Goal: Task Accomplishment & Management: Use online tool/utility

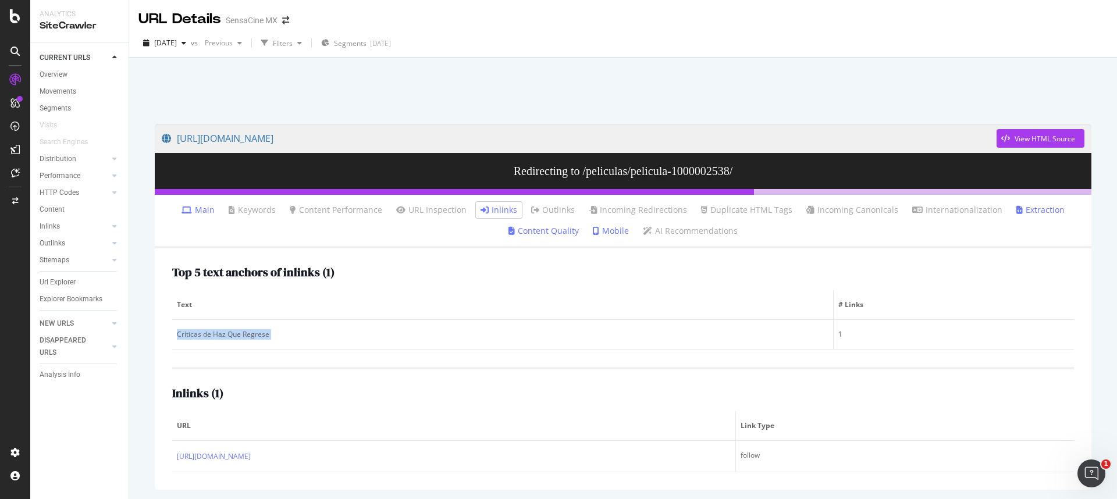
scroll to position [26, 0]
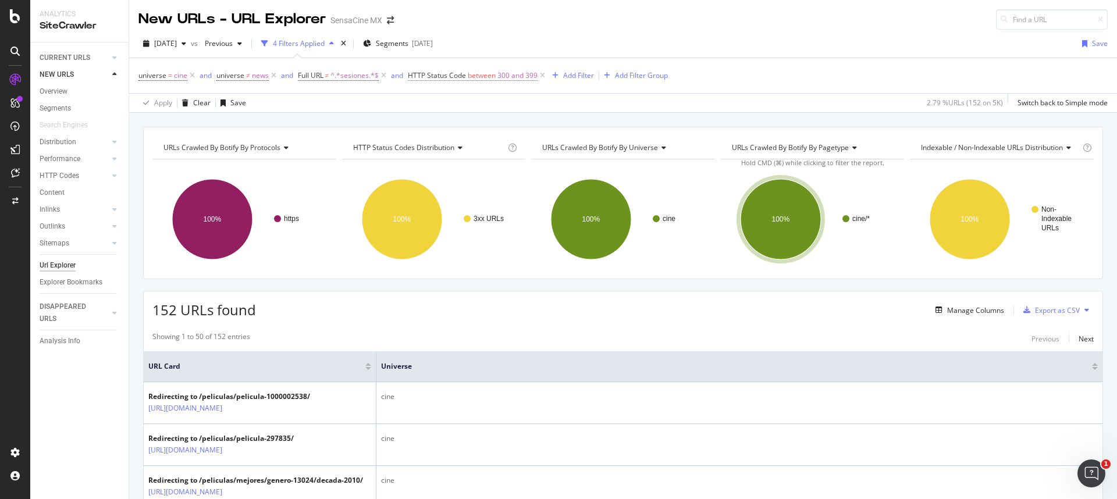
click at [474, 75] on span "between" at bounding box center [482, 75] width 28 height 10
click at [428, 125] on input "300" at bounding box center [483, 124] width 128 height 19
type input "400"
click at [428, 155] on input "399" at bounding box center [483, 157] width 128 height 19
type input "499"
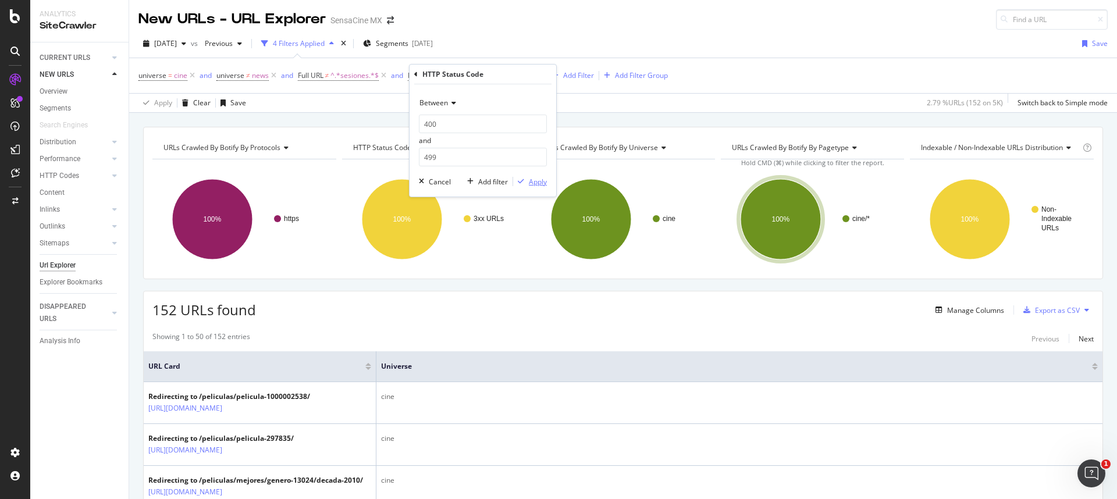
click at [532, 183] on div "Apply" at bounding box center [538, 182] width 18 height 10
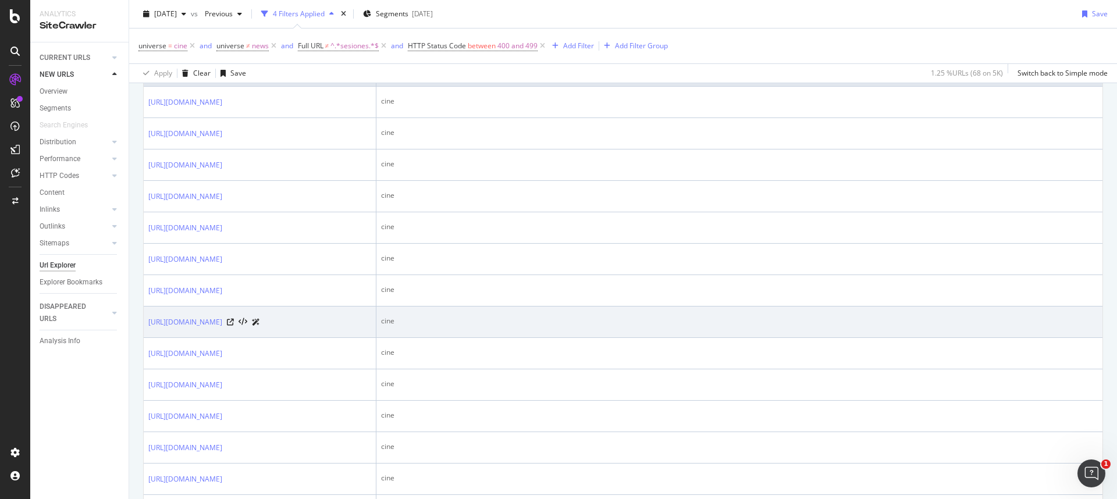
scroll to position [310, 0]
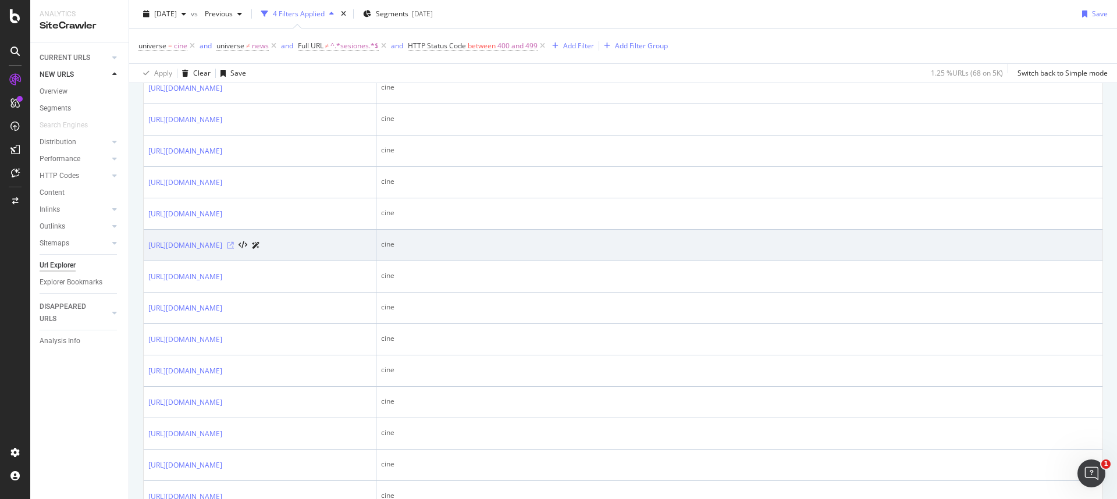
click at [234, 249] on icon at bounding box center [230, 245] width 7 height 7
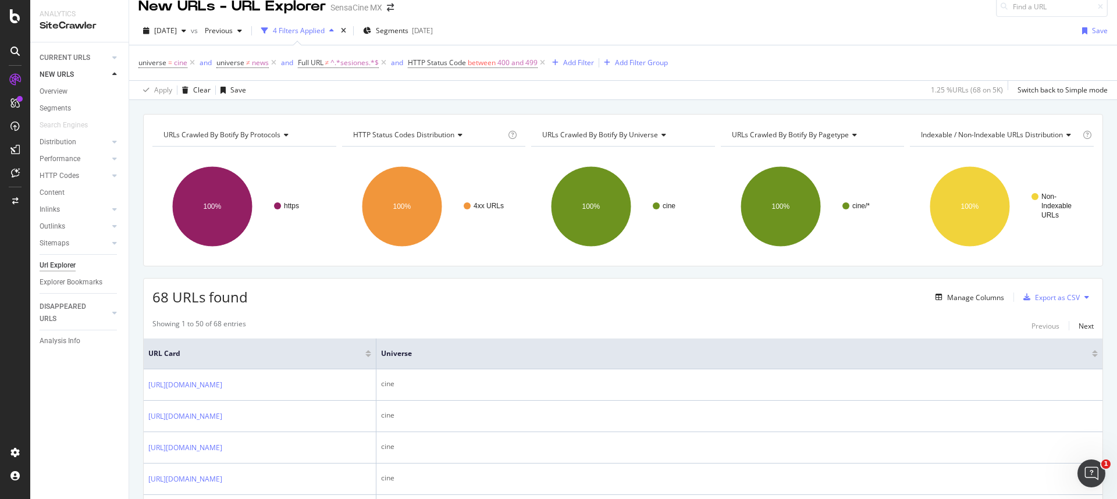
scroll to position [0, 0]
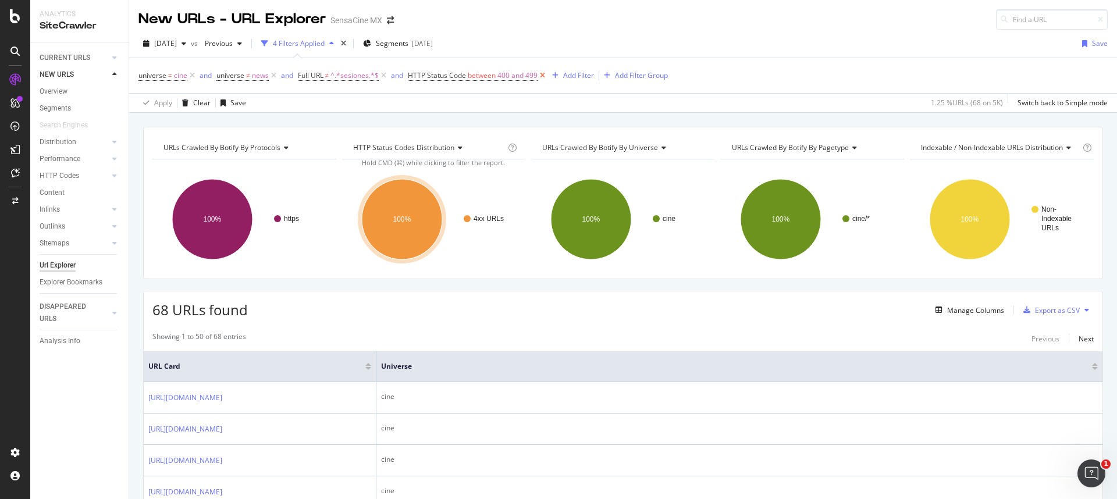
click at [544, 76] on icon at bounding box center [543, 76] width 10 height 12
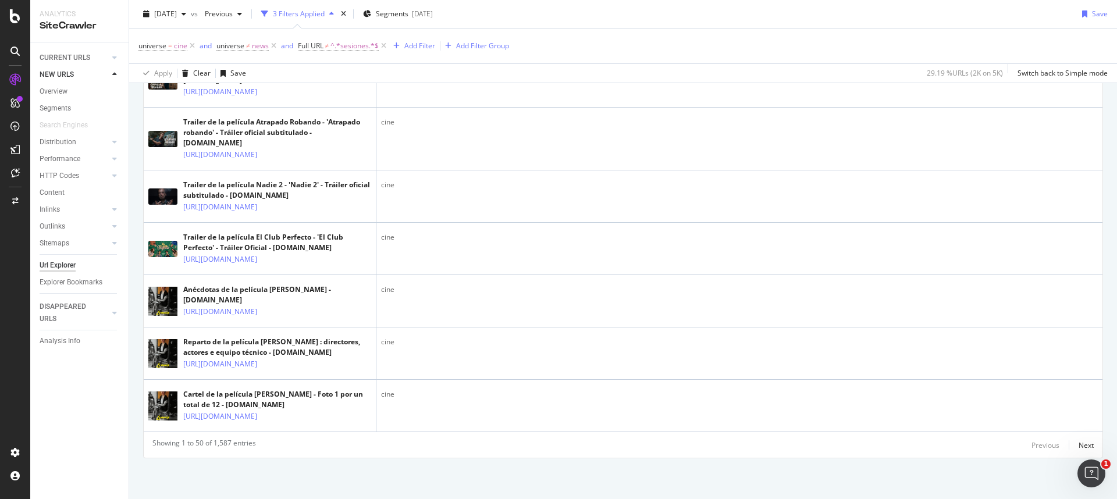
scroll to position [3293, 0]
click at [1079, 448] on div "Next" at bounding box center [1086, 446] width 15 height 10
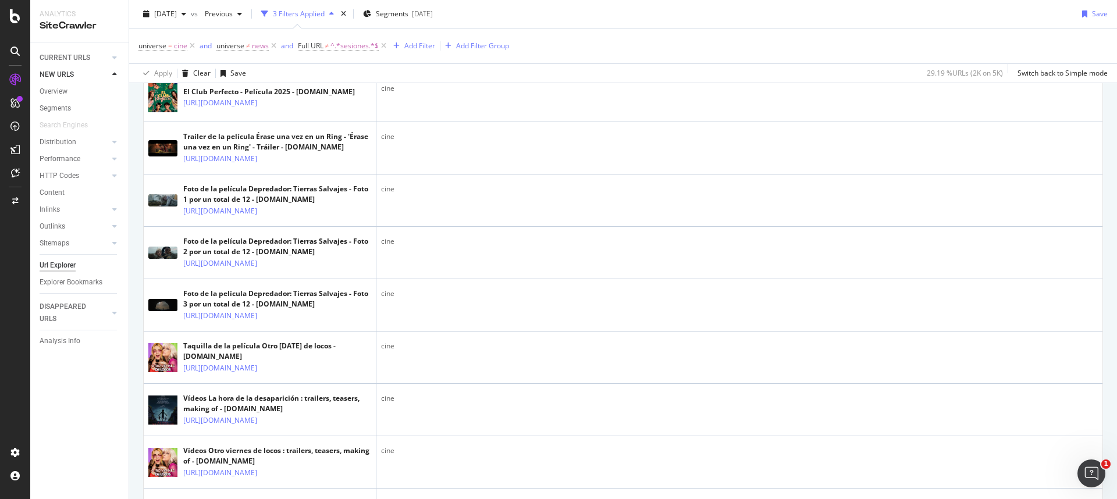
scroll to position [0, 0]
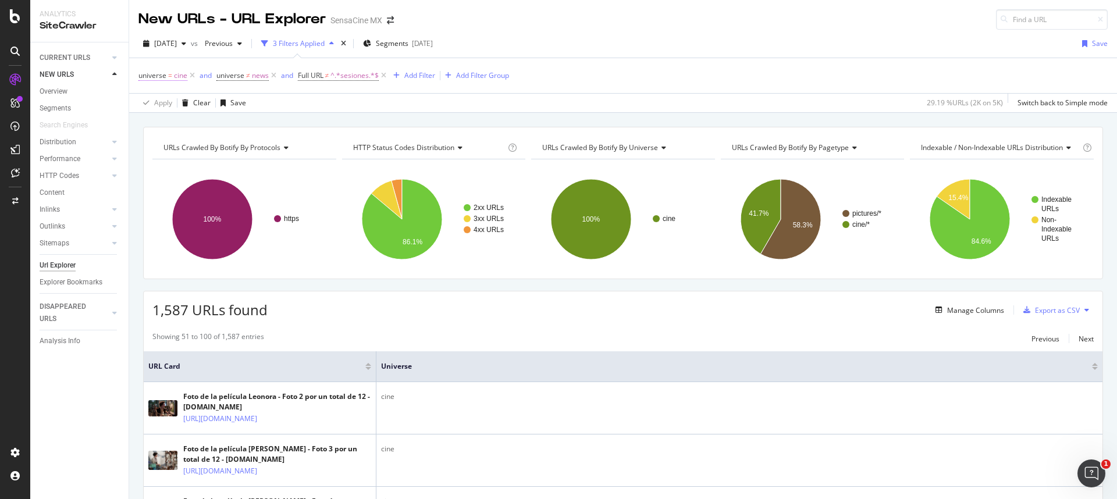
click at [166, 74] on span "universe = cine" at bounding box center [163, 75] width 49 height 10
click at [171, 104] on icon at bounding box center [171, 103] width 8 height 7
click at [171, 140] on span "Not Equal" at bounding box center [169, 142] width 31 height 10
click at [268, 169] on div "Apply" at bounding box center [267, 171] width 18 height 10
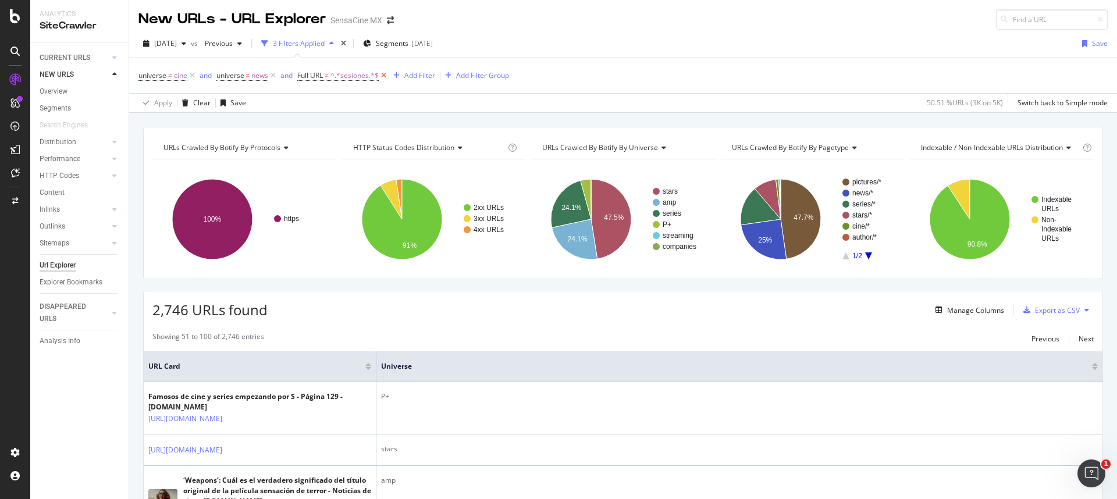
click at [384, 74] on icon at bounding box center [384, 76] width 10 height 12
click at [562, 239] on icon "A chart." at bounding box center [574, 239] width 45 height 40
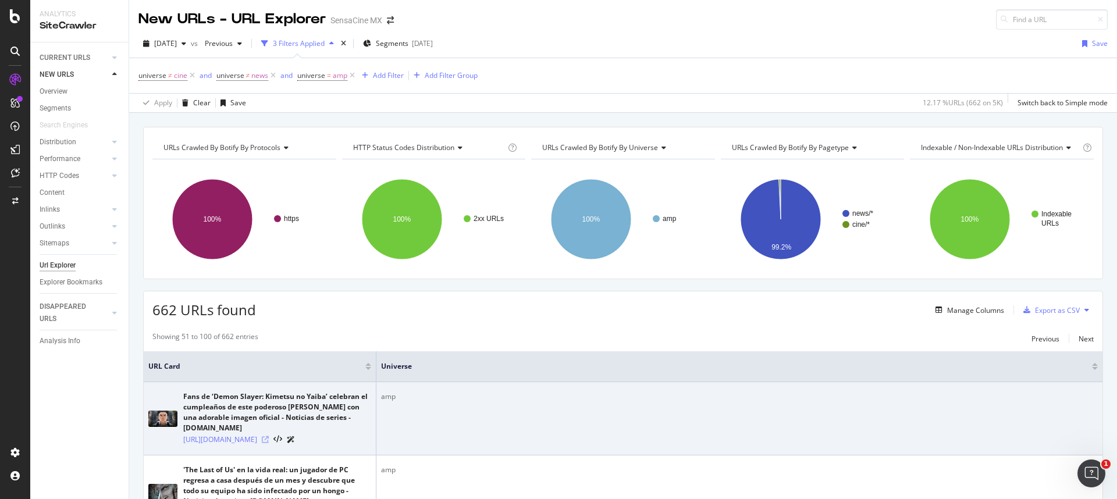
click at [269, 436] on icon at bounding box center [265, 439] width 7 height 7
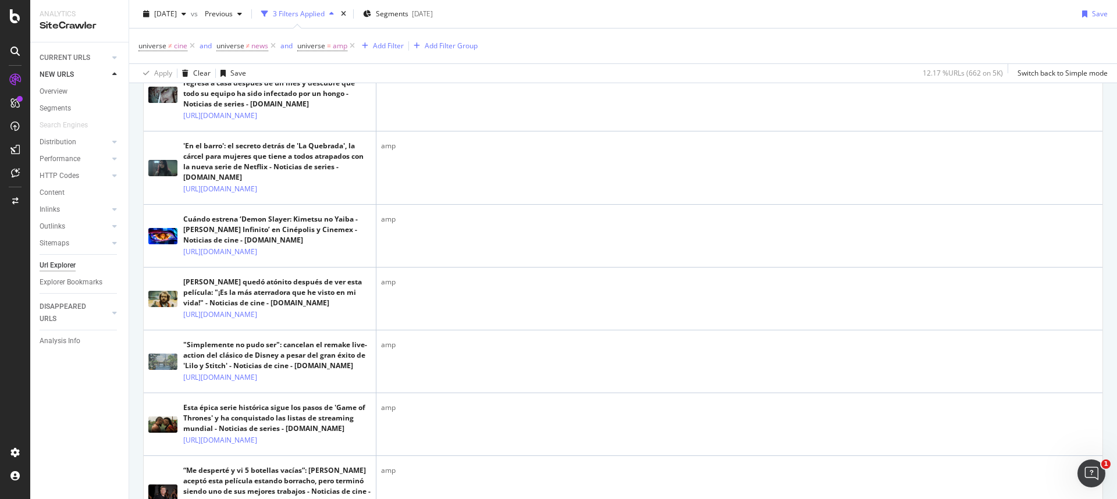
scroll to position [412, 0]
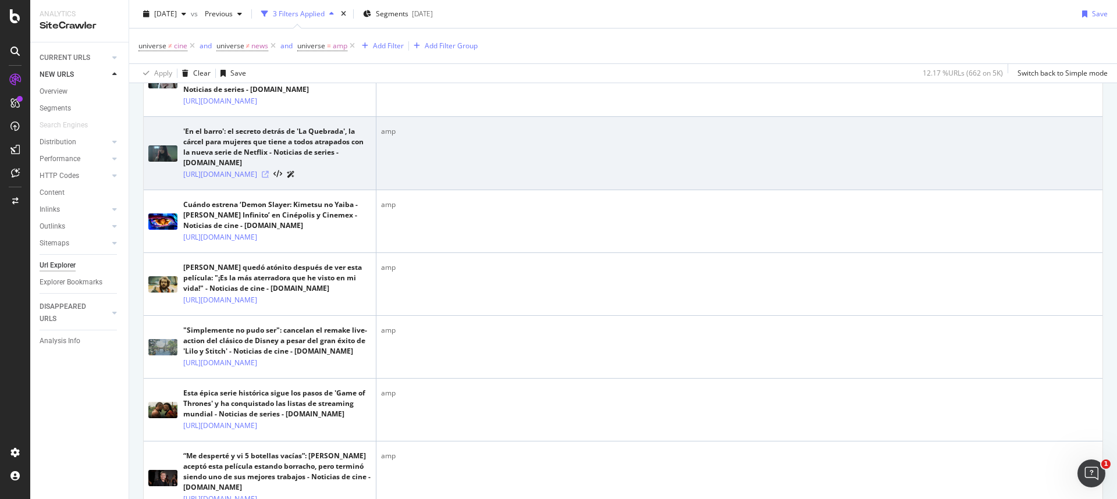
click at [269, 178] on icon at bounding box center [265, 174] width 7 height 7
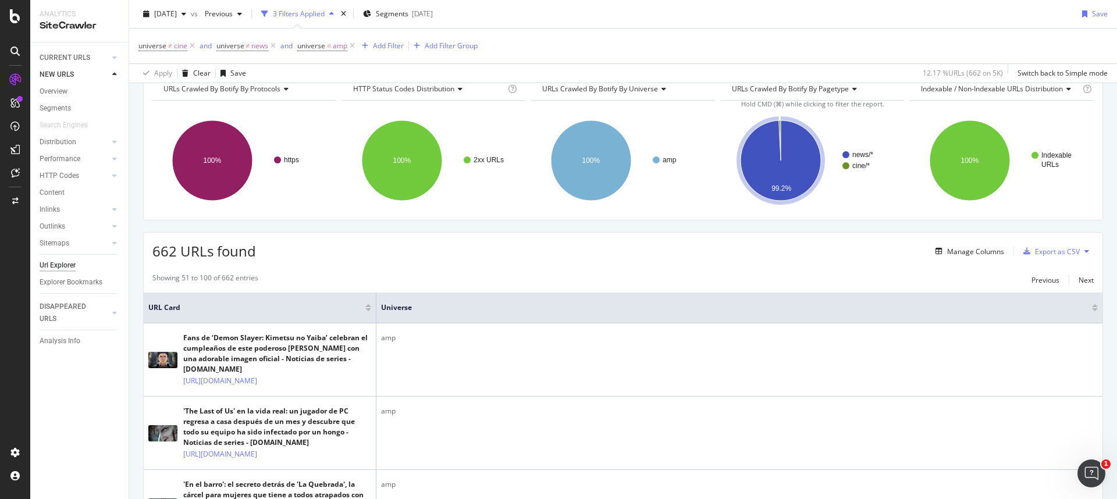
scroll to position [0, 0]
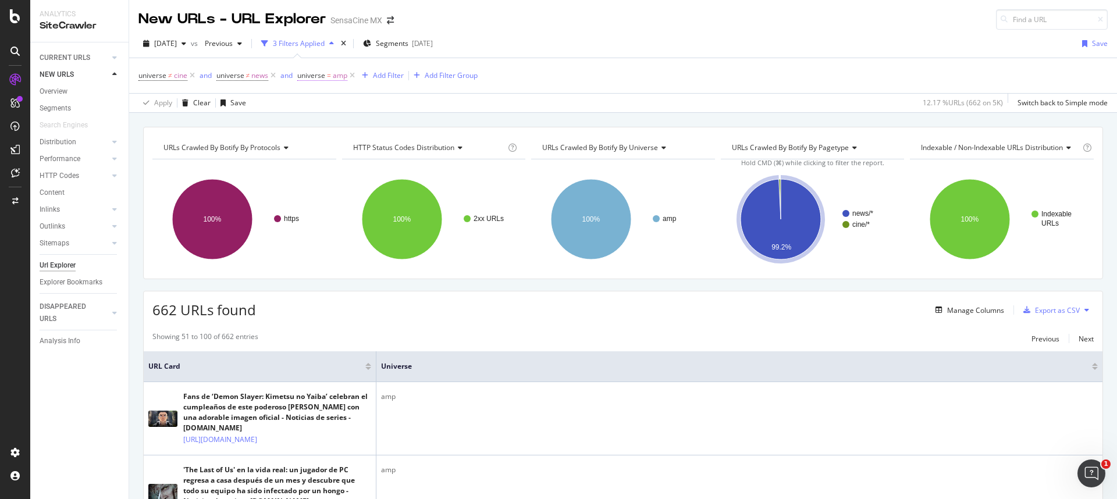
click at [327, 76] on span "universe = amp" at bounding box center [322, 75] width 50 height 10
click at [334, 105] on icon at bounding box center [331, 103] width 8 height 7
click at [337, 141] on span "Not Equal" at bounding box center [329, 142] width 31 height 10
click at [423, 172] on div "Apply" at bounding box center [427, 171] width 18 height 10
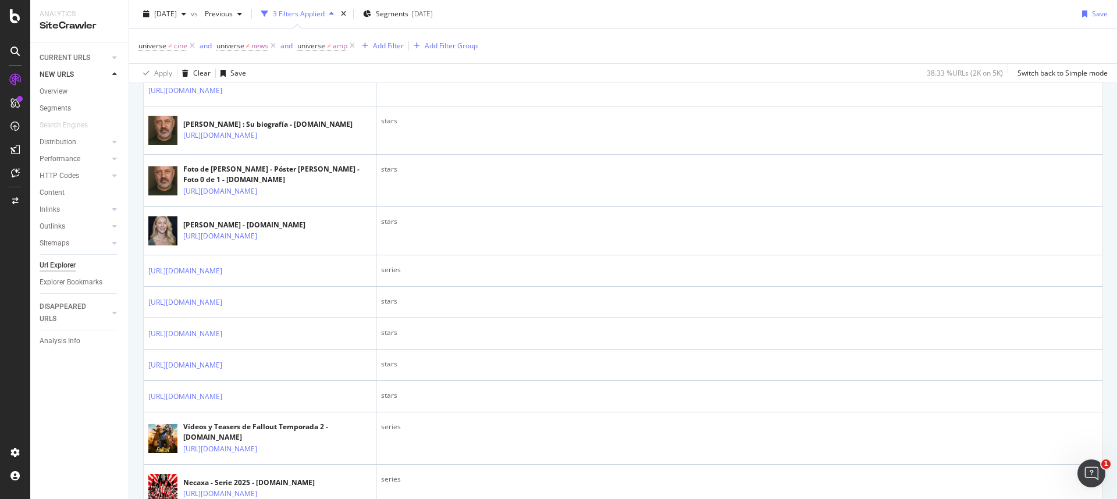
scroll to position [1178, 0]
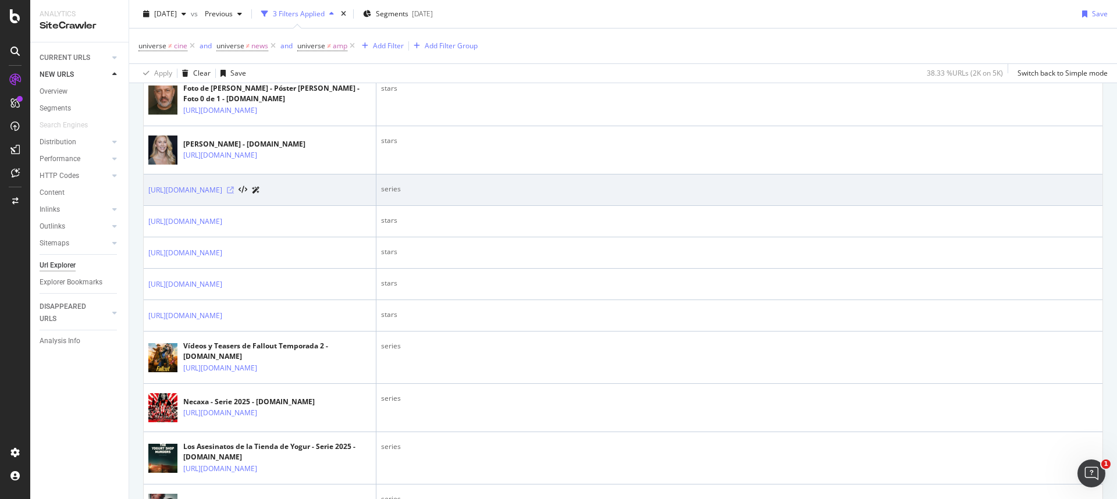
click at [234, 194] on icon at bounding box center [230, 190] width 7 height 7
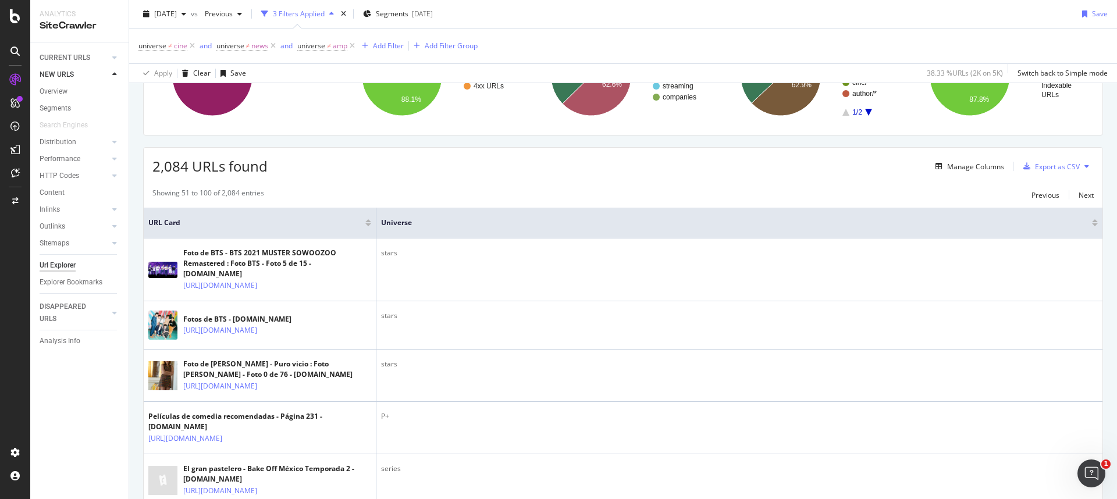
scroll to position [0, 0]
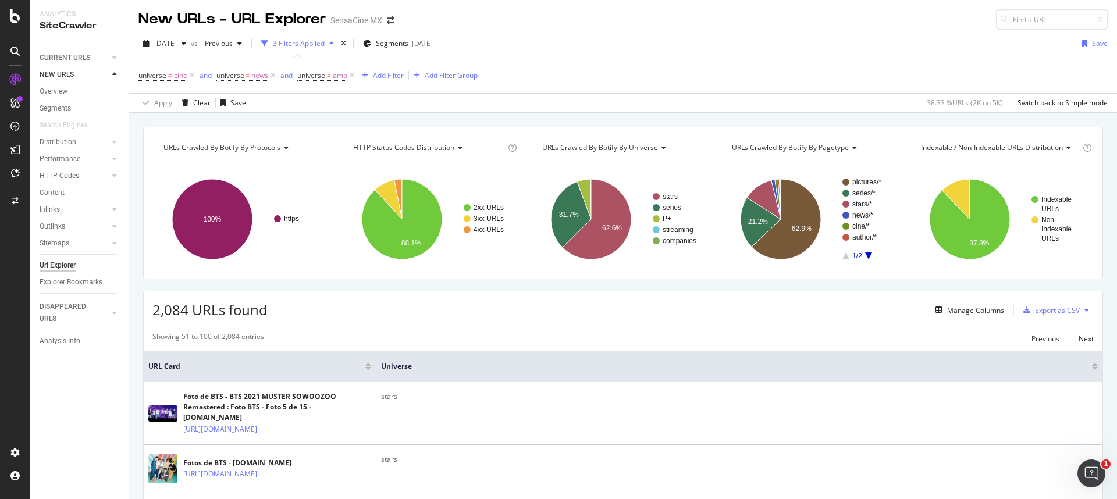
click at [389, 73] on div "Add Filter" at bounding box center [388, 75] width 31 height 10
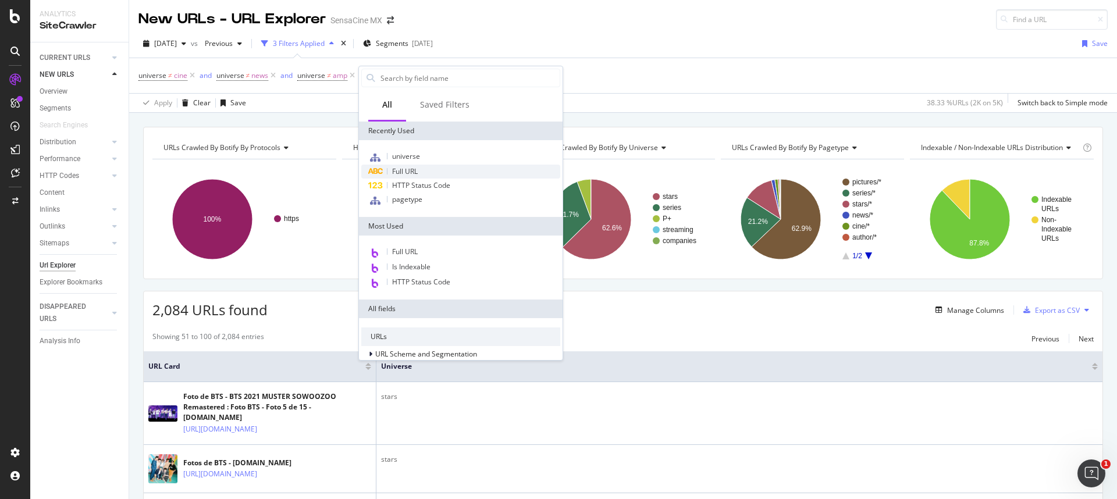
click at [418, 166] on span "Full URL" at bounding box center [405, 171] width 26 height 10
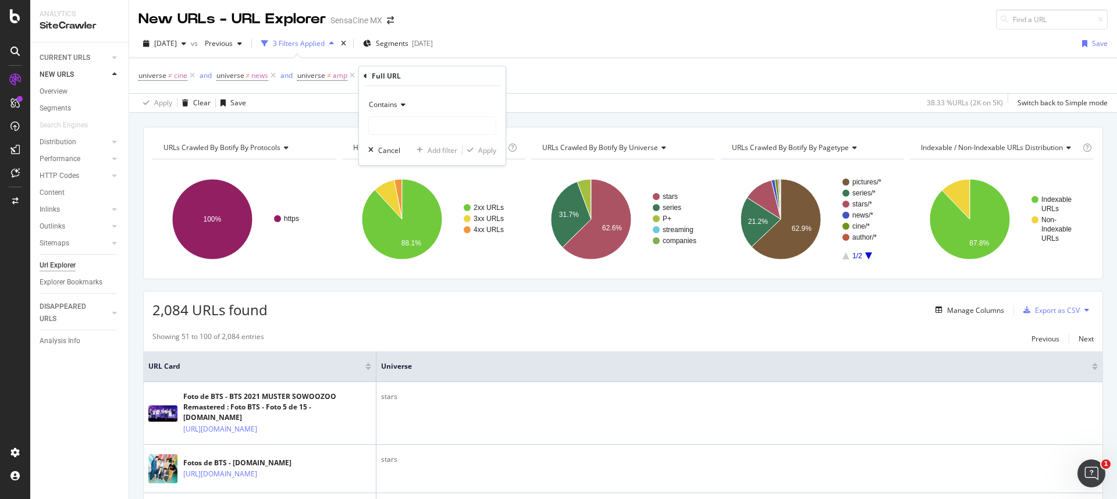
click at [395, 101] on span "Contains" at bounding box center [383, 105] width 29 height 10
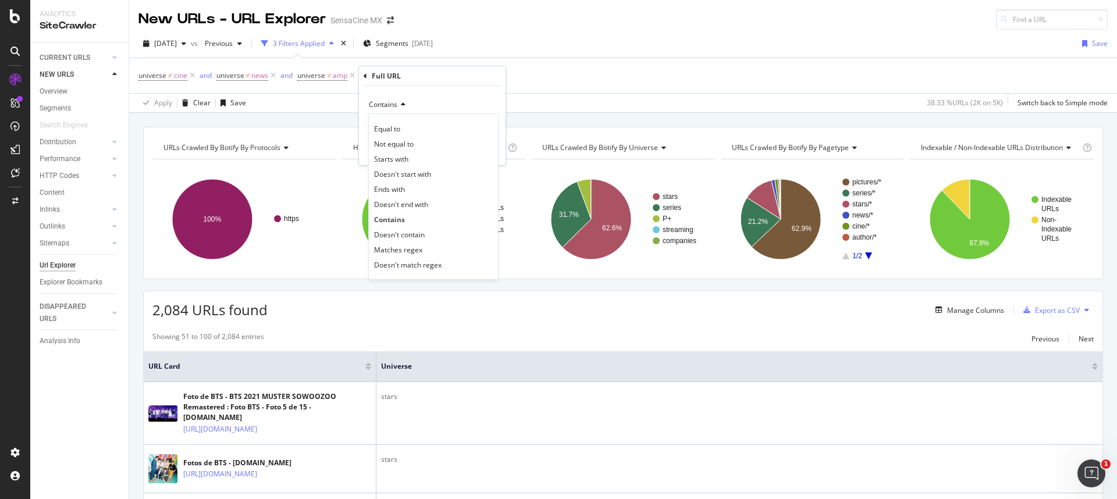
click at [401, 237] on span "Doesn't contain" at bounding box center [399, 235] width 51 height 10
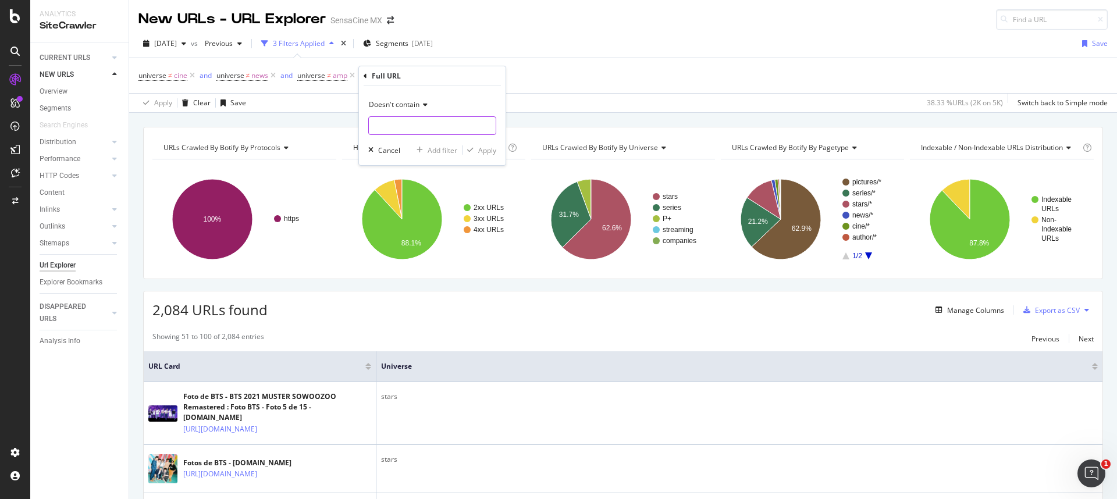
click at [392, 124] on input "text" at bounding box center [432, 125] width 127 height 19
type input "fotos"
click at [478, 150] on div "Apply" at bounding box center [487, 150] width 18 height 10
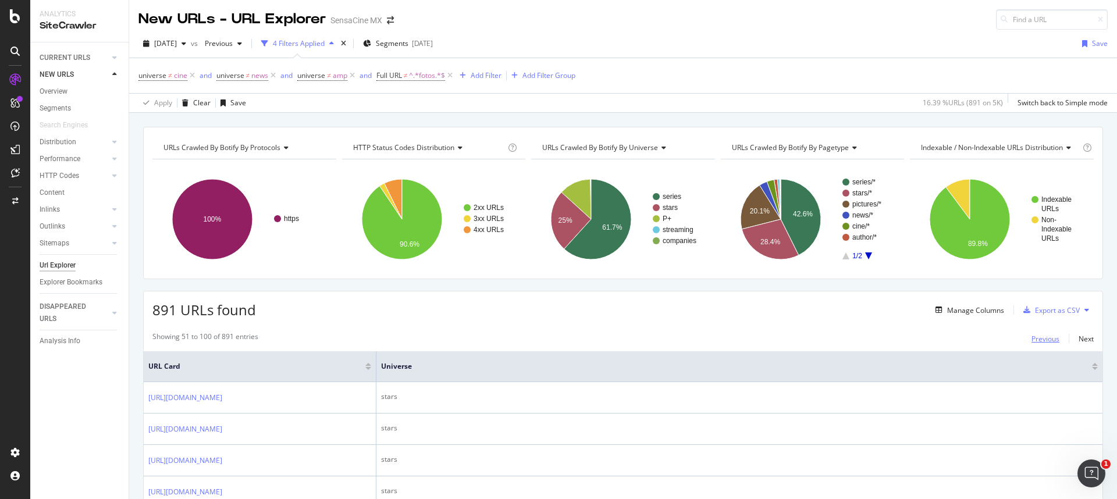
click at [1048, 339] on div "Previous" at bounding box center [1046, 339] width 28 height 10
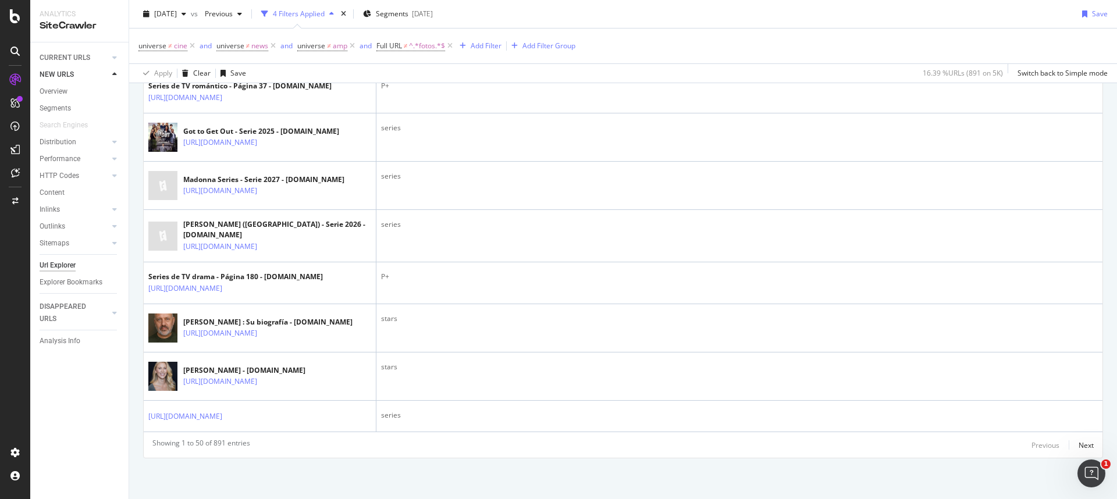
scroll to position [2700, 0]
click at [1080, 449] on div "Next" at bounding box center [1086, 446] width 15 height 10
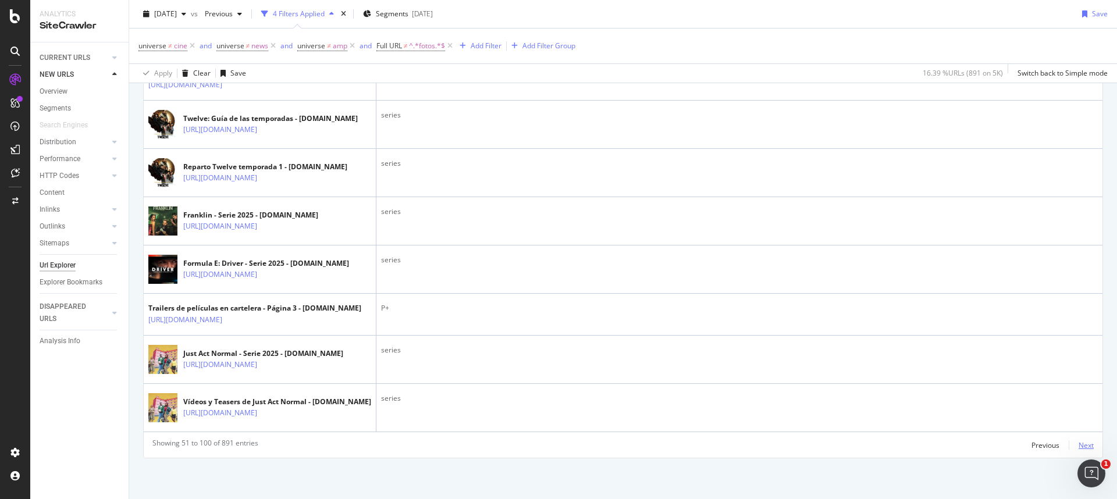
click at [1079, 448] on div "Next" at bounding box center [1086, 446] width 15 height 10
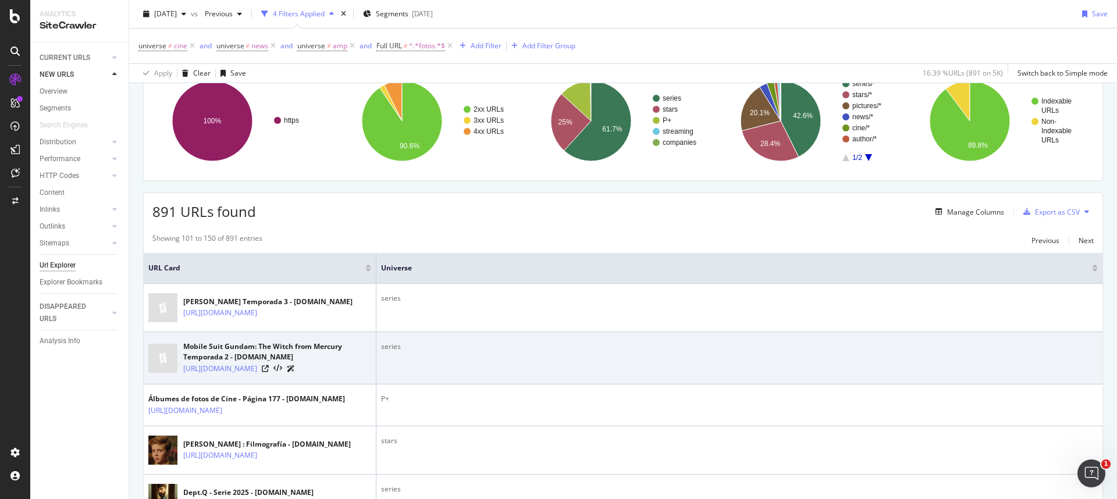
scroll to position [98, 0]
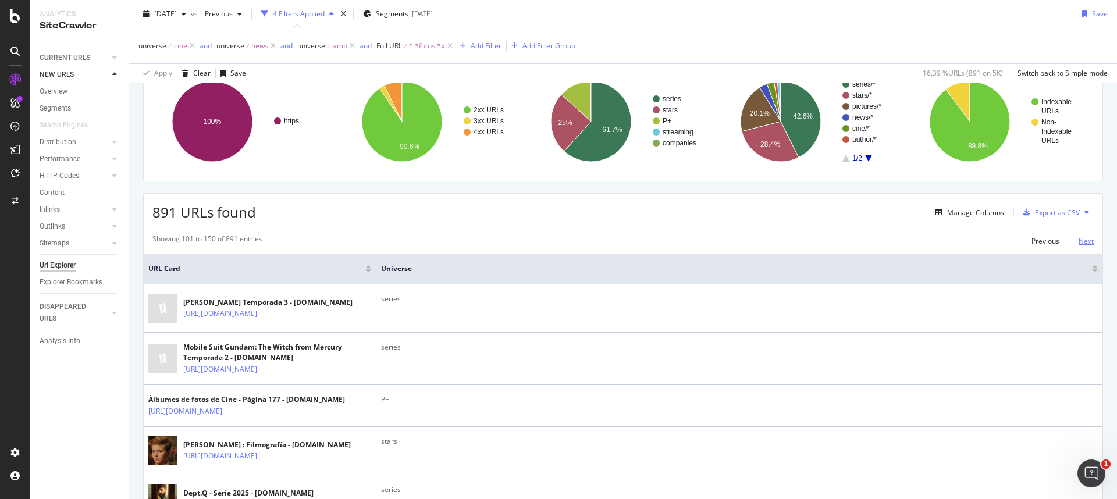
click at [1079, 242] on div "Next" at bounding box center [1086, 241] width 15 height 10
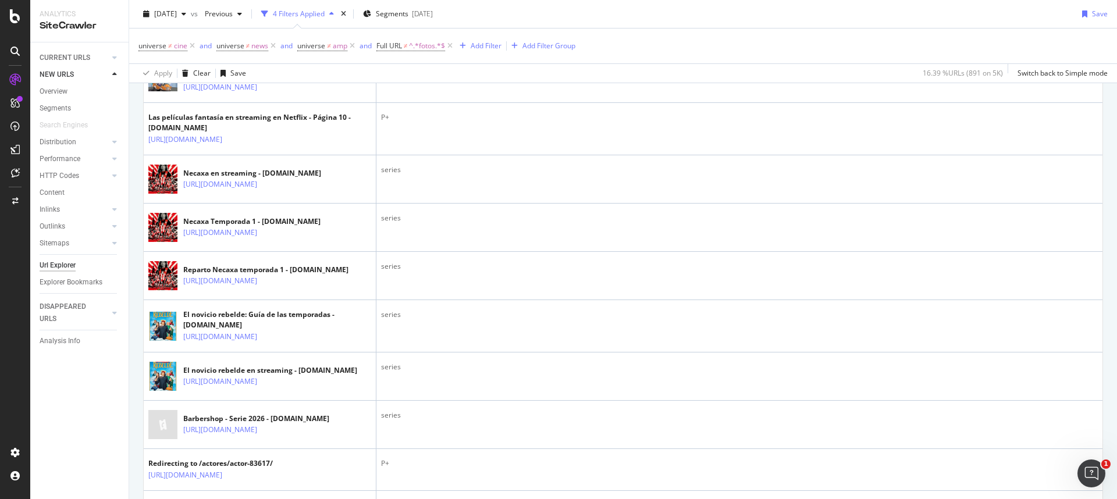
scroll to position [0, 0]
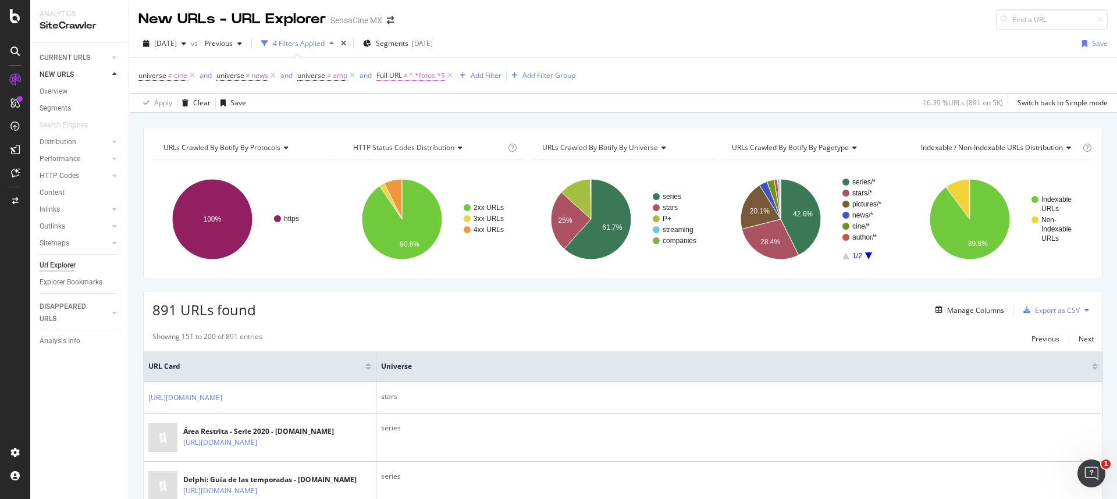
click at [417, 75] on span "^.*fotos.*$" at bounding box center [427, 76] width 36 height 16
click at [427, 122] on input "fotos" at bounding box center [443, 124] width 110 height 19
type input "foto"
click at [507, 148] on div "Apply" at bounding box center [507, 149] width 18 height 10
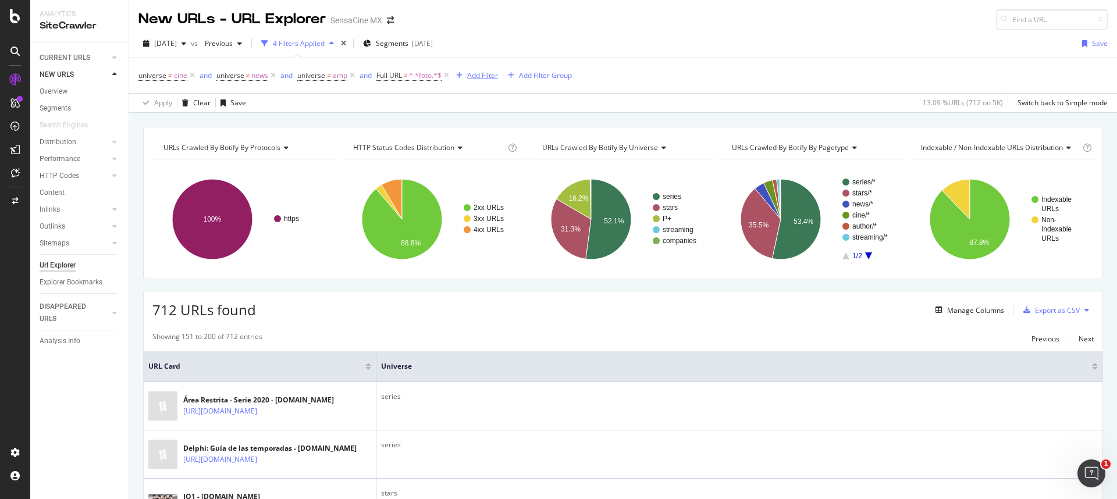
click at [470, 79] on div "Add Filter" at bounding box center [482, 75] width 31 height 10
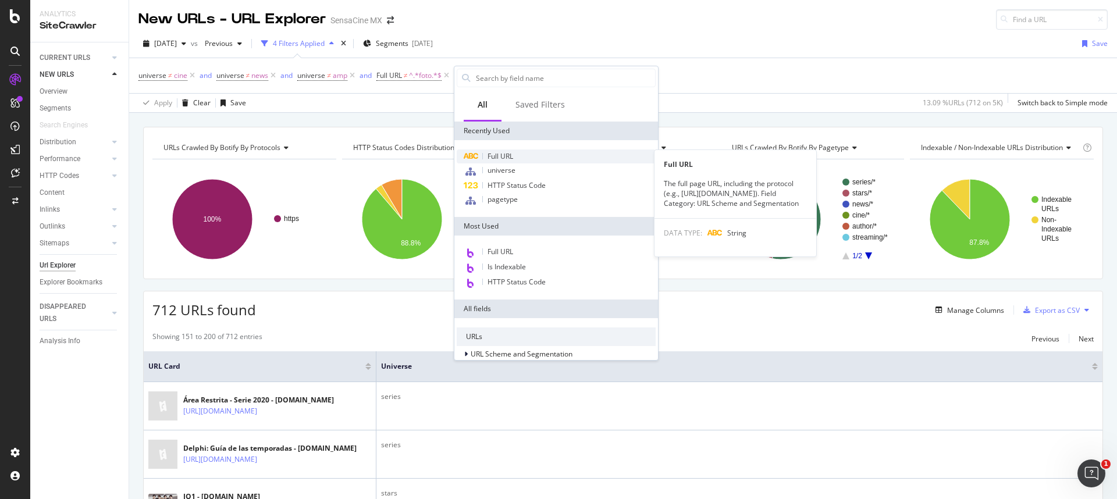
click at [508, 157] on span "Full URL" at bounding box center [501, 156] width 26 height 10
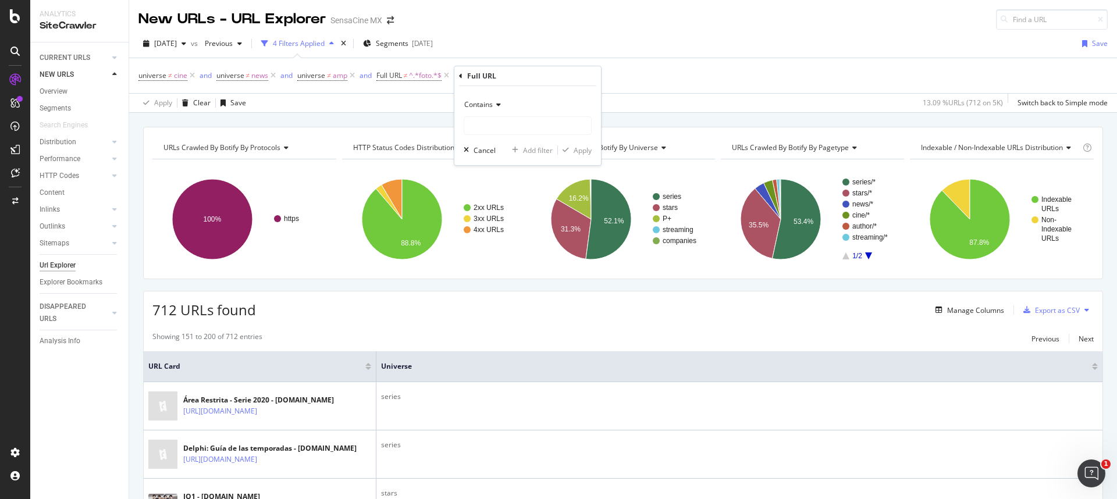
click at [489, 102] on span "Contains" at bounding box center [478, 105] width 29 height 10
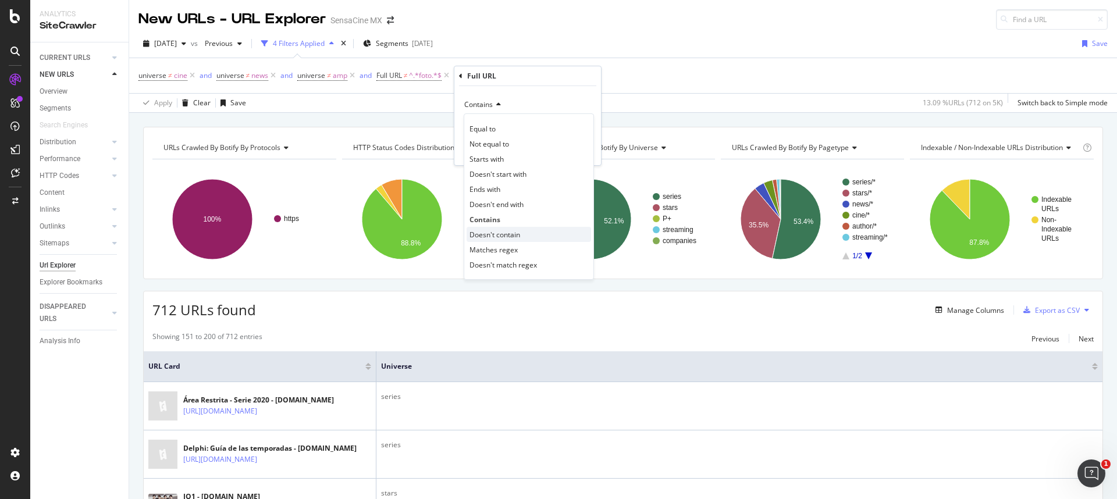
click at [502, 234] on span "Doesn't contain" at bounding box center [495, 235] width 51 height 10
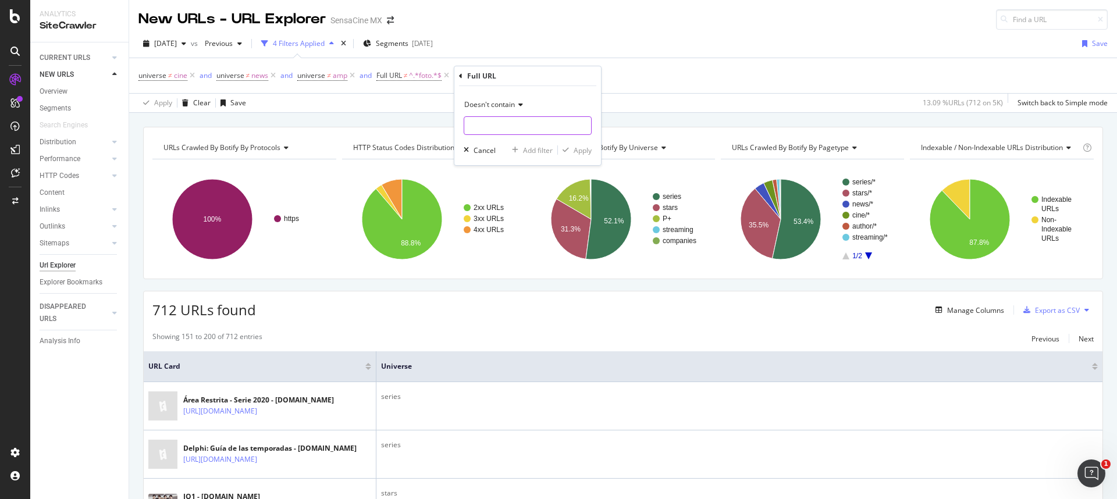
click at [498, 133] on input "text" at bounding box center [527, 125] width 127 height 19
type input "temporada"
click at [584, 151] on div "Apply" at bounding box center [583, 150] width 18 height 10
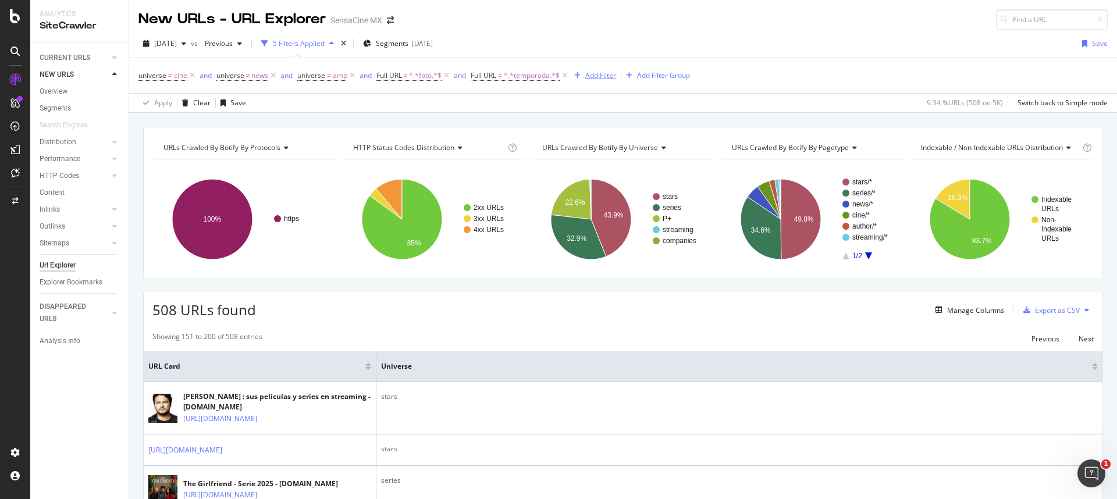
click at [601, 77] on div "Add Filter" at bounding box center [600, 75] width 31 height 10
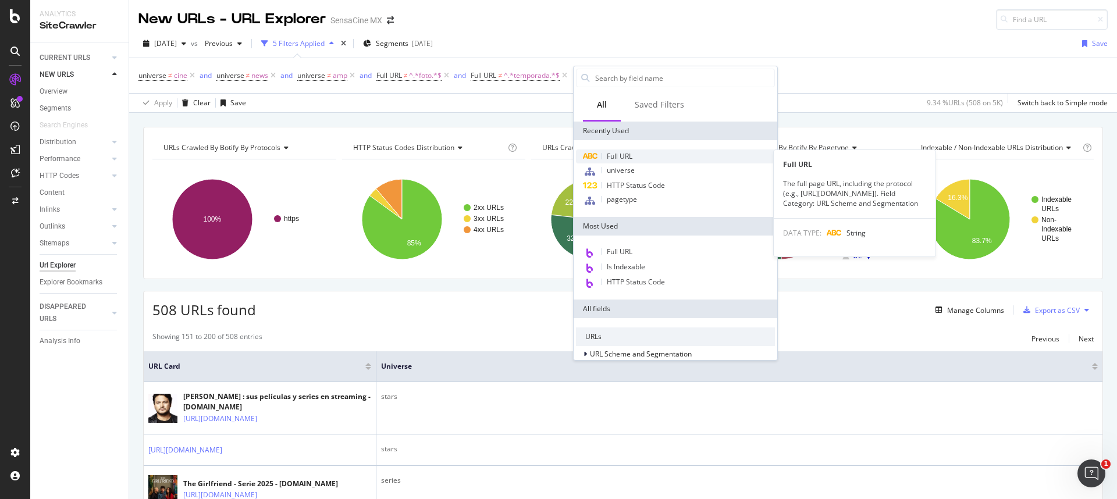
click at [624, 155] on span "Full URL" at bounding box center [620, 156] width 26 height 10
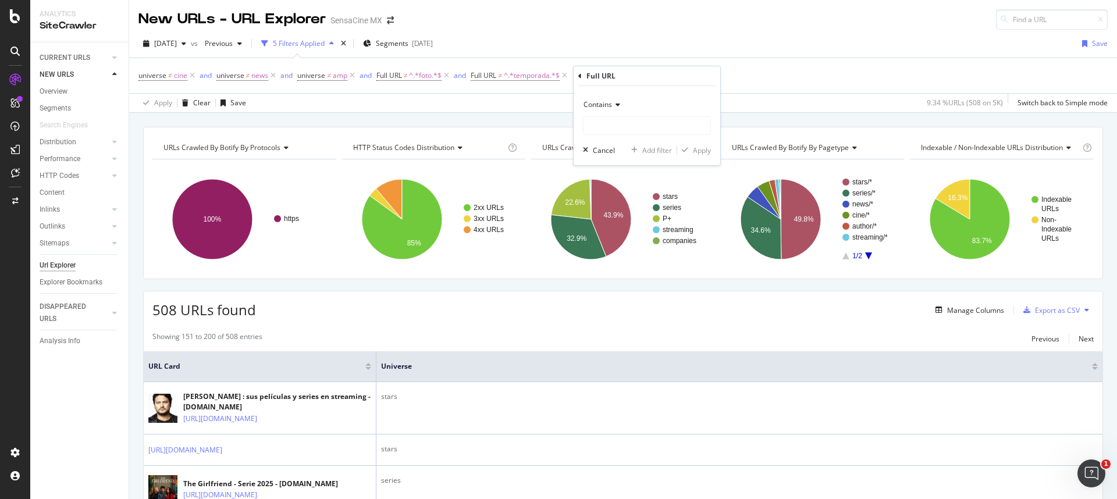
click at [616, 104] on icon at bounding box center [616, 104] width 8 height 7
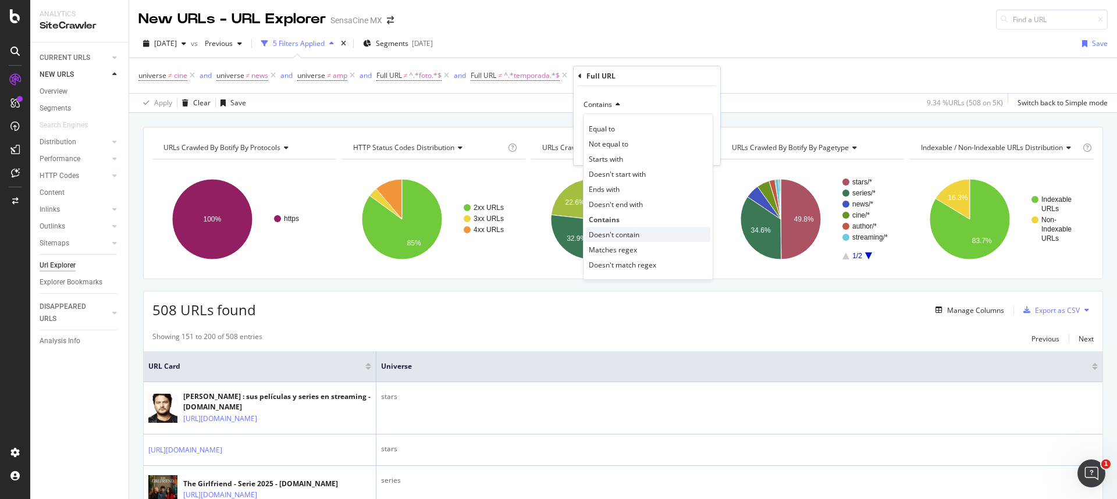
click at [620, 233] on span "Doesn't contain" at bounding box center [614, 235] width 51 height 10
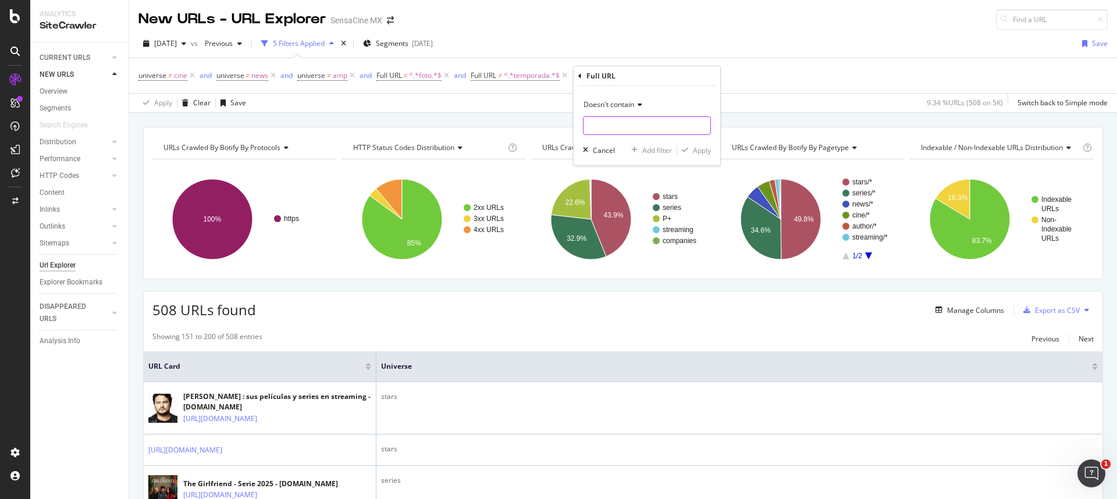
click at [615, 118] on input "text" at bounding box center [647, 125] width 127 height 19
type input "streaming"
click at [687, 148] on icon "button" at bounding box center [685, 150] width 6 height 7
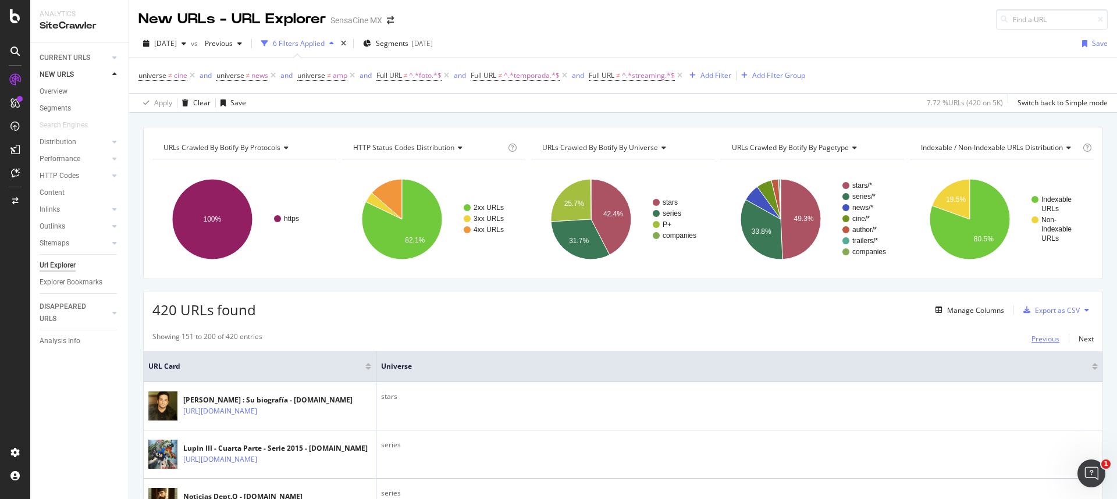
click at [1035, 339] on div "Previous" at bounding box center [1046, 339] width 28 height 10
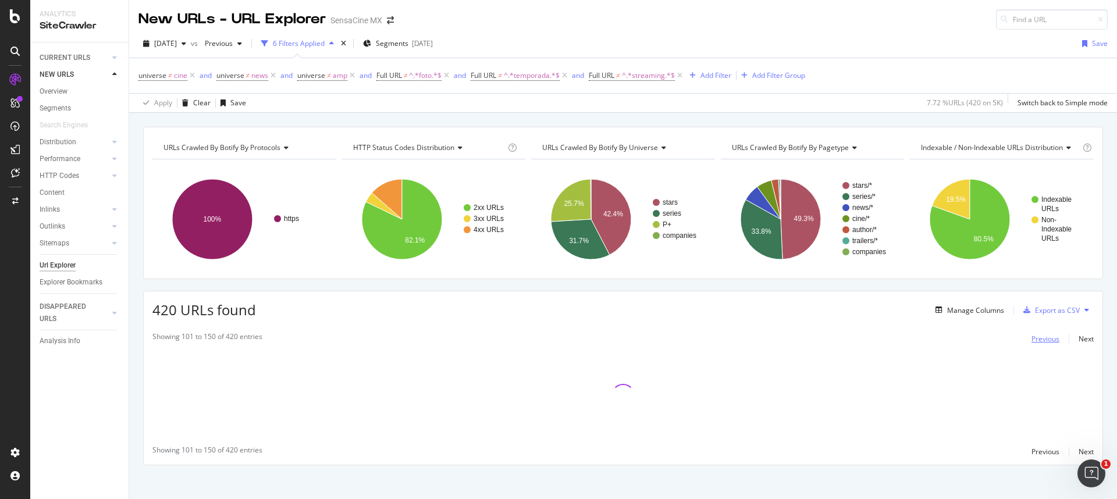
click at [1035, 339] on div "Previous" at bounding box center [1046, 339] width 28 height 10
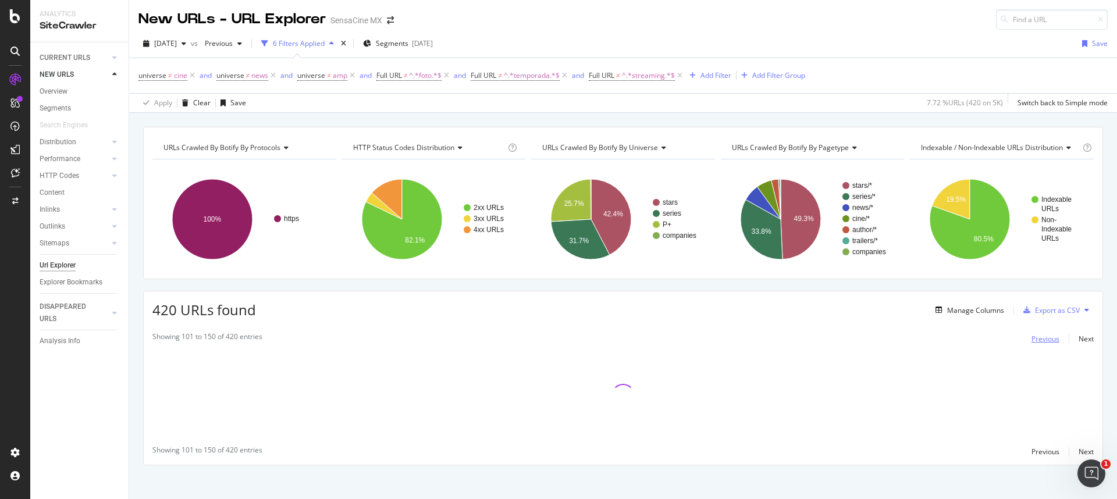
click at [1035, 339] on div "Previous" at bounding box center [1046, 339] width 28 height 10
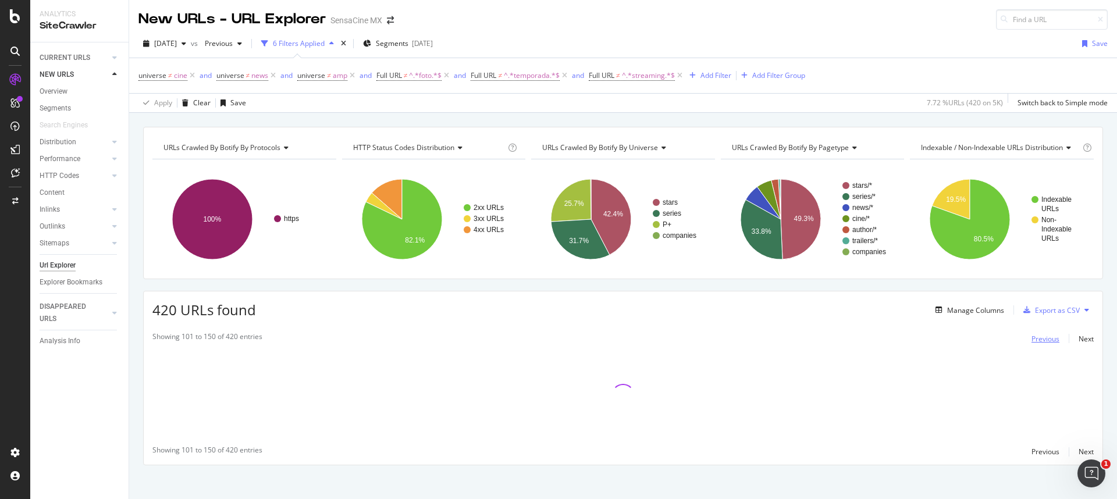
click at [1035, 339] on div "Previous" at bounding box center [1046, 339] width 28 height 10
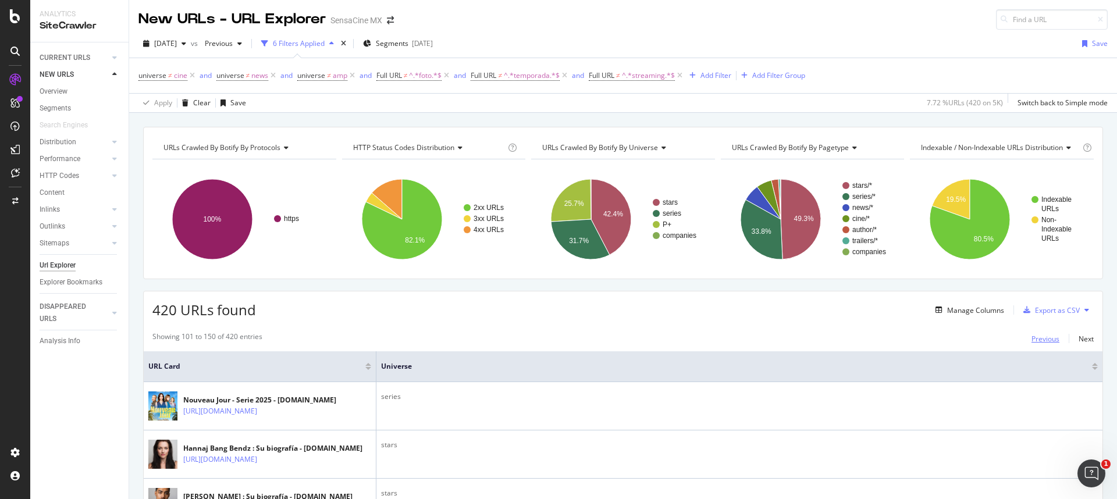
click at [1035, 339] on div "Previous" at bounding box center [1046, 339] width 28 height 10
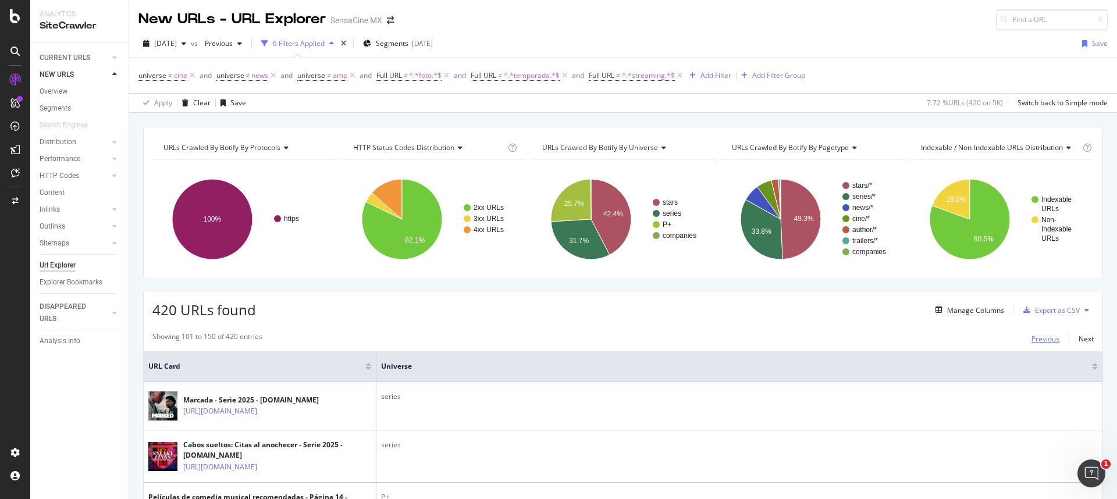
click at [1035, 342] on div "Previous" at bounding box center [1046, 339] width 28 height 10
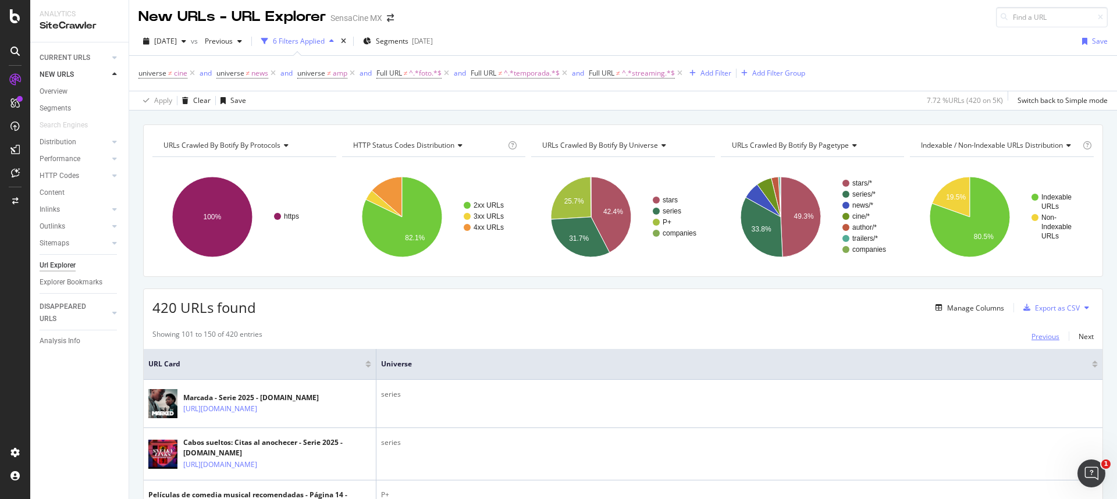
click at [1032, 336] on div "Previous" at bounding box center [1046, 337] width 28 height 10
click at [1079, 337] on div "Next" at bounding box center [1086, 337] width 15 height 10
click at [1034, 338] on div "Previous" at bounding box center [1046, 337] width 28 height 10
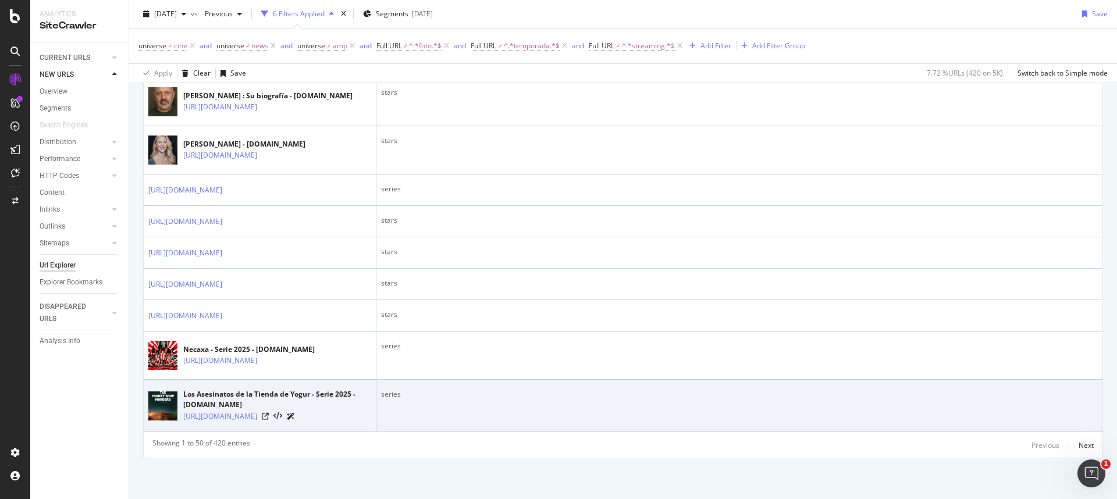
scroll to position [2583, 0]
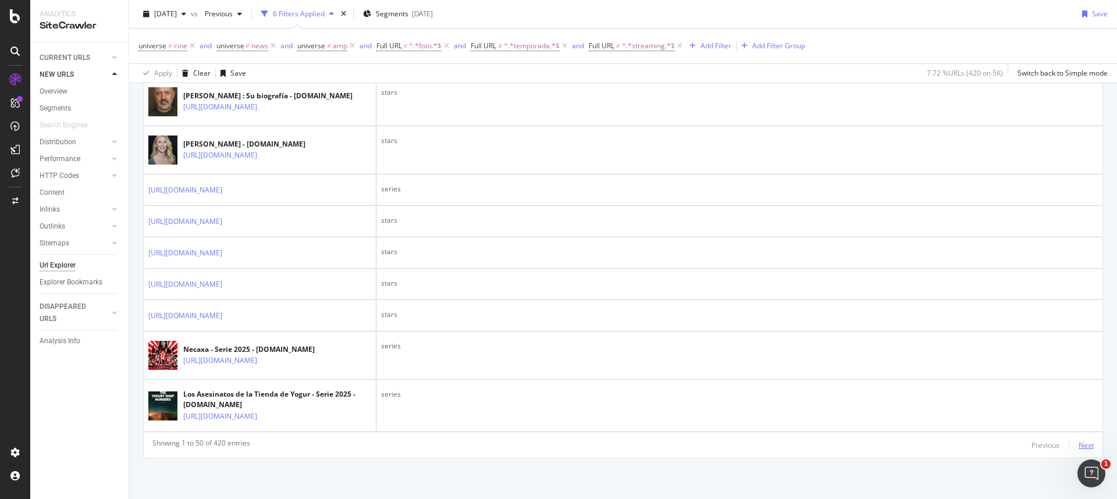
click at [1079, 448] on div "Next" at bounding box center [1086, 446] width 15 height 10
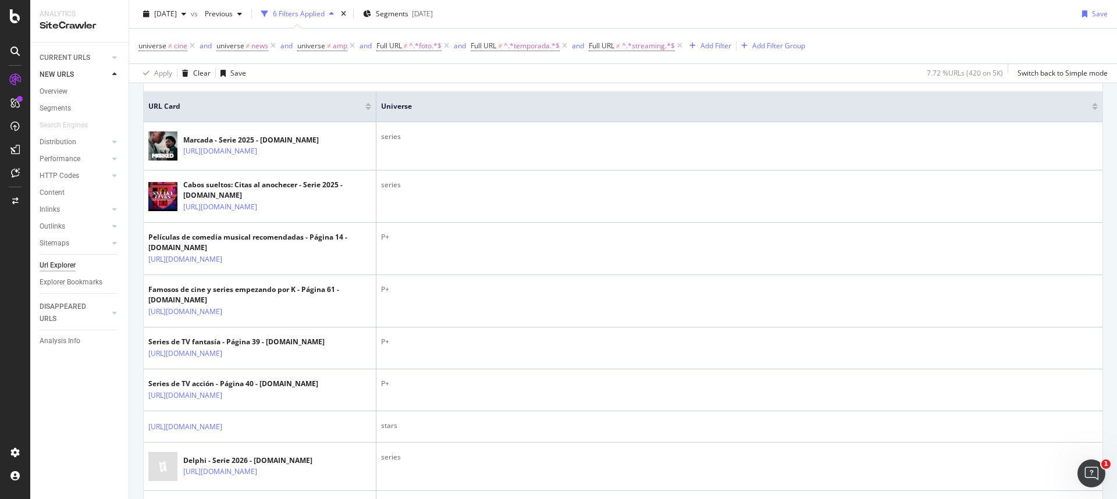
scroll to position [0, 0]
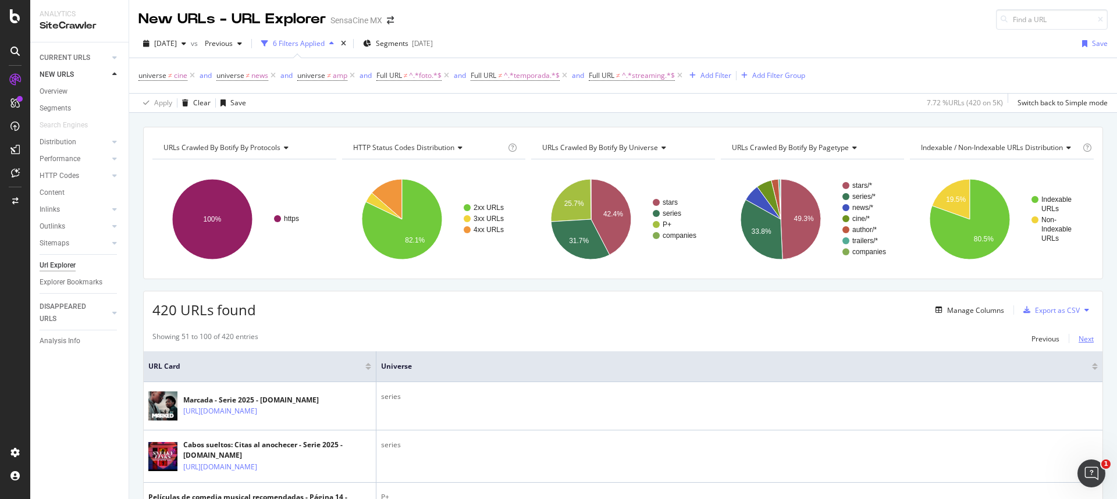
click at [1080, 339] on div "Next" at bounding box center [1086, 339] width 15 height 10
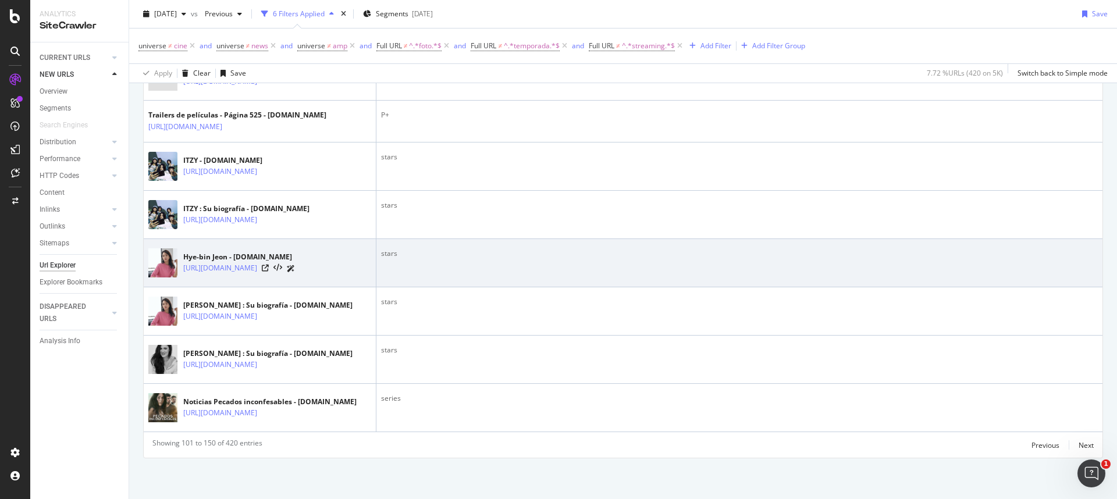
scroll to position [2627, 0]
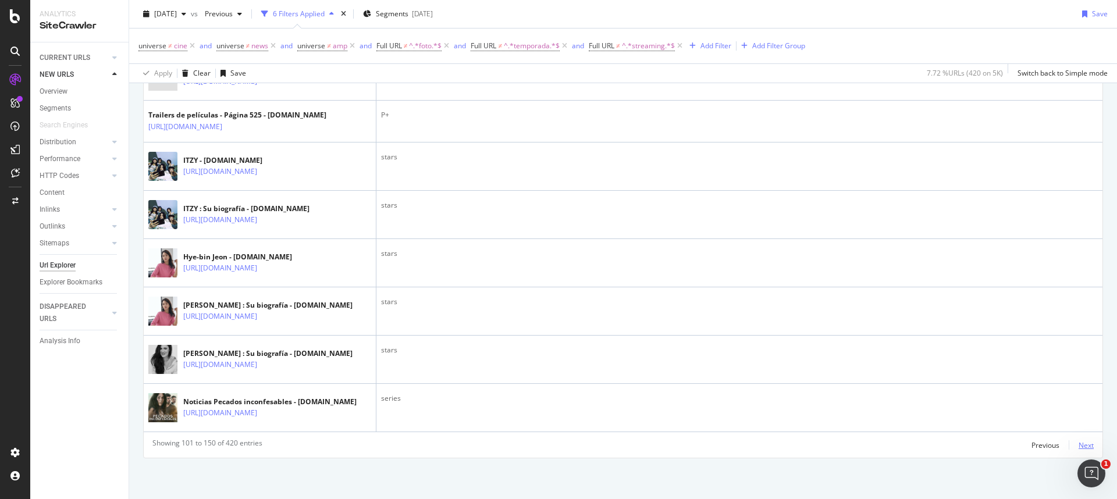
click at [1084, 445] on div "Next" at bounding box center [1086, 446] width 15 height 10
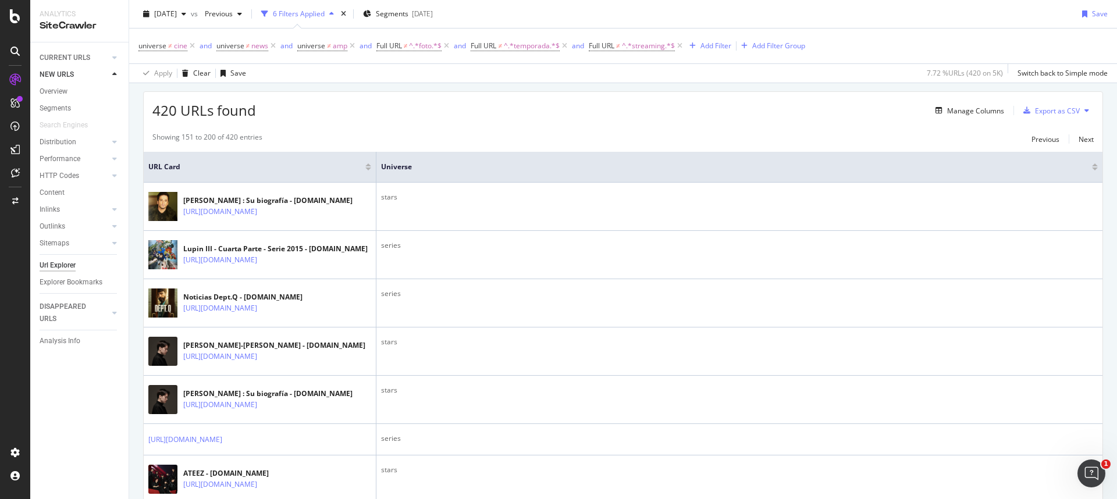
scroll to position [0, 0]
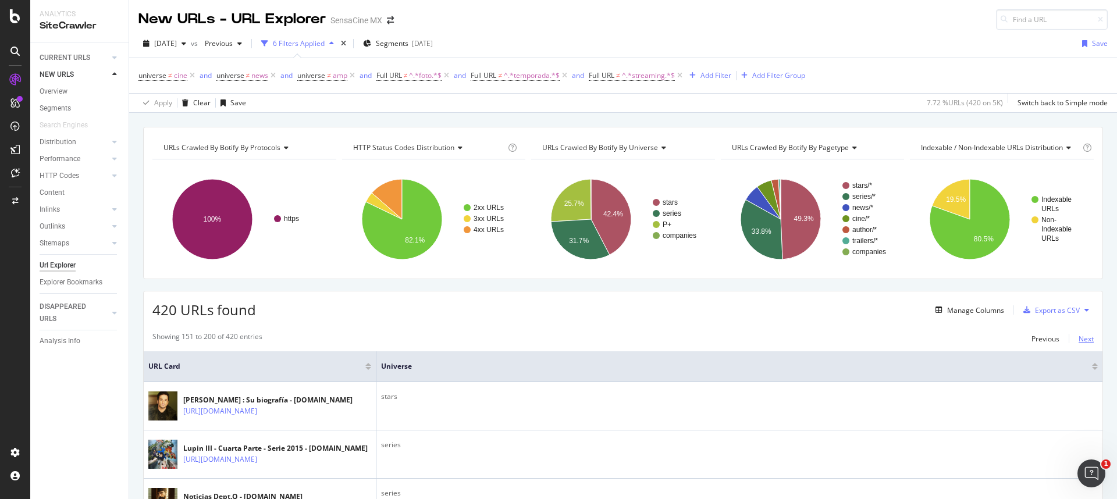
click at [1082, 340] on div "Next" at bounding box center [1086, 339] width 15 height 10
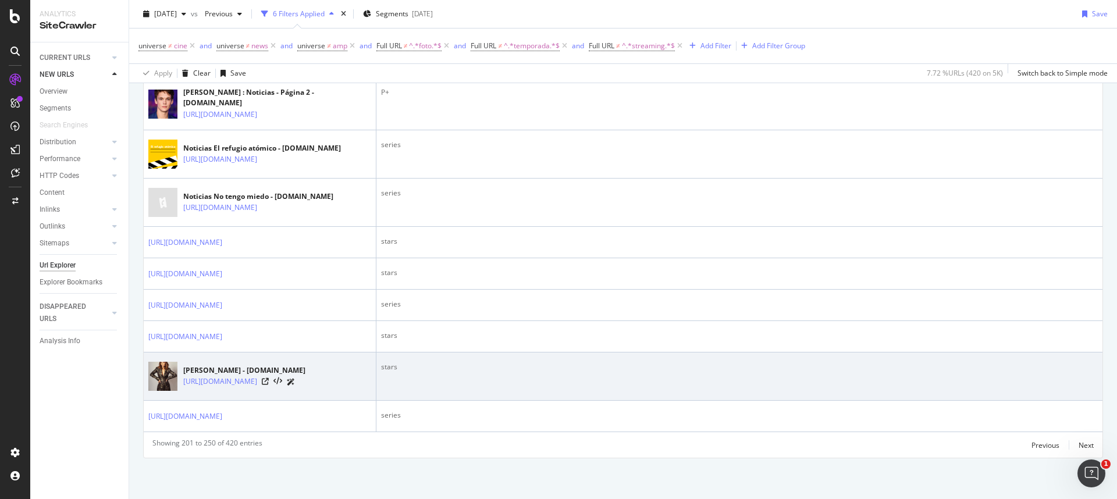
scroll to position [2433, 0]
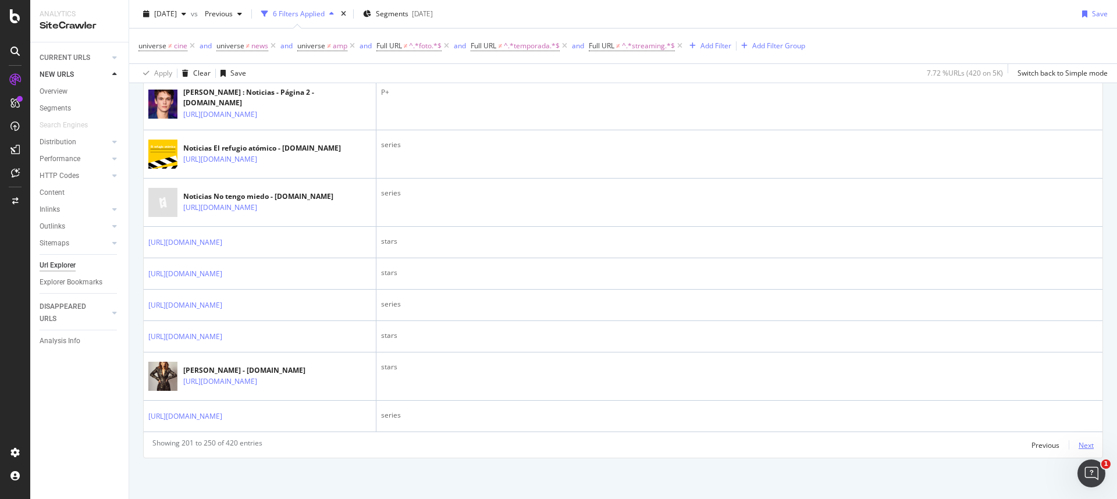
click at [1079, 446] on div "Next" at bounding box center [1086, 446] width 15 height 10
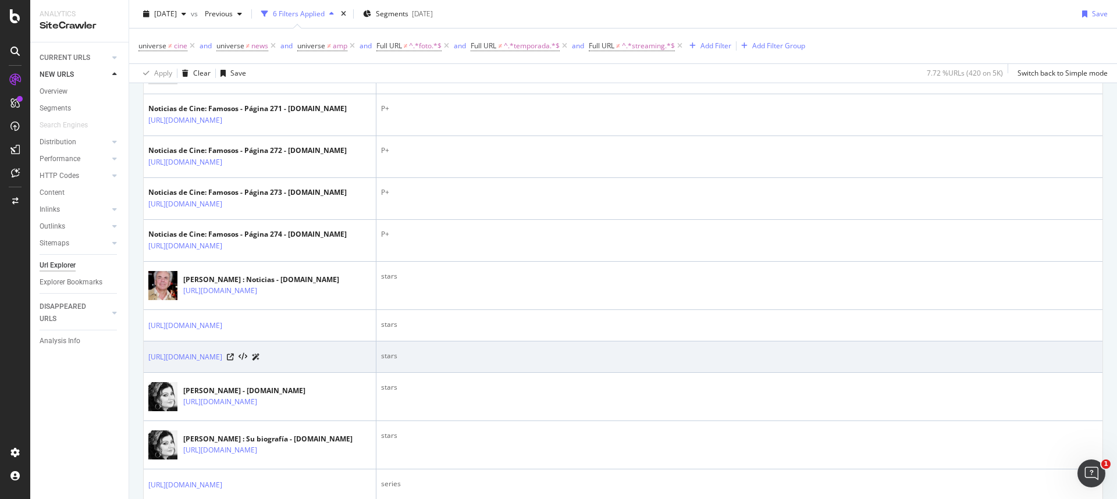
scroll to position [44, 0]
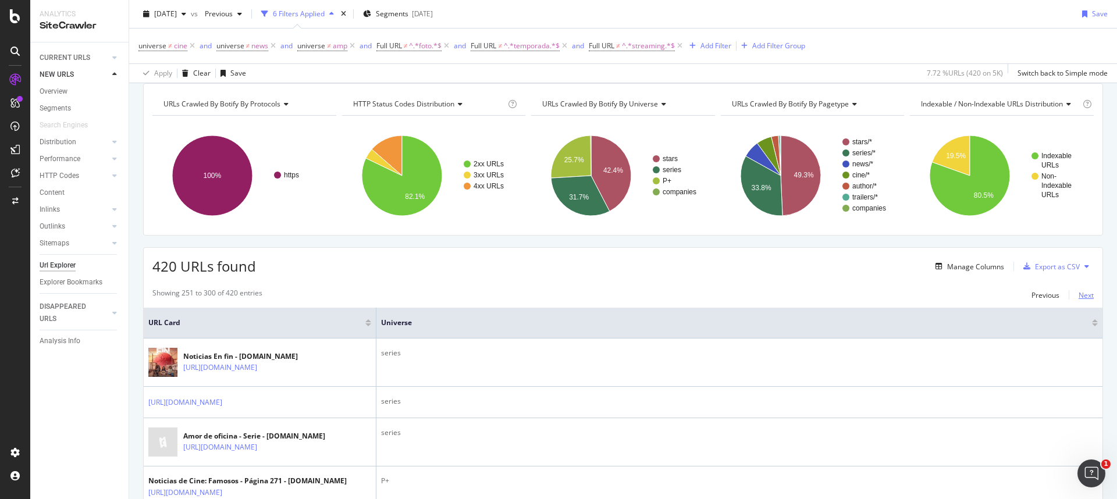
click at [1081, 299] on div "Next" at bounding box center [1086, 295] width 15 height 10
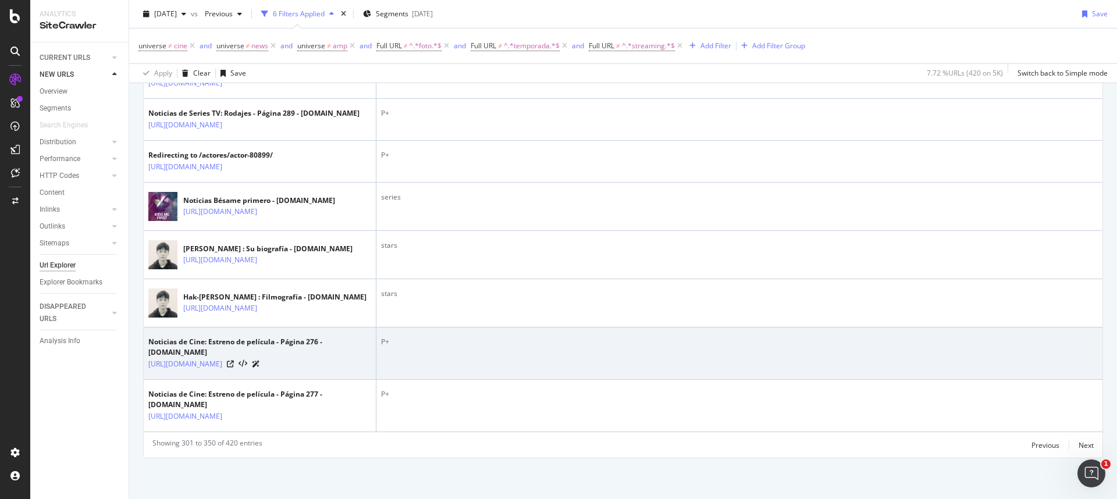
scroll to position [2584, 0]
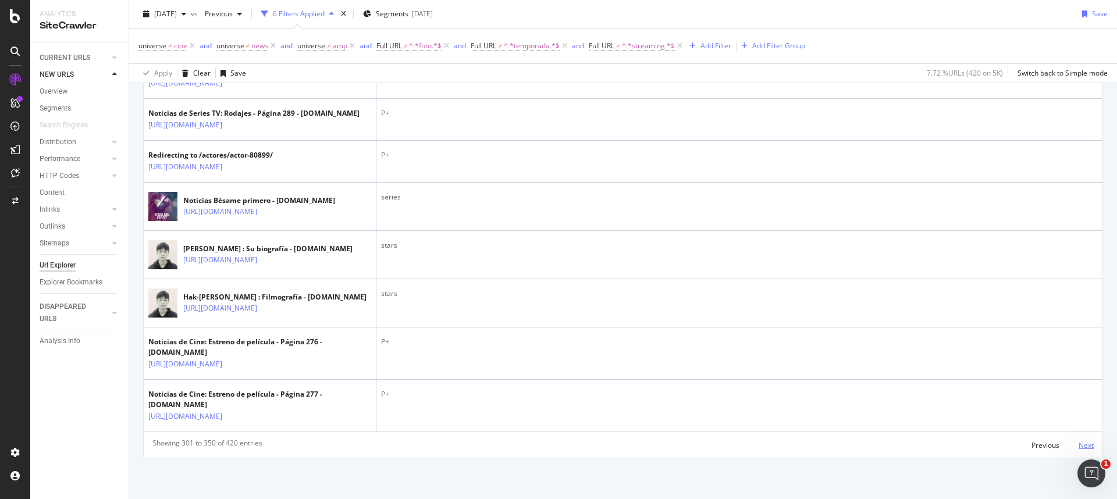
click at [1084, 448] on div "Next" at bounding box center [1086, 446] width 15 height 10
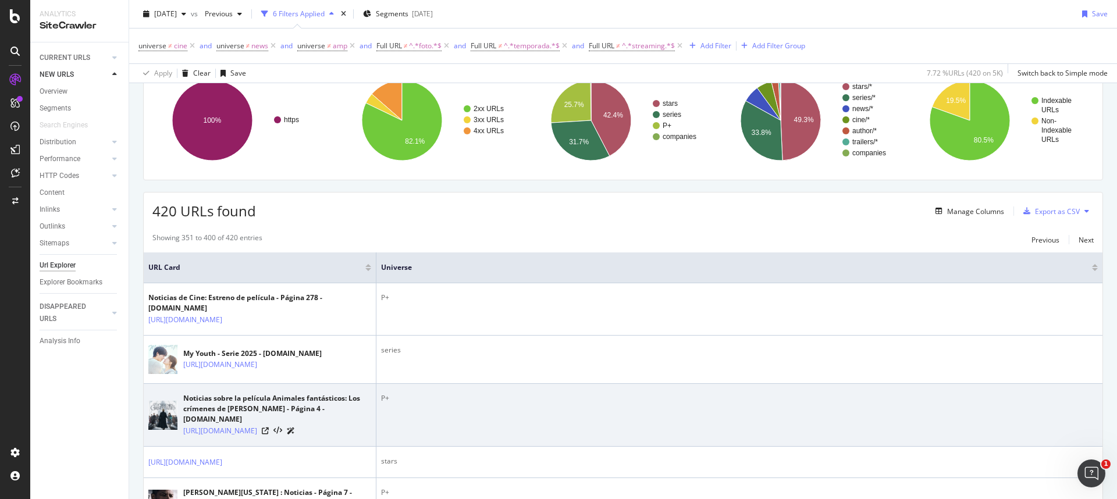
scroll to position [0, 0]
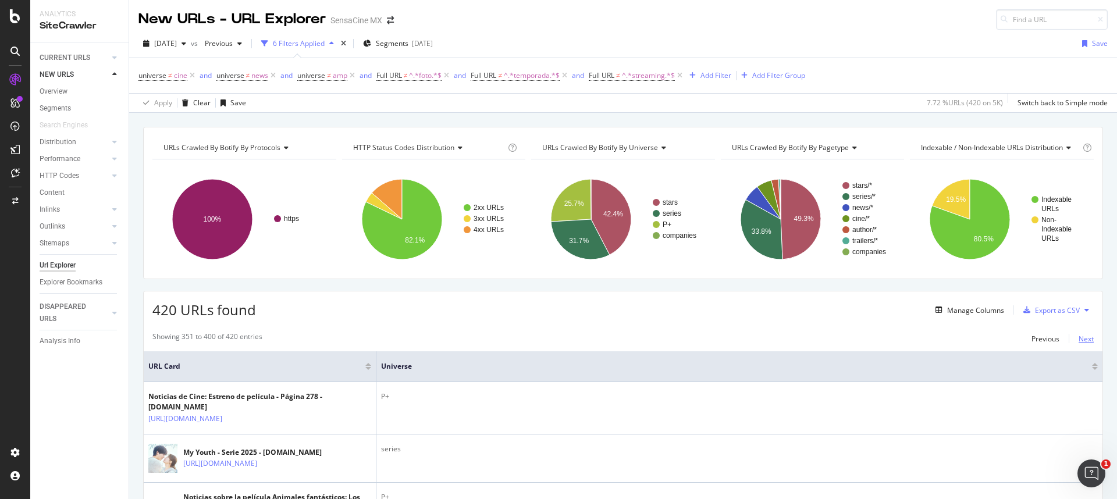
click at [1083, 334] on div "Next" at bounding box center [1086, 339] width 15 height 10
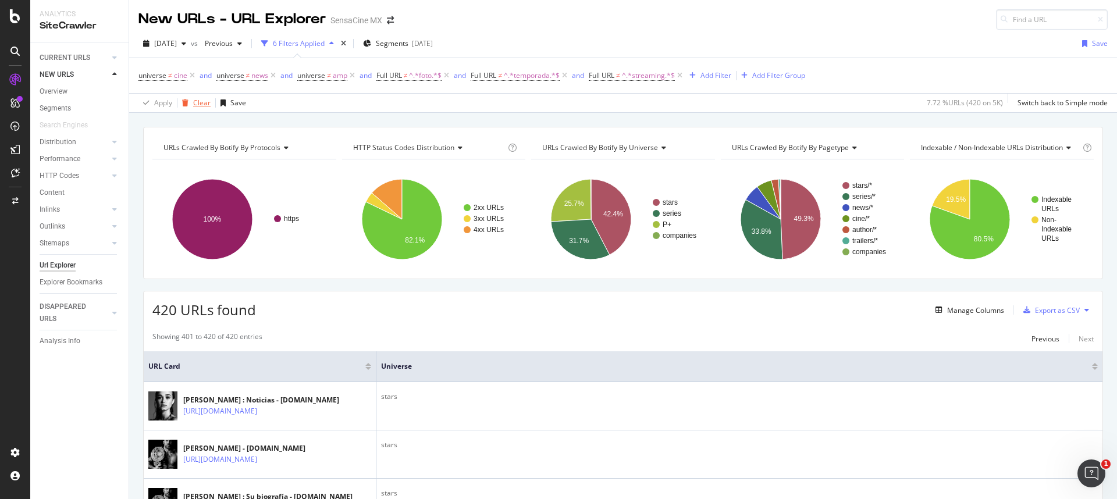
click at [207, 100] on div "Clear" at bounding box center [201, 103] width 17 height 10
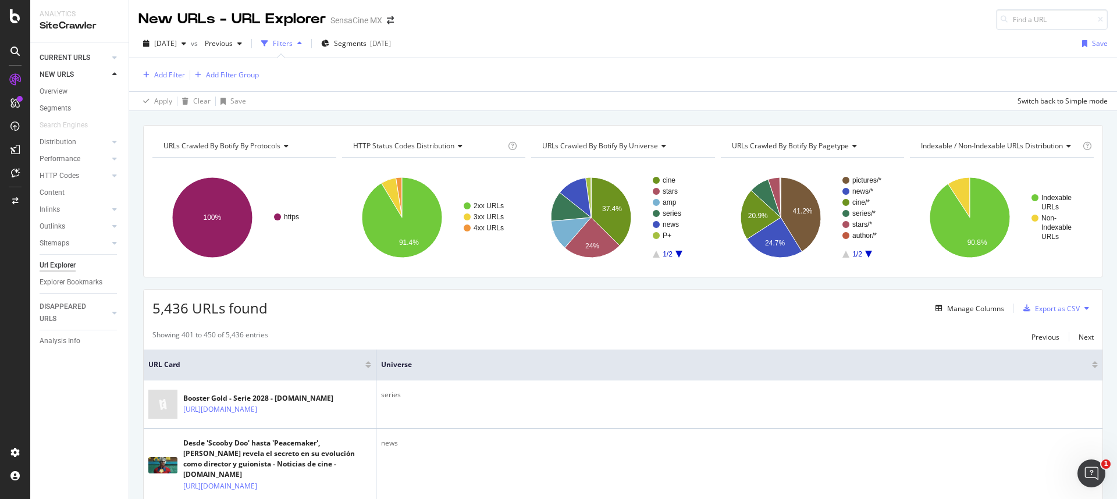
click at [90, 57] on link "CURRENT URLS" at bounding box center [74, 58] width 69 height 12
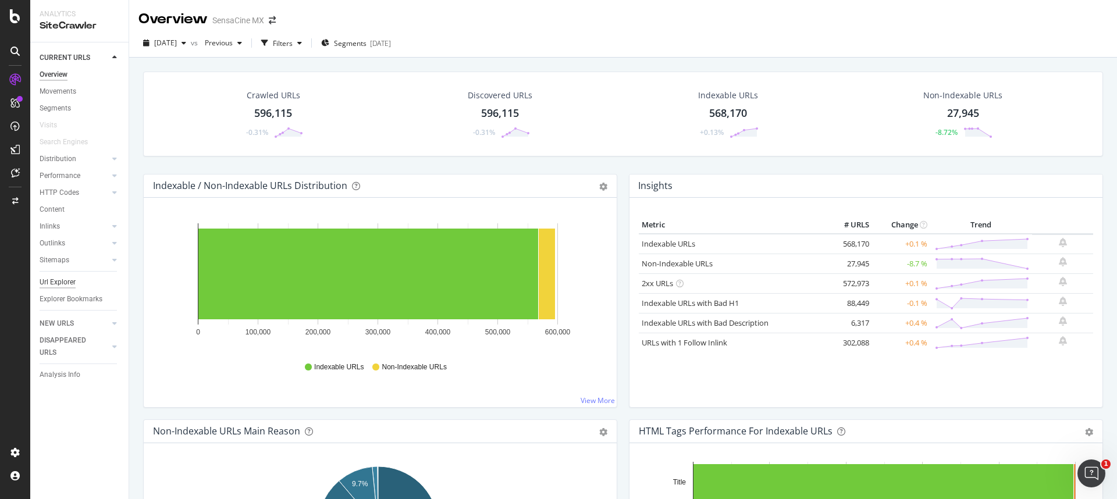
click at [55, 282] on div "Url Explorer" at bounding box center [58, 282] width 36 height 12
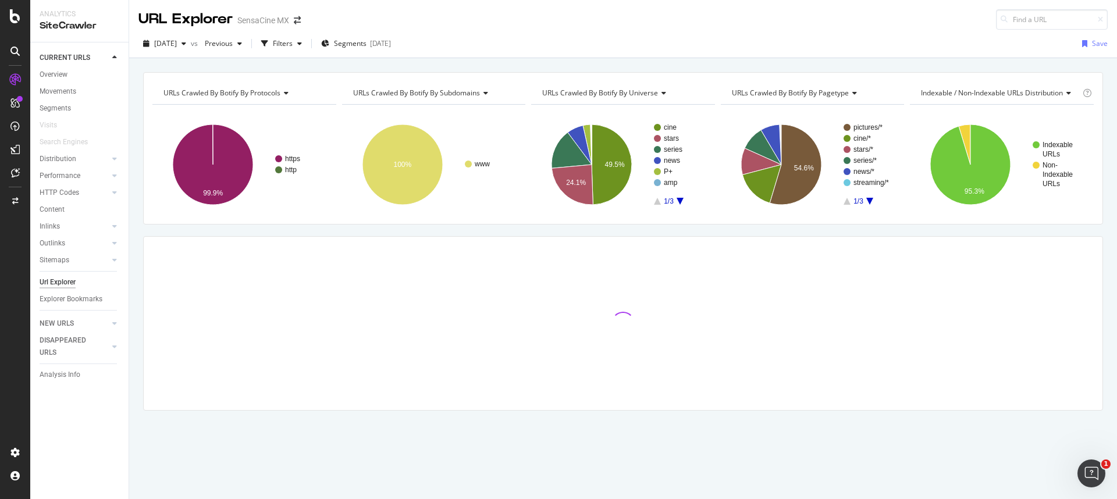
click at [453, 93] on span "URLs Crawled By Botify By subdomains" at bounding box center [416, 93] width 127 height 10
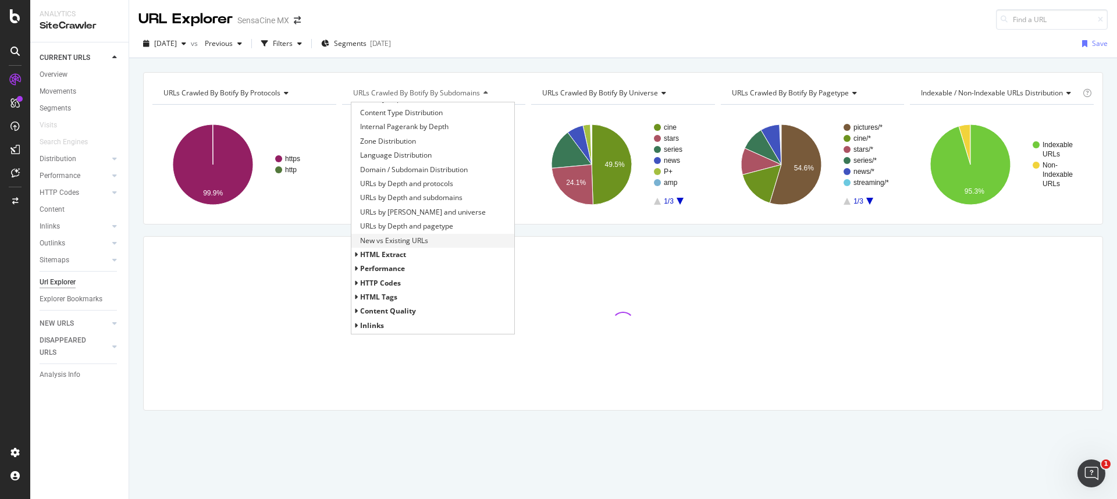
scroll to position [165, 0]
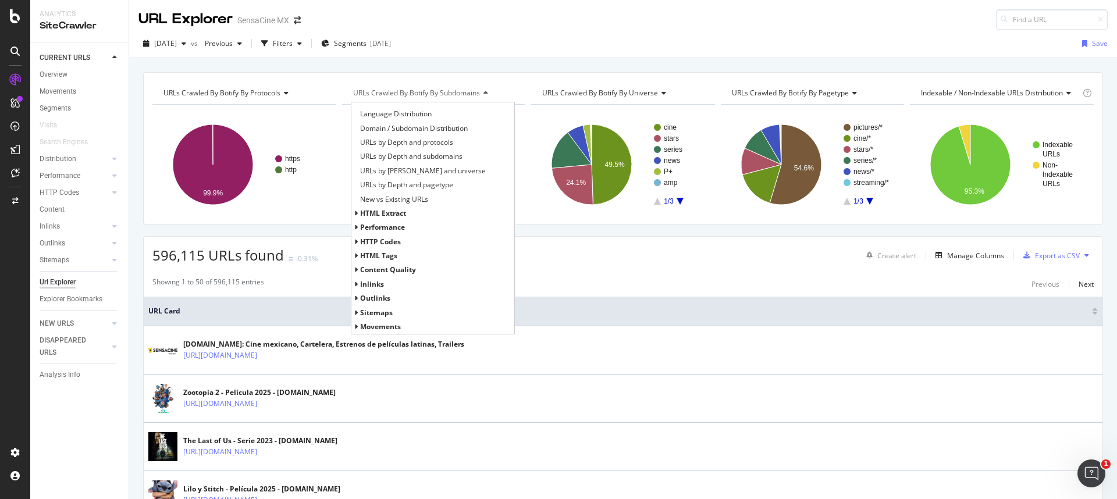
click at [390, 240] on span "HTTP Codes" at bounding box center [380, 242] width 41 height 10
click at [393, 260] on span "HTTP Status Codes Distribution" at bounding box center [410, 256] width 101 height 12
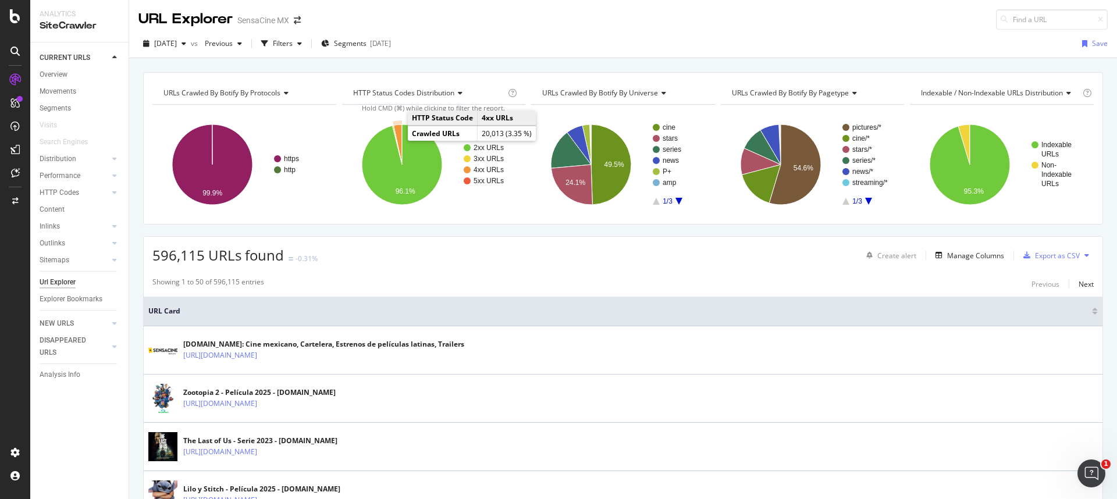
click at [397, 132] on icon "A chart." at bounding box center [397, 145] width 8 height 40
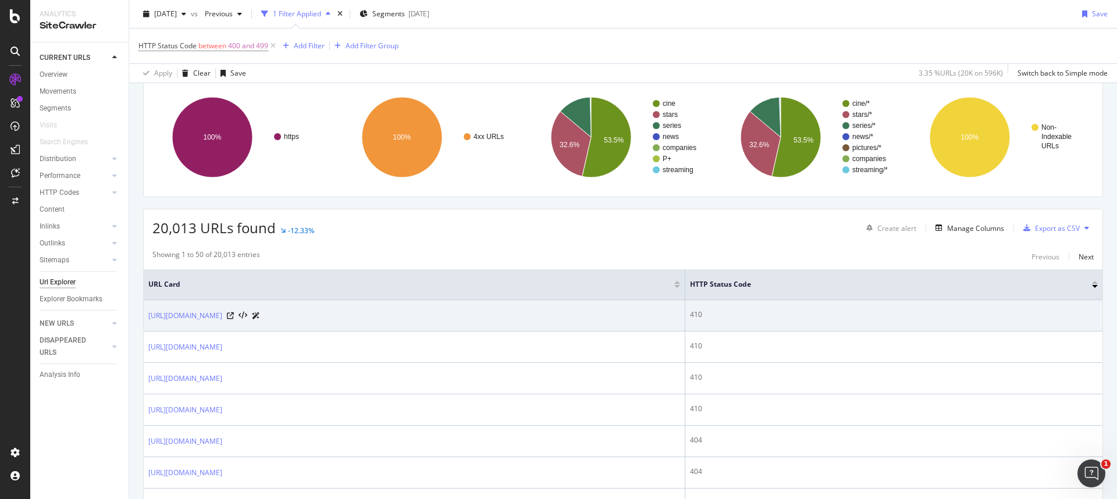
scroll to position [100, 0]
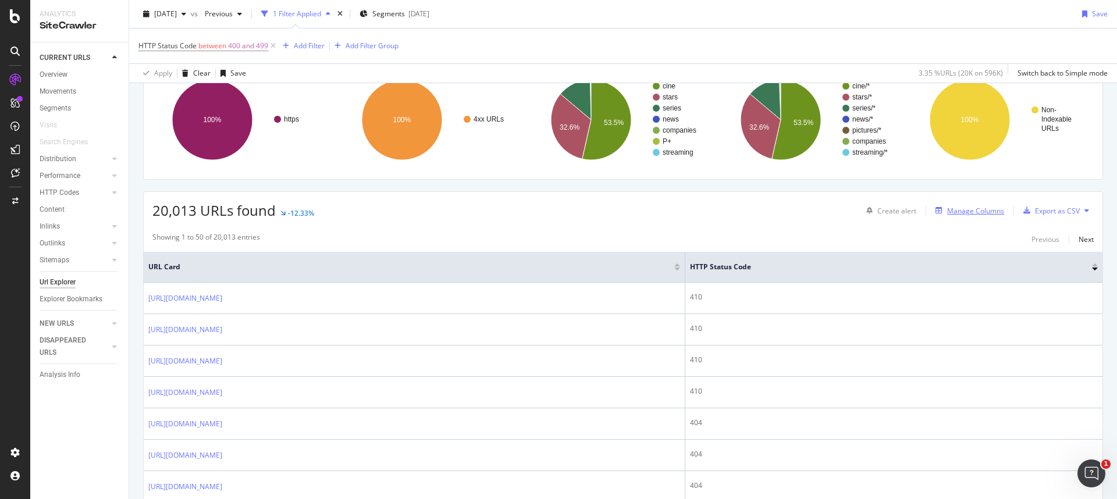
click at [947, 212] on div "Manage Columns" at bounding box center [975, 211] width 57 height 10
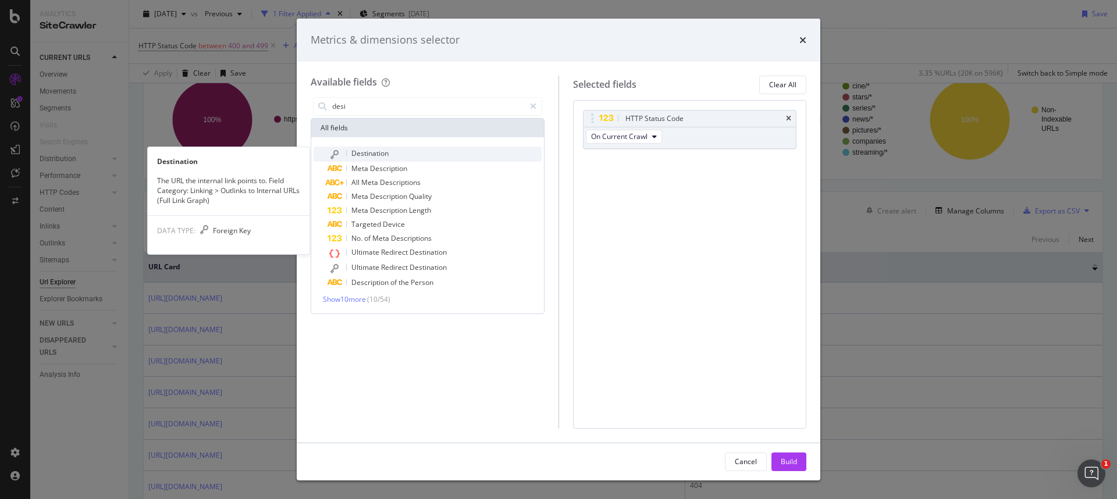
type input "desi"
click at [379, 150] on span "Destination" at bounding box center [369, 153] width 37 height 10
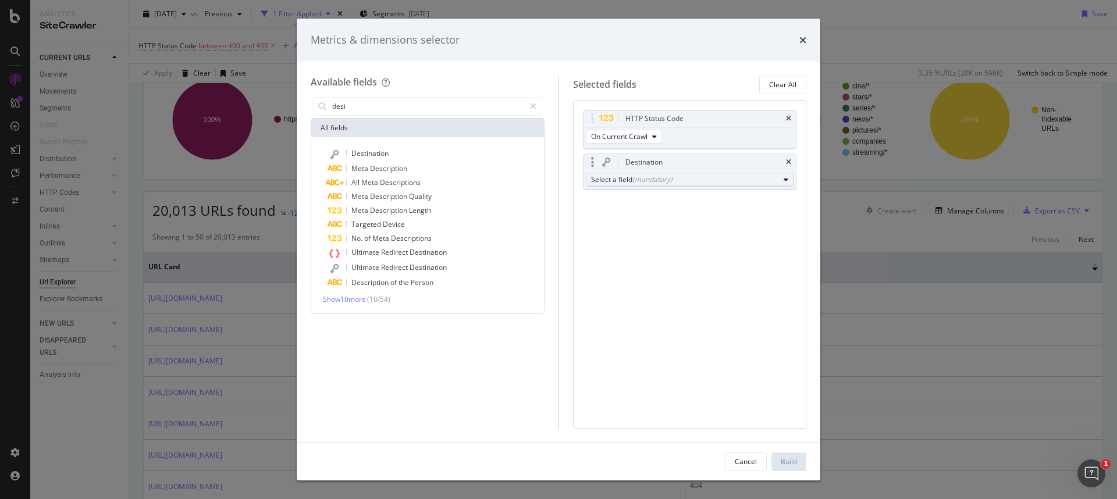
click at [749, 184] on div "Select a field (mandatory)" at bounding box center [685, 180] width 189 height 10
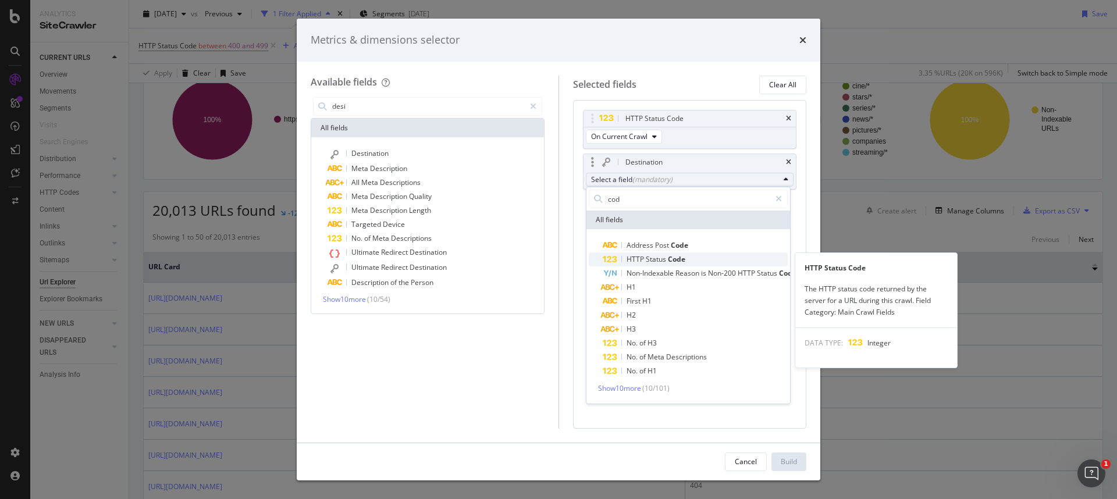
type input "cod"
click at [661, 256] on span "Status" at bounding box center [657, 259] width 22 height 10
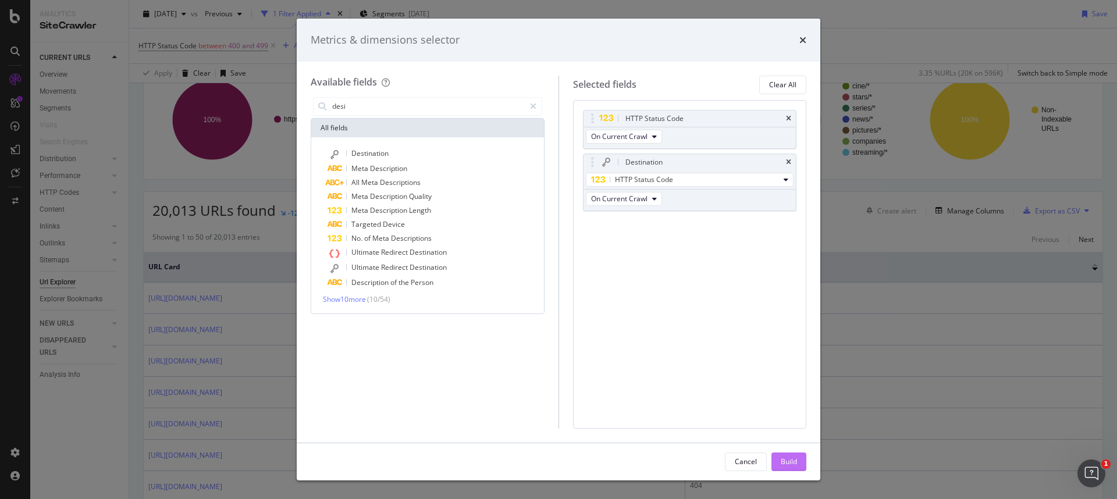
click at [791, 458] on div "Build" at bounding box center [789, 462] width 16 height 10
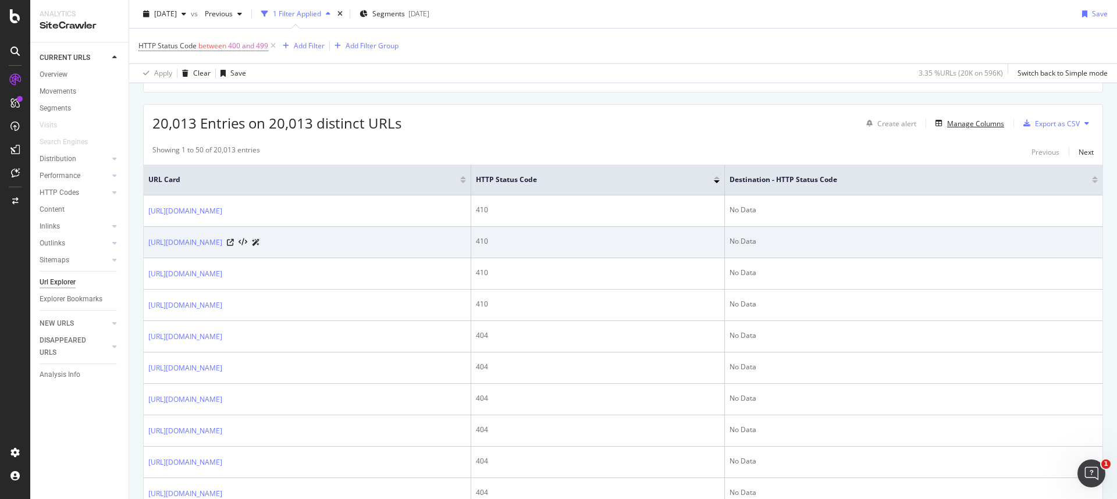
scroll to position [85, 0]
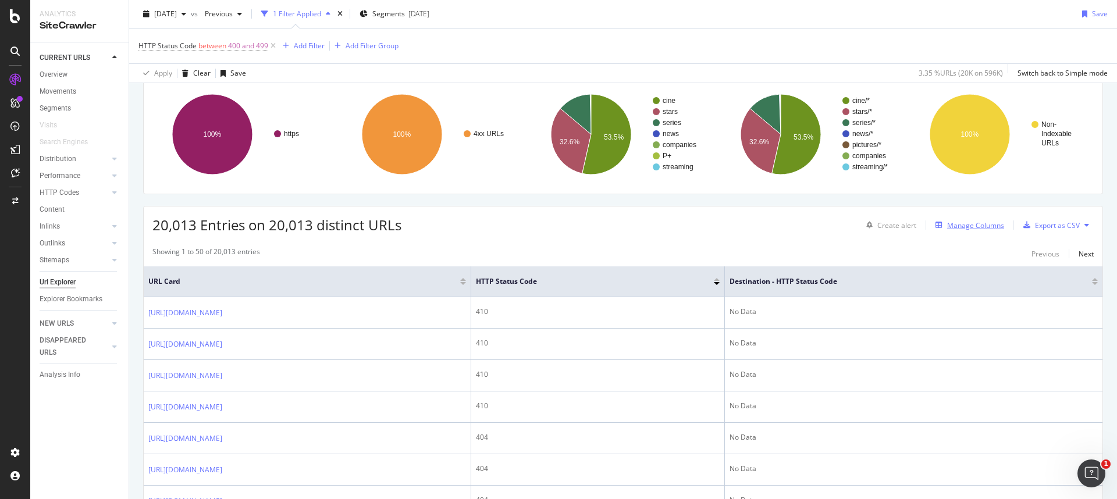
click at [957, 226] on div "Manage Columns" at bounding box center [975, 226] width 57 height 10
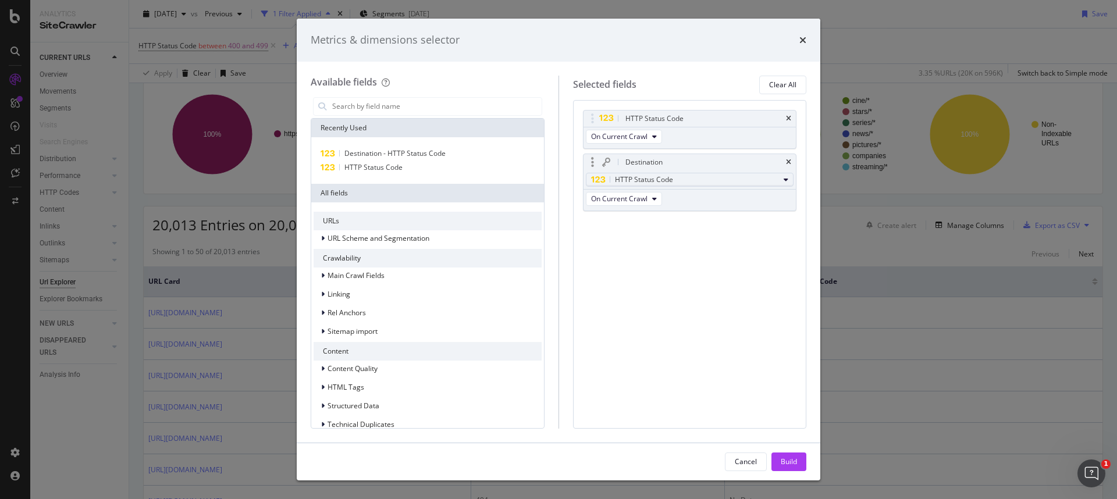
click at [731, 181] on div "HTTP Status Code" at bounding box center [685, 180] width 189 height 14
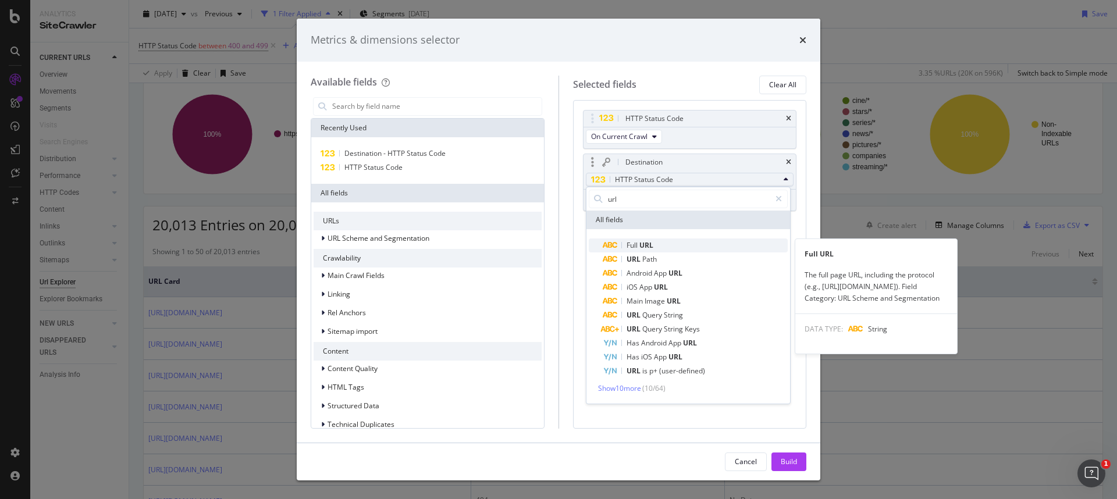
type input "url"
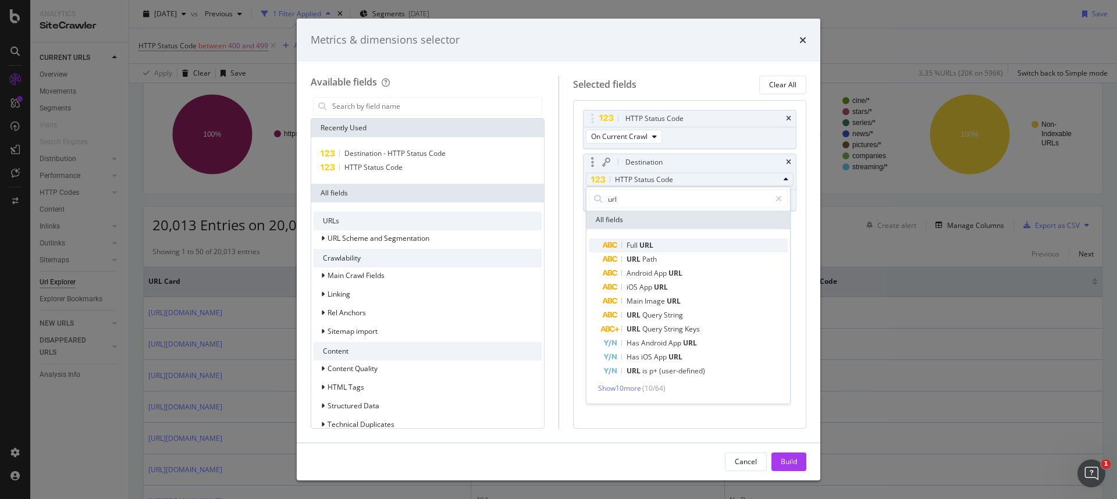
click at [650, 248] on span "URL" at bounding box center [647, 245] width 14 height 10
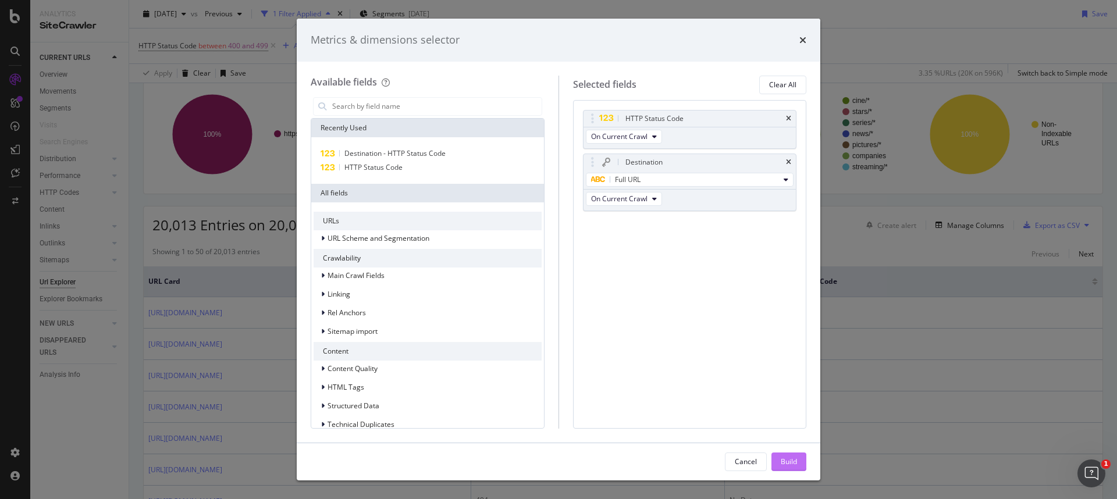
click at [793, 465] on div "Build" at bounding box center [789, 462] width 16 height 10
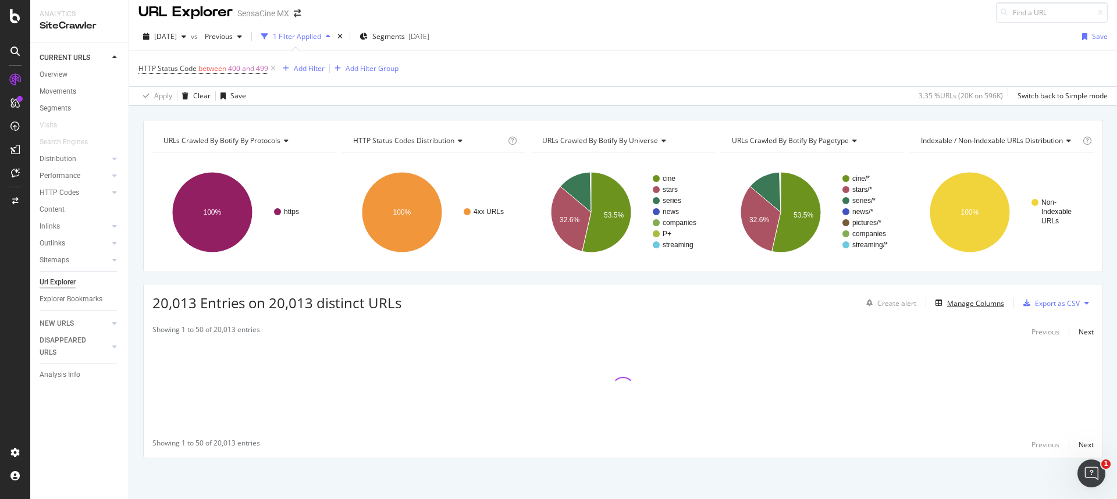
scroll to position [7, 0]
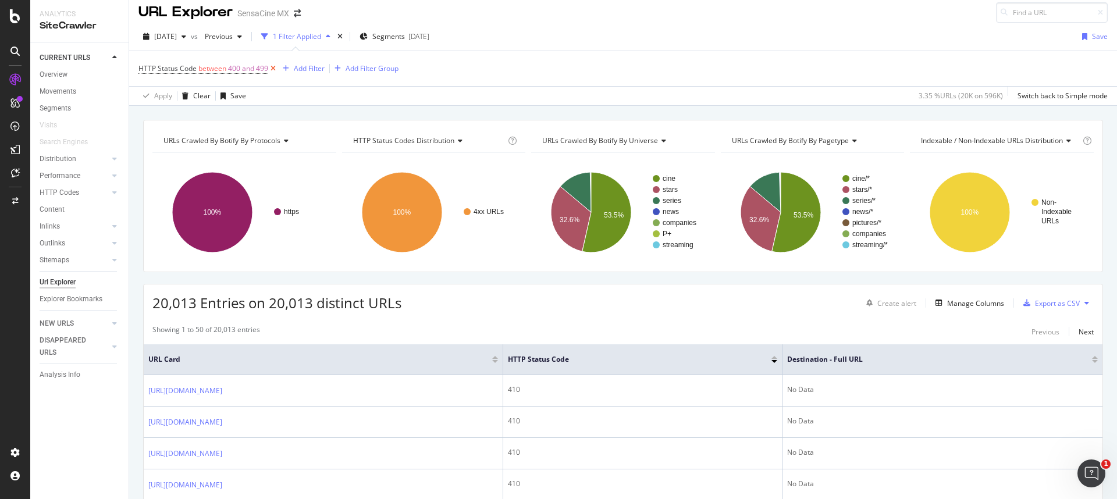
click at [274, 71] on icon at bounding box center [273, 69] width 10 height 12
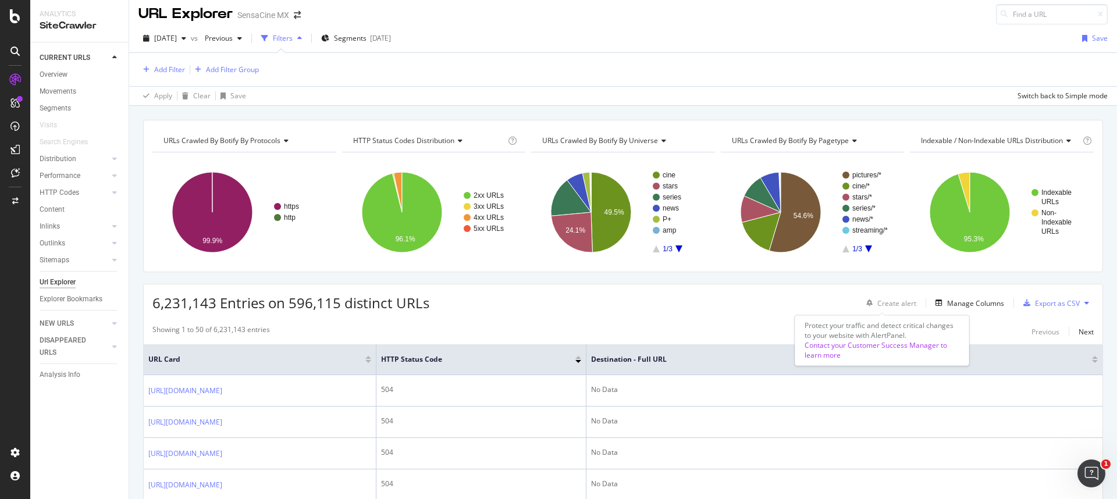
scroll to position [7, 0]
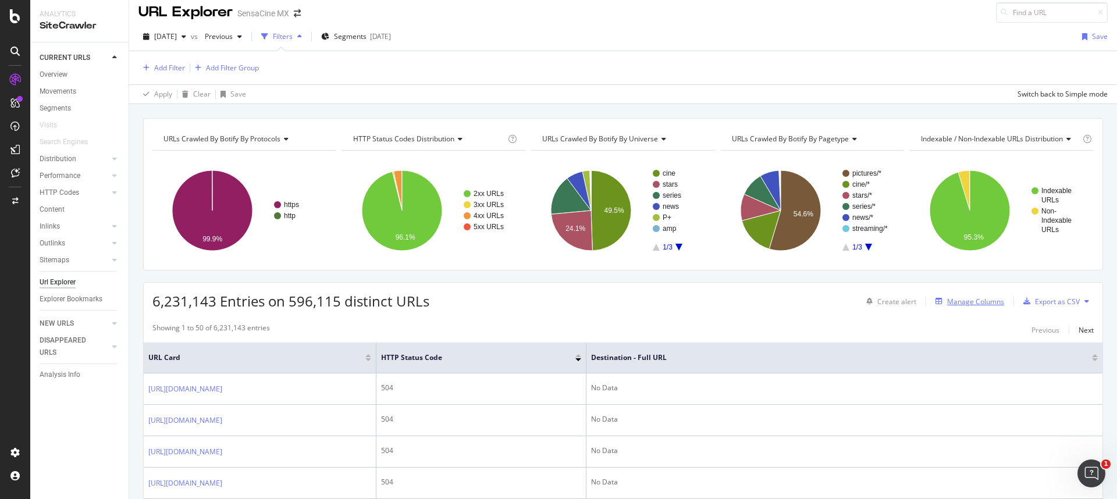
click at [951, 303] on div "Manage Columns" at bounding box center [975, 302] width 57 height 10
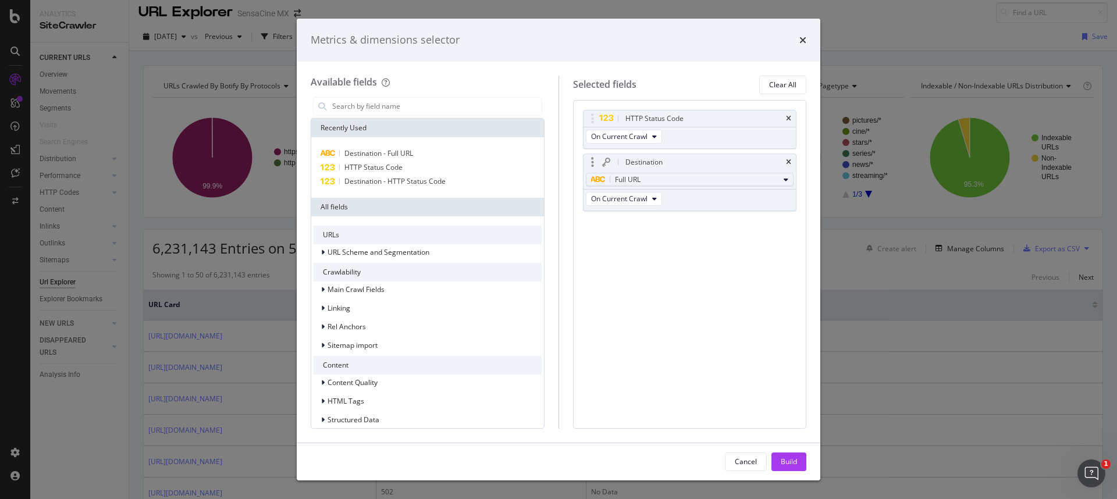
click at [753, 183] on div "Full URL" at bounding box center [685, 180] width 189 height 14
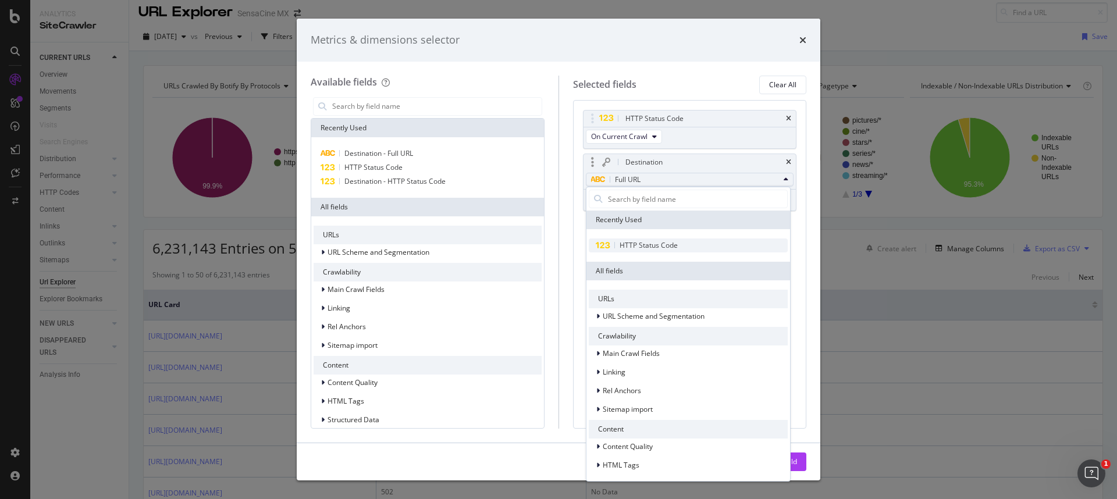
click at [697, 243] on span "HTTP Status Code" at bounding box center [688, 246] width 199 height 14
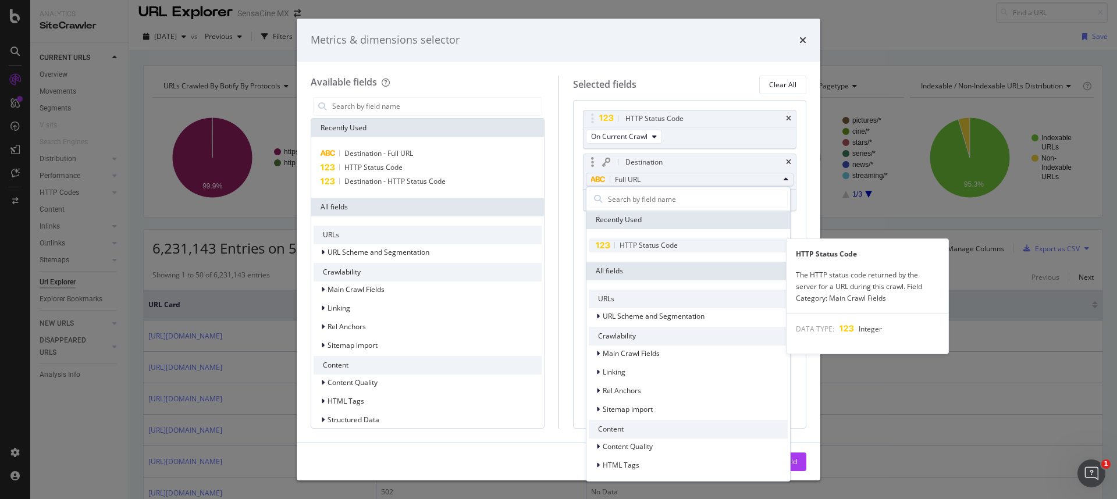
click at [655, 241] on span "HTTP Status Code" at bounding box center [649, 245] width 58 height 10
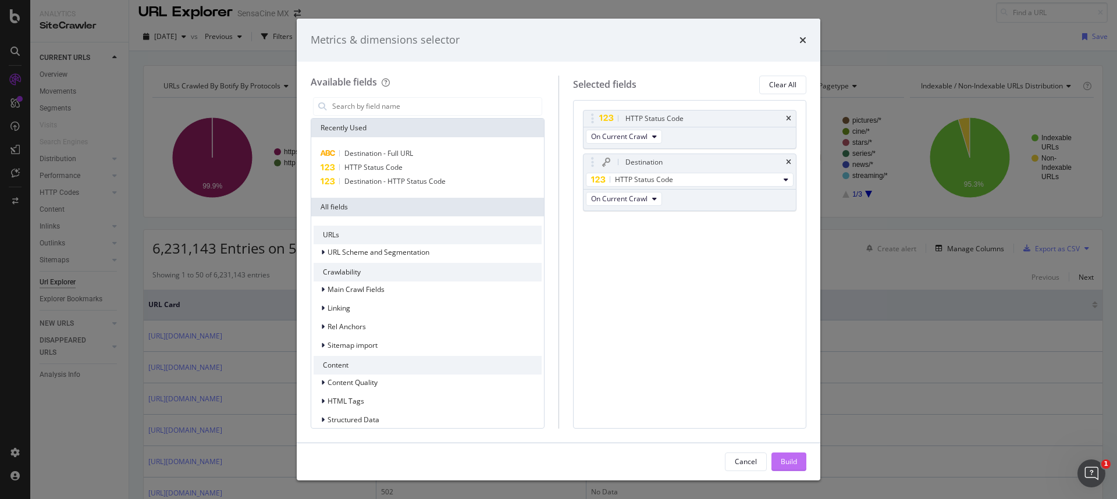
click at [790, 456] on div "Build" at bounding box center [789, 461] width 16 height 17
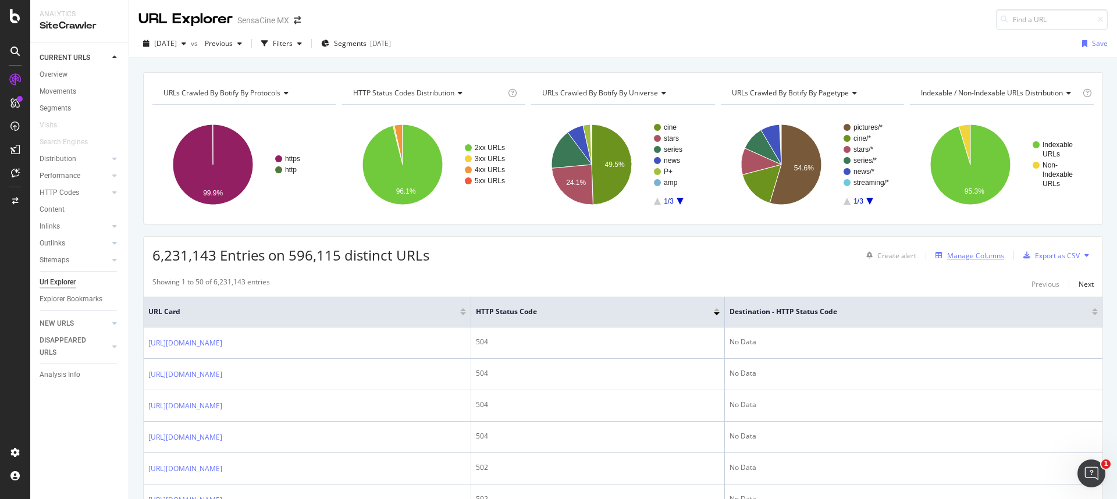
click at [958, 254] on div "Manage Columns" at bounding box center [975, 256] width 57 height 10
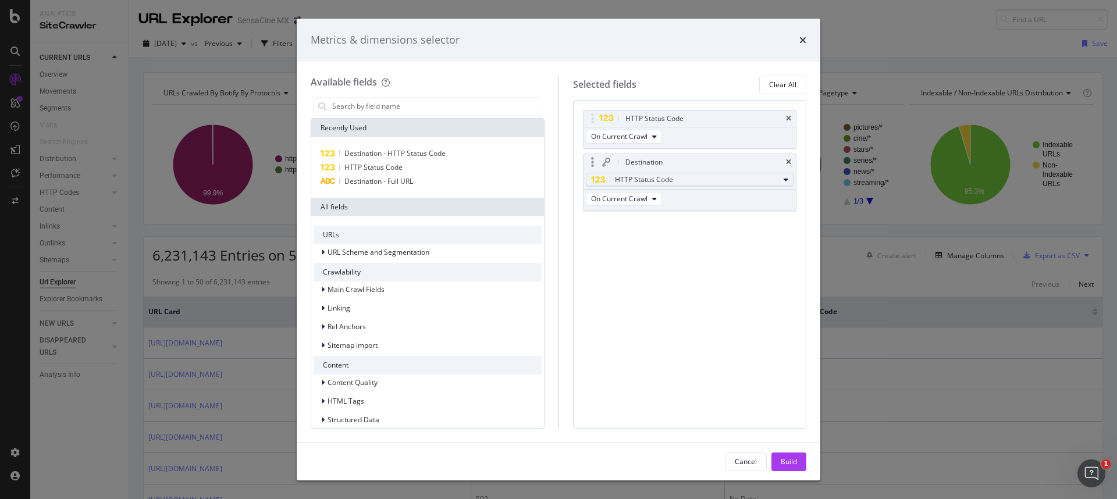
click at [669, 180] on span "HTTP Status Code" at bounding box center [644, 180] width 58 height 10
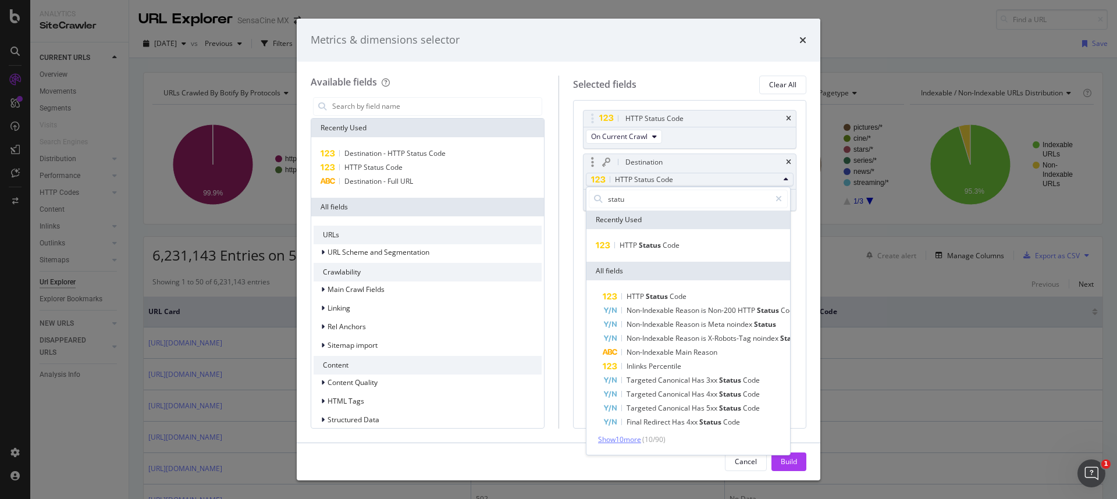
type input "statu"
click at [638, 442] on span "Show 10 more" at bounding box center [619, 440] width 43 height 10
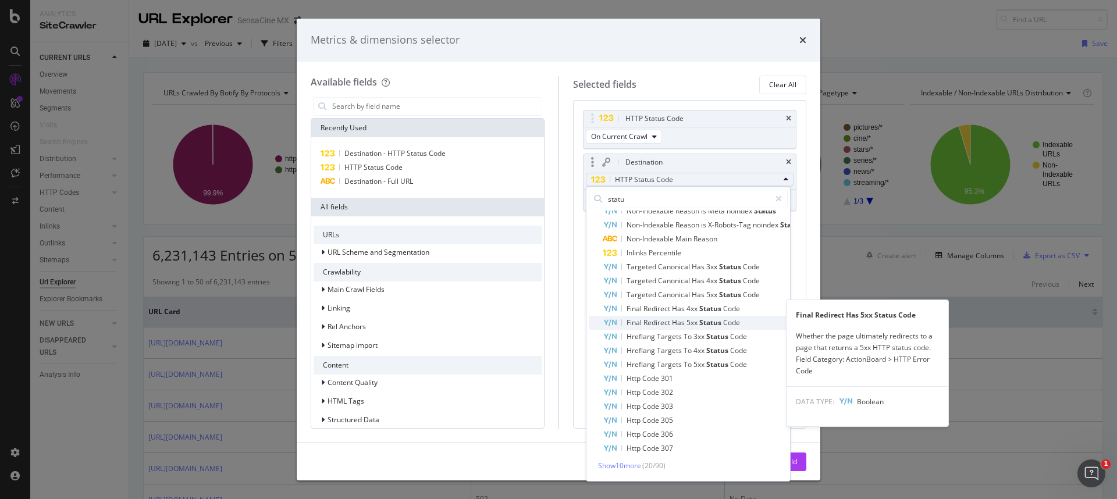
scroll to position [122, 0]
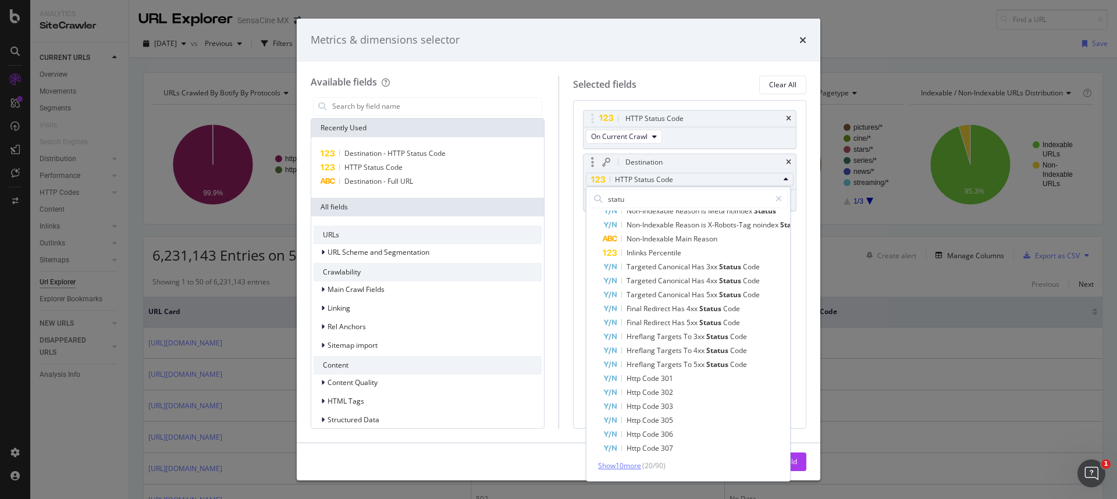
click at [638, 461] on span "Show 10 more" at bounding box center [619, 466] width 43 height 10
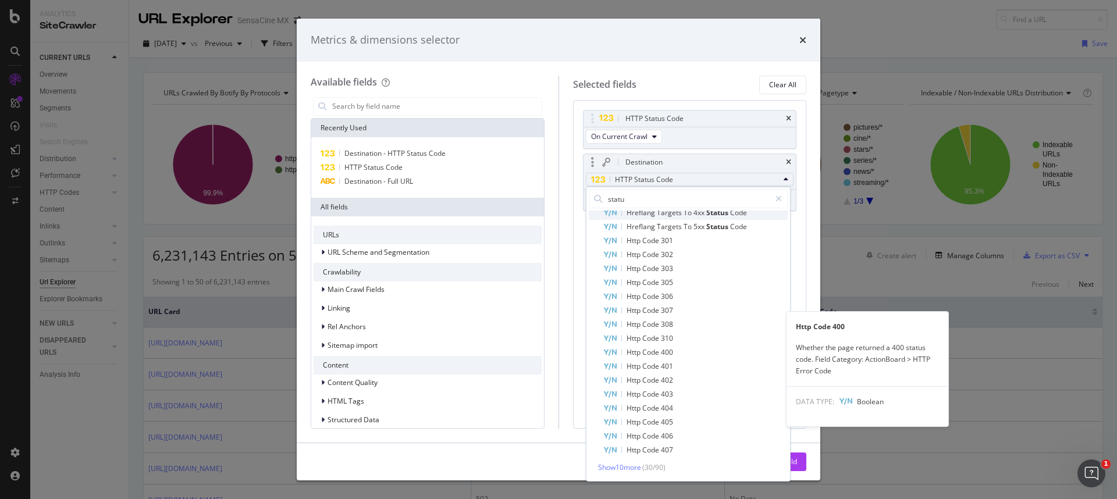
scroll to position [262, 0]
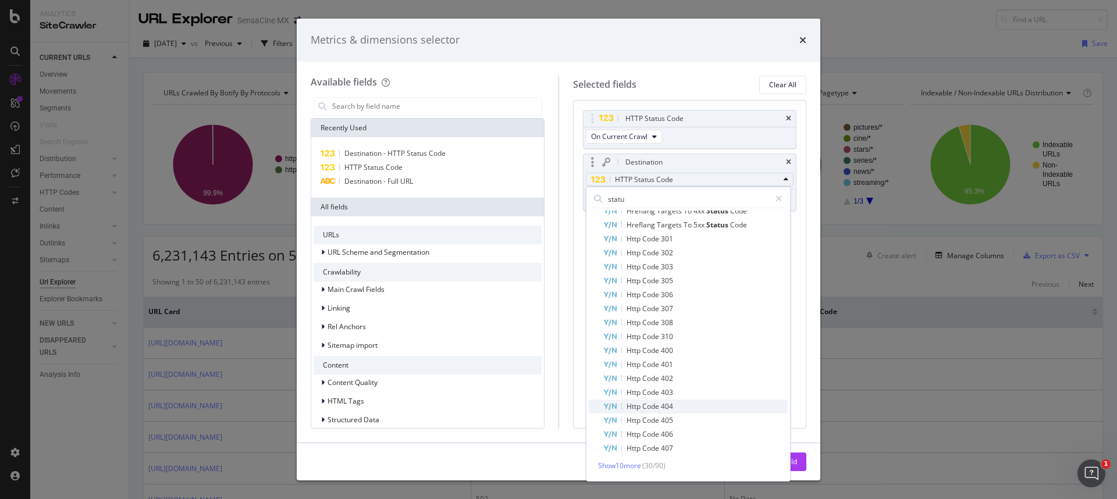
click at [664, 402] on span "404" at bounding box center [667, 407] width 12 height 10
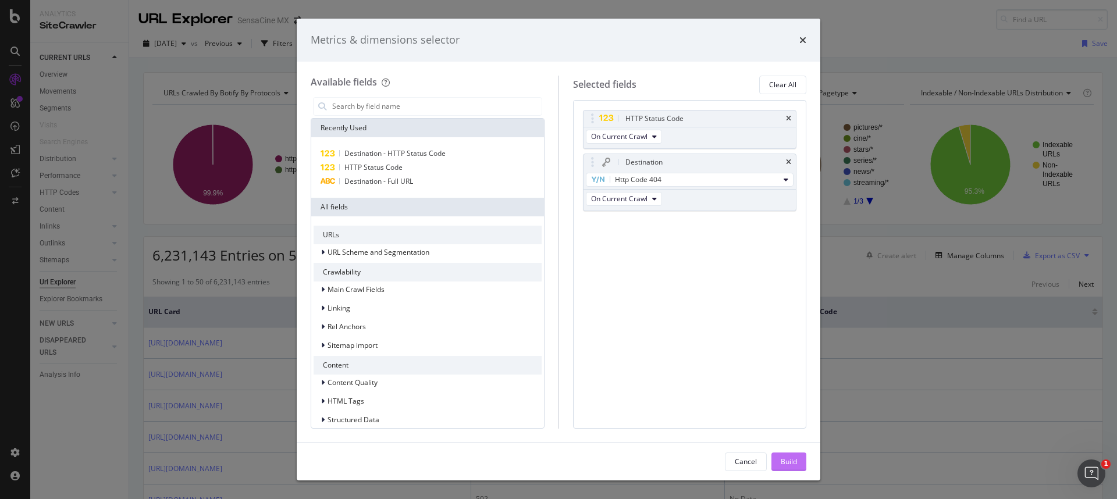
click at [779, 459] on button "Build" at bounding box center [789, 462] width 35 height 19
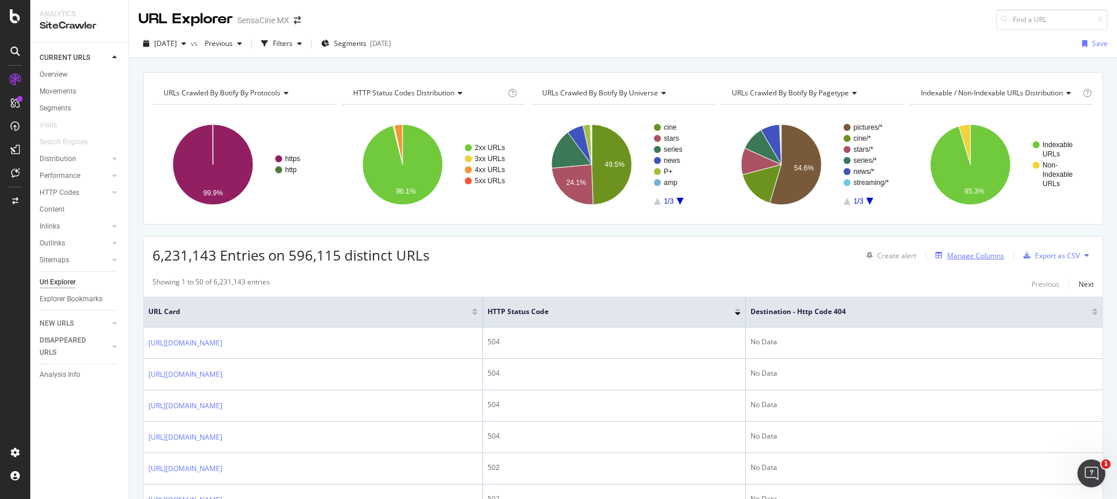
click at [981, 254] on div "Manage Columns" at bounding box center [975, 256] width 57 height 10
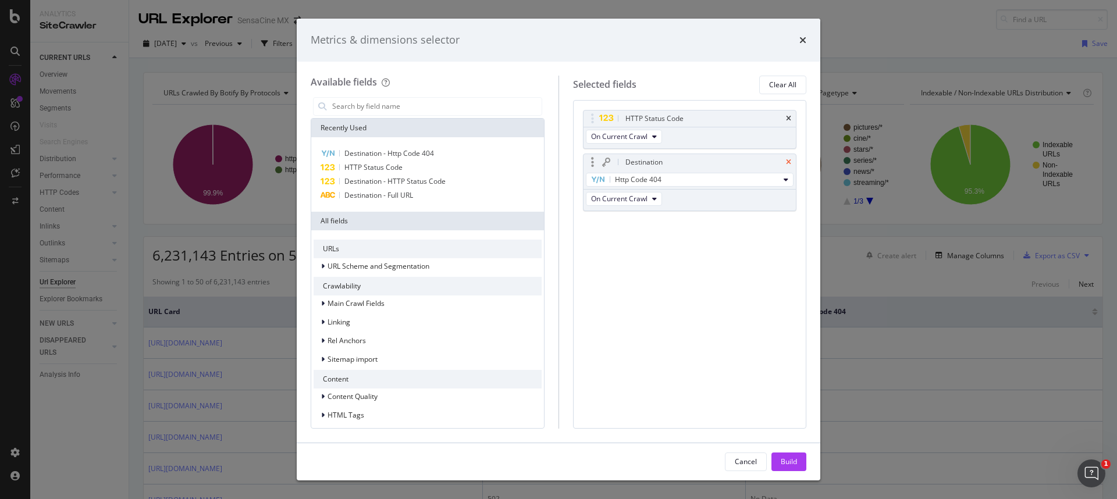
click at [791, 161] on icon "times" at bounding box center [788, 162] width 5 height 7
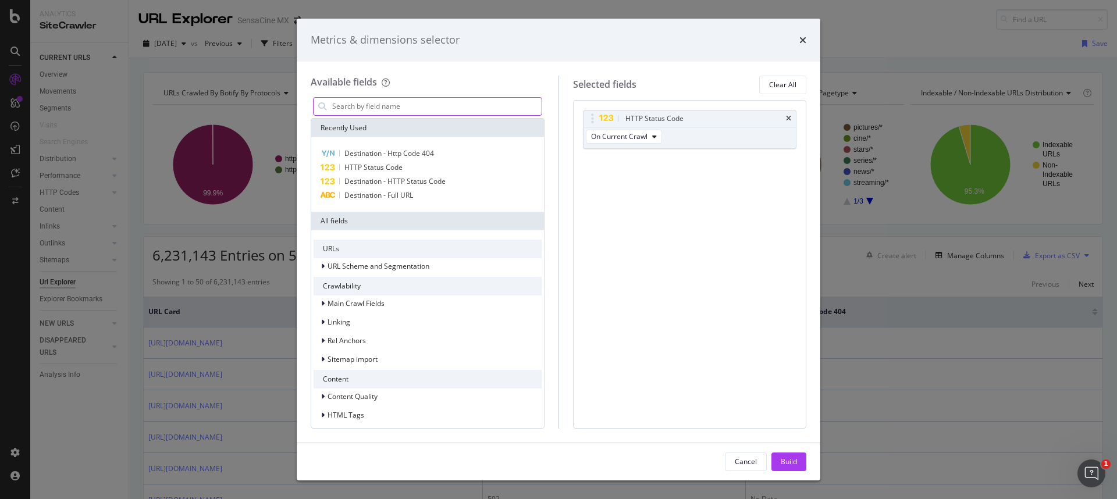
click at [455, 105] on input "modal" at bounding box center [436, 106] width 211 height 17
click at [797, 461] on div "Build" at bounding box center [789, 462] width 16 height 10
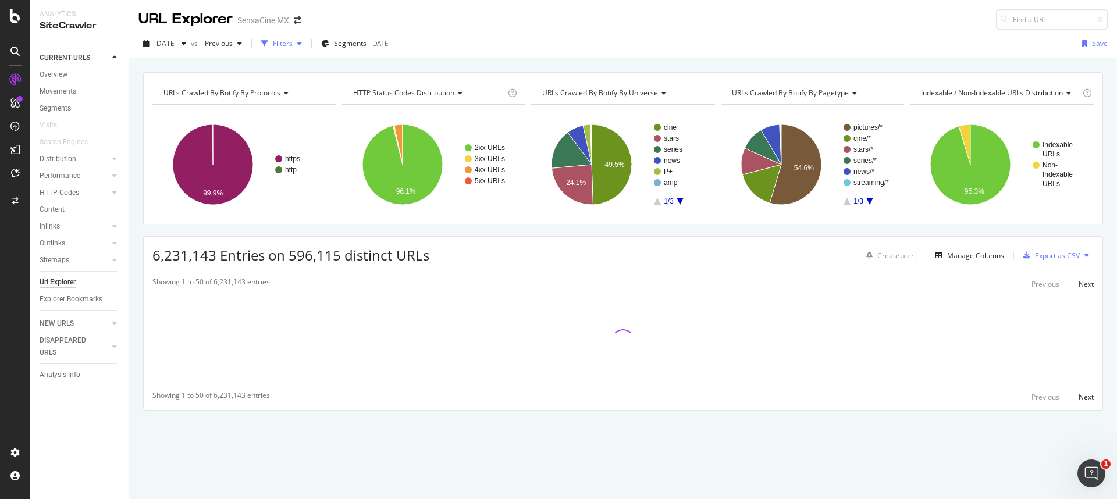
click at [307, 44] on div "button" at bounding box center [300, 43] width 14 height 7
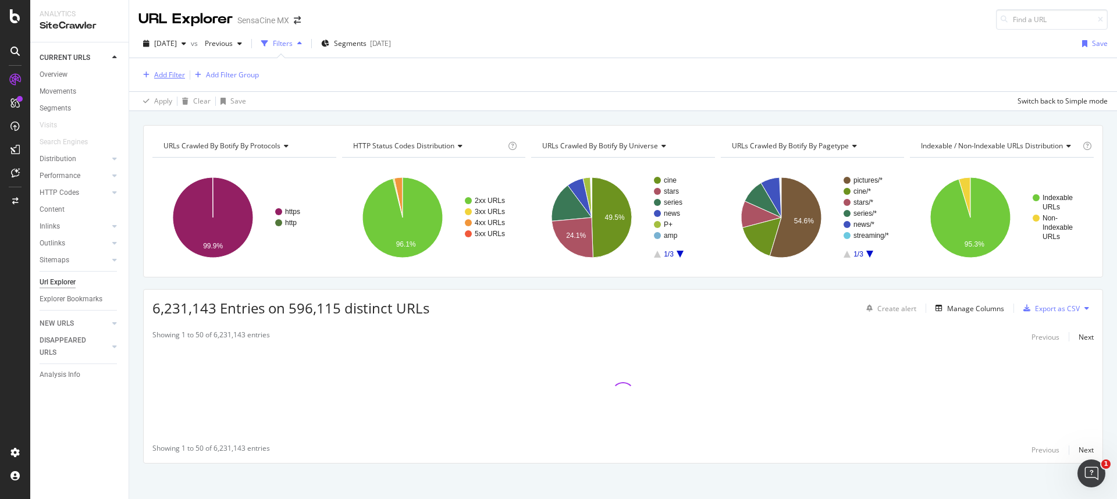
click at [179, 70] on div "Add Filter" at bounding box center [169, 75] width 31 height 10
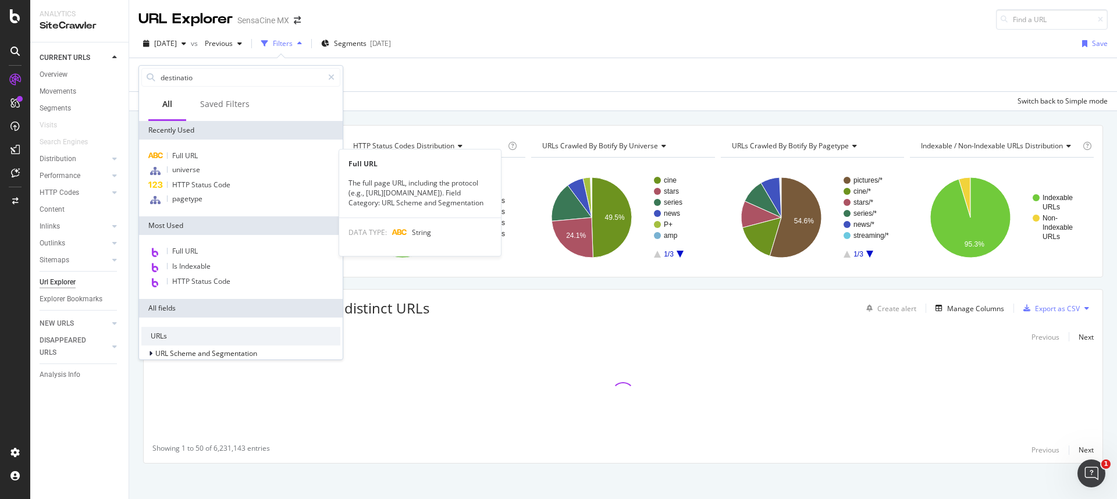
type input "destination"
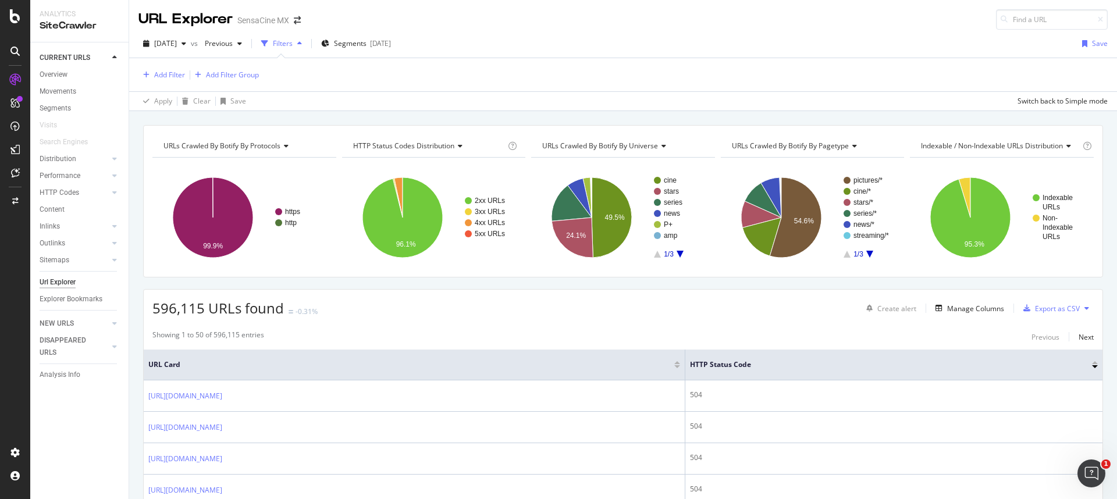
click at [577, 52] on div "2025 Sep. 1st vs Previous Filters Segments 2025-03-11 Save" at bounding box center [623, 45] width 988 height 23
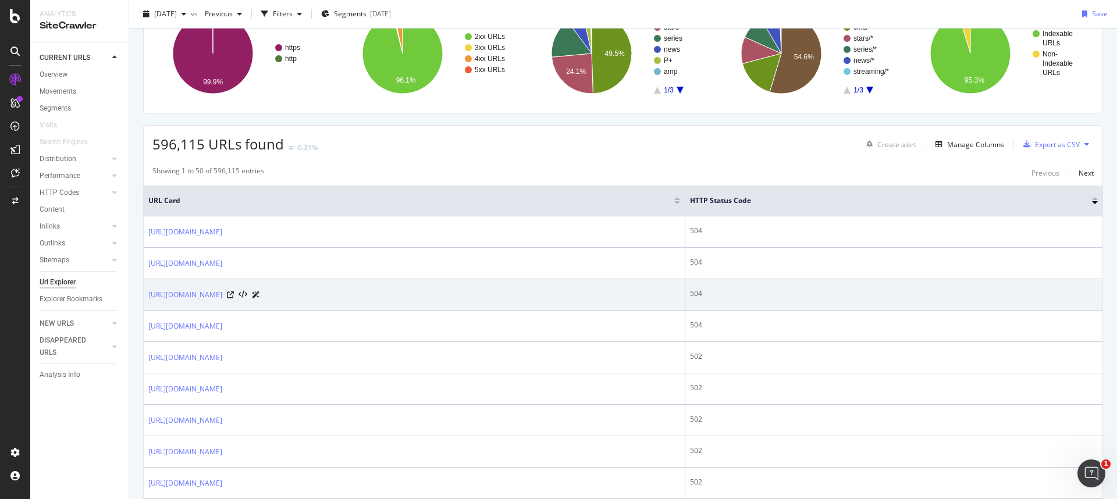
scroll to position [117, 0]
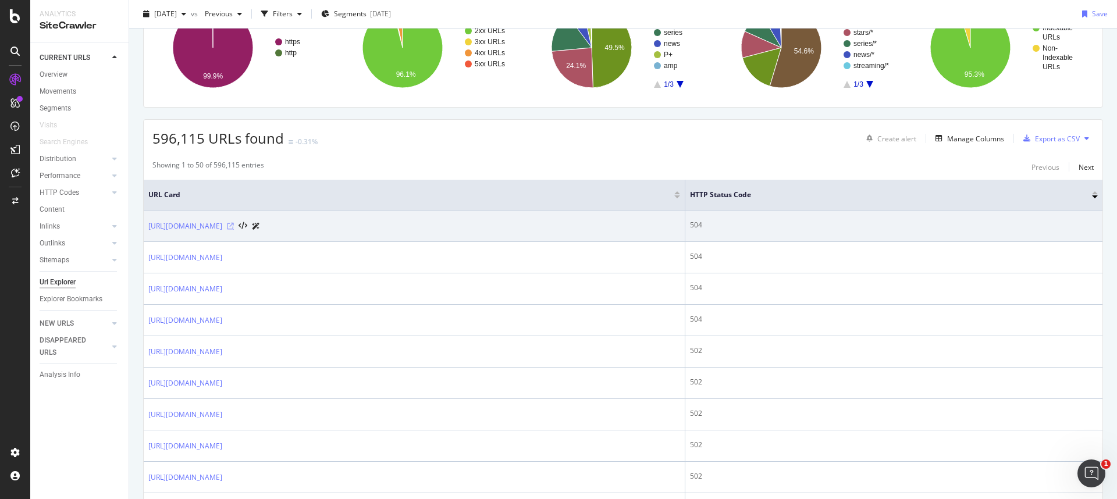
click at [234, 228] on icon at bounding box center [230, 226] width 7 height 7
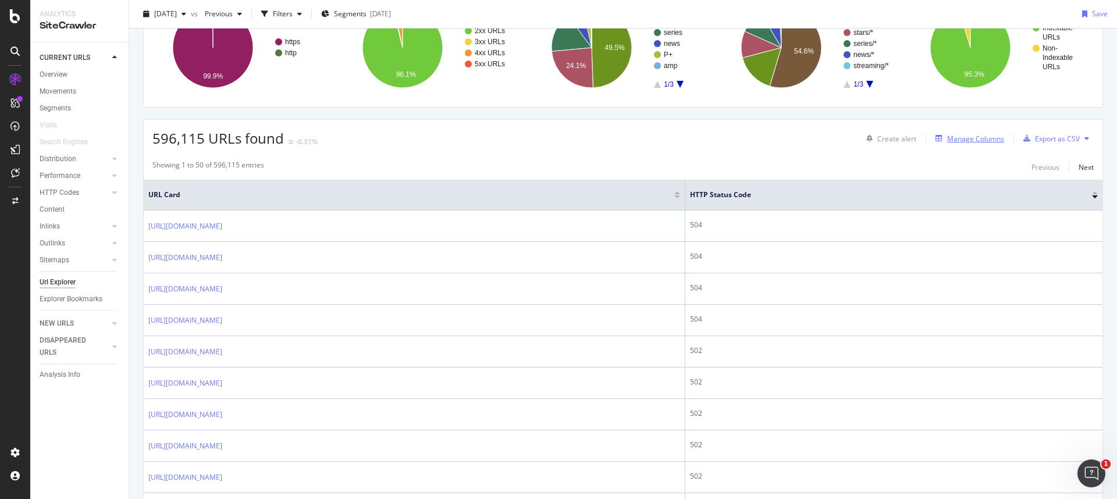
click at [952, 145] on button "Manage Columns" at bounding box center [967, 139] width 73 height 14
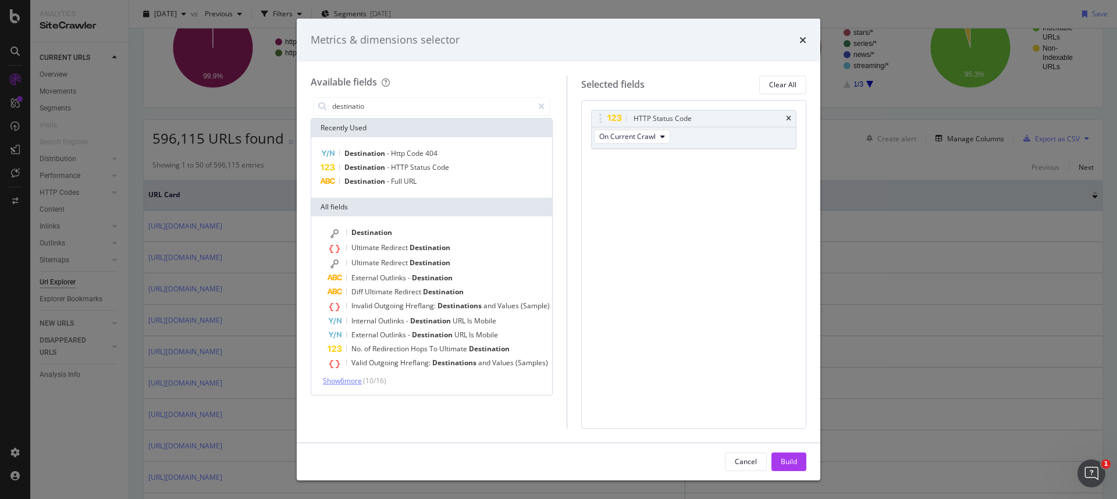
click at [351, 379] on span "Show 6 more" at bounding box center [342, 381] width 39 height 10
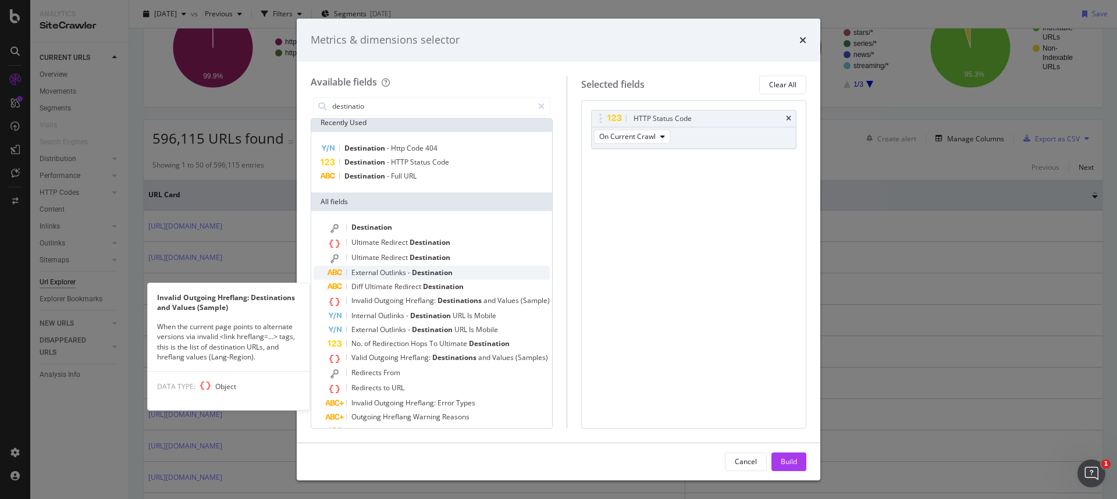
scroll to position [0, 0]
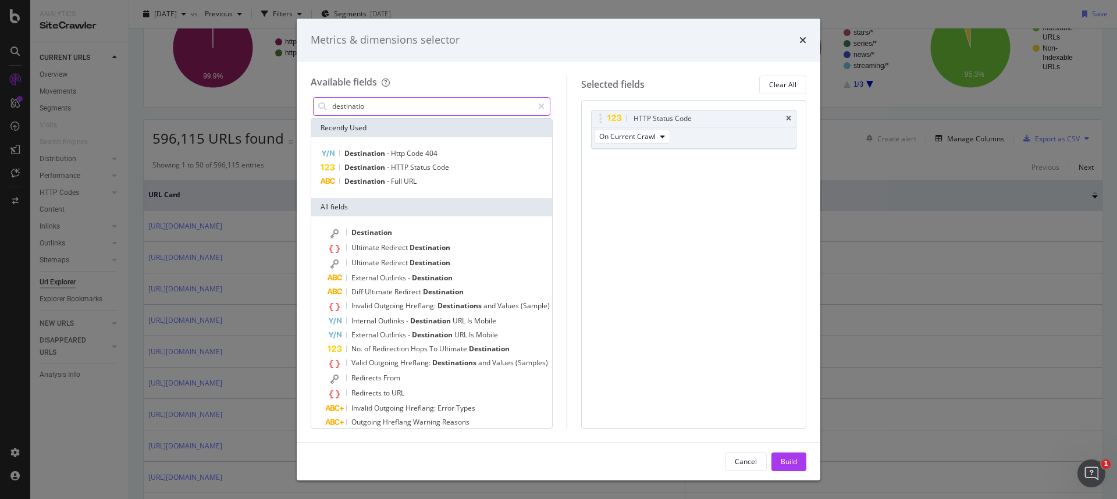
click at [418, 104] on input "destinatio" at bounding box center [432, 106] width 202 height 17
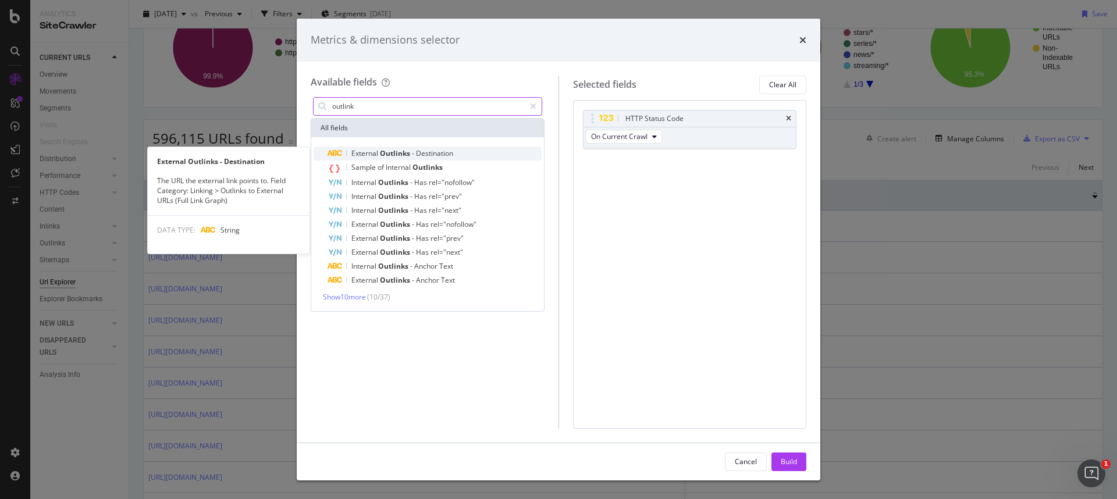
type input "outlink"
click at [399, 156] on span "Outlinks" at bounding box center [396, 153] width 32 height 10
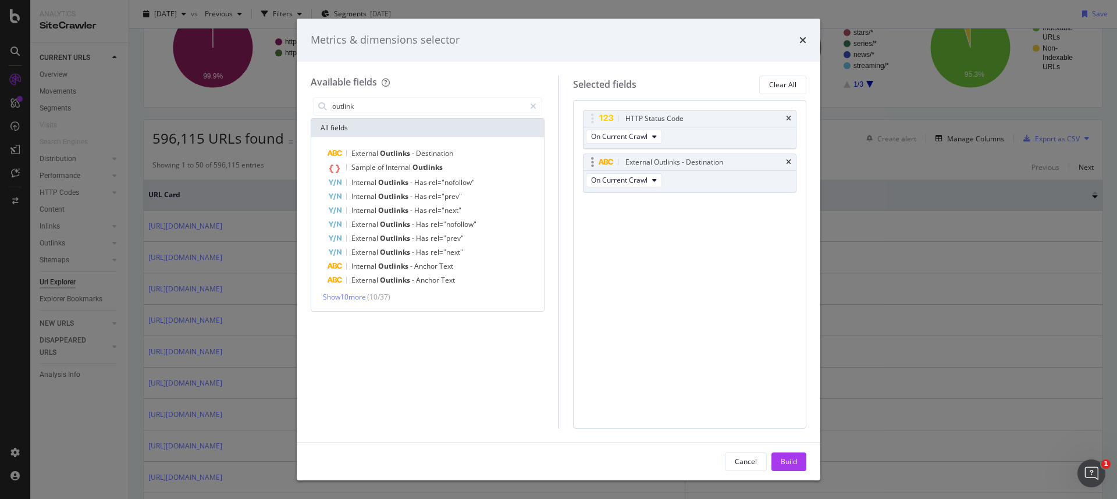
click at [791, 164] on div "External Outlinks - Destination" at bounding box center [690, 162] width 213 height 16
click at [784, 167] on div "External Outlinks - Destination" at bounding box center [690, 162] width 213 height 16
click at [787, 162] on icon "times" at bounding box center [788, 162] width 5 height 7
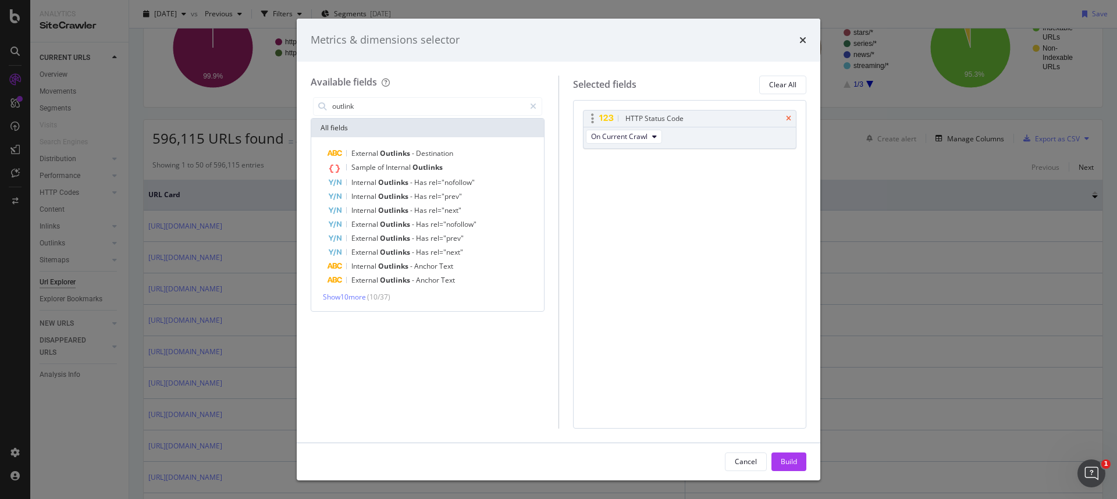
click at [790, 119] on icon "times" at bounding box center [788, 118] width 5 height 7
click at [361, 294] on span "Show 10 more" at bounding box center [344, 297] width 43 height 10
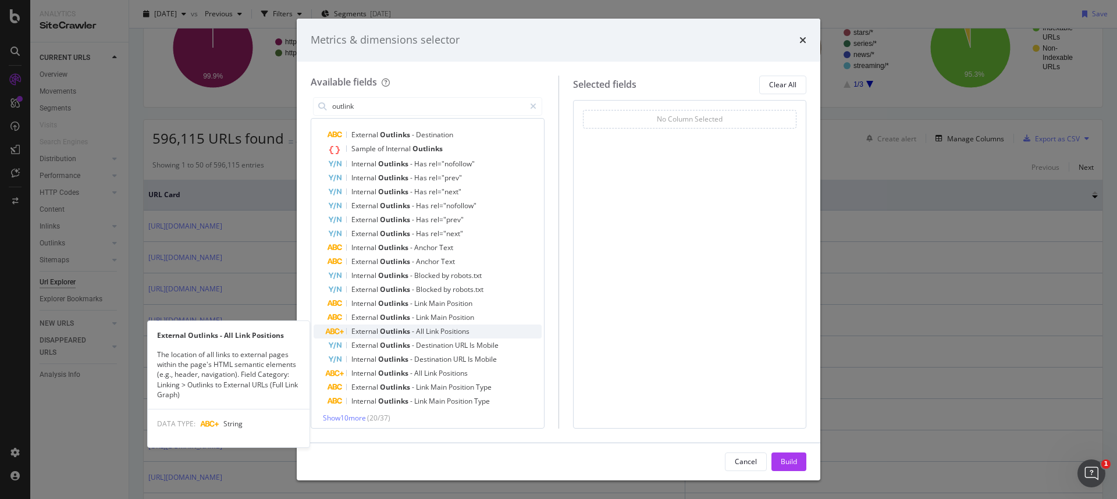
scroll to position [23, 0]
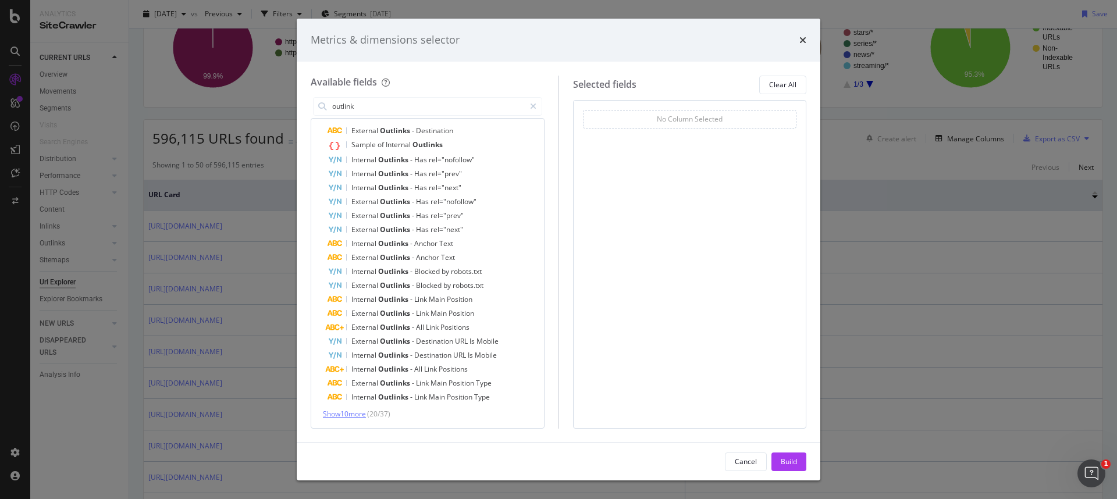
click at [347, 415] on span "Show 10 more" at bounding box center [344, 414] width 43 height 10
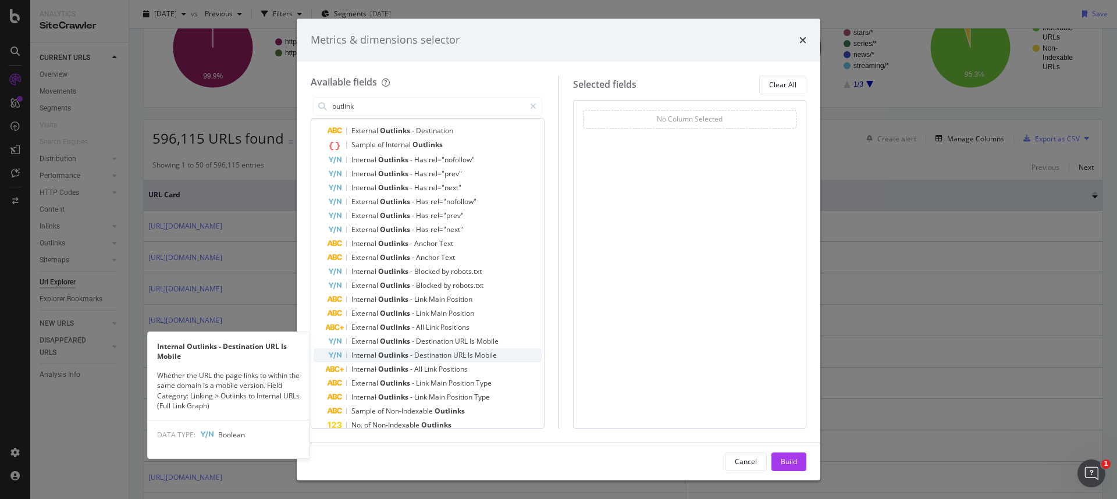
scroll to position [162, 0]
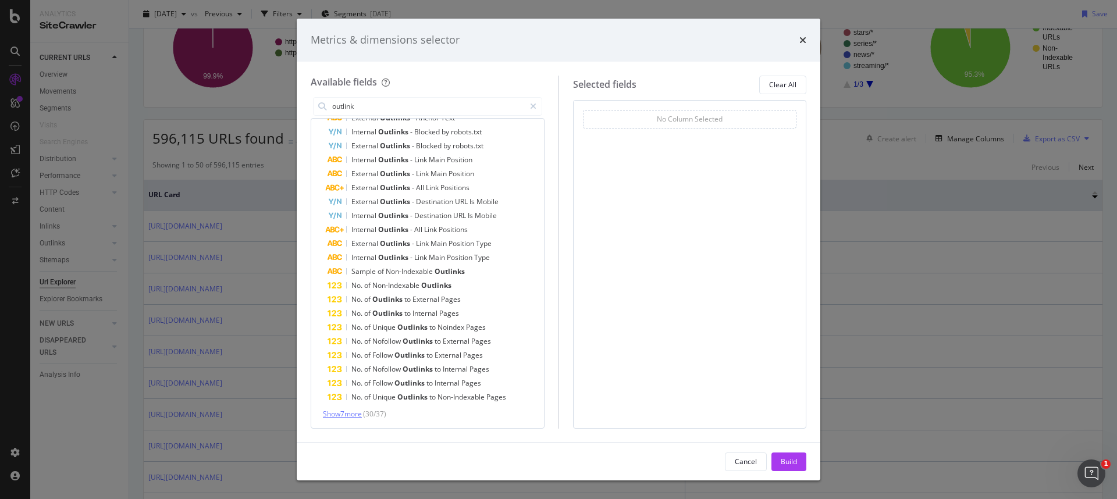
click at [358, 414] on span "Show 7 more" at bounding box center [342, 414] width 39 height 10
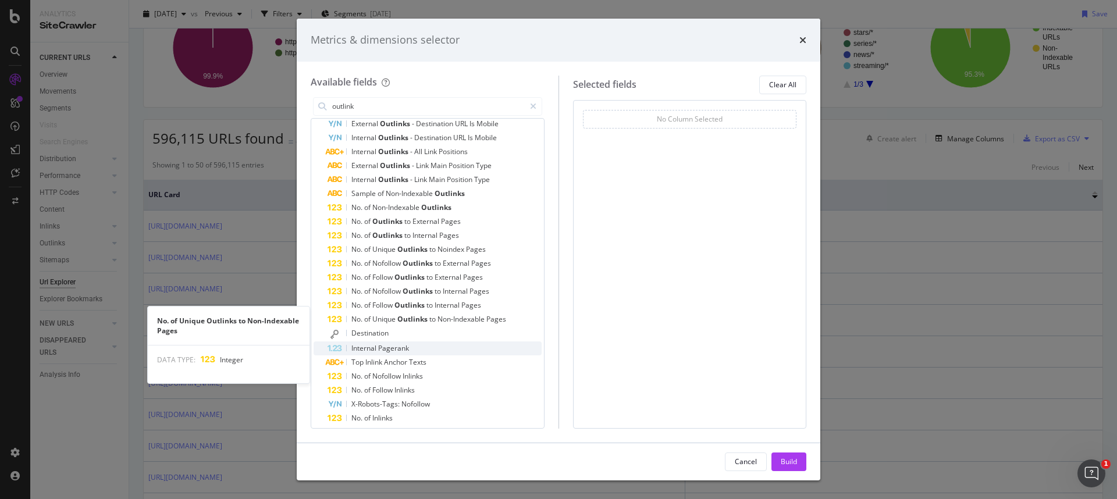
scroll to position [247, 0]
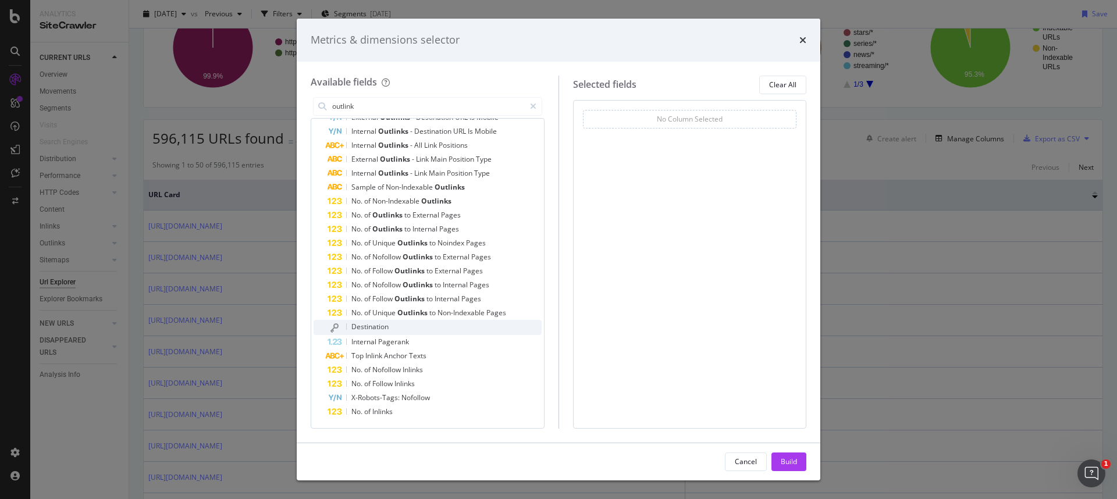
click at [375, 326] on span "Destination" at bounding box center [369, 327] width 37 height 10
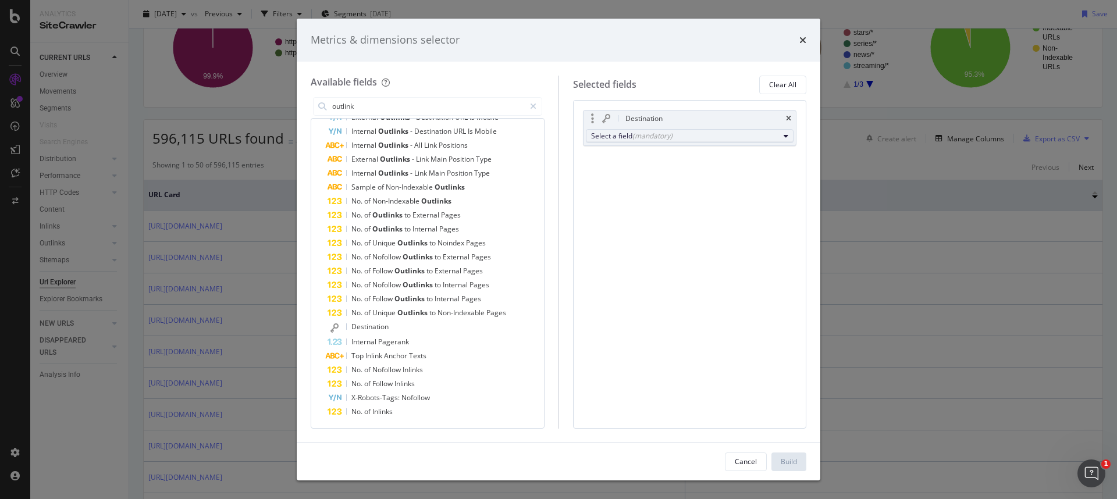
click at [654, 140] on div "(mandatory)" at bounding box center [653, 136] width 40 height 10
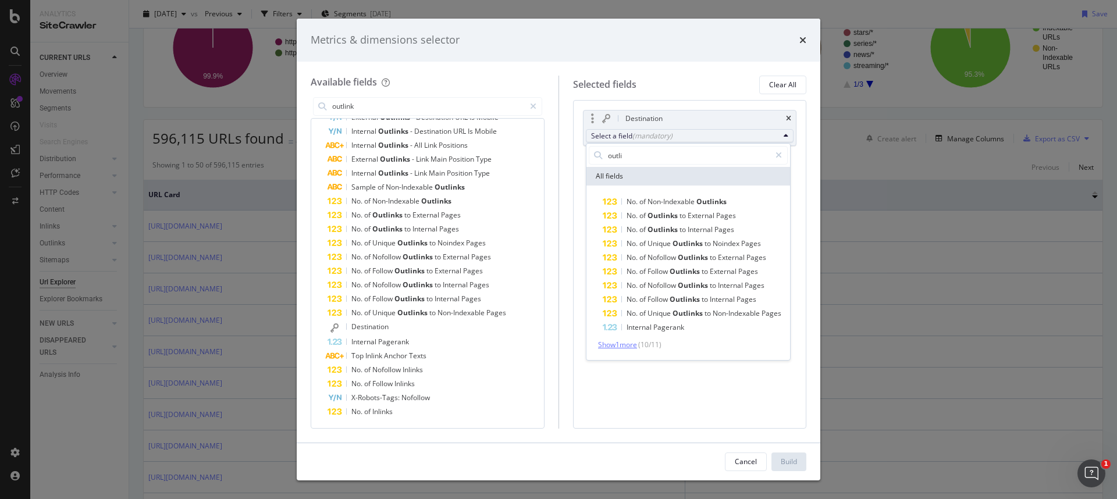
click at [615, 349] on span "Show 1 more" at bounding box center [617, 345] width 39 height 10
click at [639, 161] on input "outli" at bounding box center [689, 155] width 164 height 17
click at [636, 343] on span "Show 10 more" at bounding box center [619, 345] width 43 height 10
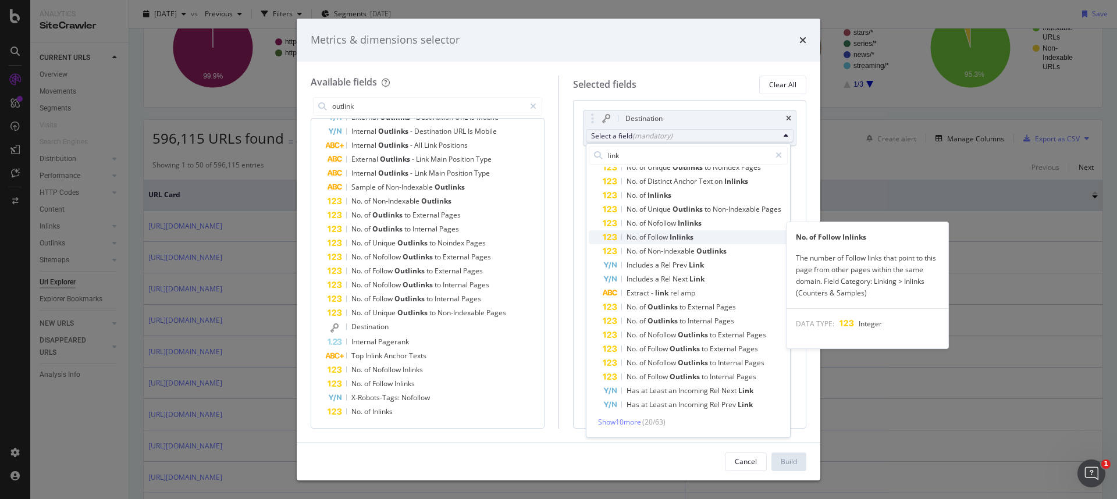
scroll to position [71, 0]
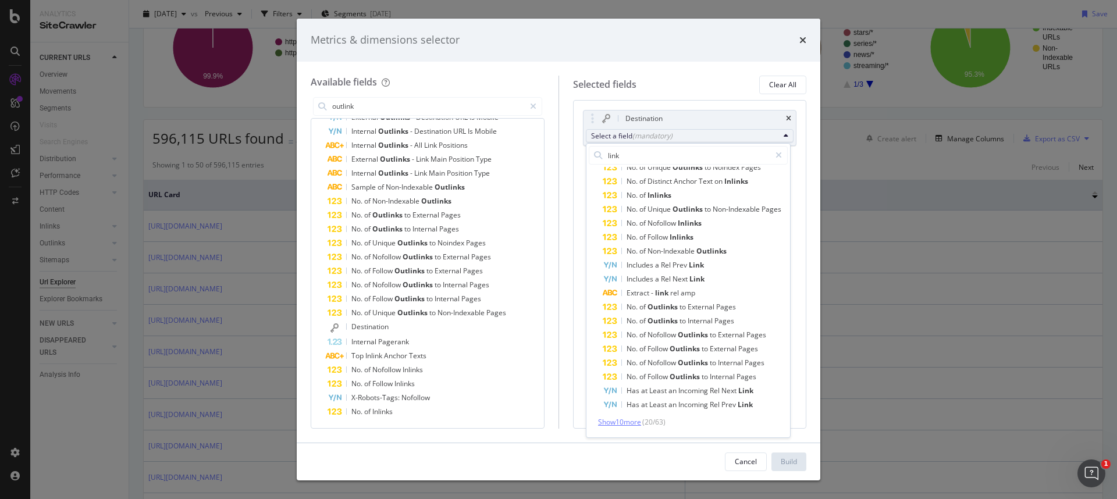
click at [635, 417] on span "Show 10 more" at bounding box center [619, 422] width 43 height 10
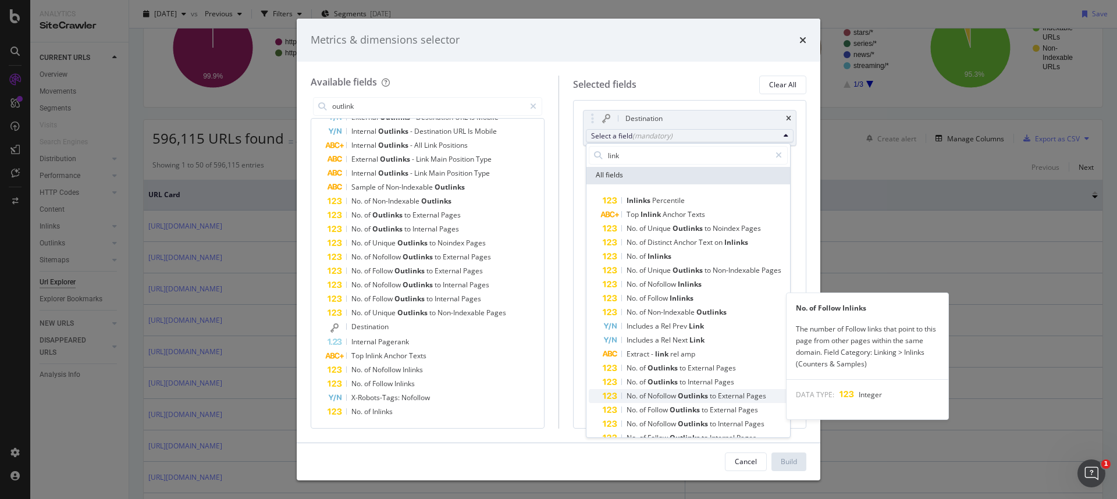
scroll to position [0, 0]
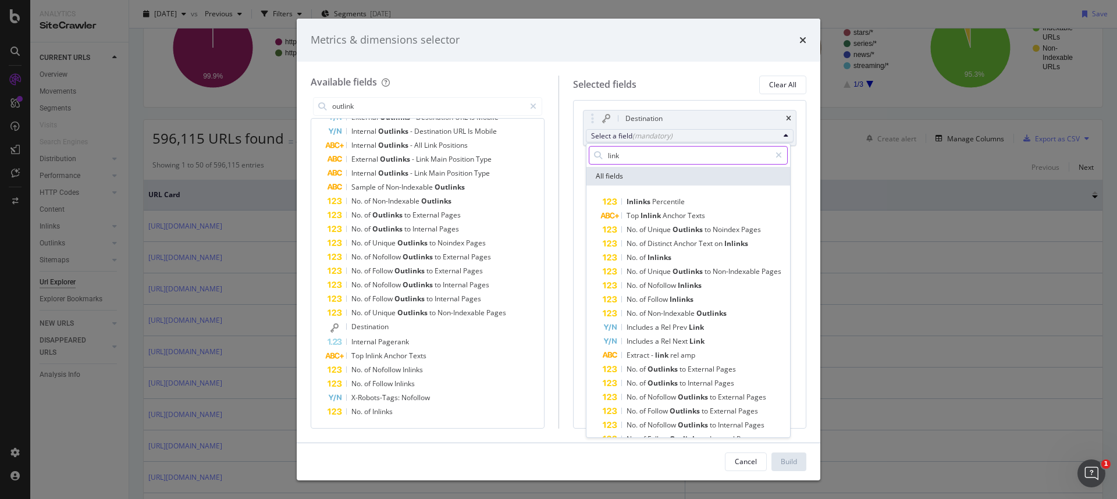
click at [631, 159] on input "link" at bounding box center [689, 155] width 164 height 17
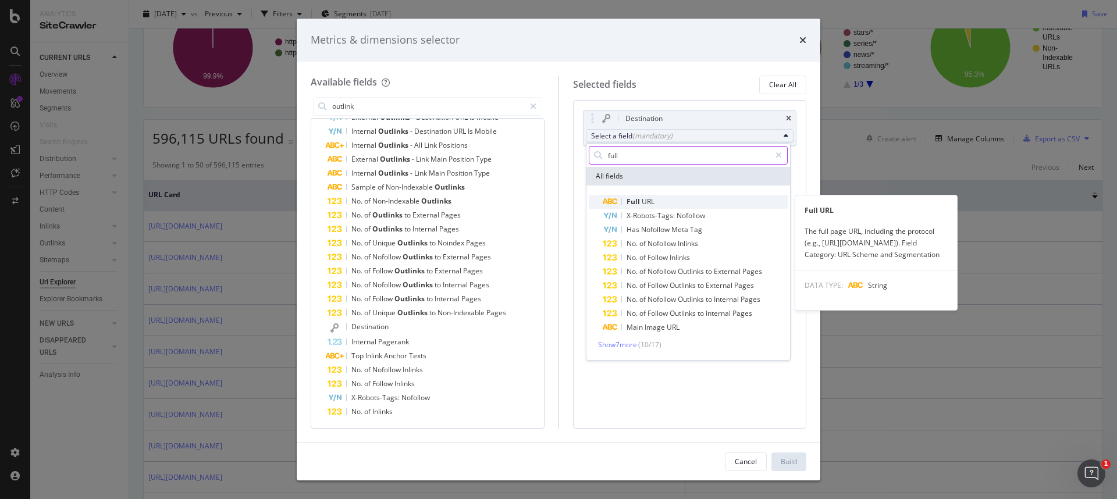
type input "full"
click at [642, 198] on span "URL" at bounding box center [648, 202] width 13 height 10
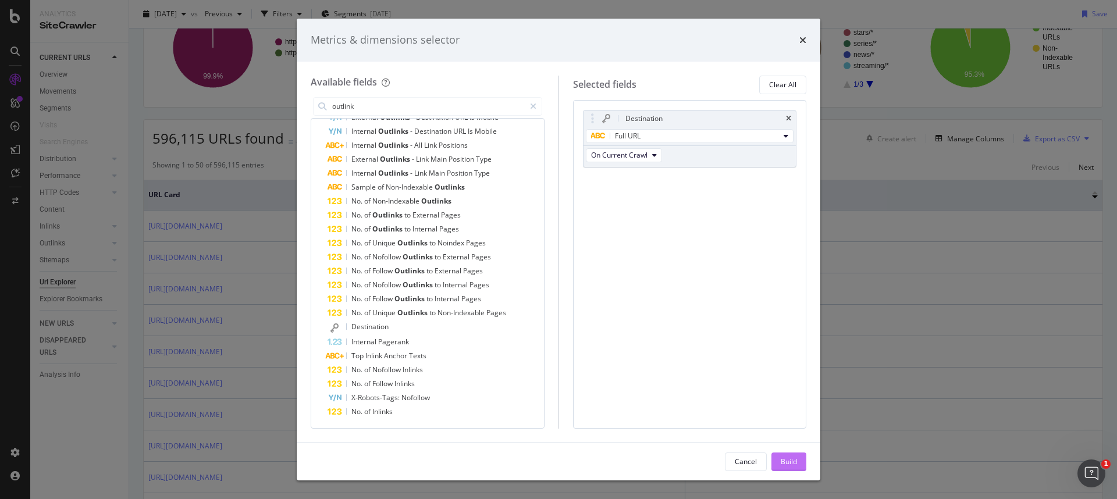
click at [789, 463] on div "Build" at bounding box center [789, 462] width 16 height 10
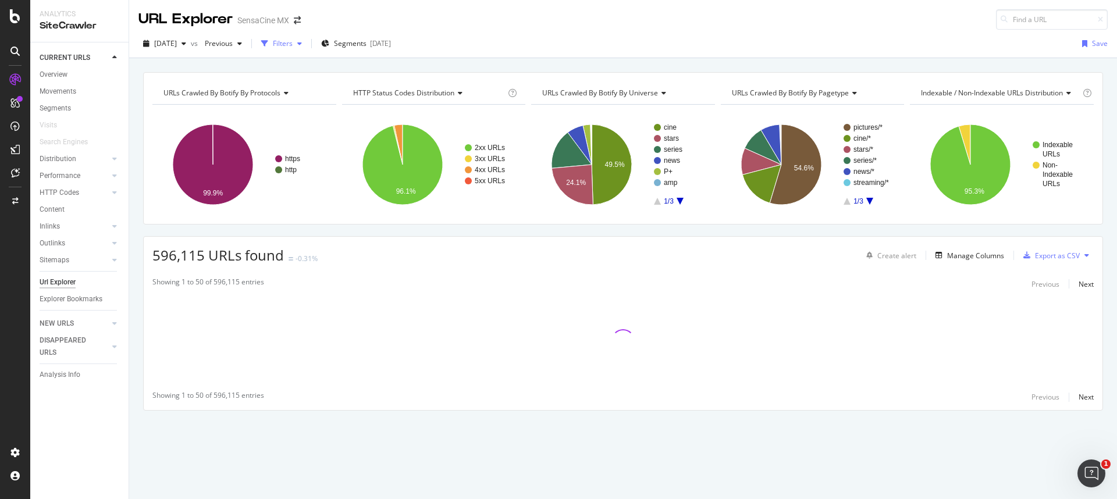
click at [293, 42] on div "Filters" at bounding box center [283, 43] width 20 height 10
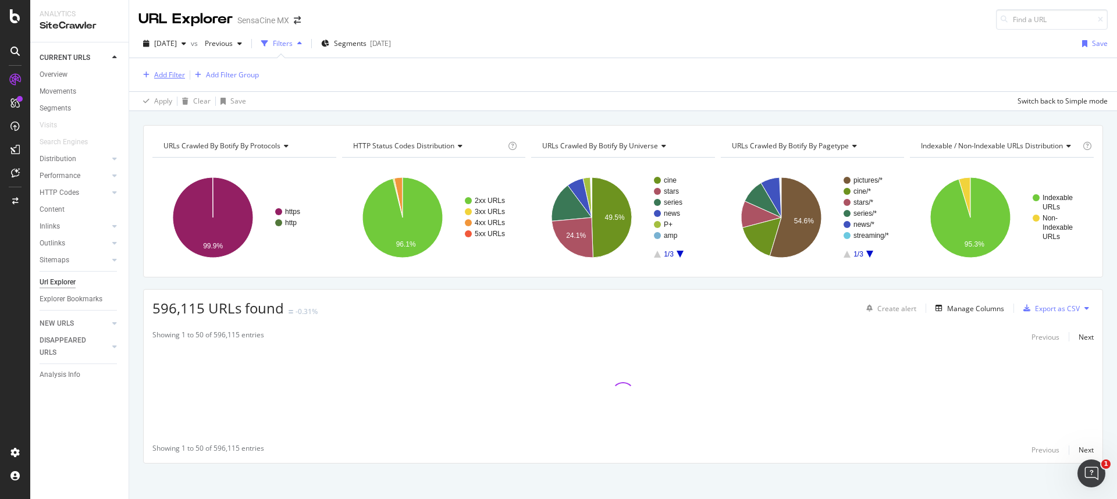
click at [171, 74] on div "Add Filter" at bounding box center [169, 75] width 31 height 10
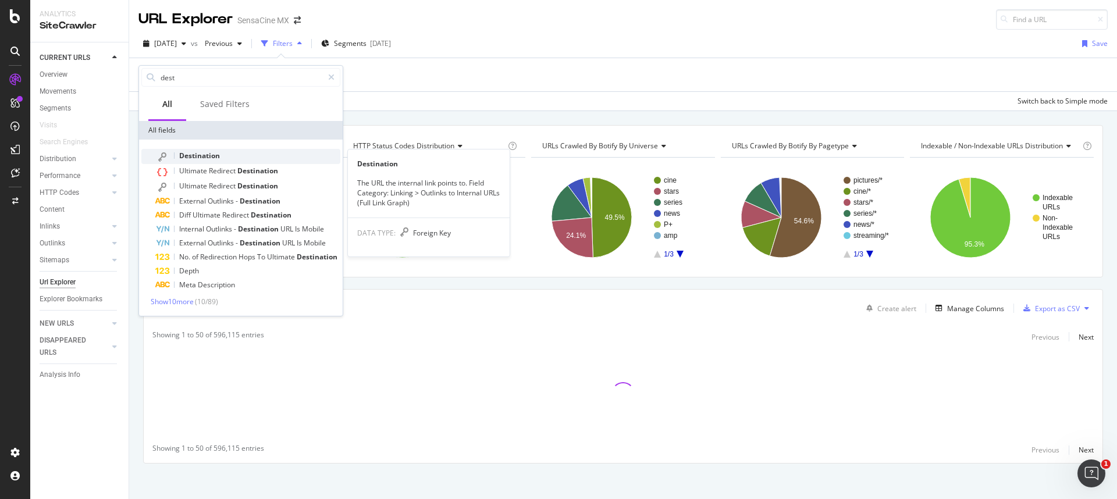
type input "dest"
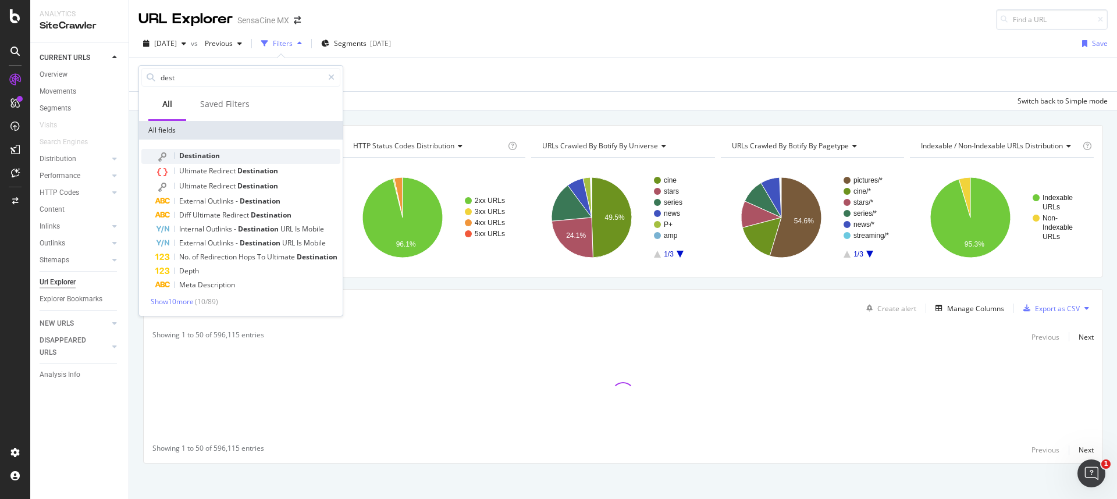
click at [197, 160] on span "Destination" at bounding box center [199, 156] width 41 height 10
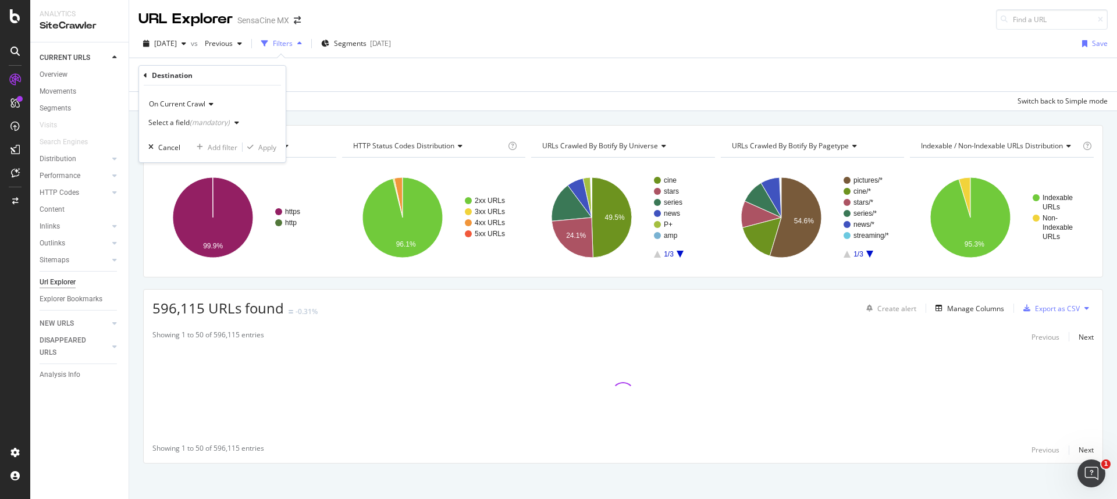
click at [193, 116] on div "Select a field (mandatory)" at bounding box center [195, 122] width 95 height 17
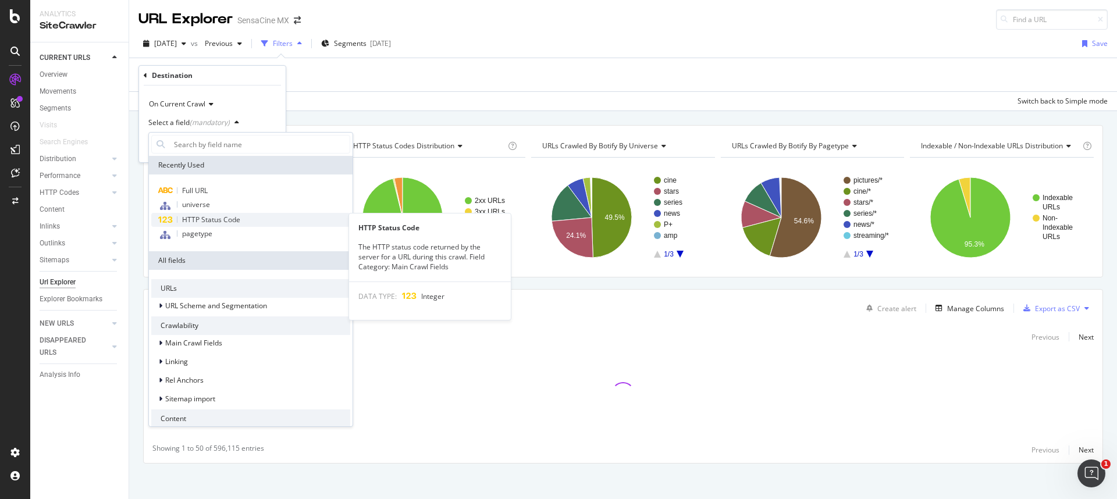
click at [211, 223] on span "HTTP Status Code" at bounding box center [211, 220] width 58 height 10
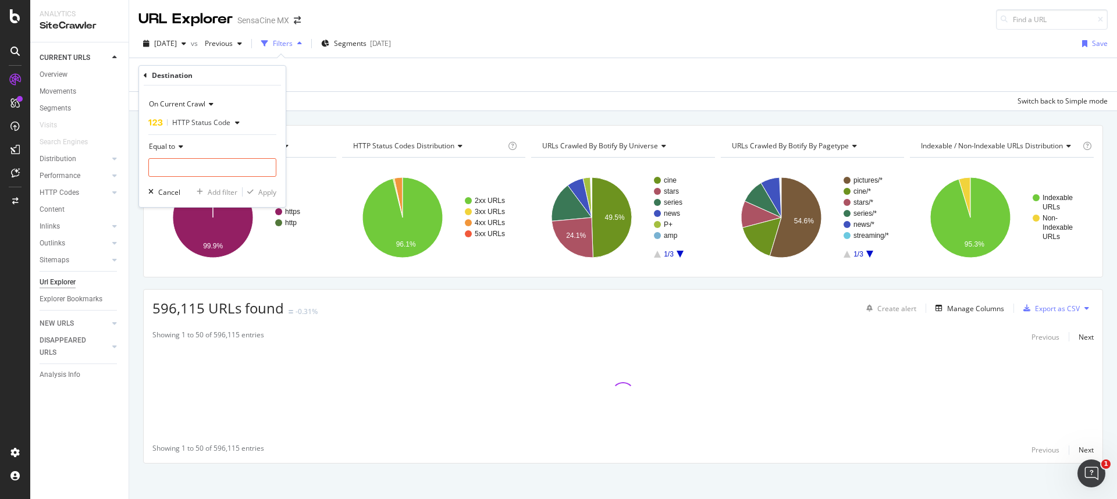
click at [182, 148] on icon at bounding box center [179, 146] width 8 height 7
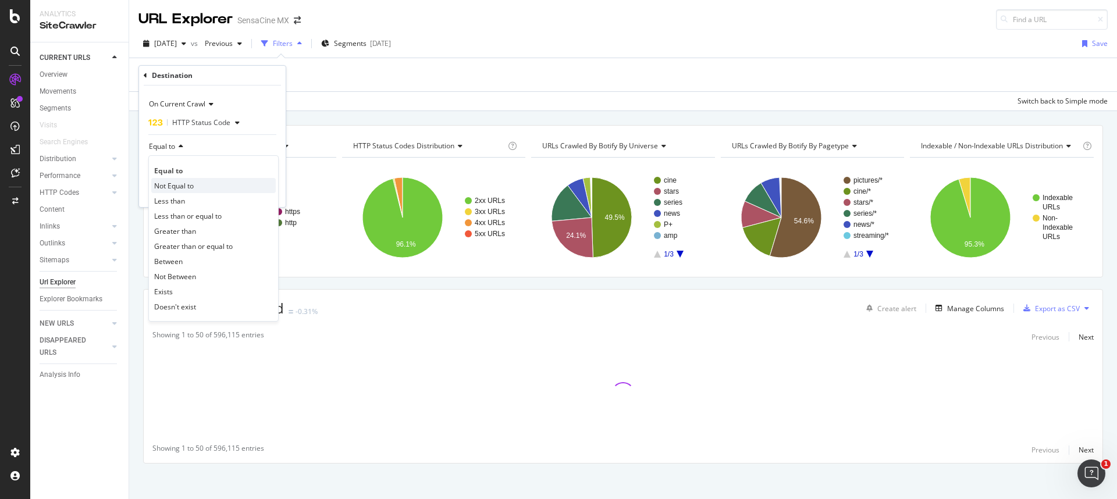
click at [189, 184] on span "Not Equal to" at bounding box center [174, 186] width 40 height 10
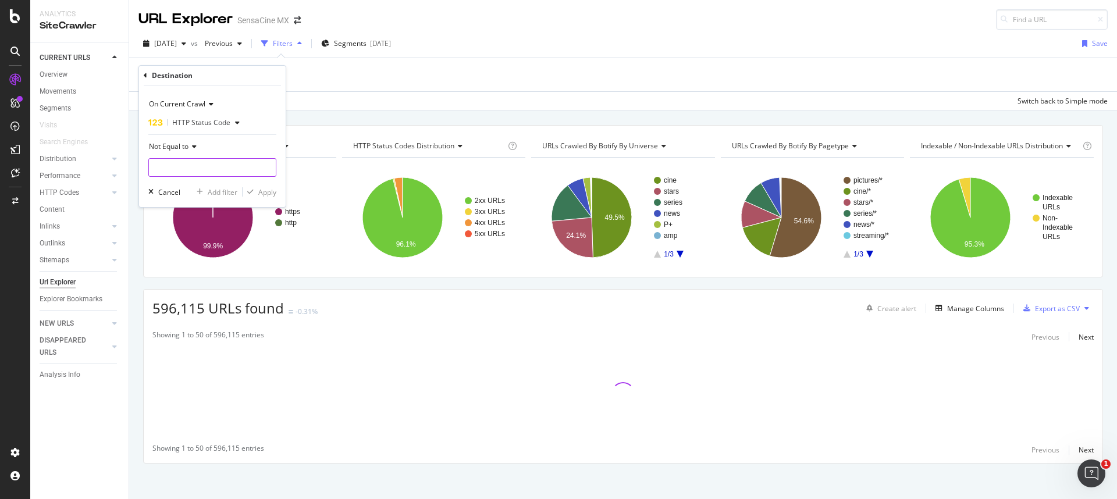
click at [189, 172] on input "number" at bounding box center [212, 167] width 128 height 19
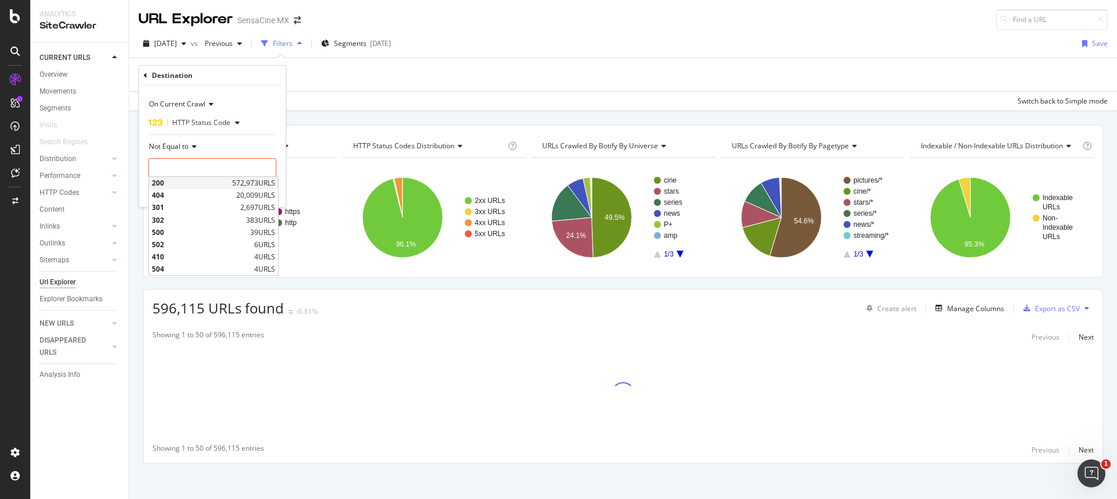
click at [186, 180] on span "200" at bounding box center [190, 183] width 77 height 10
type input "200"
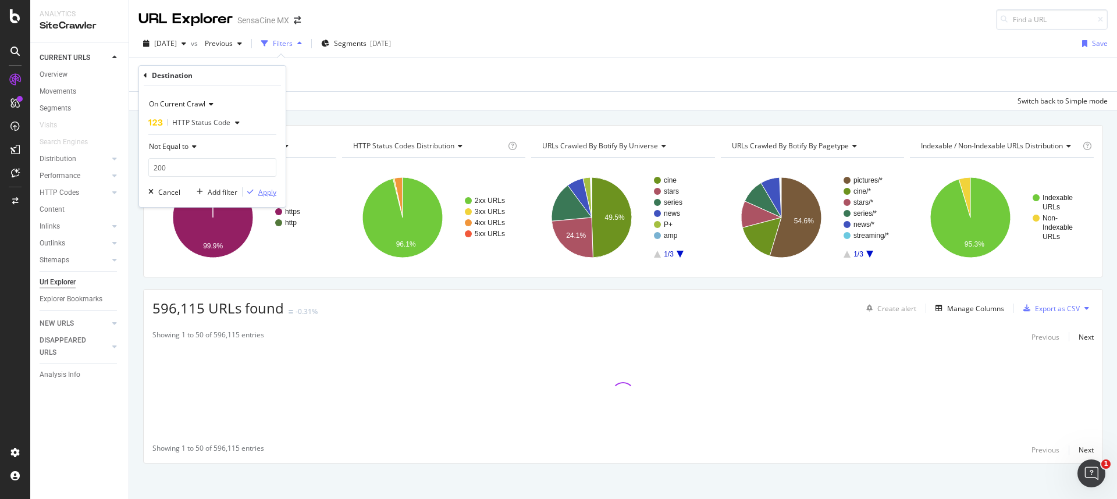
click at [265, 194] on div "Apply" at bounding box center [267, 192] width 18 height 10
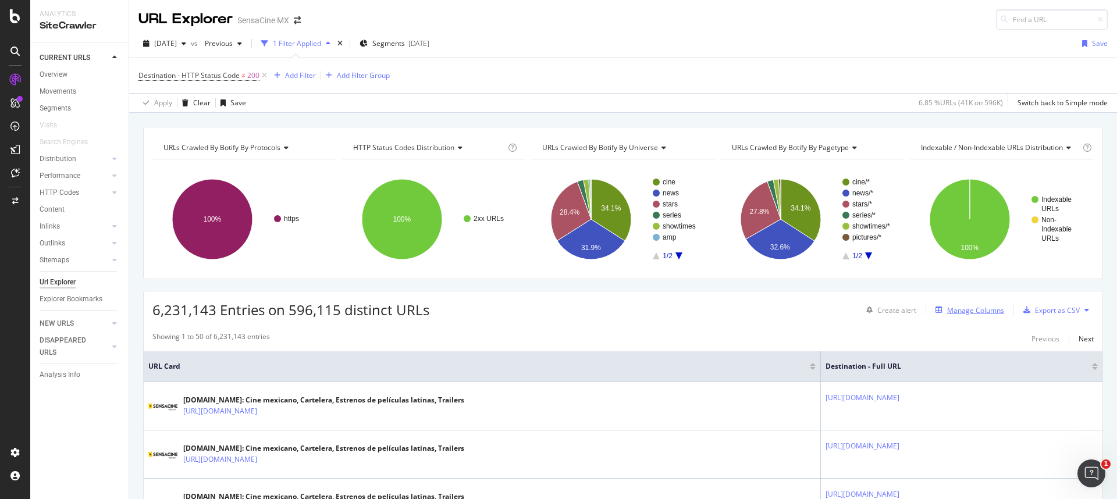
click at [953, 311] on div "Manage Columns" at bounding box center [975, 311] width 57 height 10
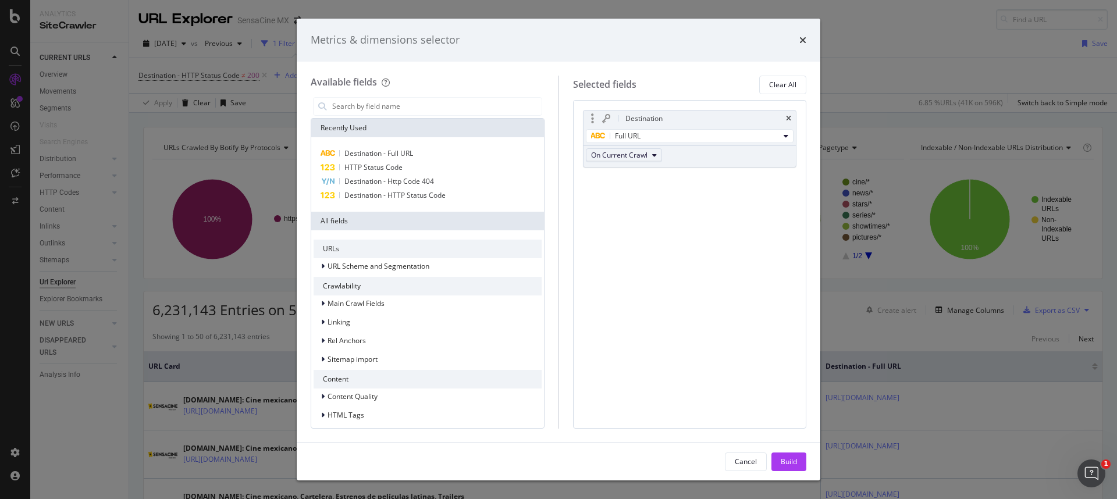
click at [649, 158] on button "On Current Crawl" at bounding box center [624, 155] width 76 height 14
click at [743, 234] on div "Destination Full URL On Current Crawl You can use this field as a To pick up a …" at bounding box center [690, 264] width 234 height 329
click at [361, 112] on input "modal" at bounding box center [436, 106] width 211 height 17
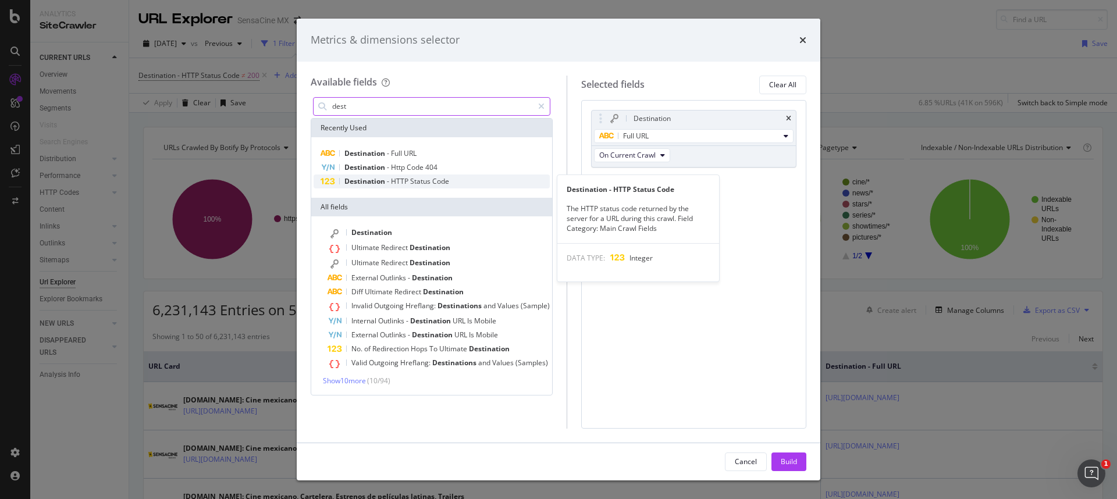
type input "dest"
click at [382, 185] on span "Destination" at bounding box center [366, 181] width 42 height 10
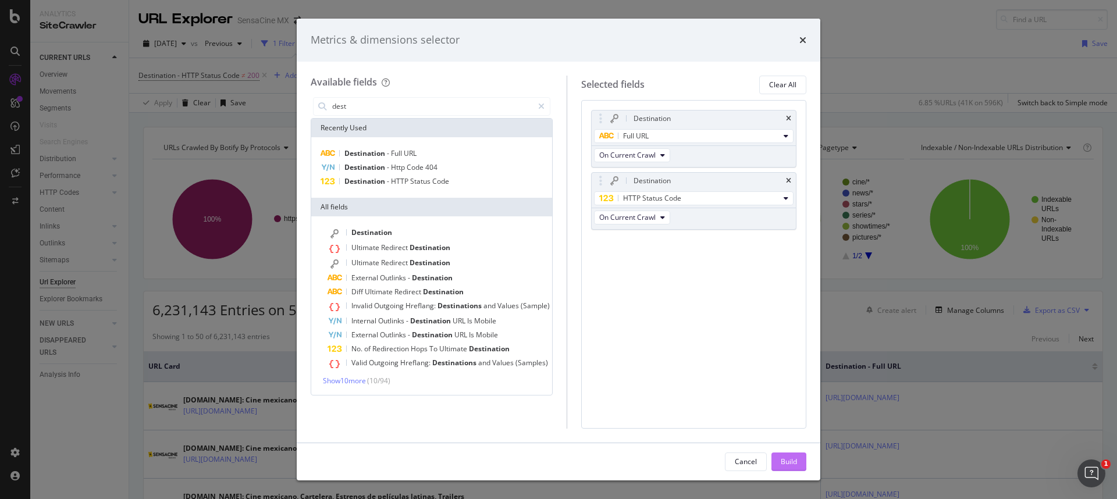
click at [794, 466] on div "Build" at bounding box center [789, 462] width 16 height 10
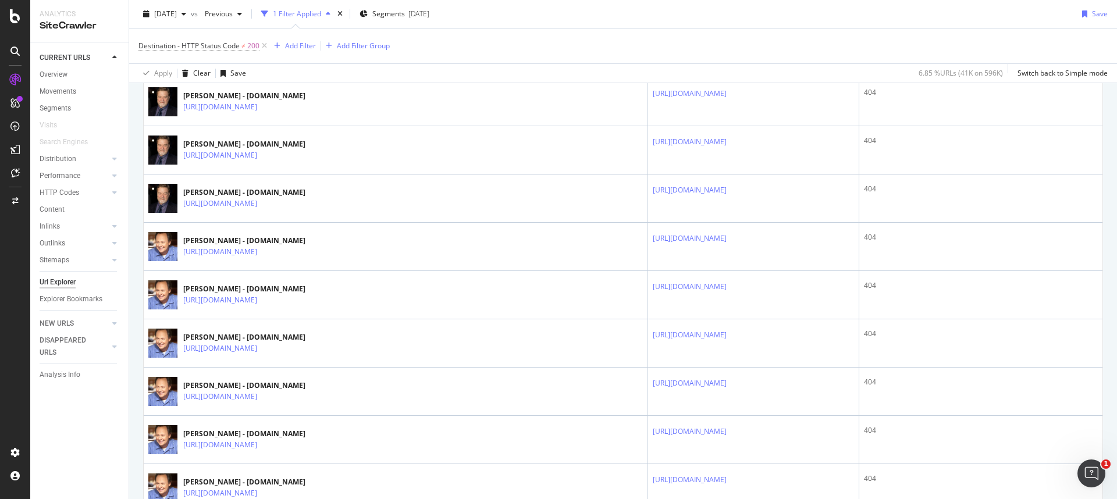
scroll to position [1115, 0]
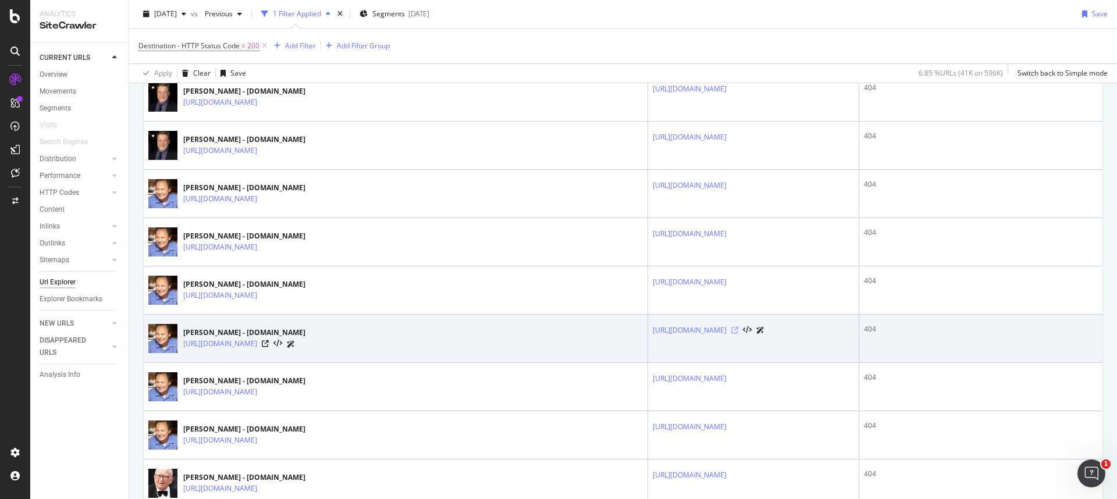
click at [731, 331] on icon at bounding box center [734, 330] width 7 height 7
click at [269, 345] on icon at bounding box center [265, 343] width 7 height 7
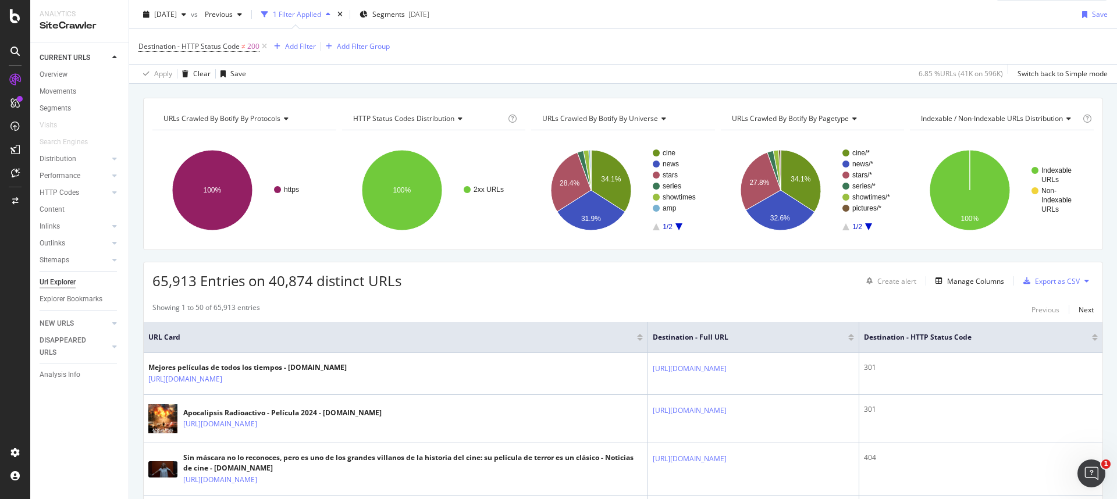
scroll to position [0, 0]
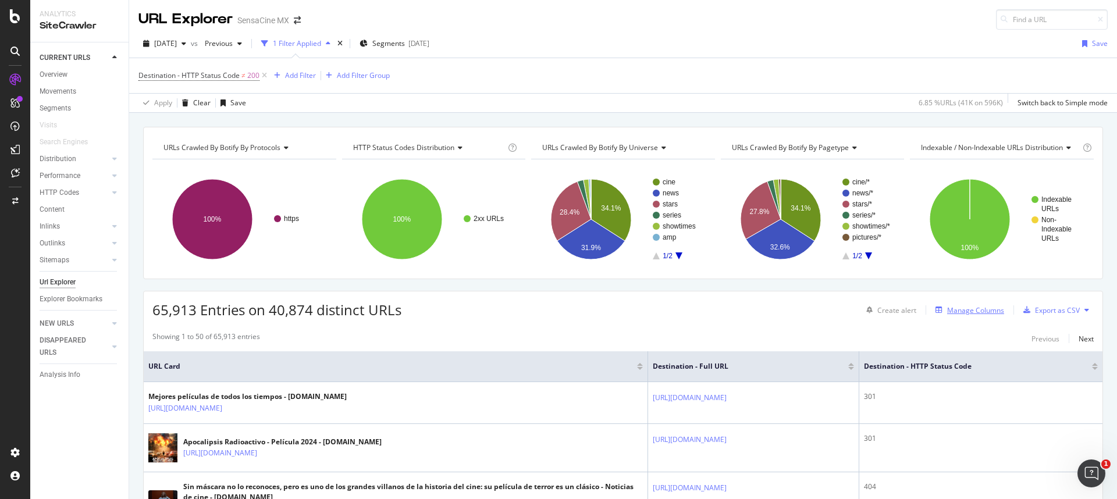
click at [953, 314] on div "Manage Columns" at bounding box center [975, 311] width 57 height 10
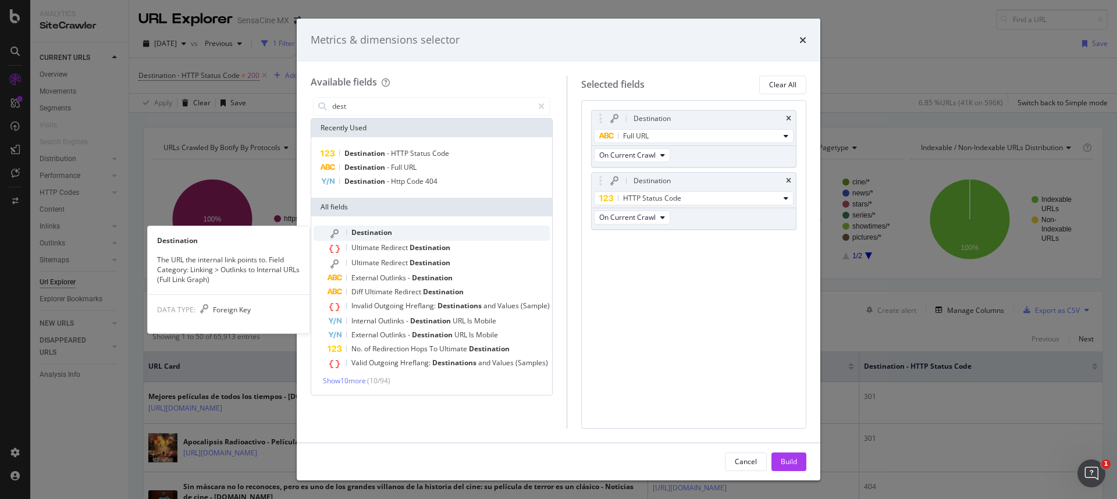
type input "dest"
click at [381, 228] on span "Destination" at bounding box center [371, 233] width 41 height 10
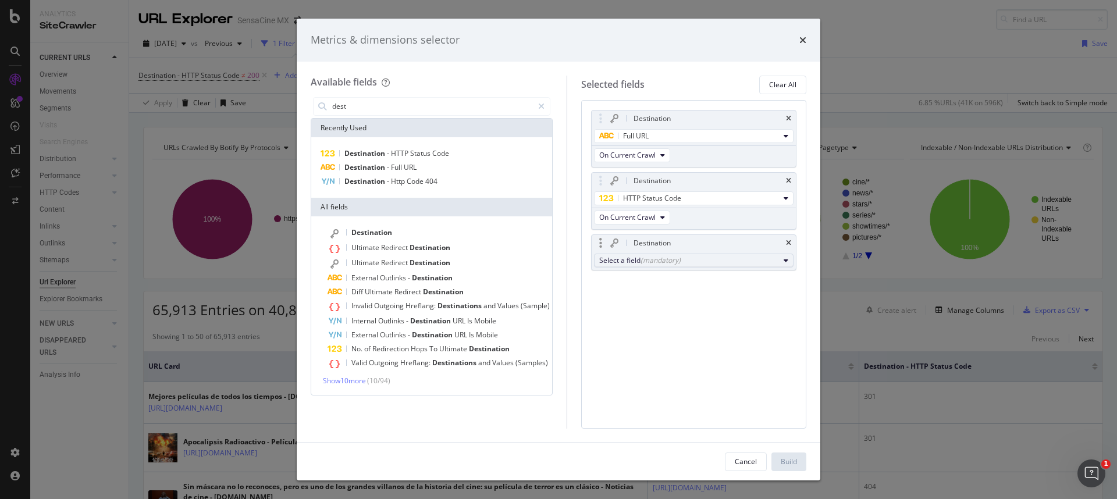
click at [641, 264] on div "(mandatory)" at bounding box center [661, 260] width 40 height 10
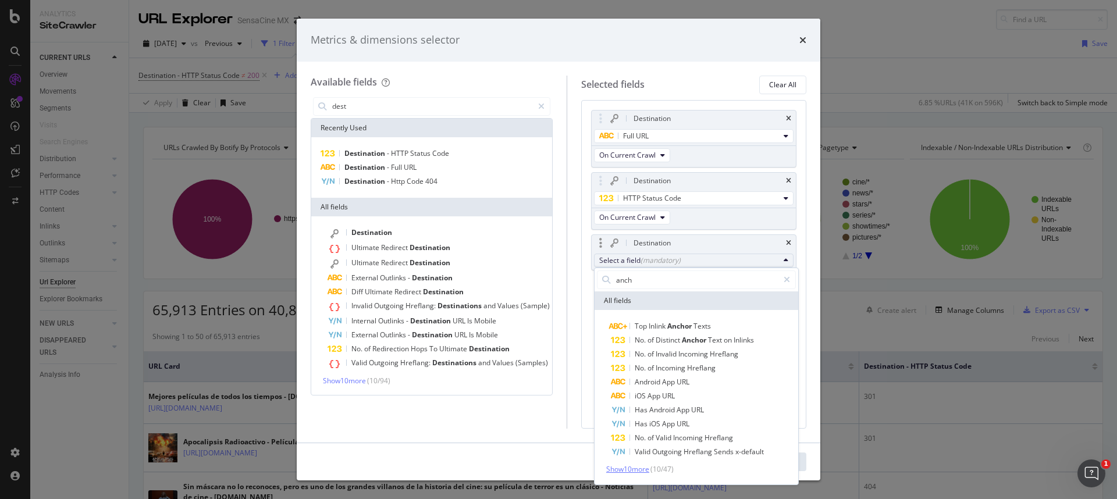
click at [616, 471] on span "Show 10 more" at bounding box center [627, 469] width 43 height 10
click at [643, 282] on input "anch" at bounding box center [697, 279] width 164 height 17
click at [654, 470] on span "( 10 / 51 )" at bounding box center [662, 469] width 23 height 10
click at [638, 465] on span "Show 10 more" at bounding box center [627, 469] width 43 height 10
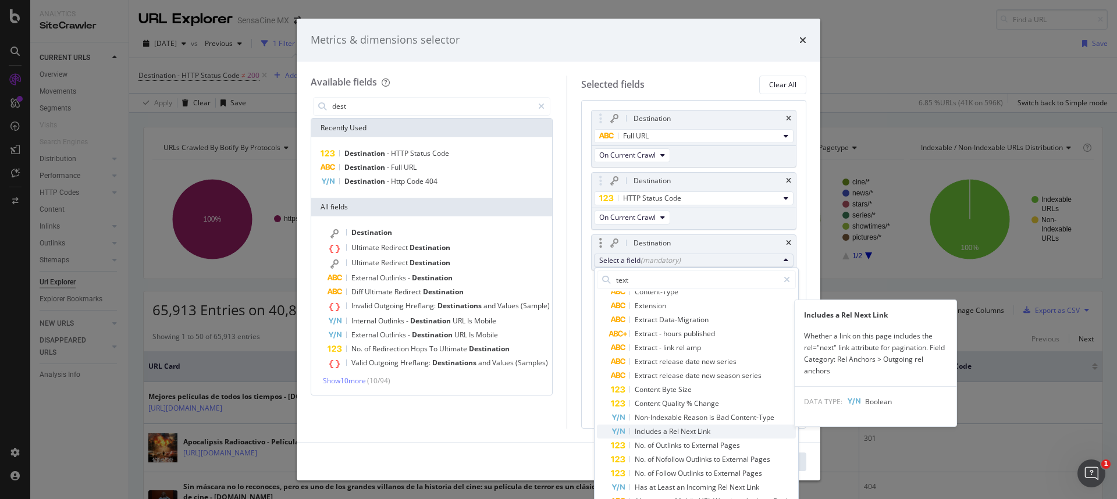
scroll to position [71, 0]
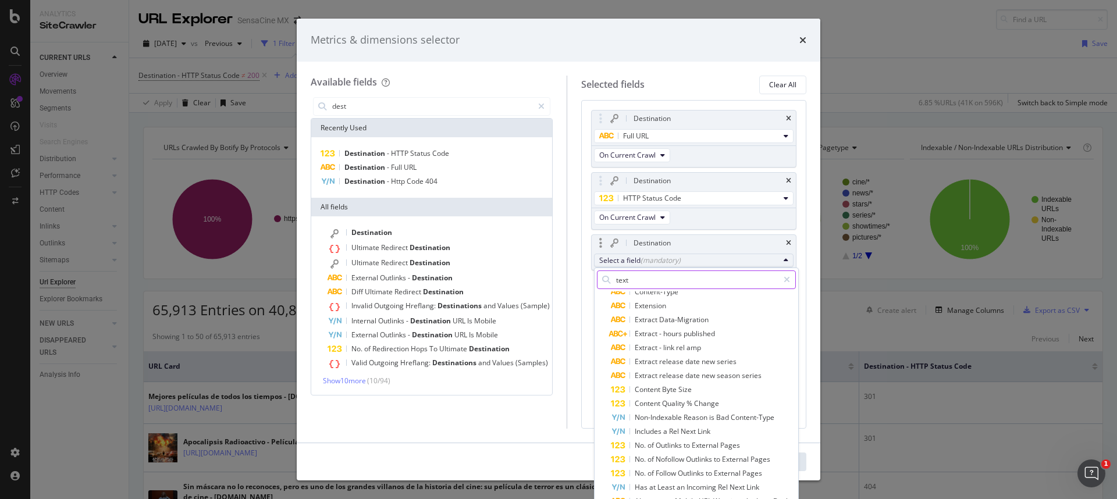
click at [644, 276] on input "text" at bounding box center [697, 279] width 164 height 17
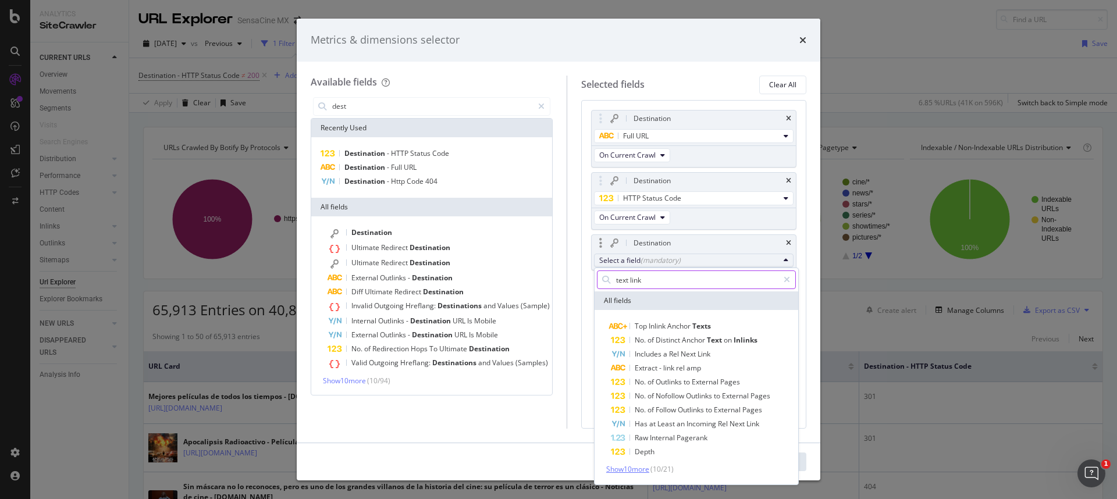
type input "text link"
click at [635, 468] on span "Show 10 more" at bounding box center [627, 469] width 43 height 10
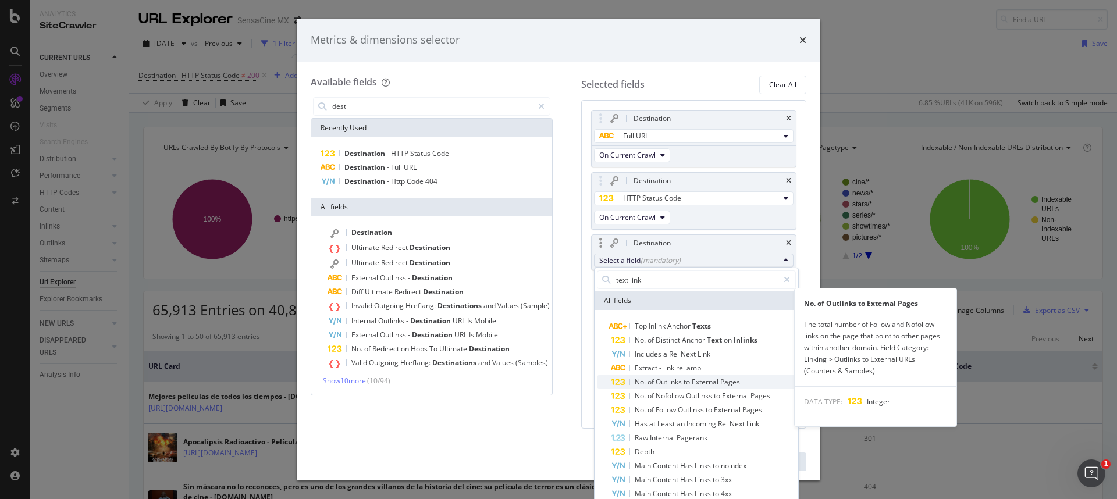
scroll to position [62, 0]
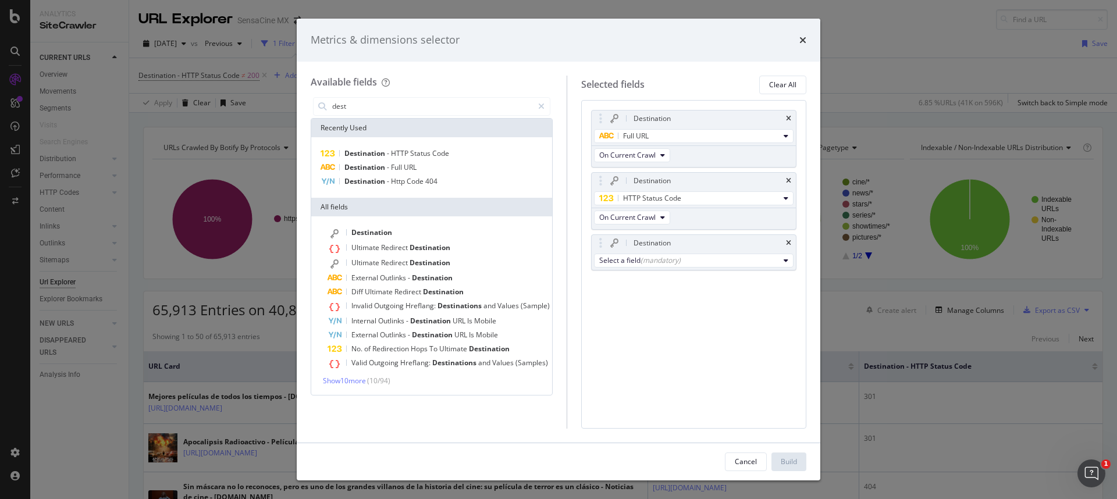
drag, startPoint x: 697, startPoint y: 40, endPoint x: 703, endPoint y: 18, distance: 22.9
click at [703, 19] on div "Metrics & dimensions selector" at bounding box center [559, 40] width 524 height 43
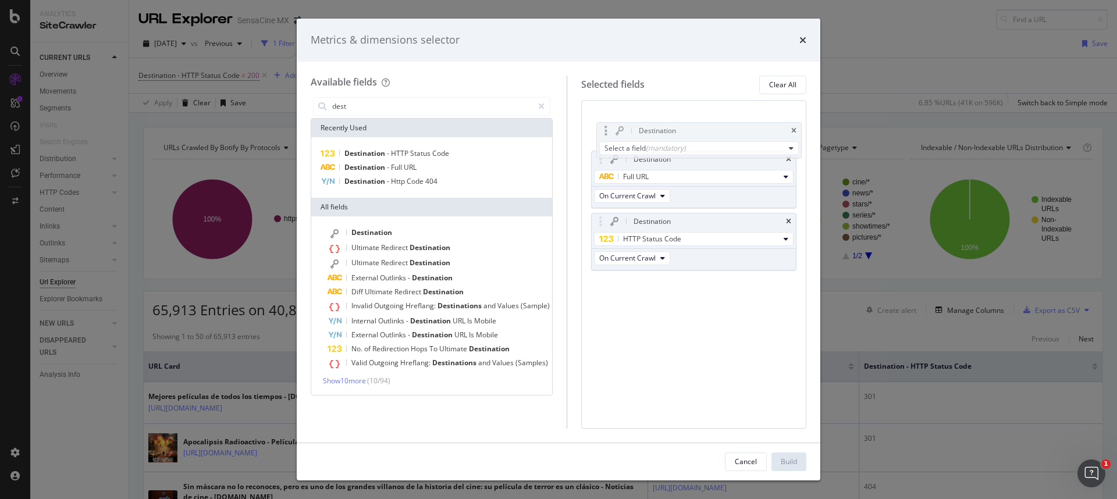
drag, startPoint x: 692, startPoint y: 212, endPoint x: 690, endPoint y: 126, distance: 85.6
click at [690, 126] on body "Analytics SiteCrawler CURRENT URLS Overview Movements Segments Visits Search En…" at bounding box center [558, 249] width 1117 height 499
click at [752, 135] on div "Select a field (mandatory)" at bounding box center [689, 136] width 180 height 10
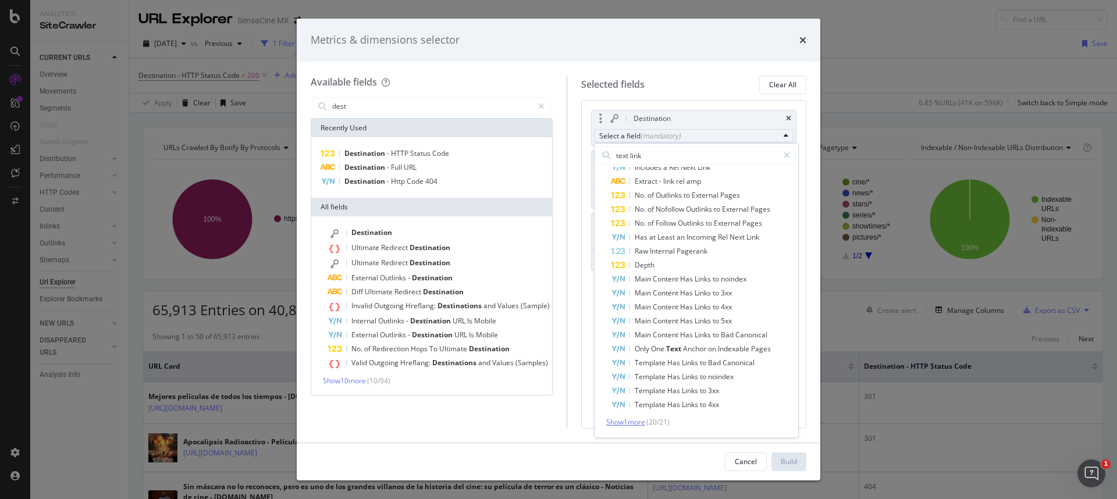
click at [621, 423] on span "Show 1 more" at bounding box center [625, 422] width 39 height 10
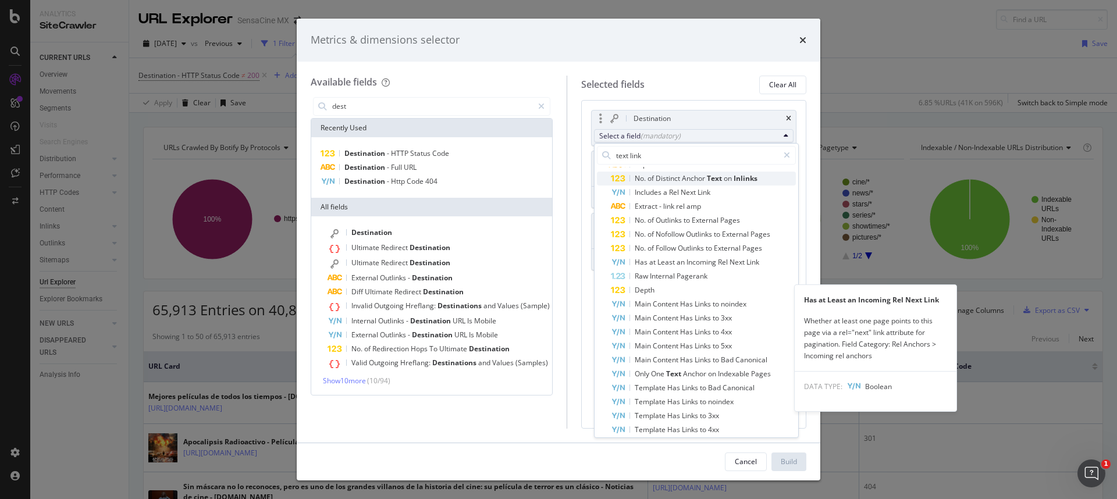
scroll to position [0, 0]
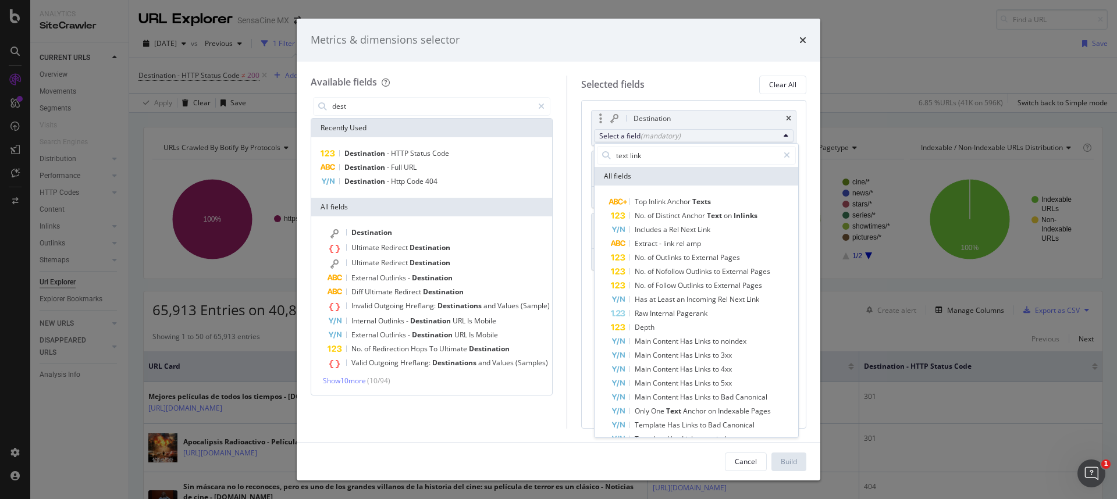
click at [730, 120] on div "Destination" at bounding box center [707, 119] width 152 height 12
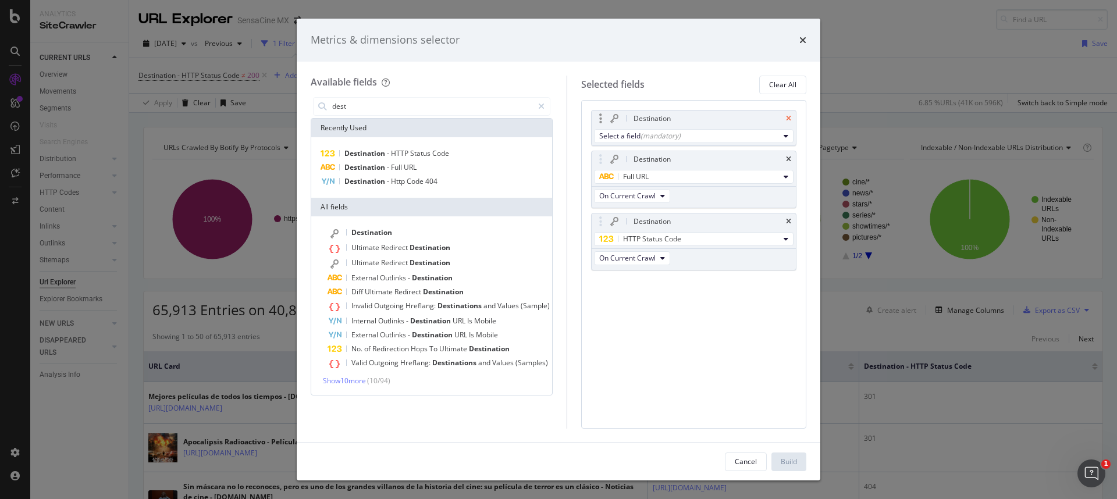
click at [787, 121] on icon "times" at bounding box center [788, 118] width 5 height 7
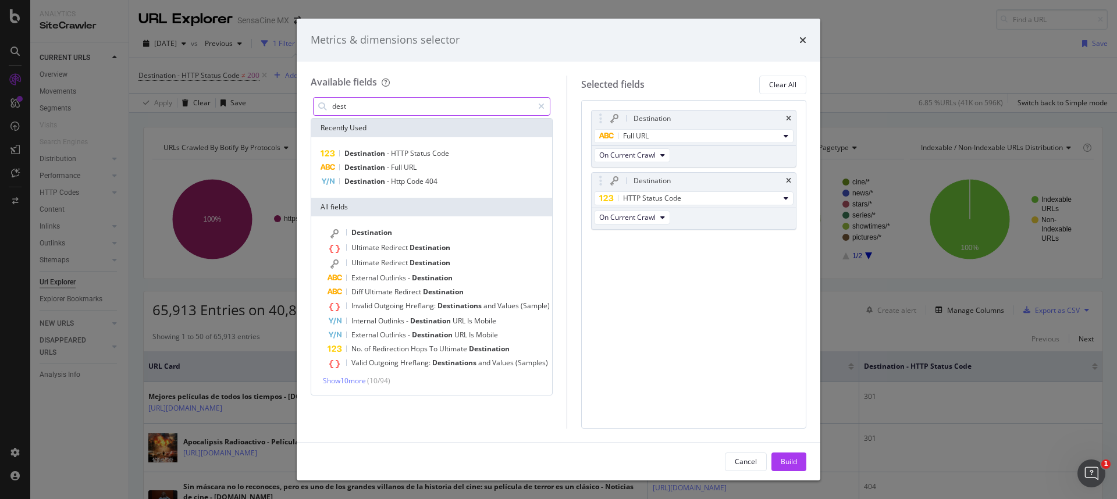
click at [457, 111] on input "dest" at bounding box center [432, 106] width 202 height 17
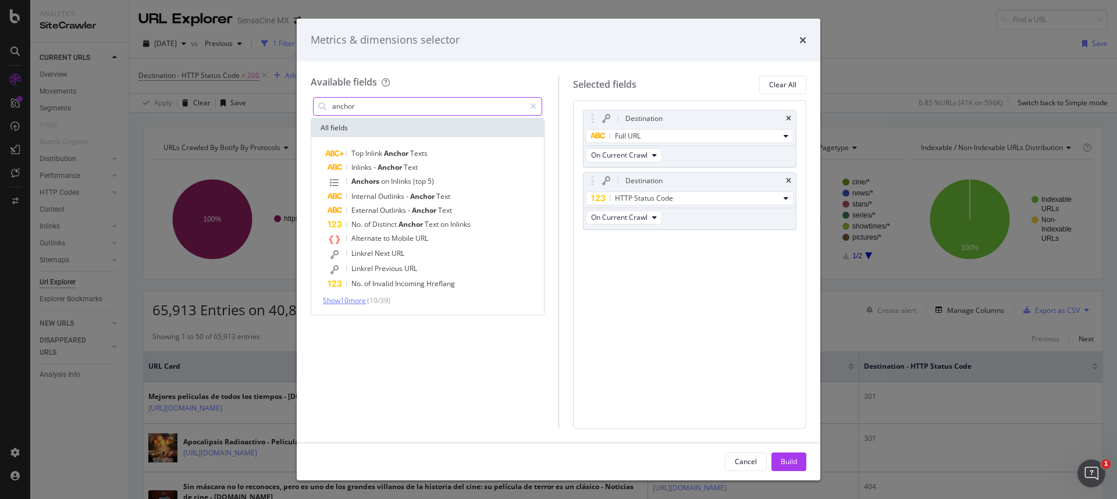
type input "anchor"
click at [366, 299] on span "Show 10 more" at bounding box center [344, 301] width 43 height 10
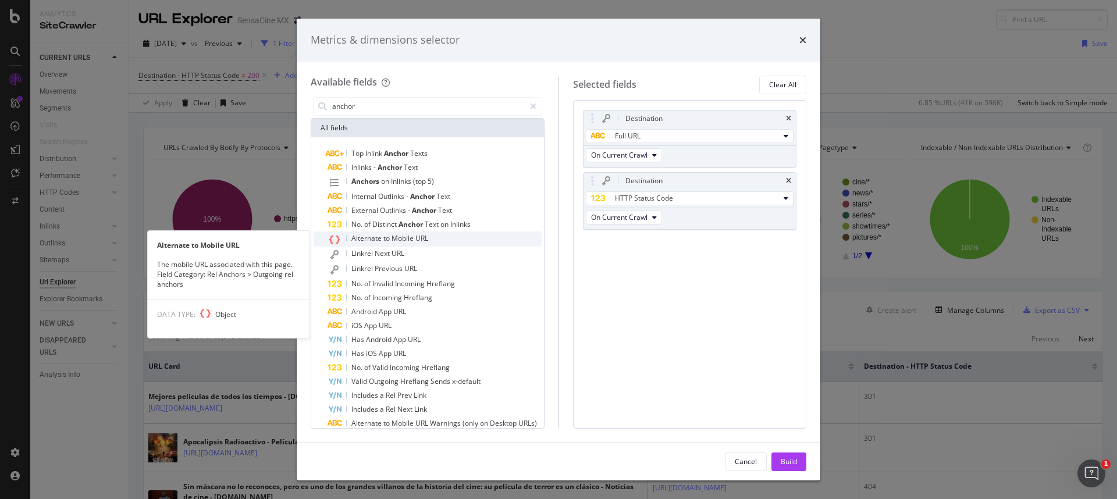
scroll to position [26, 0]
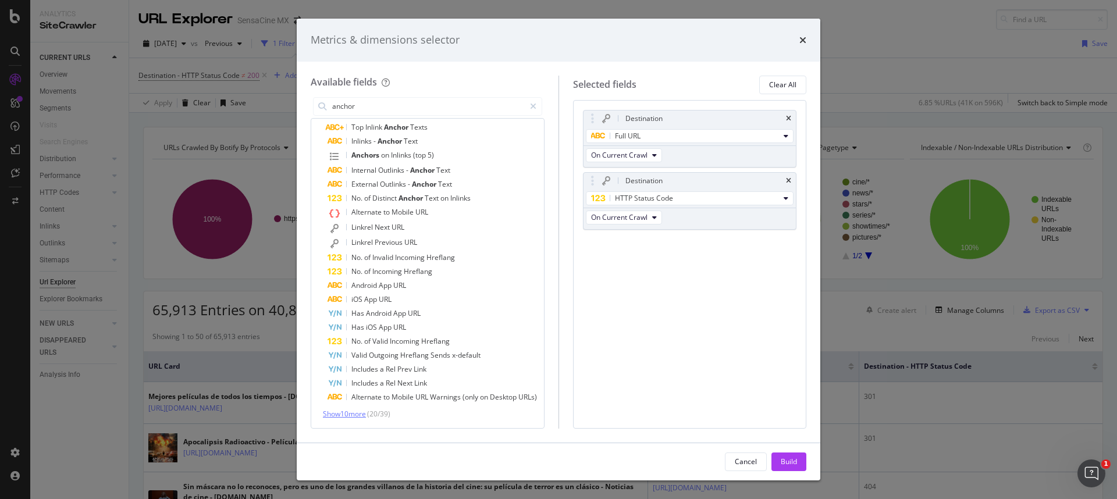
click at [353, 415] on span "Show 10 more" at bounding box center [344, 414] width 43 height 10
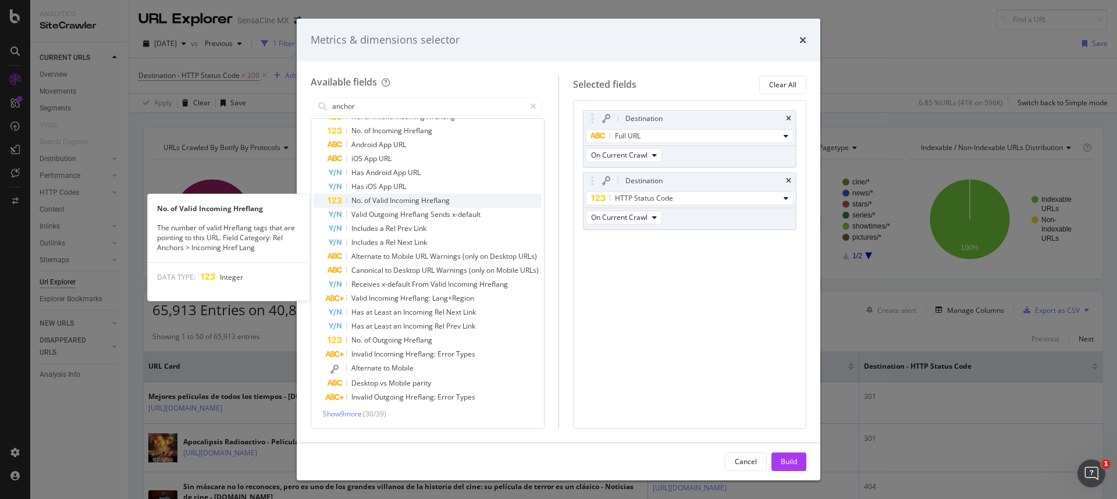
scroll to position [0, 0]
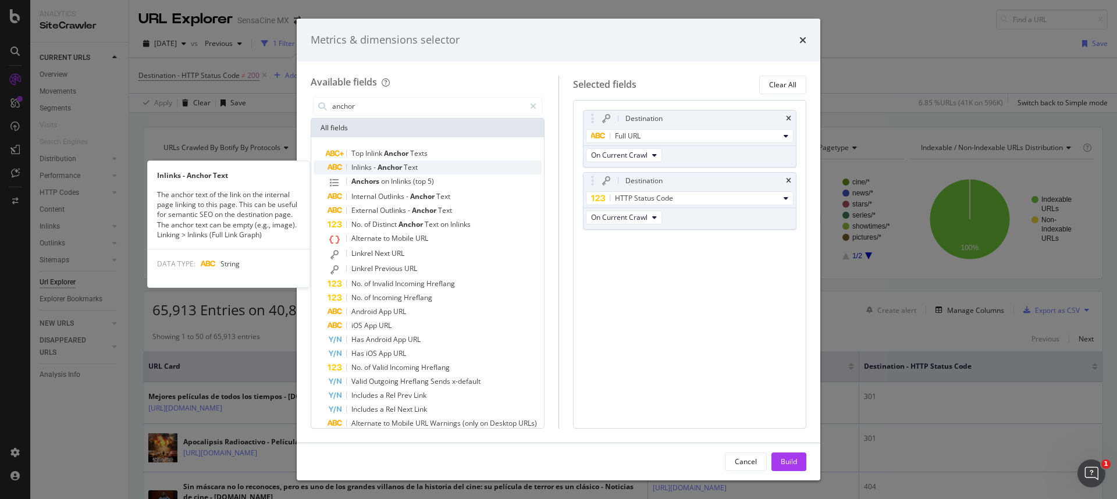
click at [382, 168] on span "Anchor" at bounding box center [391, 167] width 26 height 10
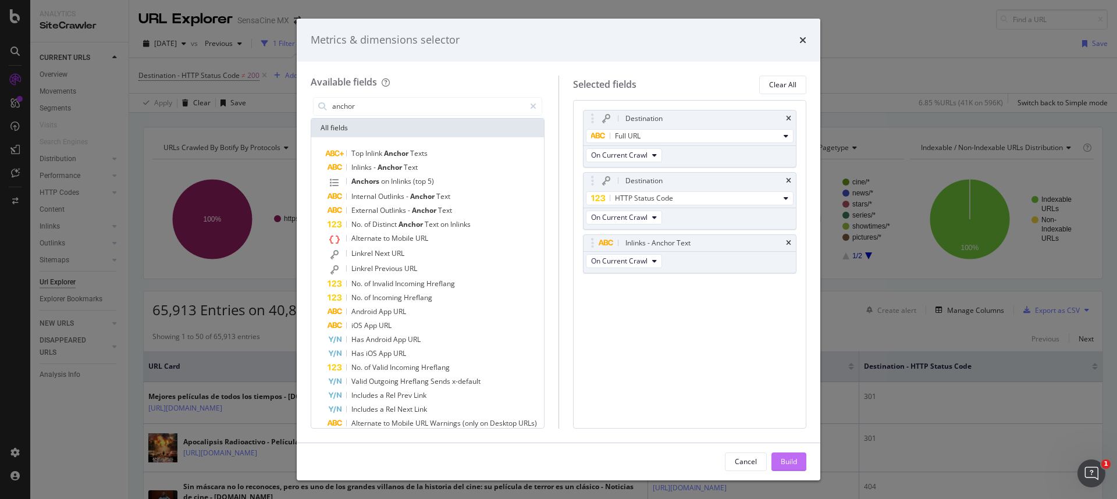
click at [793, 468] on div "Build" at bounding box center [789, 461] width 16 height 17
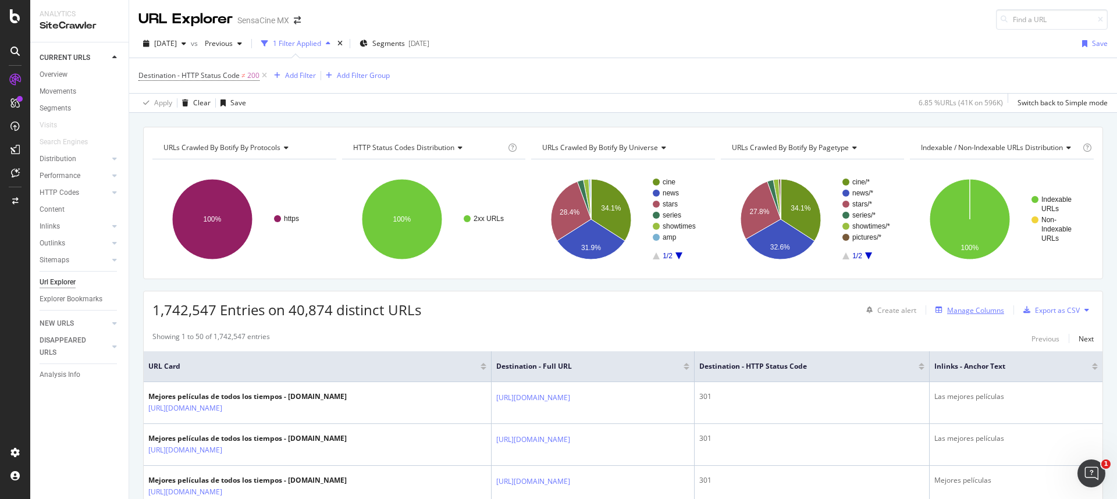
click at [952, 304] on div "Manage Columns" at bounding box center [967, 310] width 73 height 13
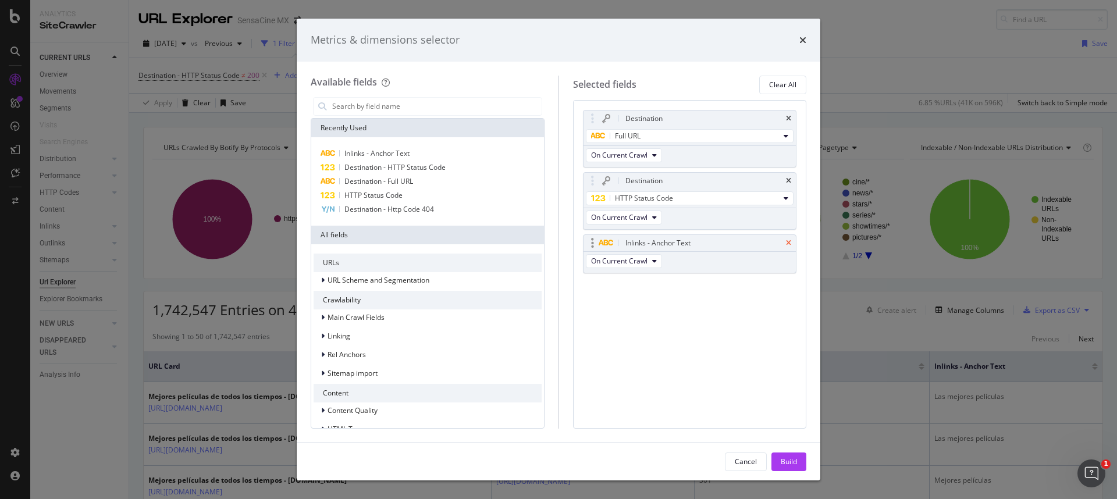
click at [789, 242] on icon "times" at bounding box center [788, 243] width 5 height 7
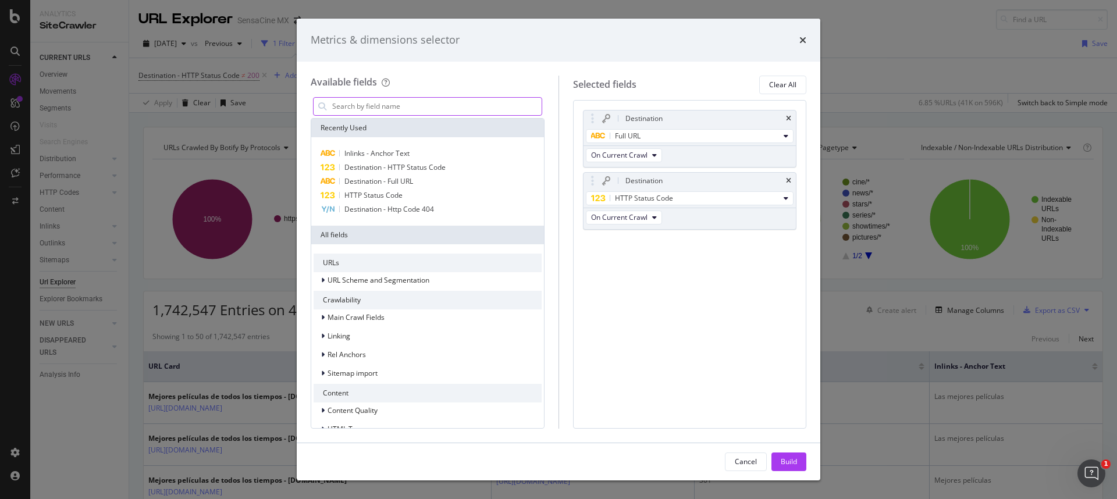
click at [385, 110] on input "modal" at bounding box center [436, 106] width 211 height 17
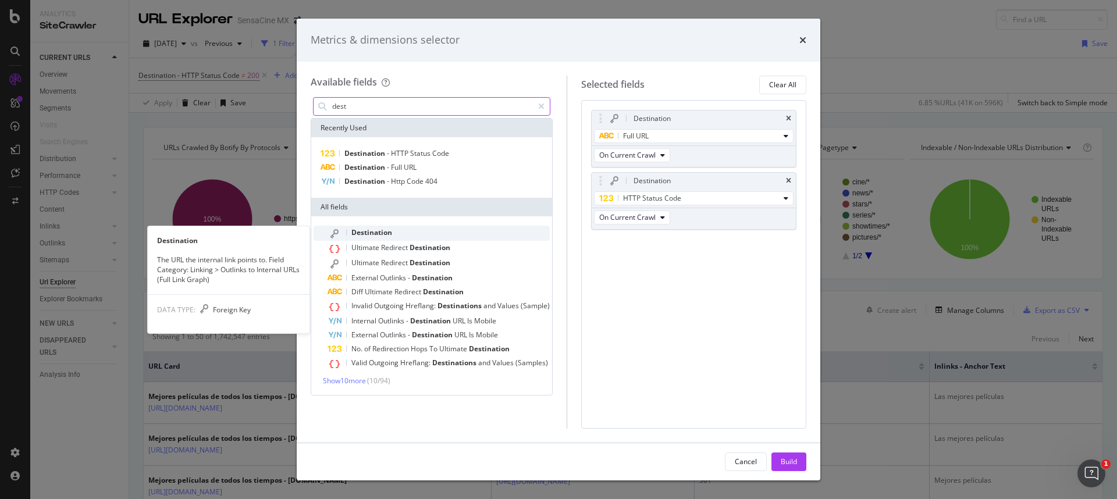
type input "dest"
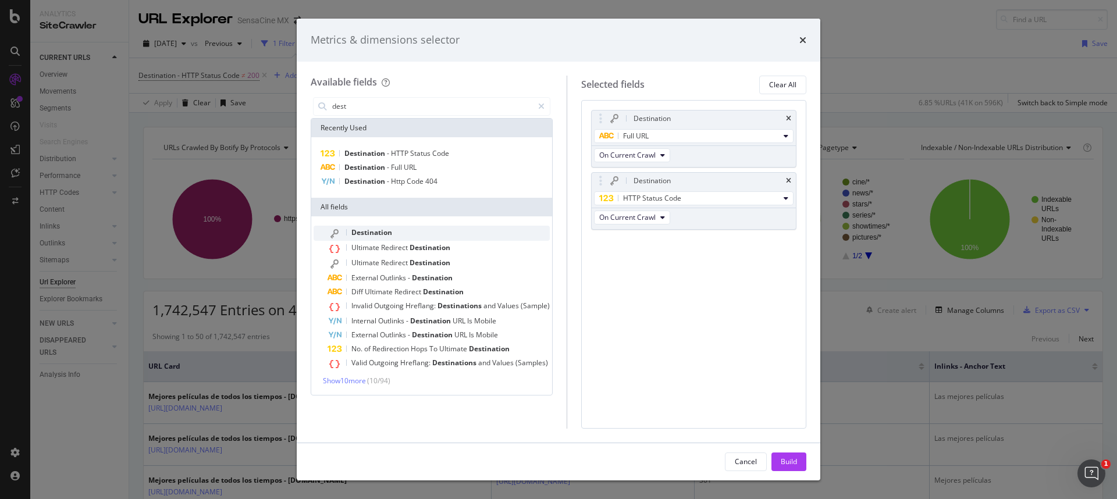
click at [395, 236] on div "Destination" at bounding box center [439, 233] width 222 height 15
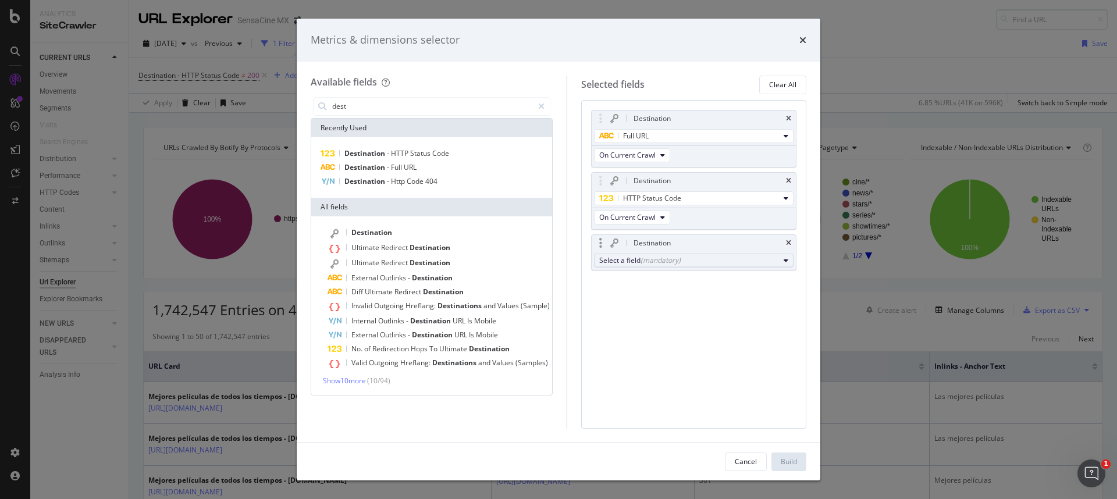
click at [641, 264] on div "(mandatory)" at bounding box center [661, 260] width 40 height 10
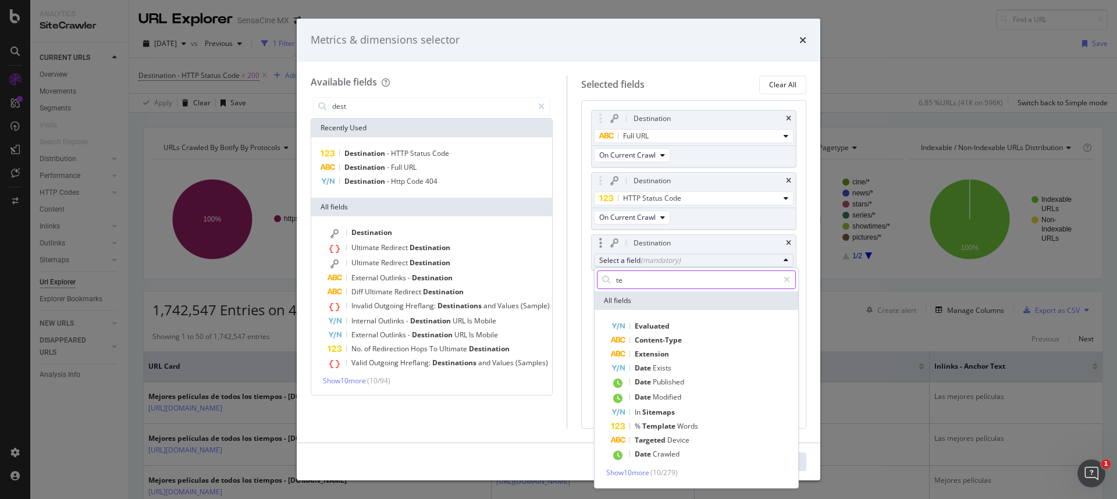
type input "tex"
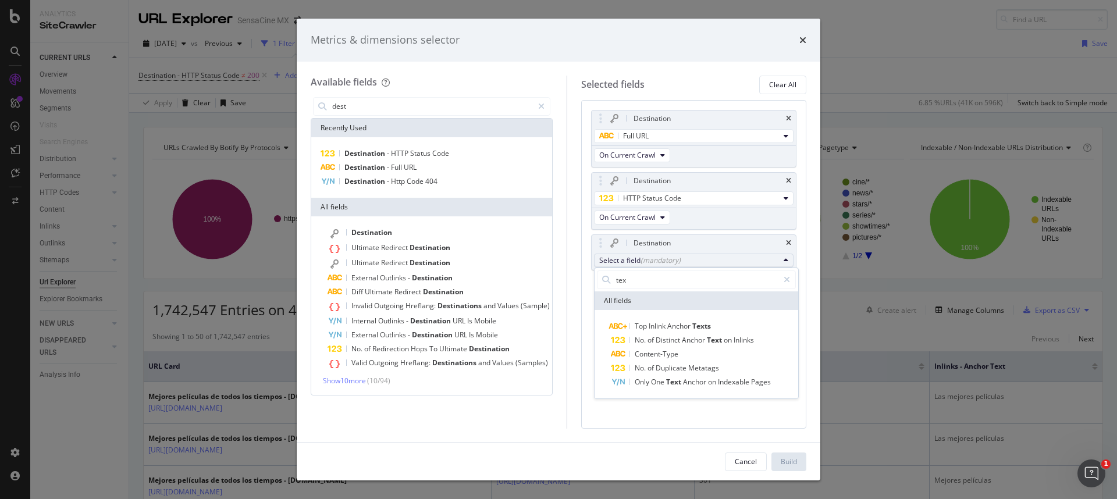
click at [635, 429] on div "Available fields dest Recently Used Destination - HTTP Status Code Destination …" at bounding box center [559, 252] width 524 height 381
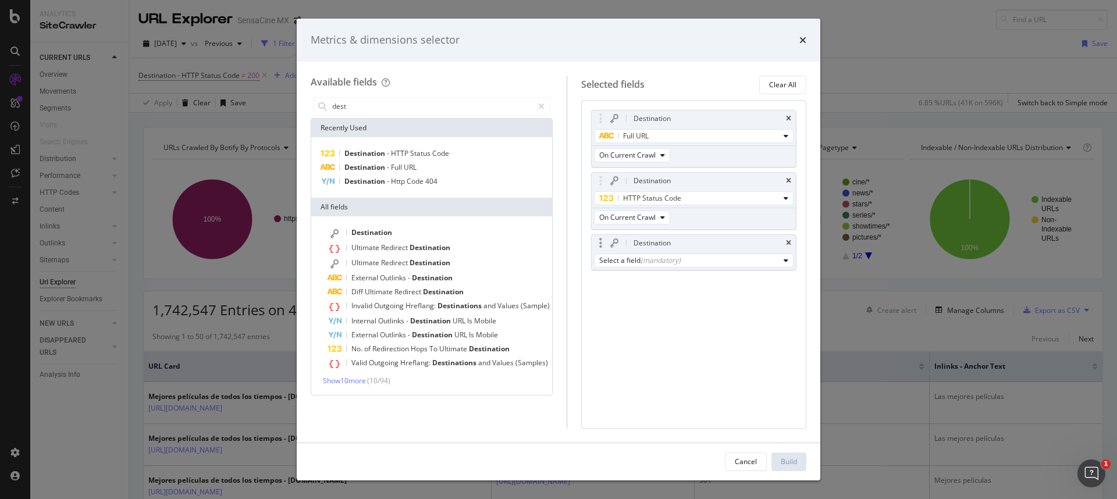
click at [791, 246] on div "Destination" at bounding box center [694, 243] width 204 height 16
click at [790, 243] on icon "times" at bounding box center [788, 243] width 5 height 7
click at [410, 108] on input "dest" at bounding box center [432, 106] width 202 height 17
click at [759, 458] on button "Cancel" at bounding box center [746, 462] width 42 height 19
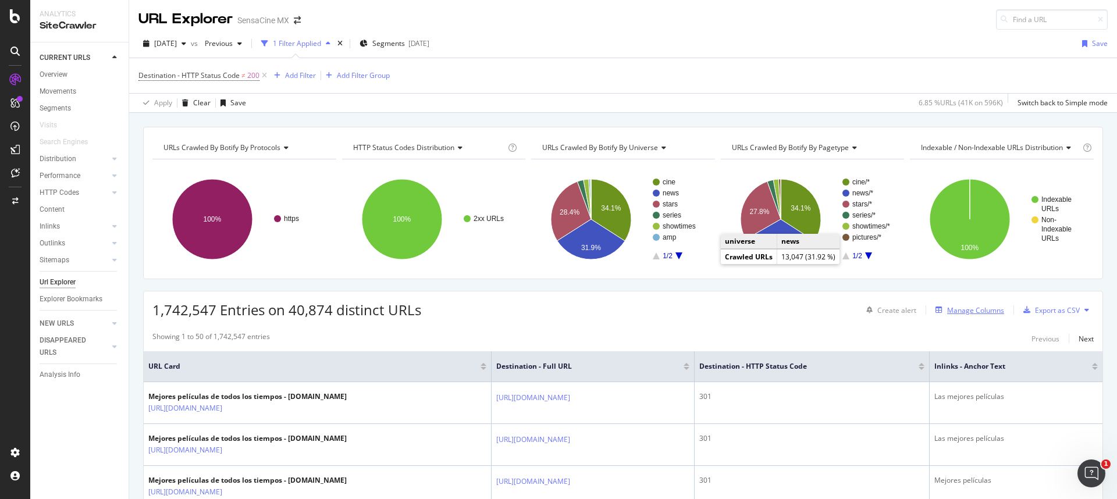
click at [954, 308] on div "Manage Columns" at bounding box center [975, 311] width 57 height 10
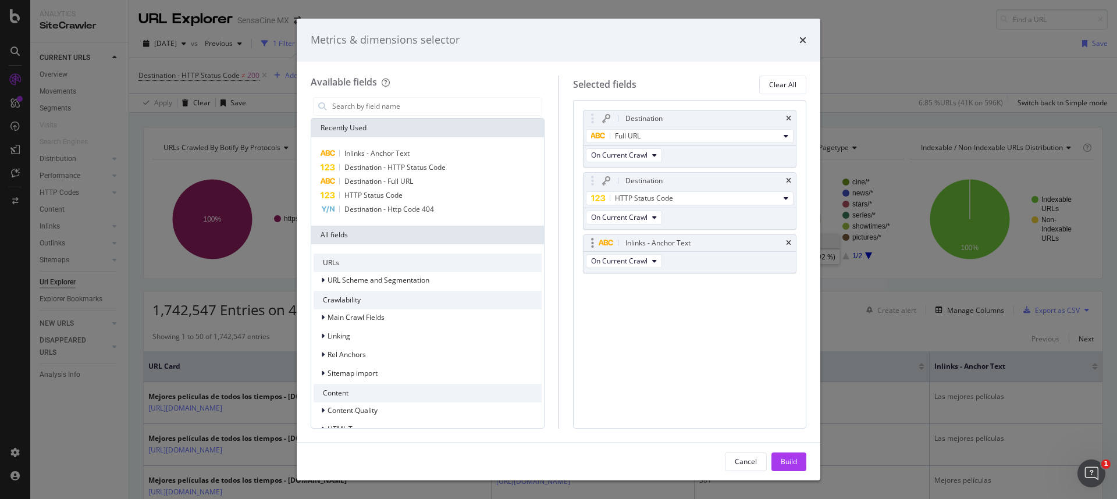
click at [784, 244] on div "Inlinks - Anchor Text" at bounding box center [690, 243] width 213 height 16
click at [789, 244] on icon "times" at bounding box center [788, 243] width 5 height 7
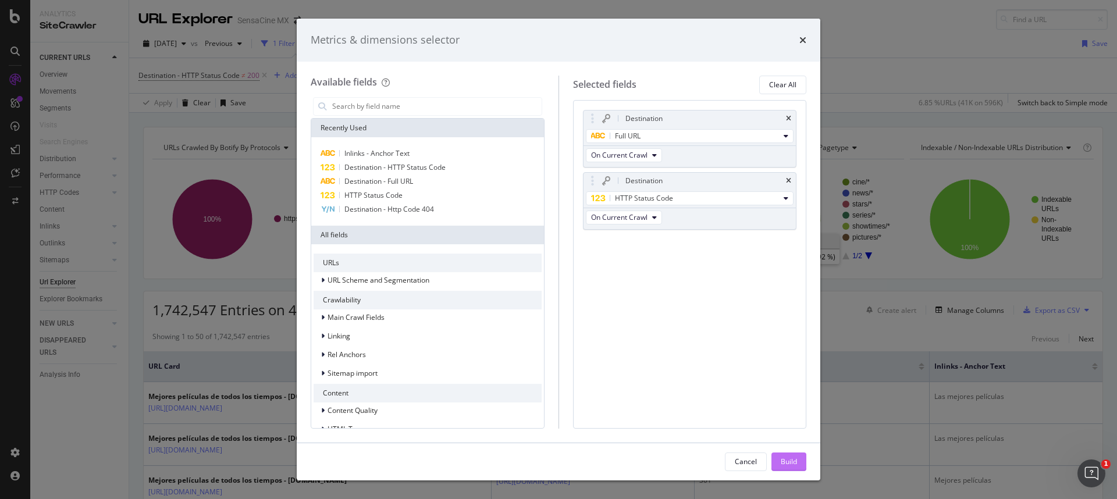
click at [795, 460] on div "Build" at bounding box center [789, 462] width 16 height 10
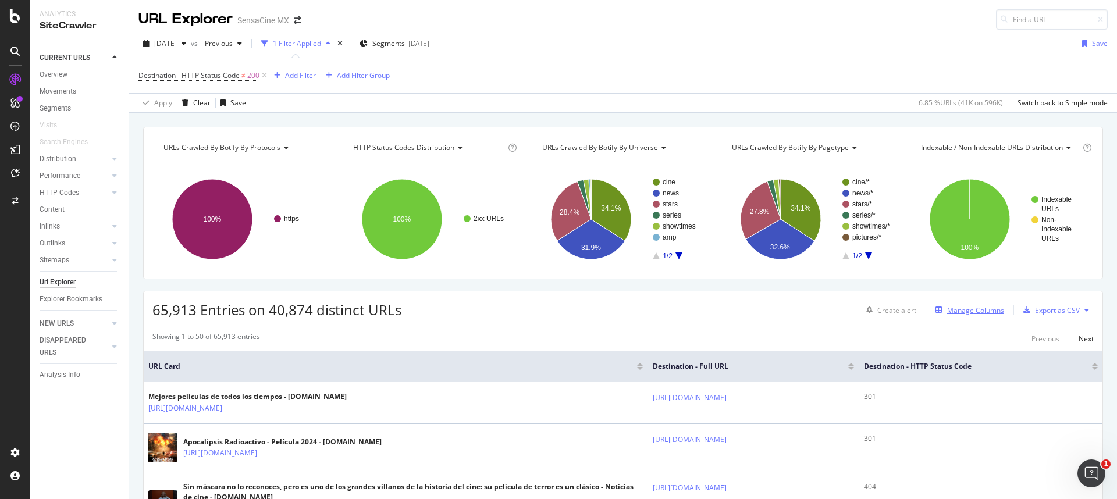
click at [947, 312] on div "Manage Columns" at bounding box center [975, 311] width 57 height 10
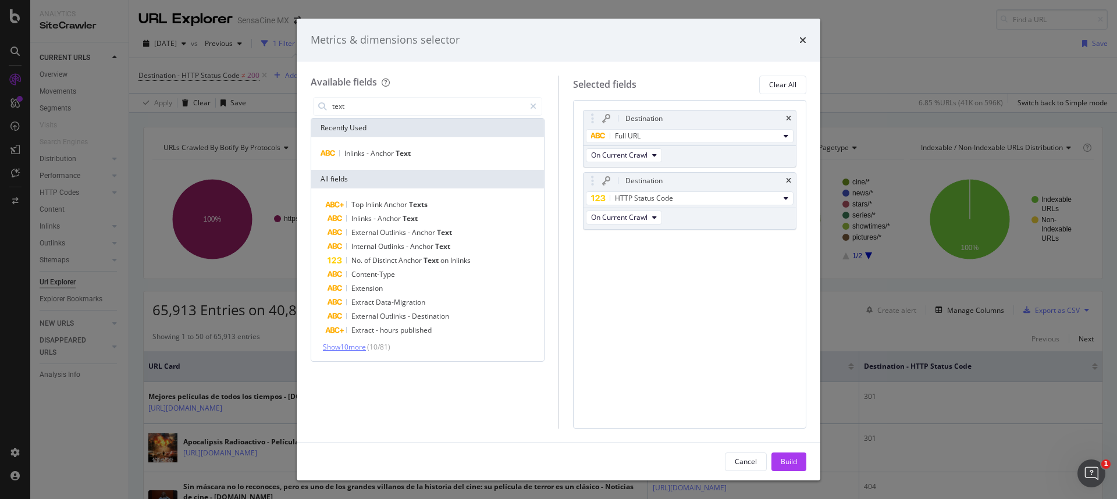
click at [357, 345] on span "Show 10 more" at bounding box center [344, 347] width 43 height 10
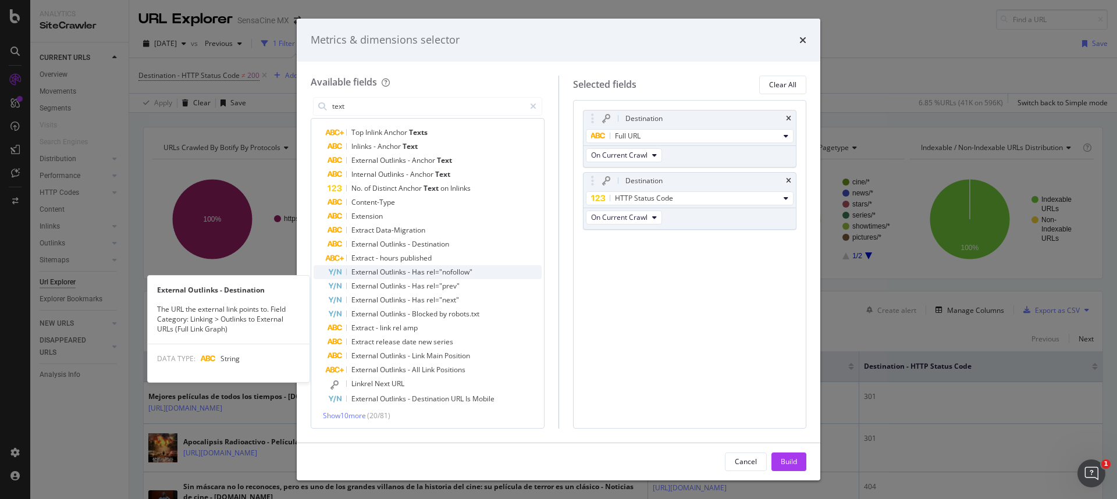
scroll to position [74, 0]
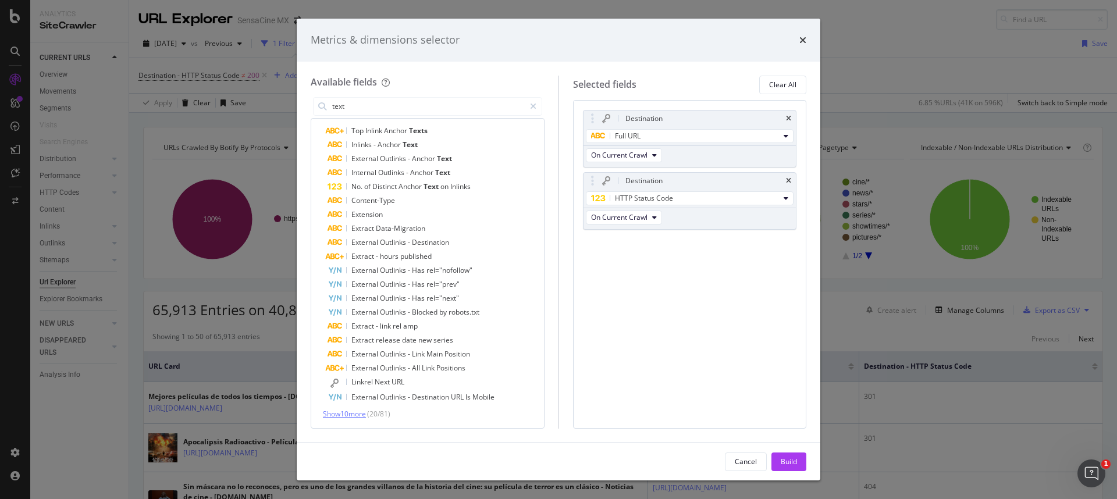
click at [358, 414] on span "Show 10 more" at bounding box center [344, 414] width 43 height 10
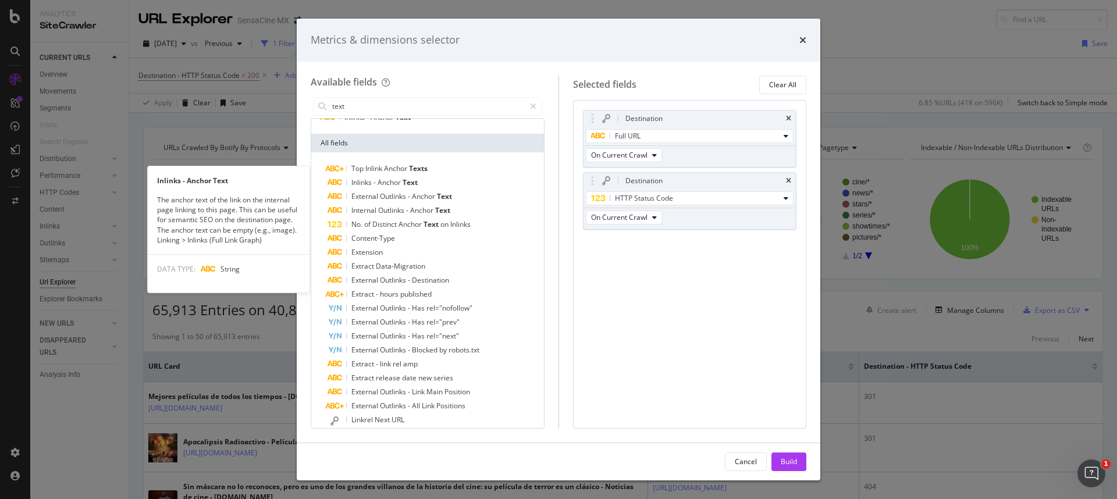
scroll to position [0, 0]
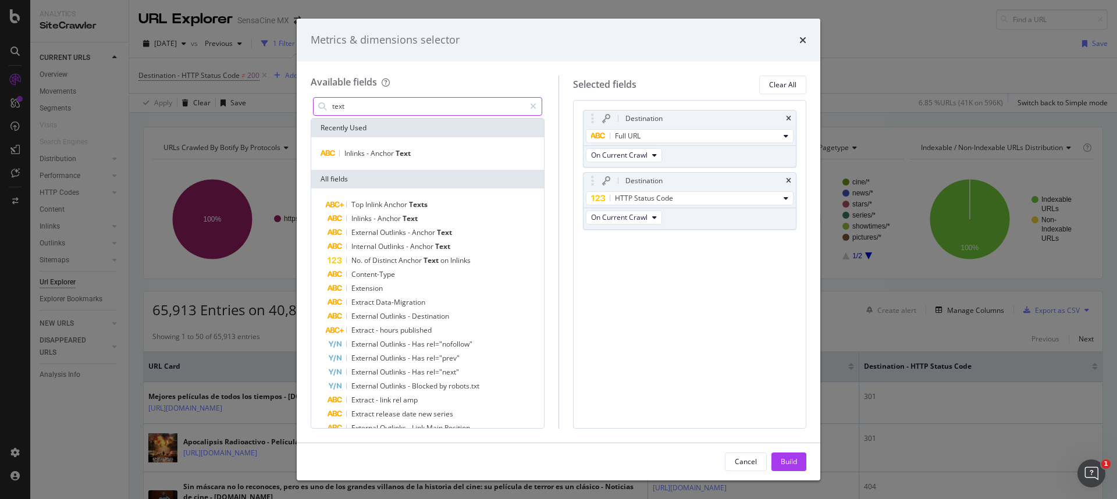
click at [379, 108] on input "text" at bounding box center [428, 106] width 194 height 17
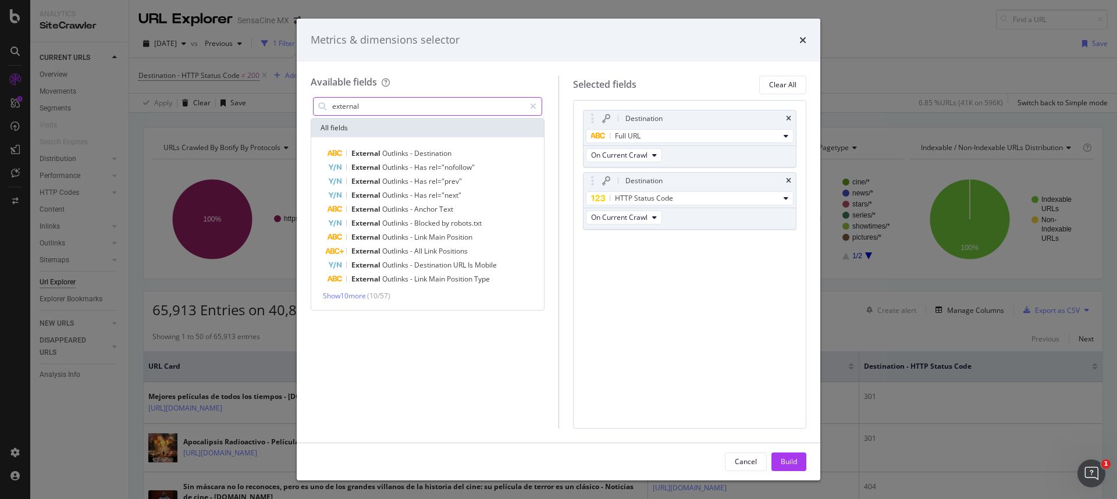
click at [348, 109] on input "external" at bounding box center [428, 106] width 194 height 17
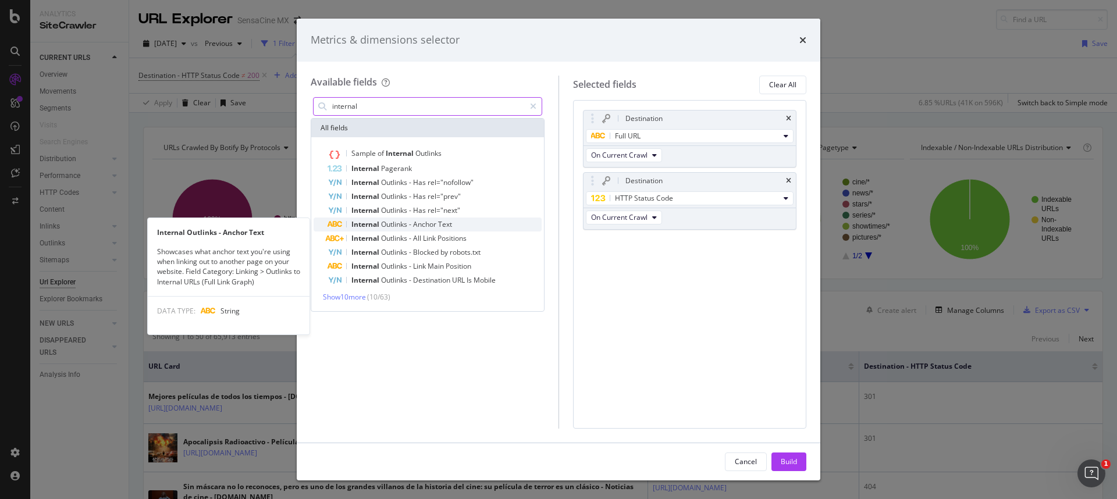
type input "internal"
click at [374, 225] on span "Internal" at bounding box center [366, 224] width 30 height 10
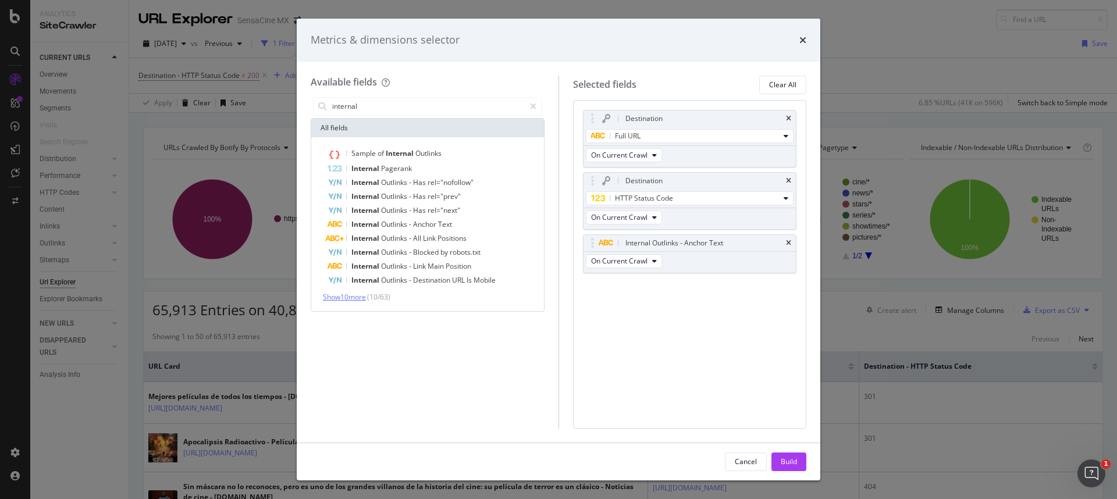
click at [364, 299] on span "Show 10 more" at bounding box center [344, 297] width 43 height 10
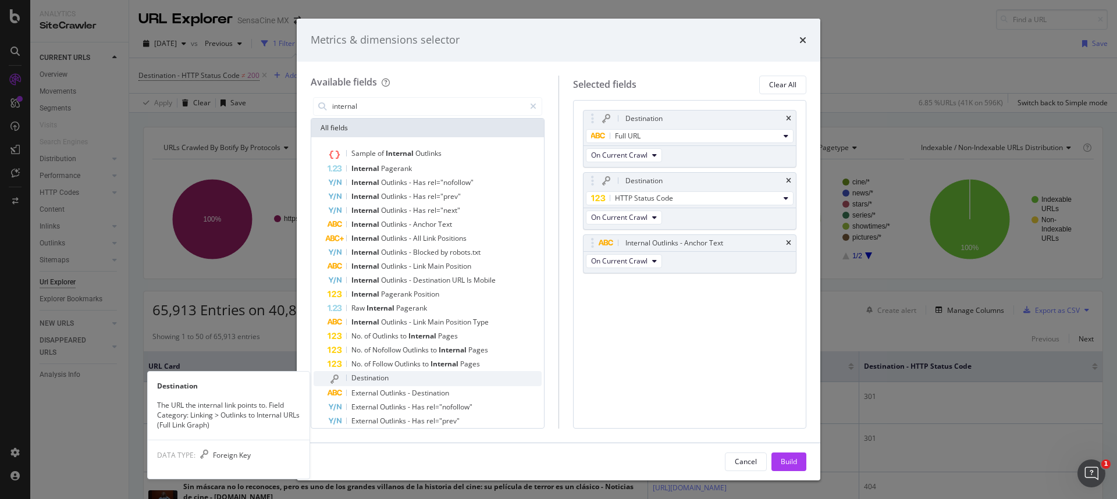
click at [382, 374] on span "Destination" at bounding box center [369, 378] width 37 height 10
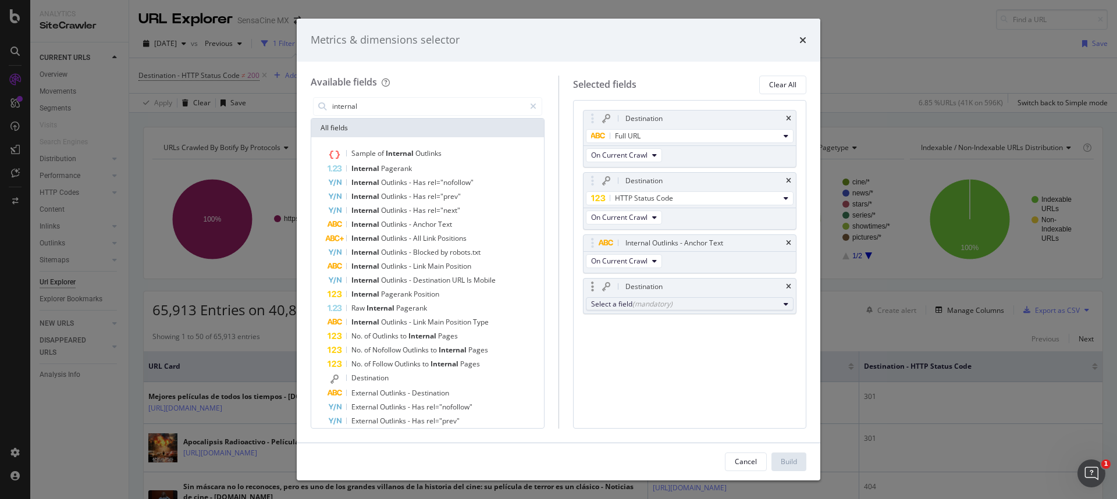
click at [633, 300] on div "(mandatory)" at bounding box center [653, 304] width 40 height 10
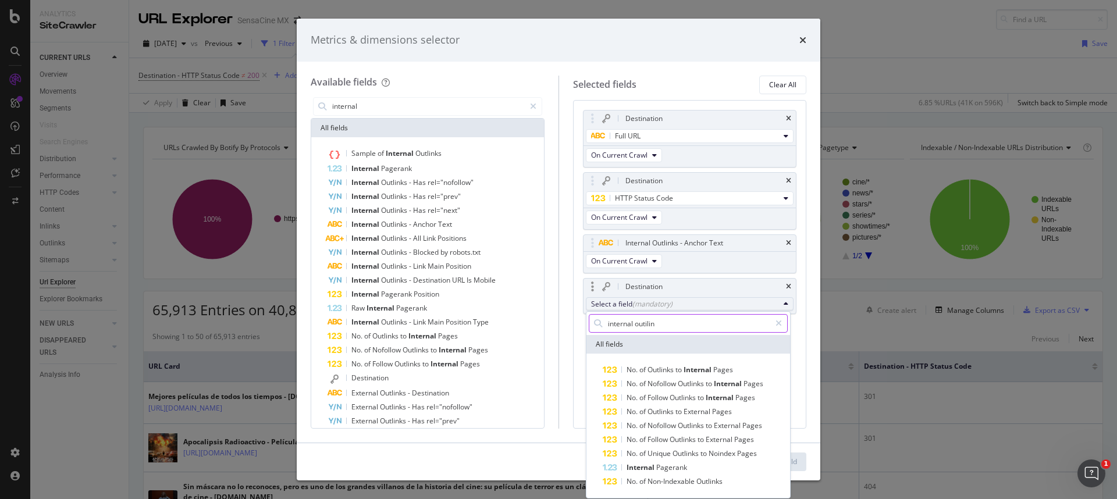
click at [662, 325] on input "internal outilin" at bounding box center [689, 323] width 164 height 17
click at [662, 325] on input "internal outlink" at bounding box center [689, 323] width 164 height 17
type input "internal"
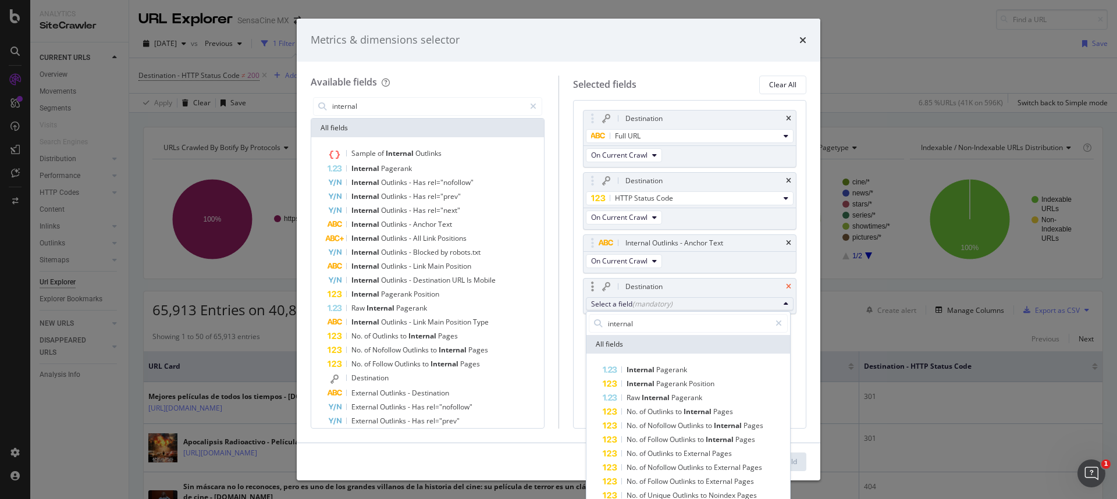
click at [786, 288] on icon "times" at bounding box center [788, 286] width 5 height 7
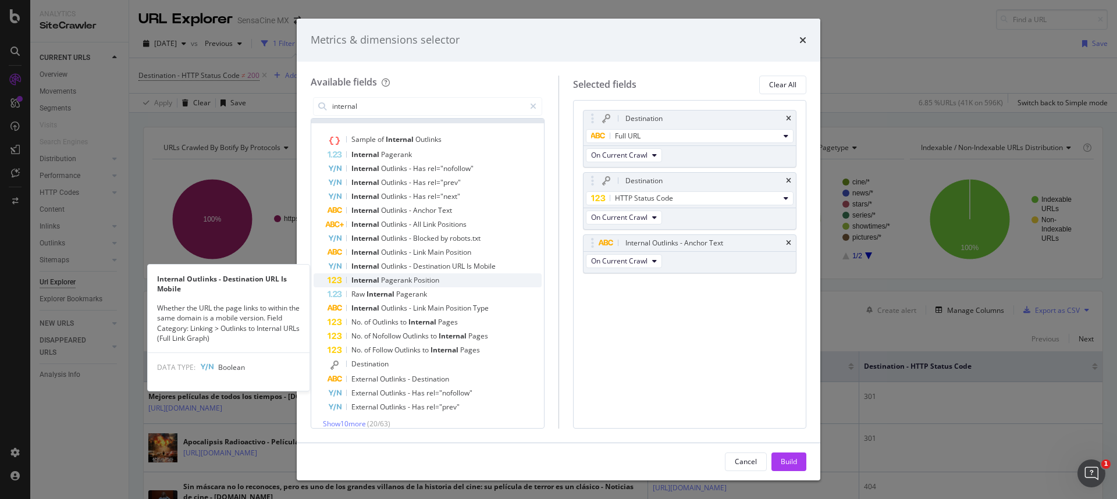
scroll to position [24, 0]
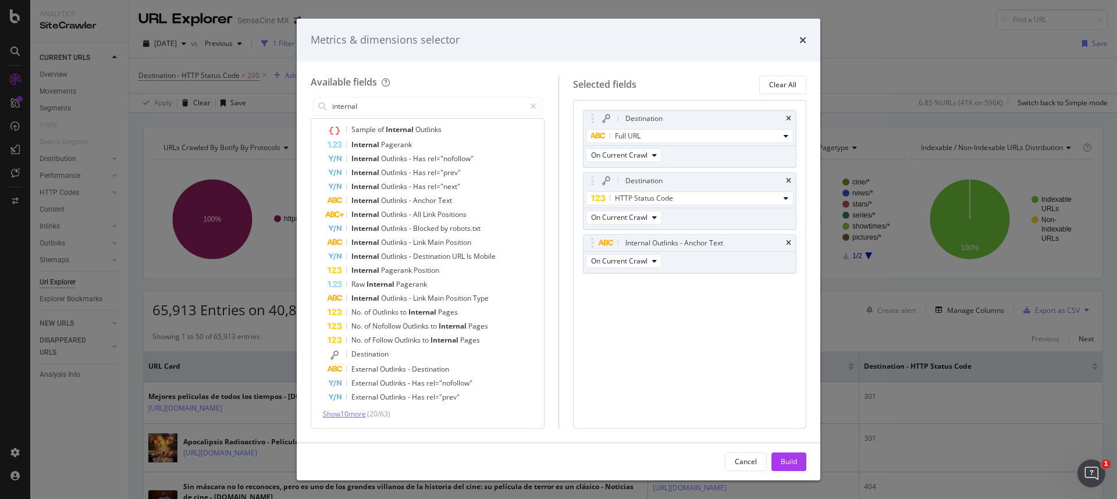
click at [354, 416] on span "Show 10 more" at bounding box center [344, 414] width 43 height 10
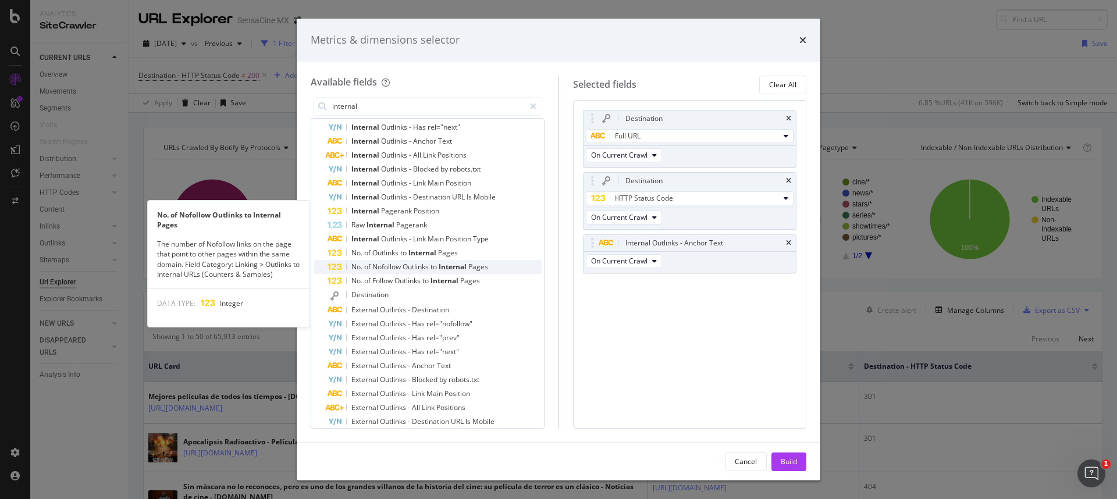
scroll to position [164, 0]
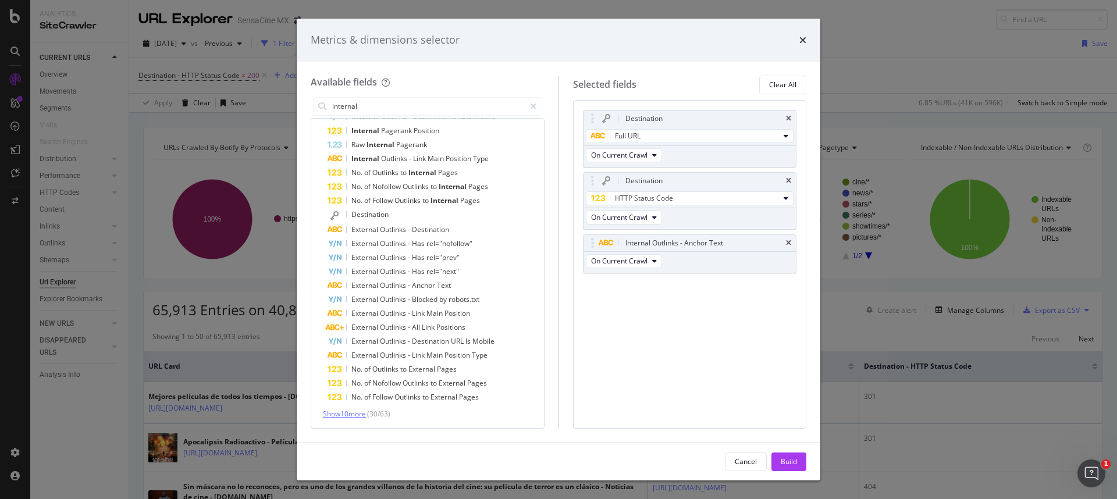
click at [345, 415] on span "Show 10 more" at bounding box center [344, 414] width 43 height 10
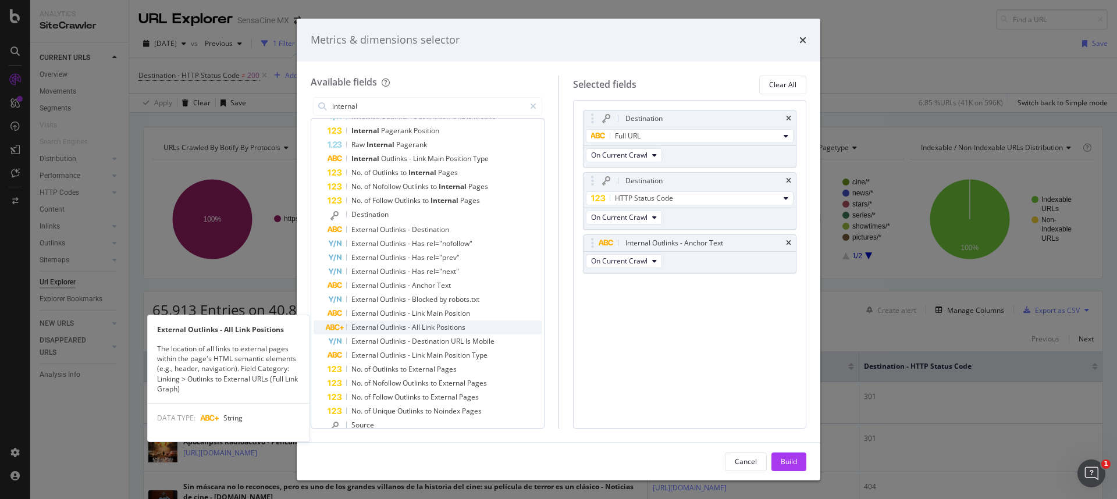
scroll to position [306, 0]
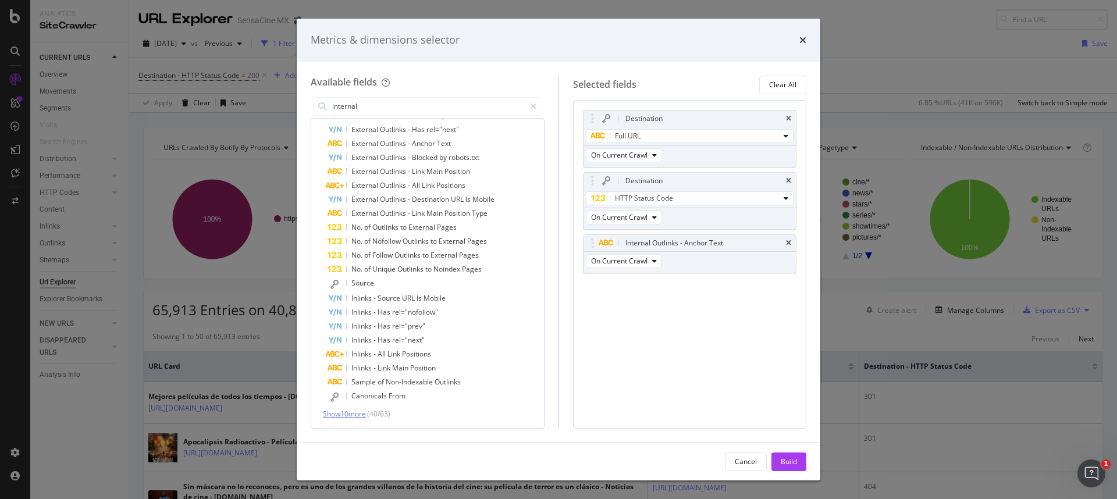
click at [344, 416] on span "Show 10 more" at bounding box center [344, 414] width 43 height 10
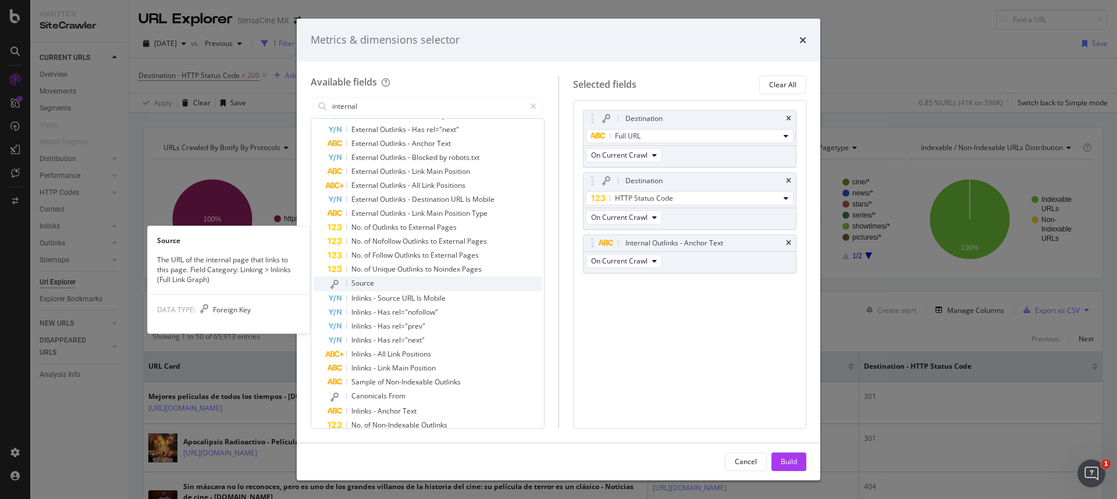
scroll to position [445, 0]
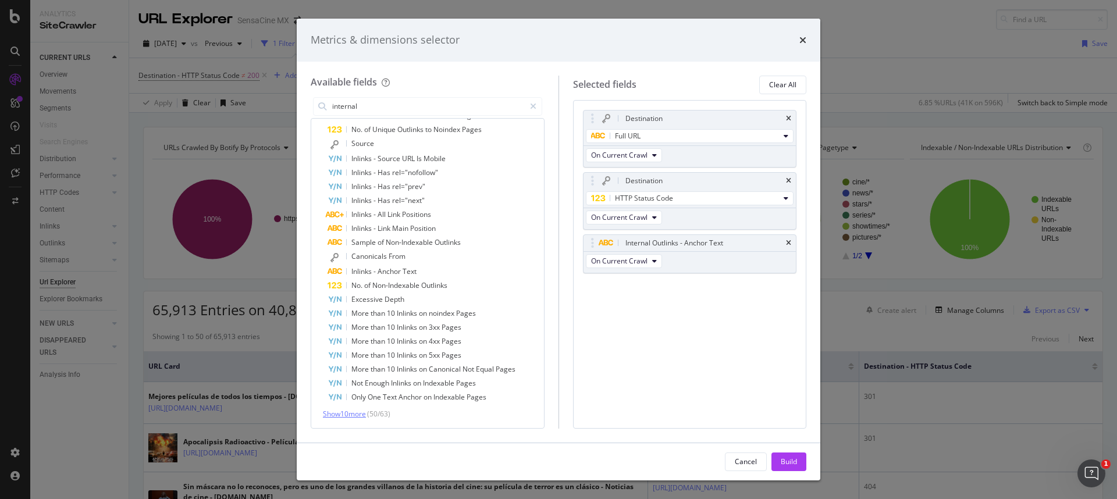
click at [353, 413] on span "Show 10 more" at bounding box center [344, 414] width 43 height 10
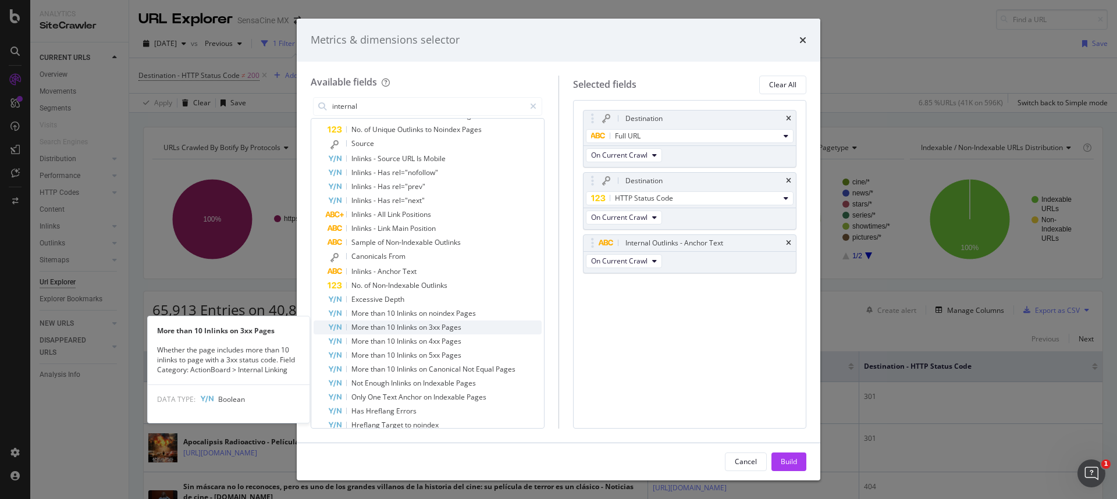
scroll to position [585, 0]
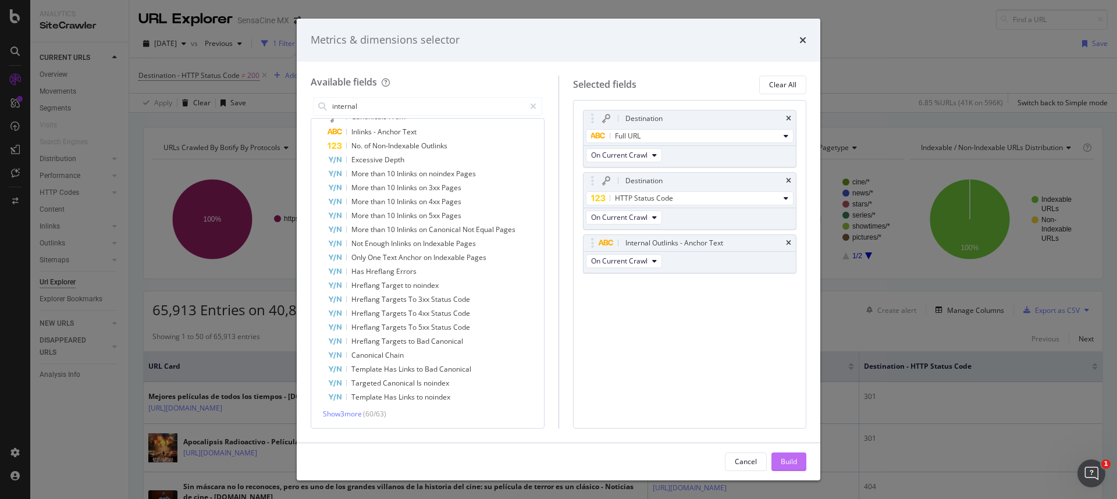
click at [782, 459] on div "Build" at bounding box center [789, 462] width 16 height 10
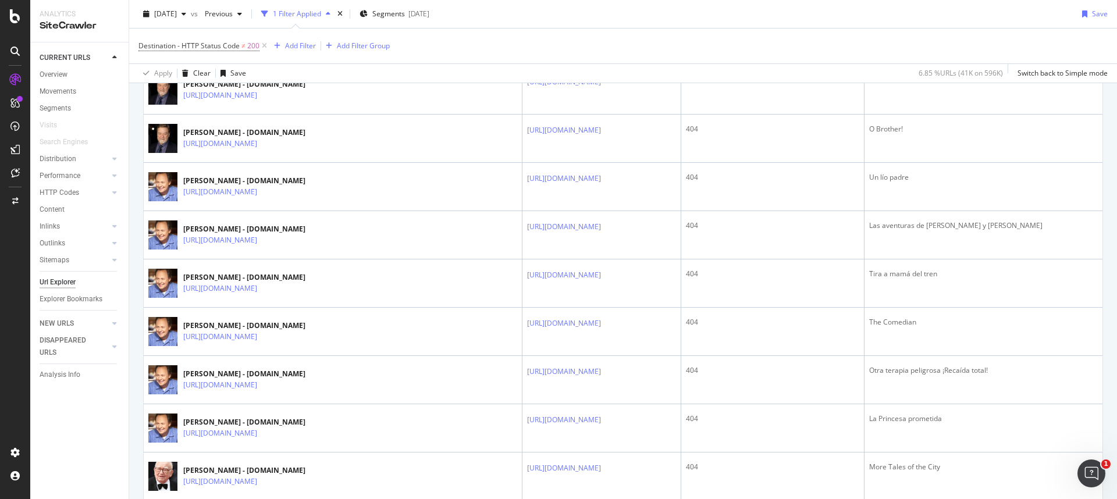
scroll to position [1901, 0]
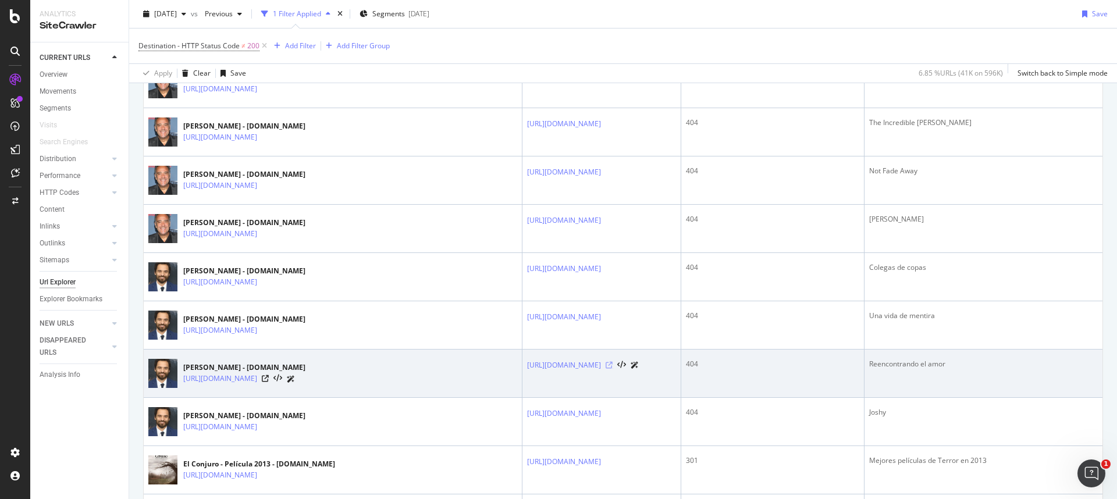
click at [613, 369] on icon at bounding box center [609, 365] width 7 height 7
click at [269, 382] on icon at bounding box center [265, 378] width 7 height 7
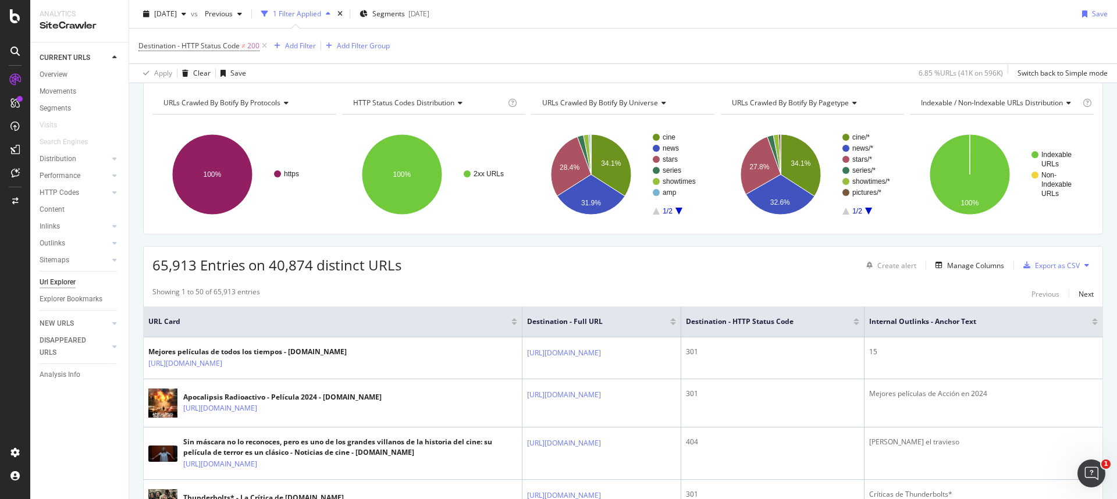
scroll to position [0, 0]
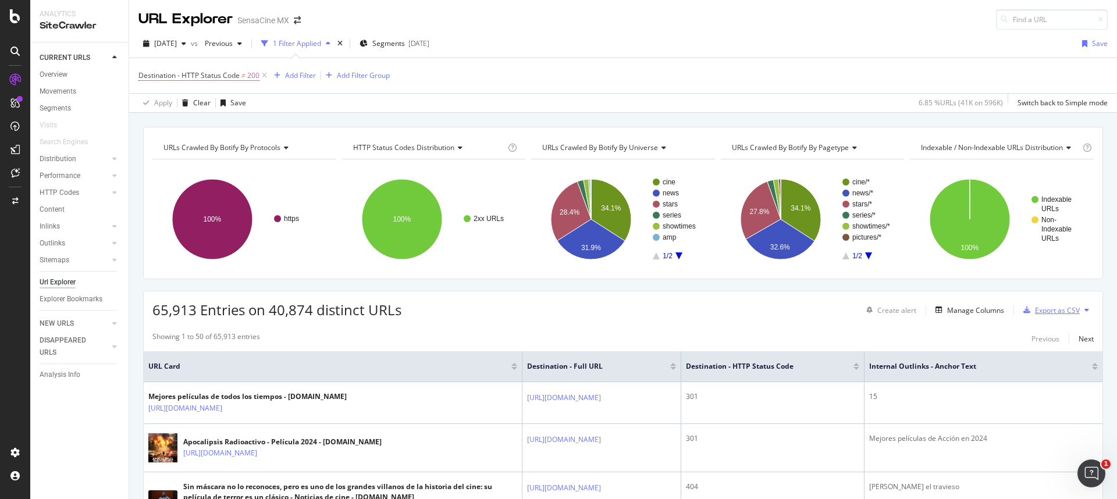
click at [1045, 311] on div "Export as CSV" at bounding box center [1057, 311] width 45 height 10
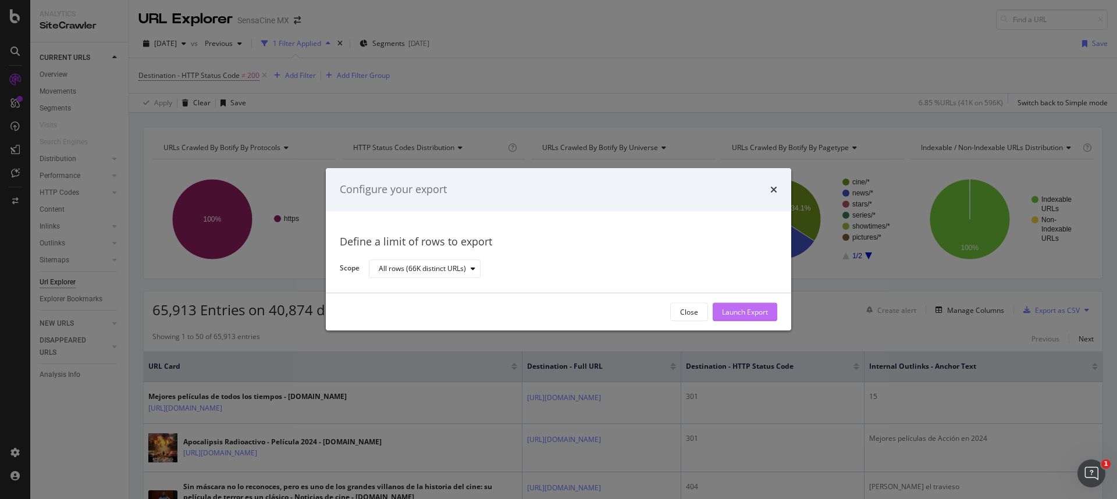
click at [726, 309] on div "Launch Export" at bounding box center [745, 312] width 46 height 10
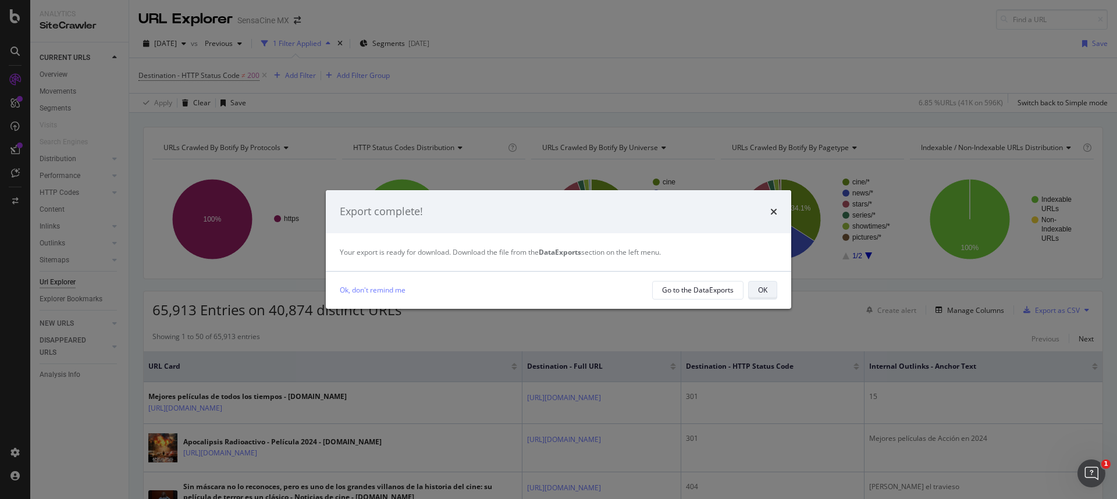
click at [761, 290] on div "OK" at bounding box center [762, 290] width 9 height 10
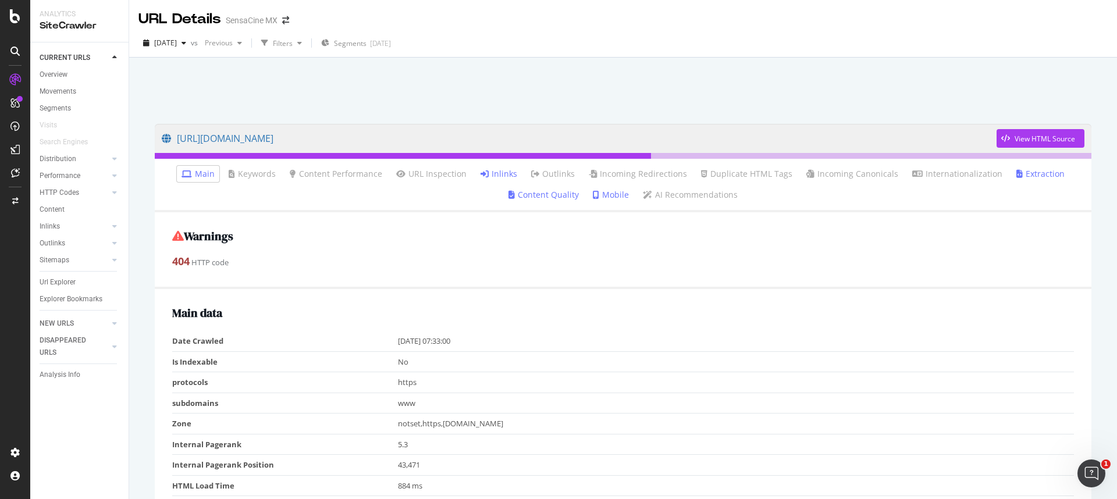
click at [503, 171] on link "Inlinks" at bounding box center [499, 174] width 37 height 12
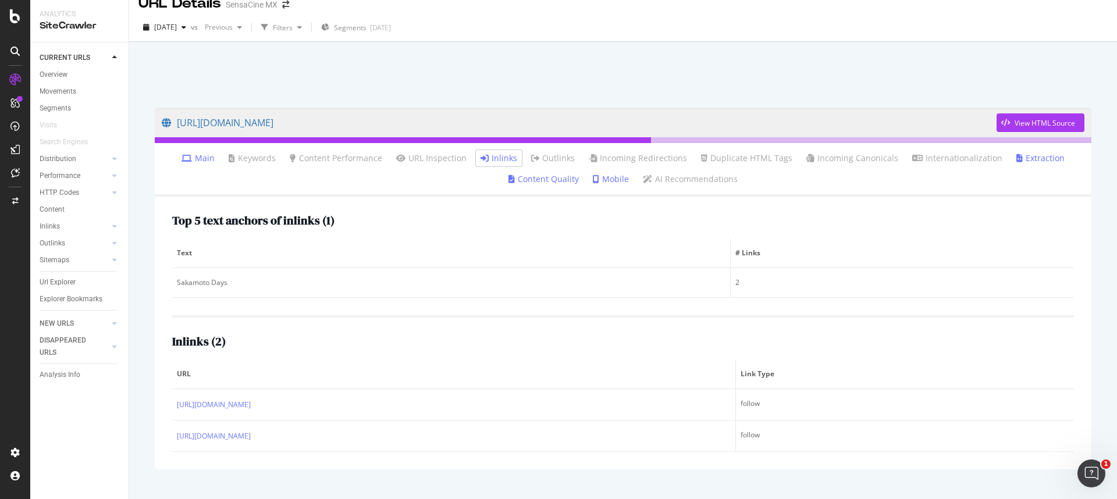
scroll to position [34, 0]
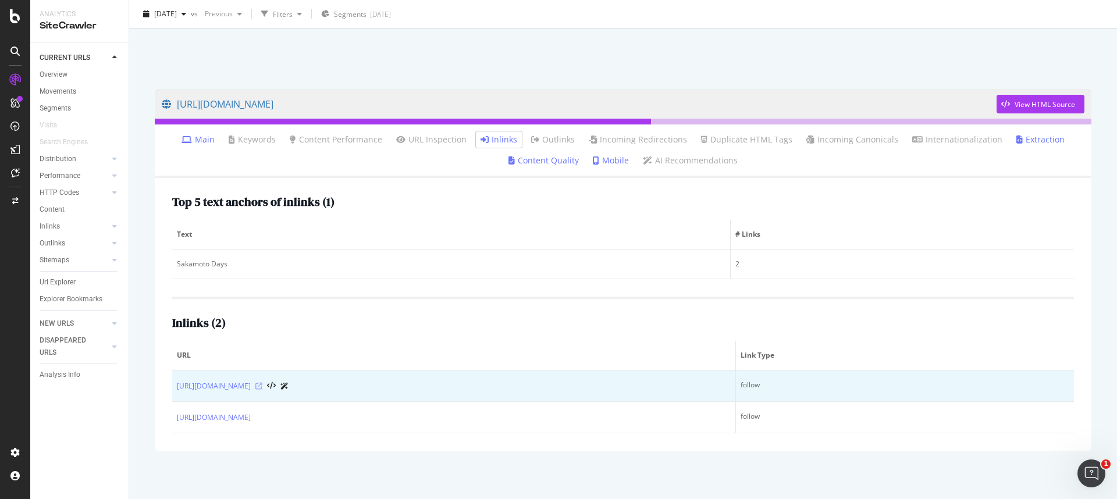
click at [262, 386] on icon at bounding box center [258, 386] width 7 height 7
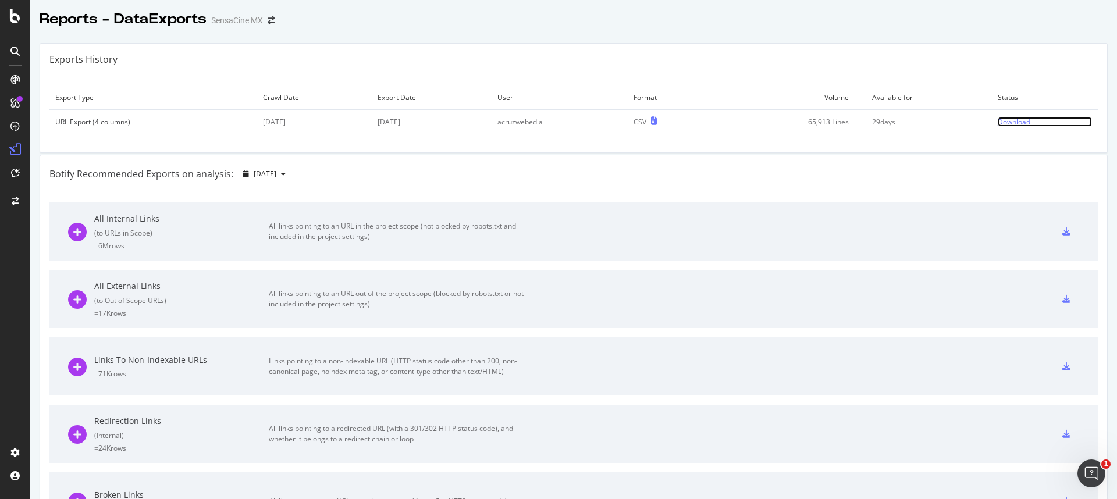
click at [1000, 125] on div "Download" at bounding box center [1014, 122] width 33 height 10
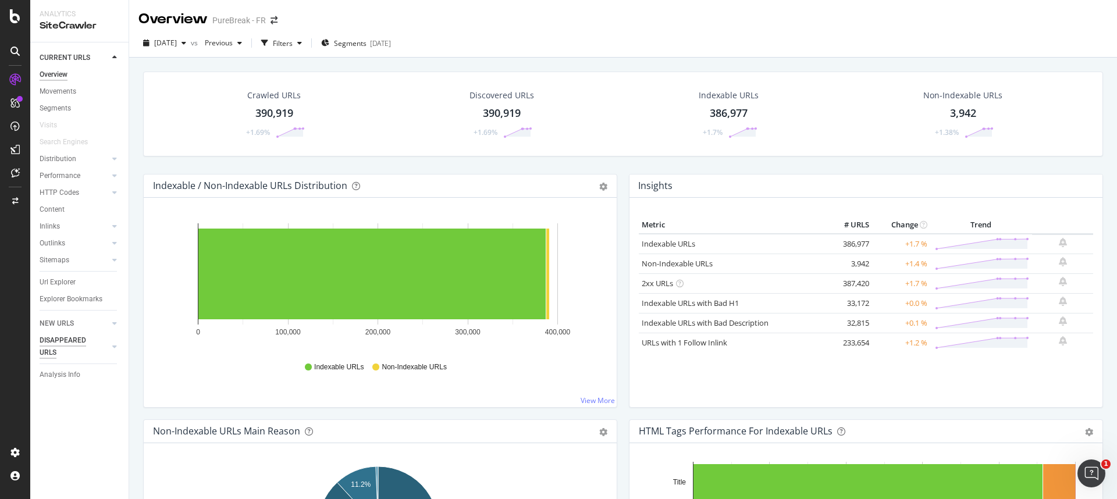
click at [66, 339] on div "DISAPPEARED URLS" at bounding box center [69, 347] width 59 height 24
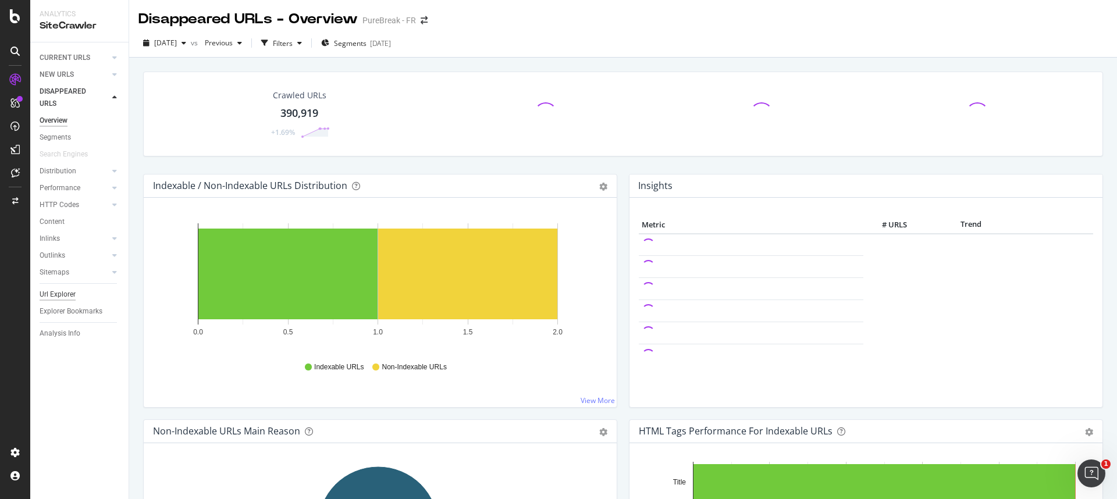
click at [72, 297] on div "Url Explorer" at bounding box center [58, 295] width 36 height 12
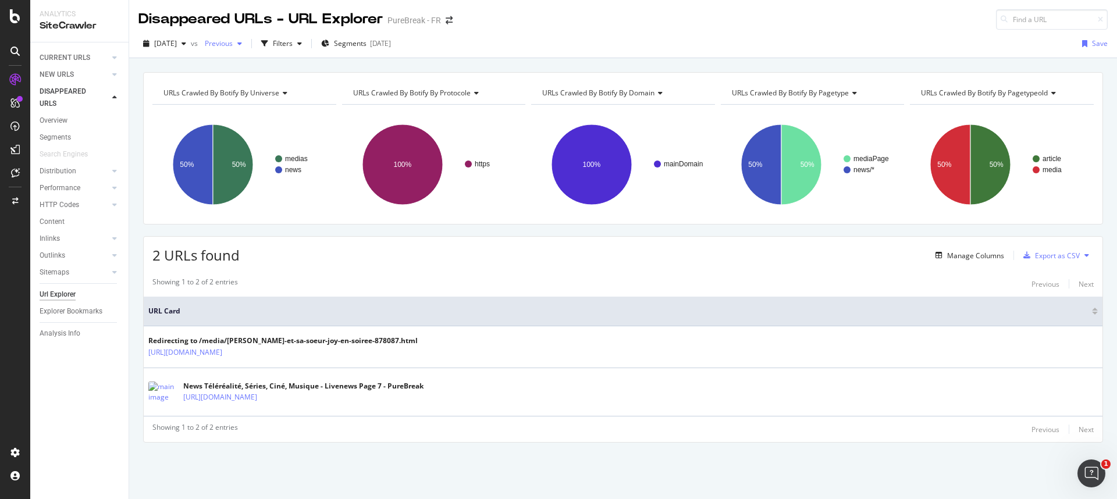
click at [233, 47] on span "Previous" at bounding box center [216, 43] width 33 height 10
click at [233, 44] on span "Previous" at bounding box center [216, 43] width 33 height 10
click at [56, 78] on div "NEW URLS" at bounding box center [57, 75] width 34 height 12
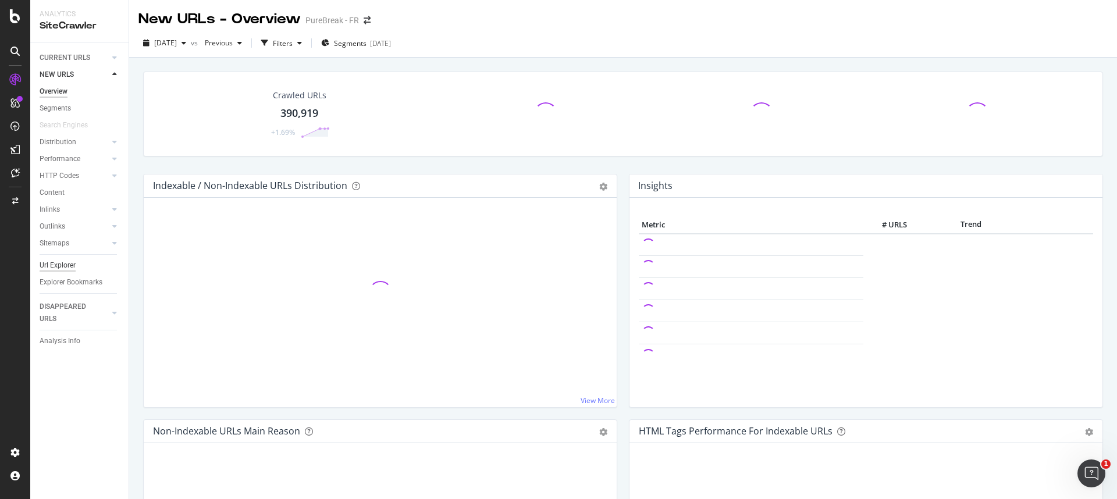
click at [64, 268] on div "Url Explorer" at bounding box center [58, 266] width 36 height 12
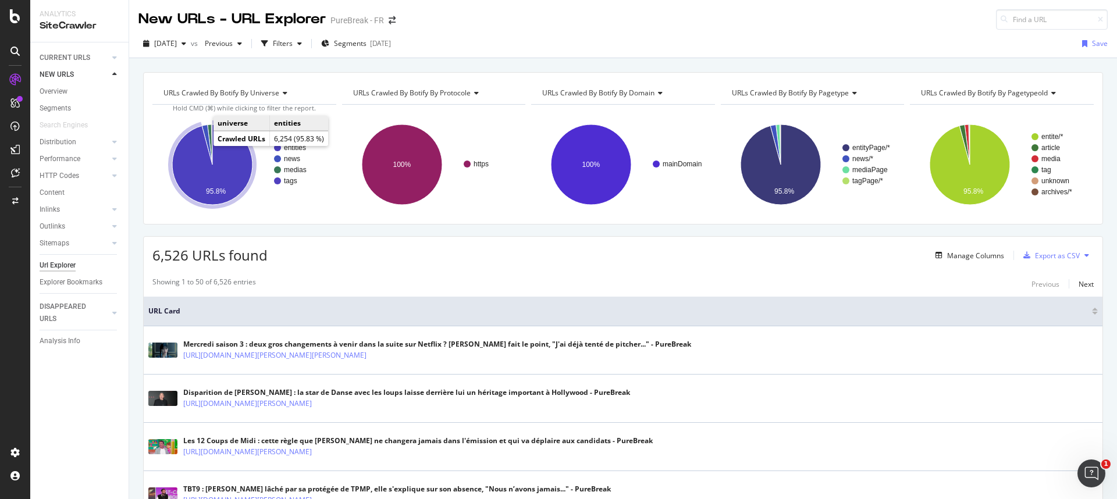
click at [190, 173] on icon "A chart." at bounding box center [212, 165] width 80 height 80
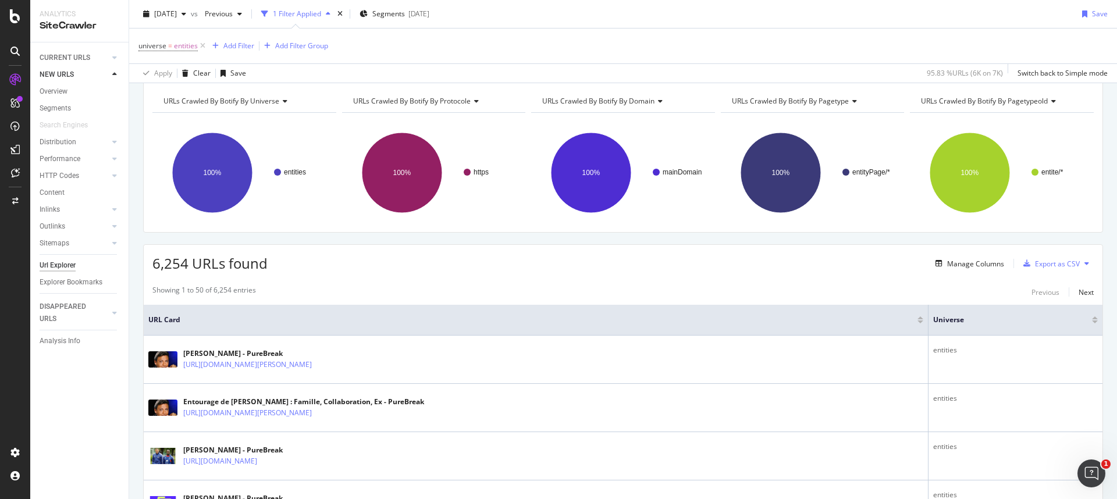
scroll to position [62, 0]
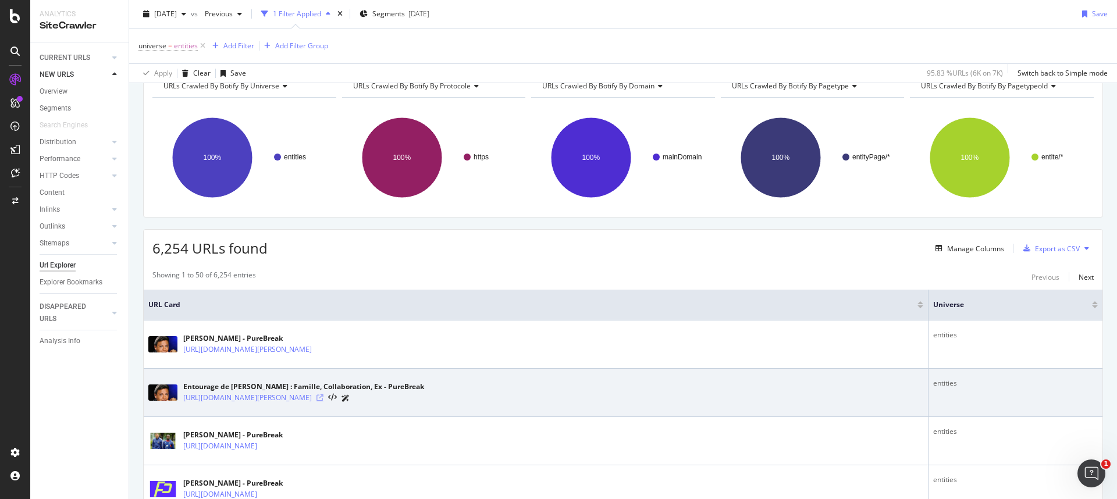
click at [324, 345] on icon at bounding box center [320, 398] width 7 height 7
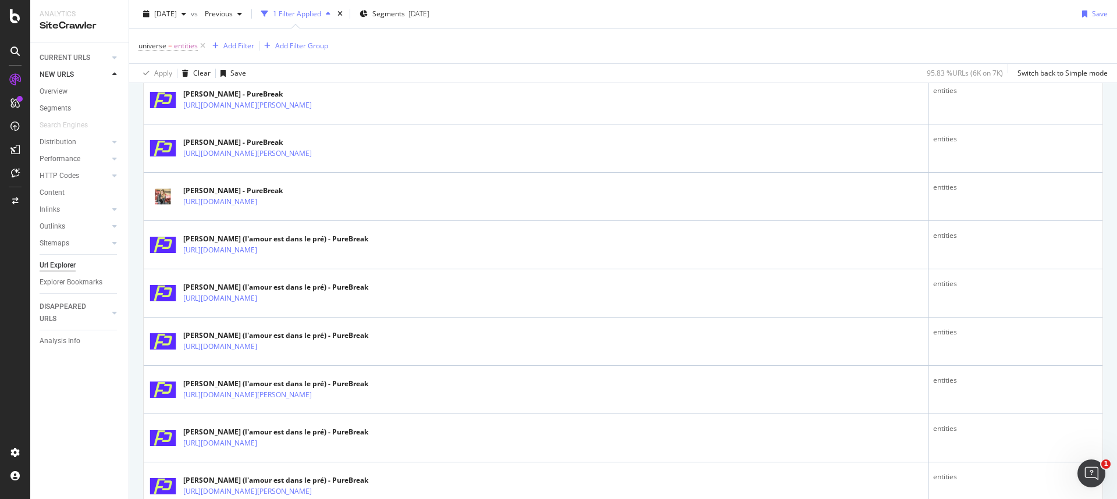
scroll to position [1585, 0]
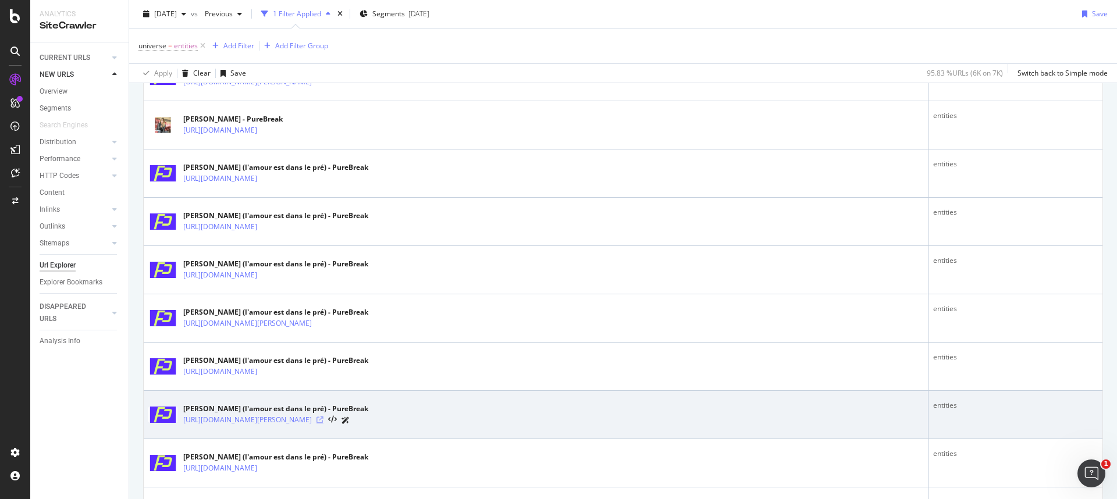
click at [324, 345] on icon at bounding box center [320, 420] width 7 height 7
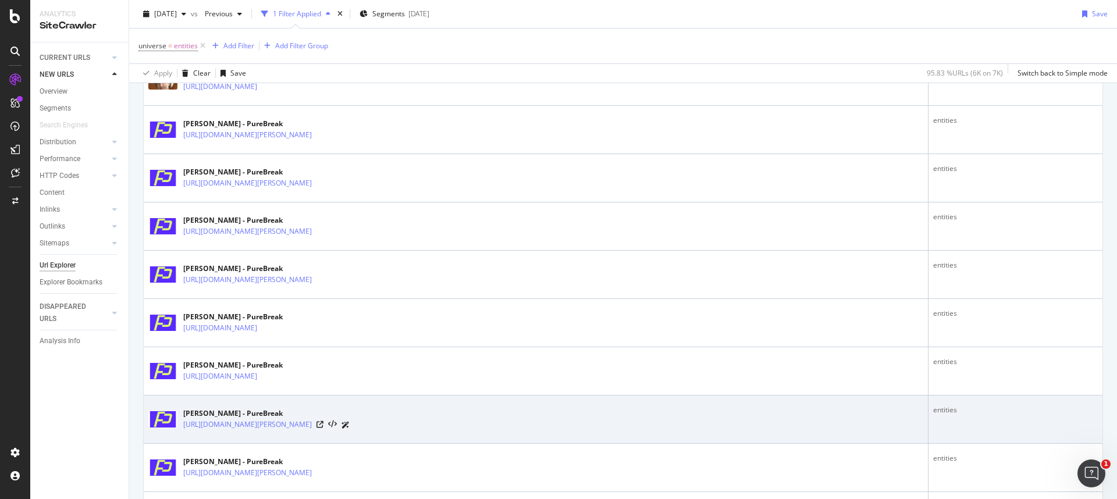
scroll to position [2365, 0]
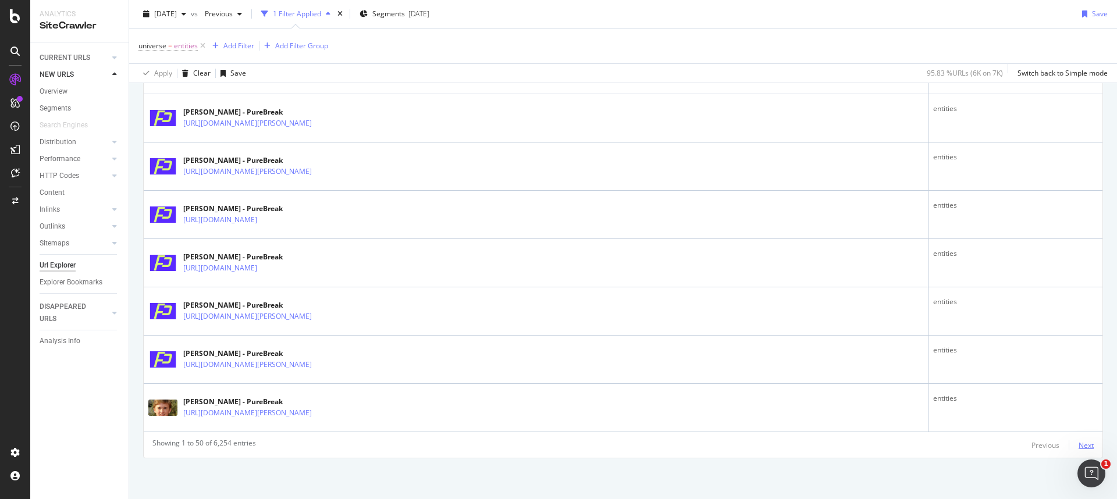
click at [667, 345] on div "Next" at bounding box center [1086, 446] width 15 height 10
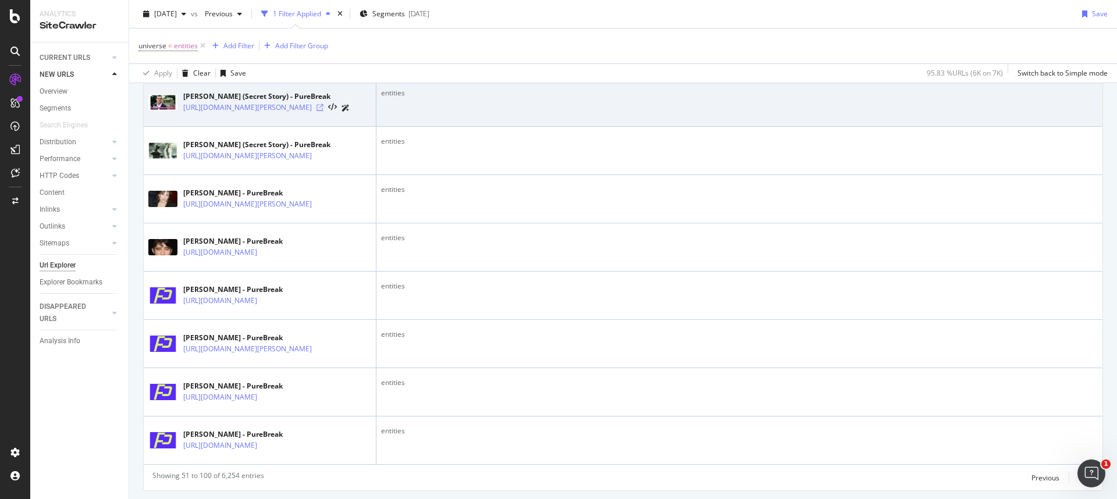
click at [324, 111] on icon at bounding box center [320, 107] width 7 height 7
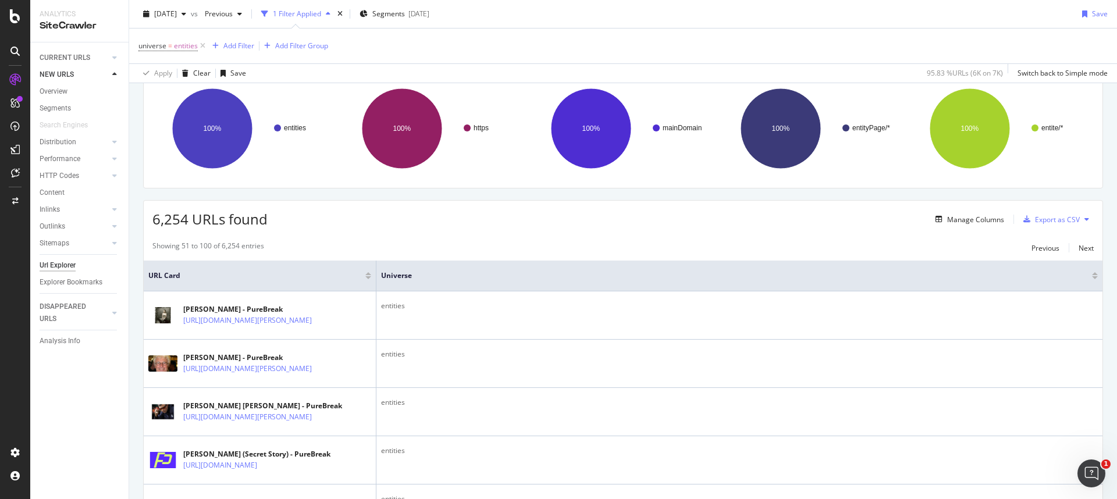
scroll to position [0, 0]
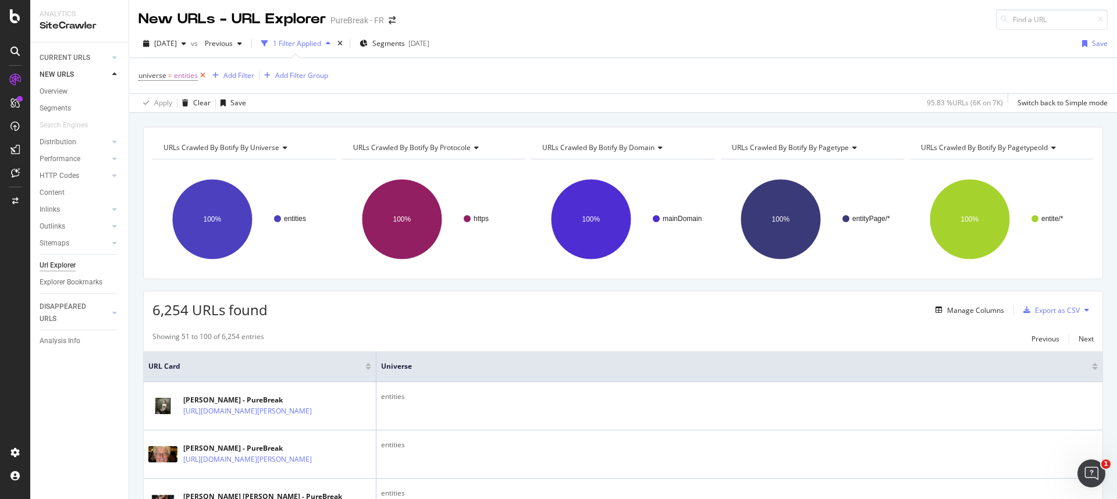
click at [204, 76] on icon at bounding box center [203, 76] width 10 height 12
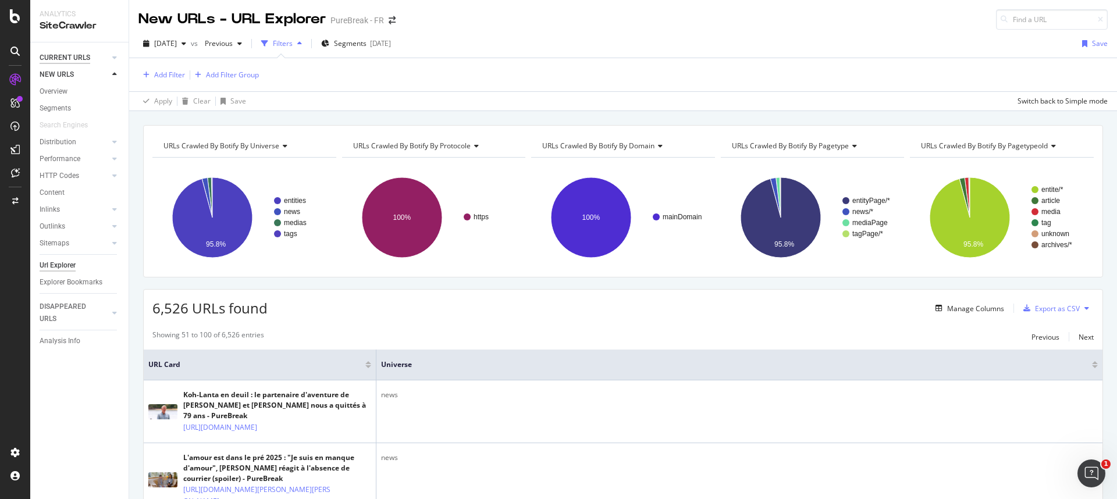
click at [83, 57] on div "CURRENT URLS" at bounding box center [65, 58] width 51 height 12
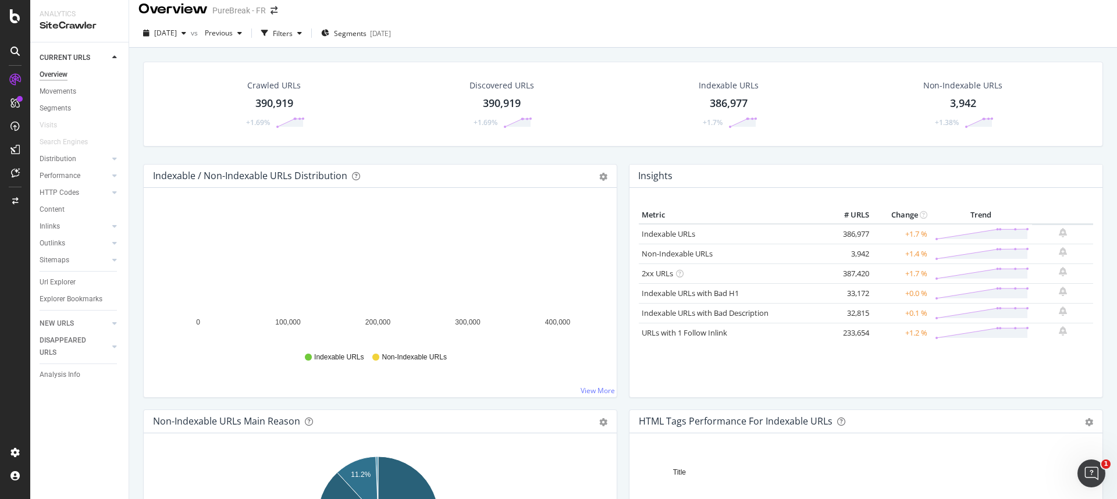
scroll to position [98, 0]
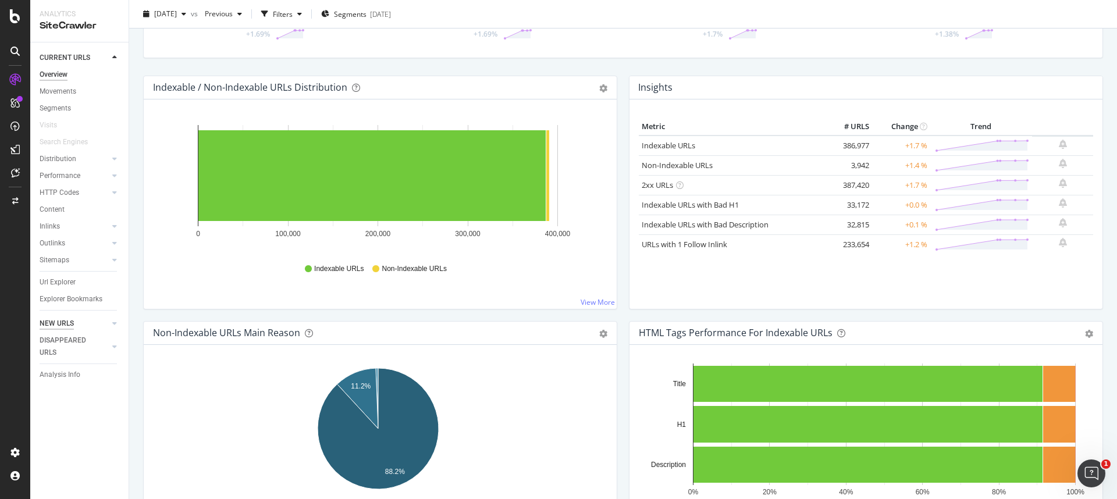
click at [65, 325] on div "NEW URLS" at bounding box center [57, 324] width 34 height 12
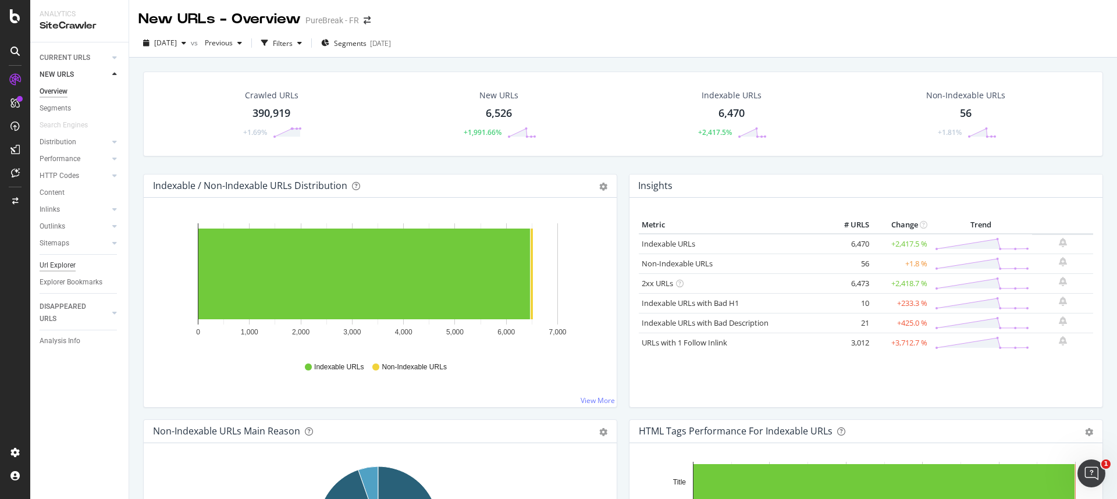
click at [68, 264] on div "Url Explorer" at bounding box center [58, 266] width 36 height 12
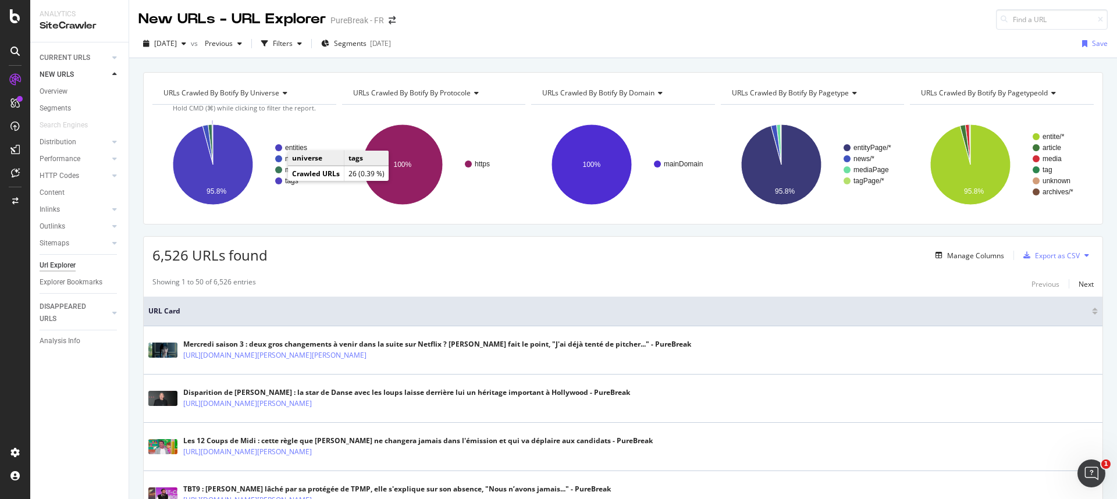
click at [292, 183] on text "tags" at bounding box center [291, 181] width 13 height 8
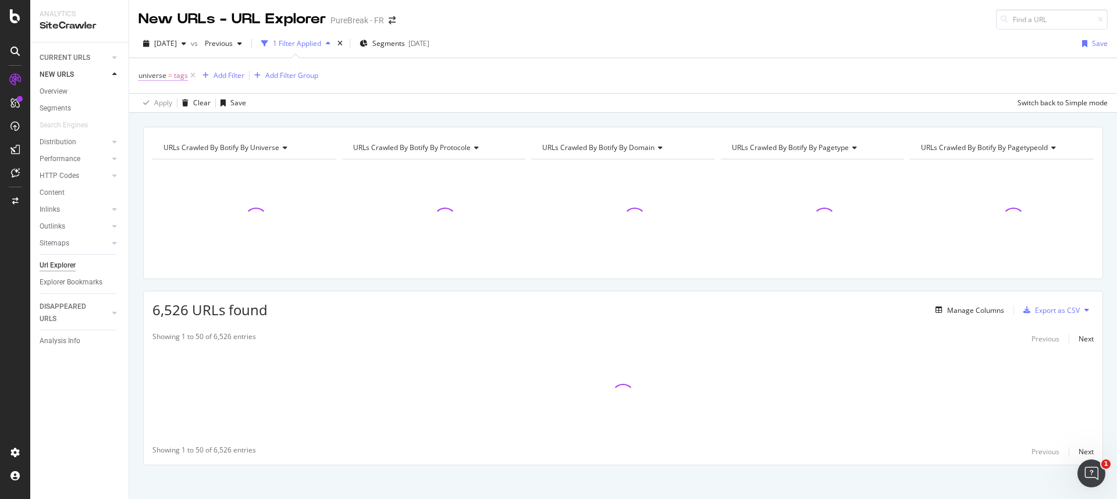
click at [159, 77] on span "universe" at bounding box center [153, 75] width 28 height 10
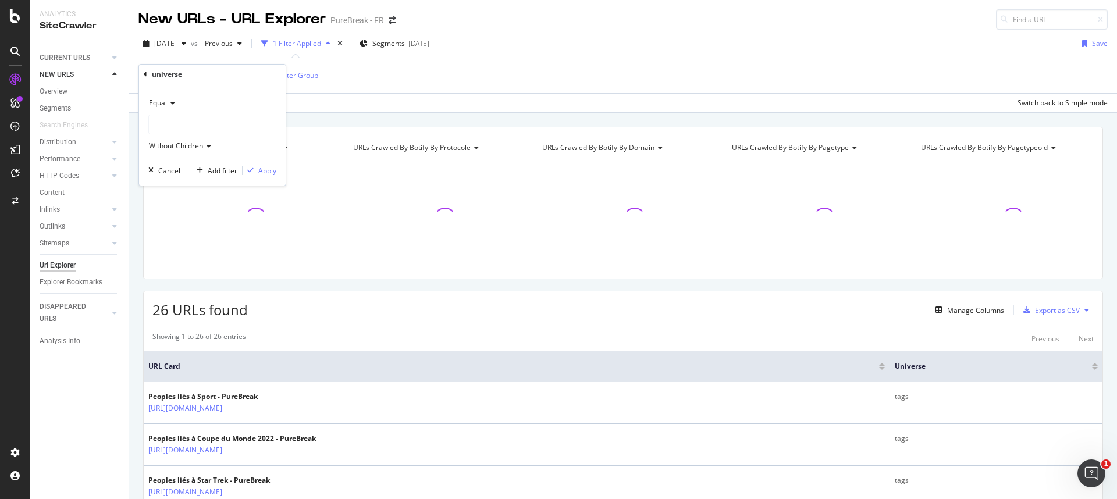
click at [170, 100] on icon at bounding box center [171, 103] width 8 height 7
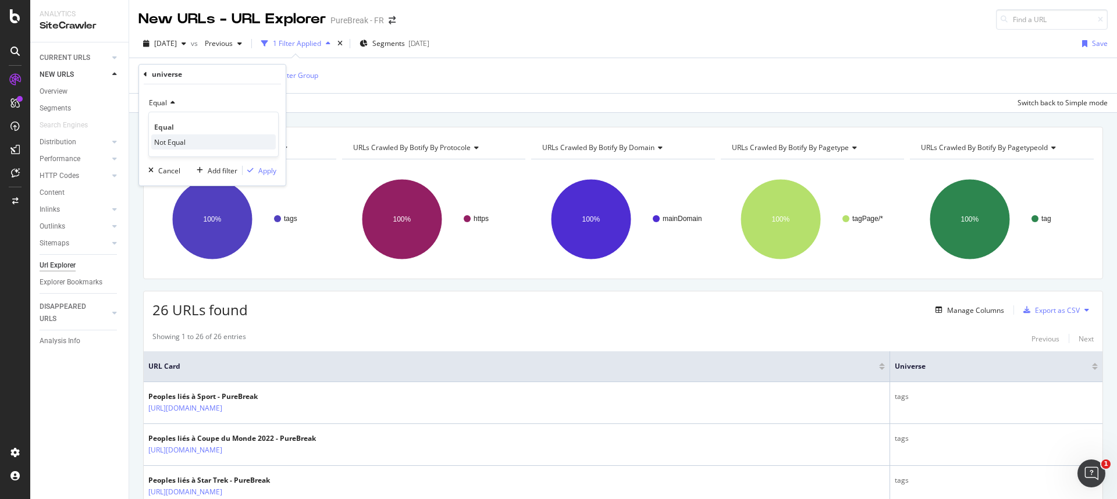
click at [171, 142] on span "Not Equal" at bounding box center [169, 142] width 31 height 10
click at [176, 121] on div at bounding box center [212, 124] width 127 height 19
click at [179, 150] on span "entities" at bounding box center [173, 149] width 24 height 10
click at [260, 171] on div "Apply" at bounding box center [267, 171] width 18 height 10
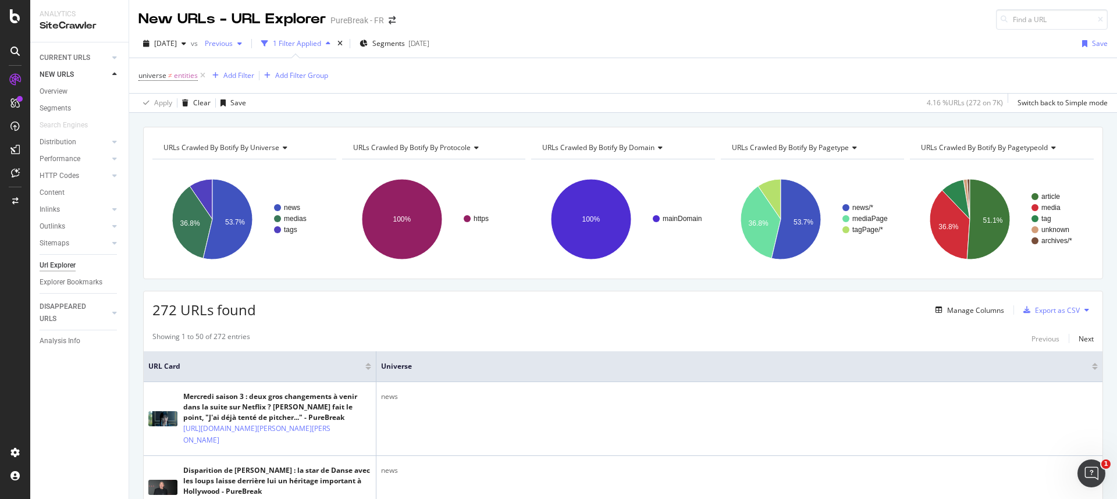
click at [233, 39] on span "Previous" at bounding box center [216, 43] width 33 height 10
click at [524, 95] on div "Apply Clear Save 4.16 % URLs ( 272 on 7K ) Switch back to Simple mode" at bounding box center [623, 102] width 988 height 19
click at [177, 48] on span "2025 Sep. 3rd" at bounding box center [165, 43] width 23 height 10
click at [229, 45] on span "Previous" at bounding box center [216, 43] width 33 height 10
click at [495, 83] on div "universe ≠ entities Add Filter Add Filter Group" at bounding box center [624, 75] width 970 height 35
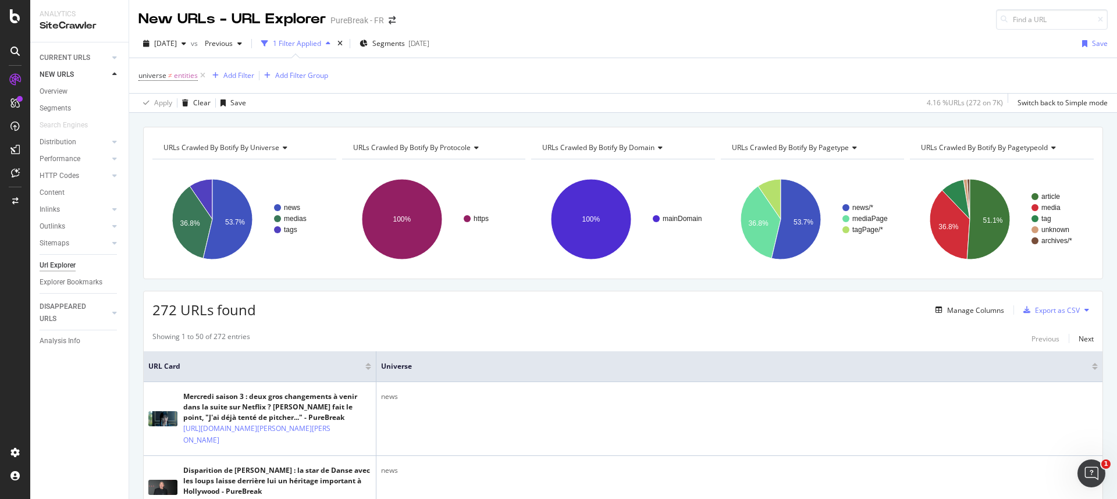
click at [667, 49] on div "2025 Sep. 3rd vs Previous 1 Filter Applied Segments 2025-06-27 Save" at bounding box center [623, 45] width 988 height 23
click at [443, 307] on div "272 URLs found Manage Columns Export as CSV" at bounding box center [623, 306] width 959 height 29
click at [667, 345] on div at bounding box center [1095, 368] width 6 height 3
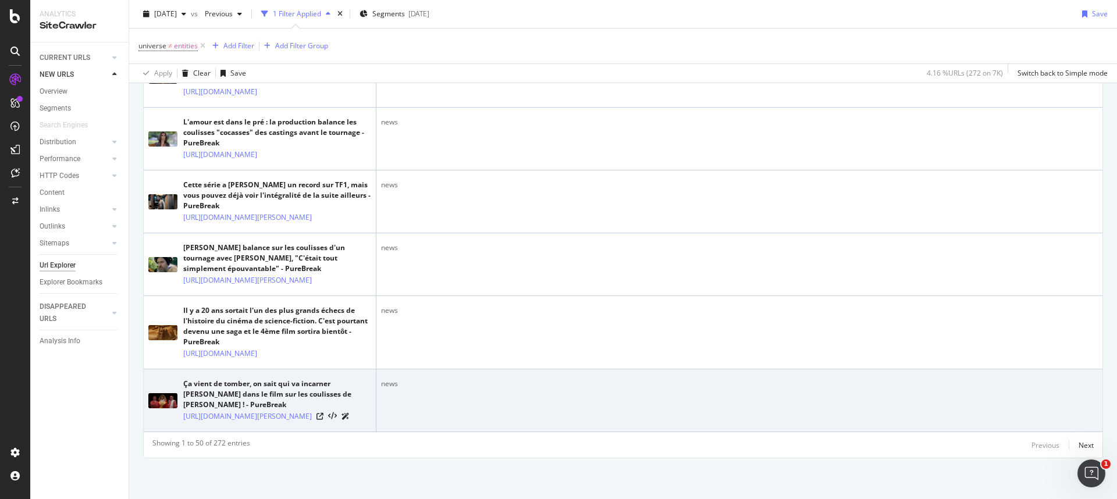
scroll to position [3593, 0]
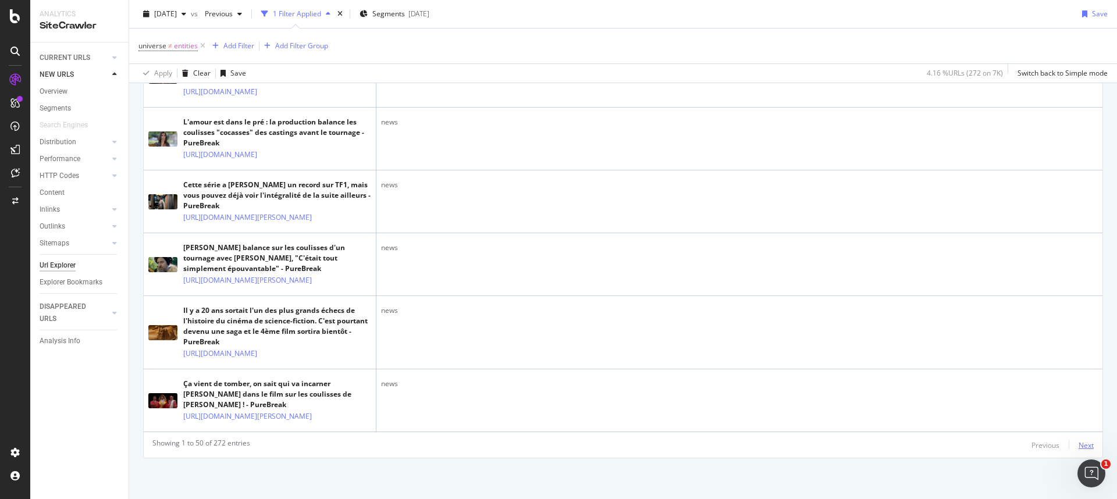
click at [667, 345] on div "Next" at bounding box center [1086, 446] width 15 height 10
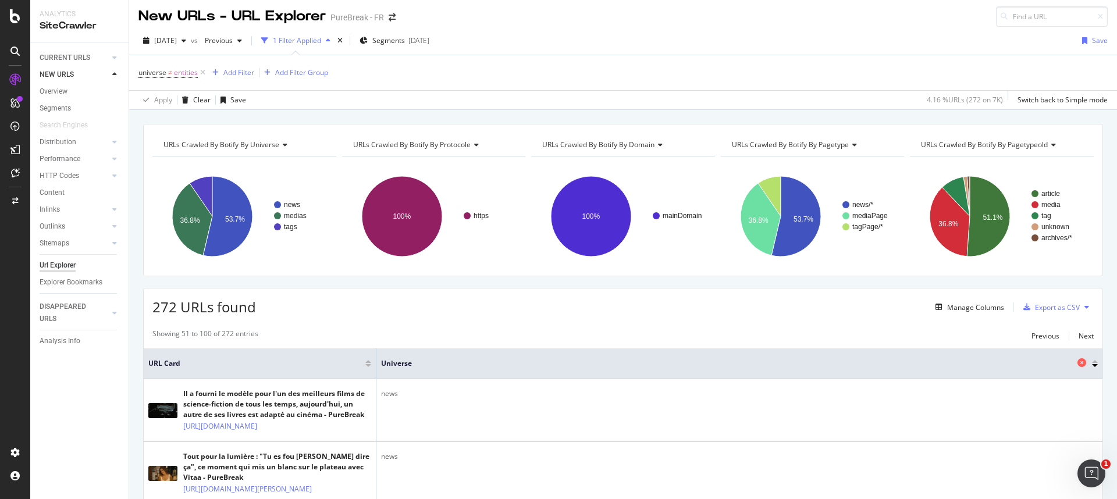
scroll to position [0, 0]
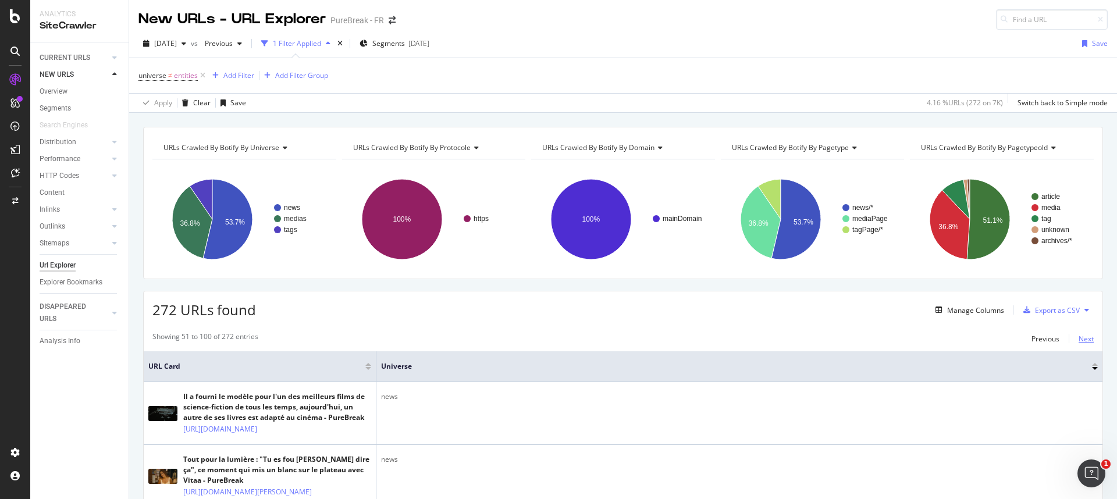
click at [667, 342] on div "Next" at bounding box center [1086, 339] width 15 height 10
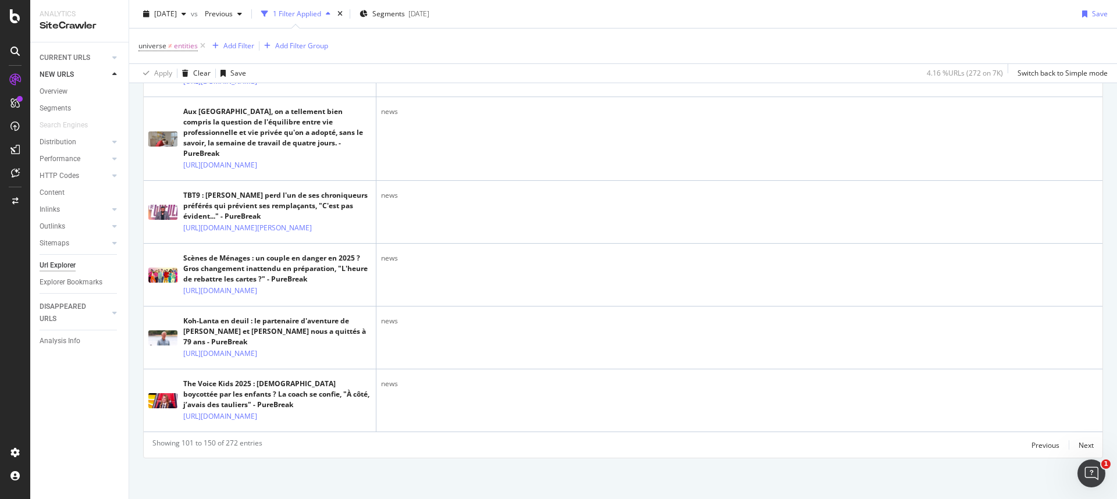
scroll to position [4774, 0]
click at [667, 345] on div "Next" at bounding box center [1086, 446] width 15 height 10
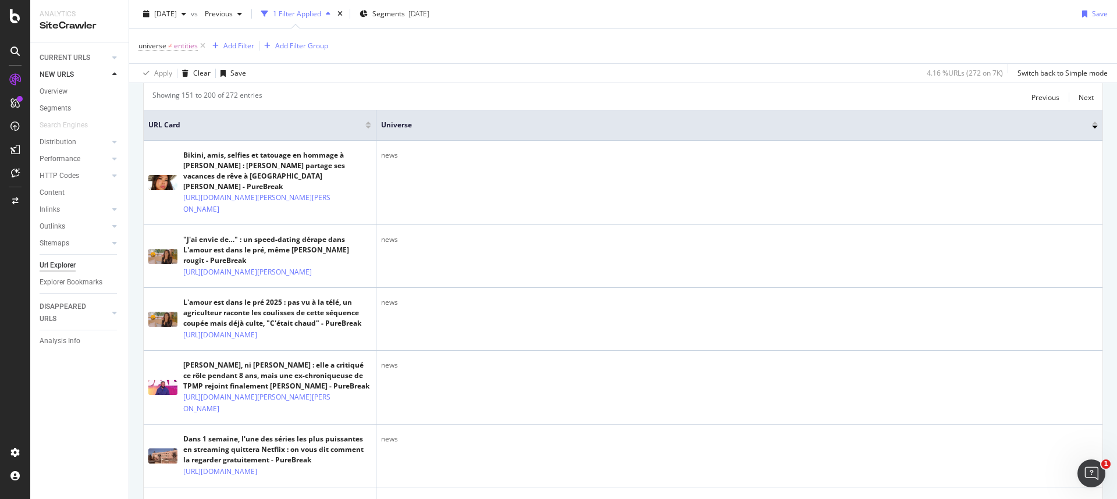
scroll to position [188, 0]
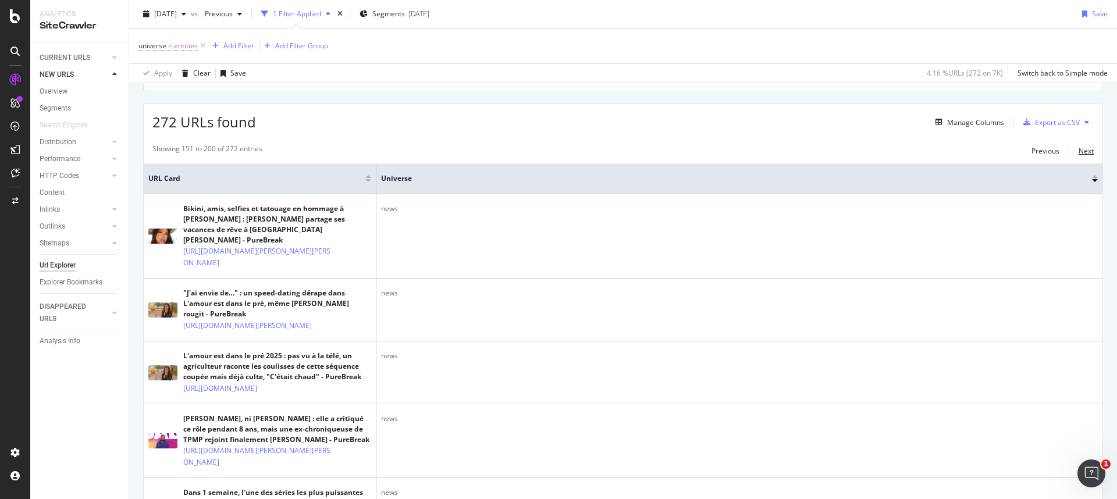
click at [667, 152] on div "Next" at bounding box center [1086, 151] width 15 height 10
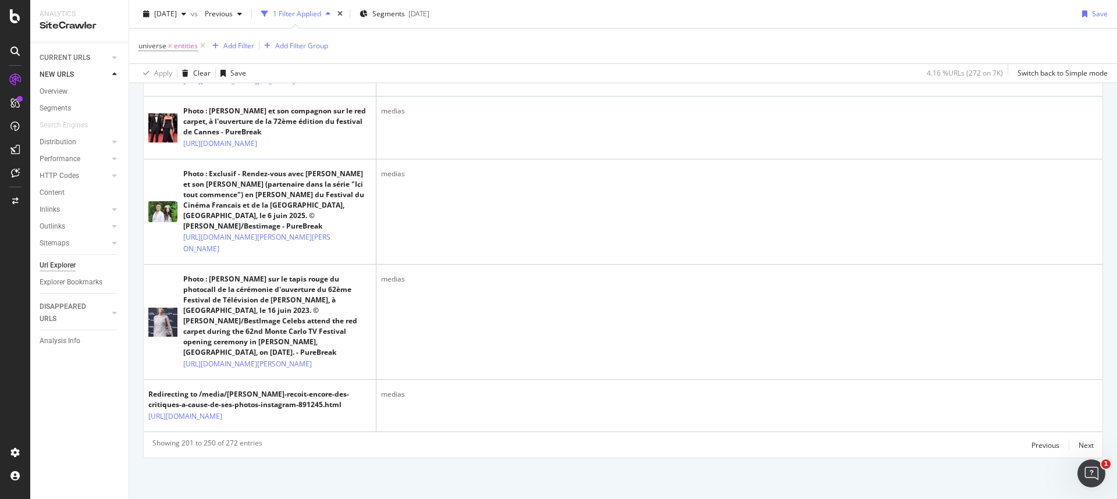
scroll to position [4386, 0]
click at [667, 345] on div "Next" at bounding box center [1086, 446] width 15 height 10
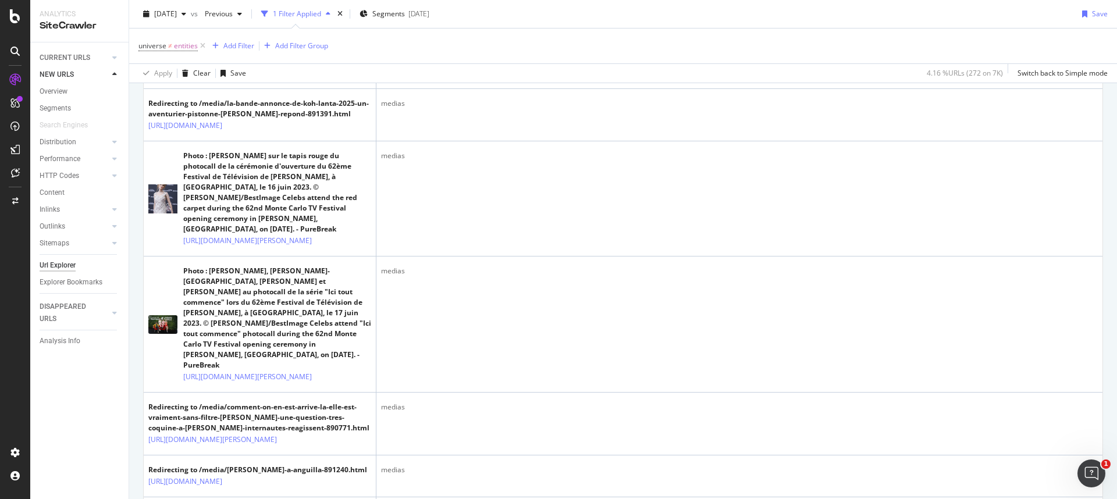
scroll to position [0, 0]
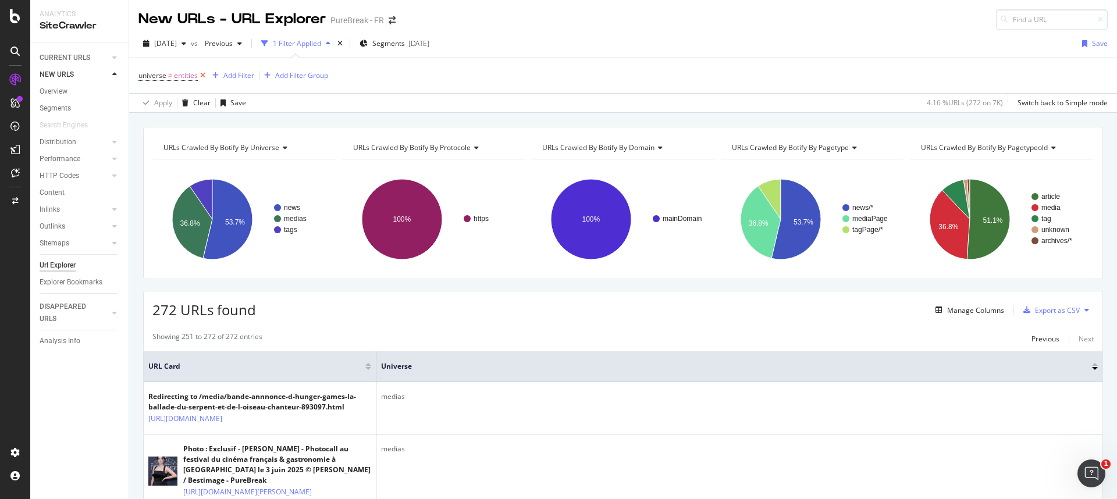
click at [201, 75] on icon at bounding box center [203, 76] width 10 height 12
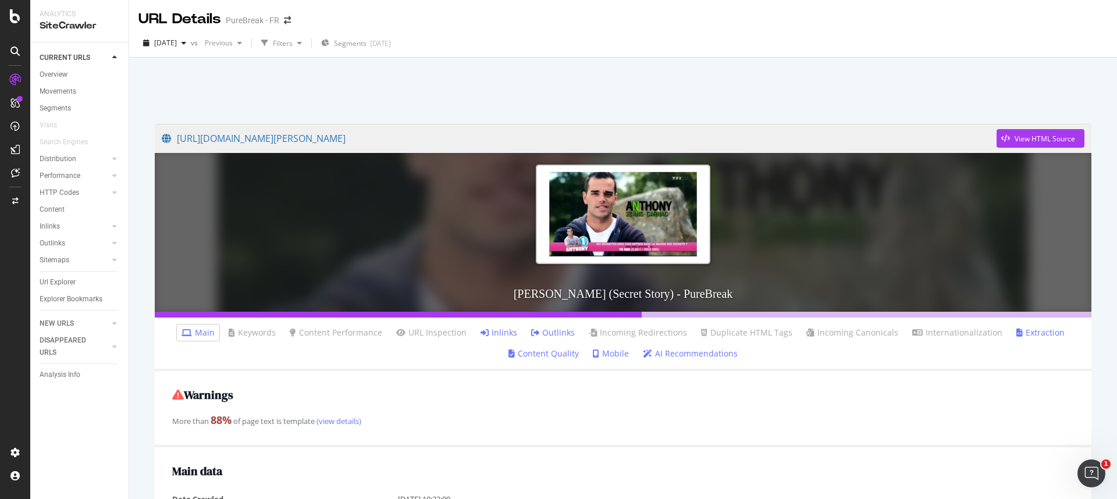
click at [503, 330] on link "Inlinks" at bounding box center [499, 333] width 37 height 12
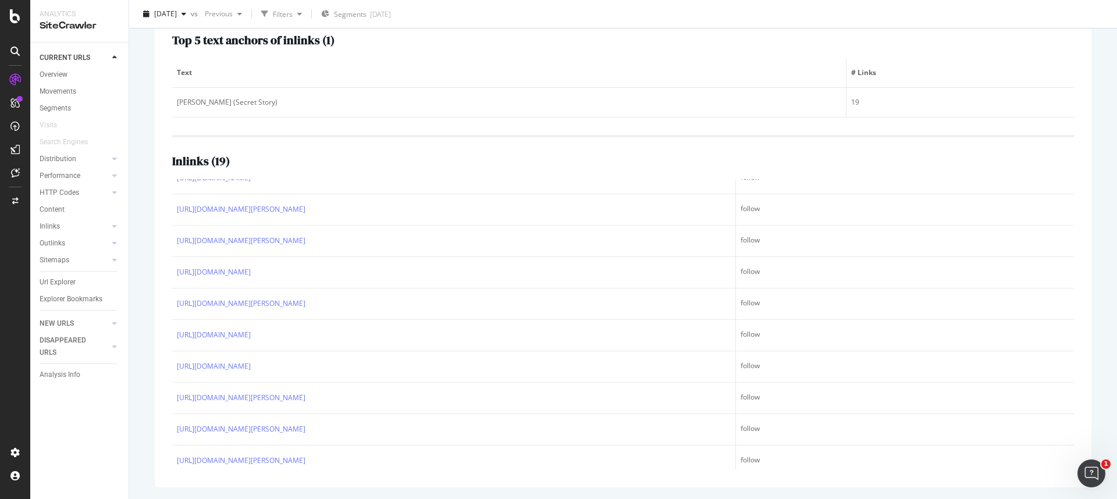
scroll to position [336, 0]
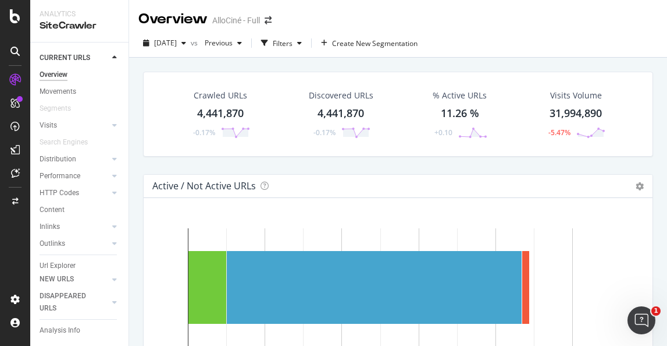
click at [135, 124] on div "Crawled URLs 4,441,870 -0.17% Discovered URLs 4,441,870 -0.17% % Active URLs 11…" at bounding box center [398, 231] width 538 height 346
click at [136, 64] on div "Crawled URLs 4,441,870 -0.17% Discovered URLs 4,441,870 -0.17% % Active URLs 11…" at bounding box center [398, 231] width 538 height 346
